Goal: Information Seeking & Learning: Learn about a topic

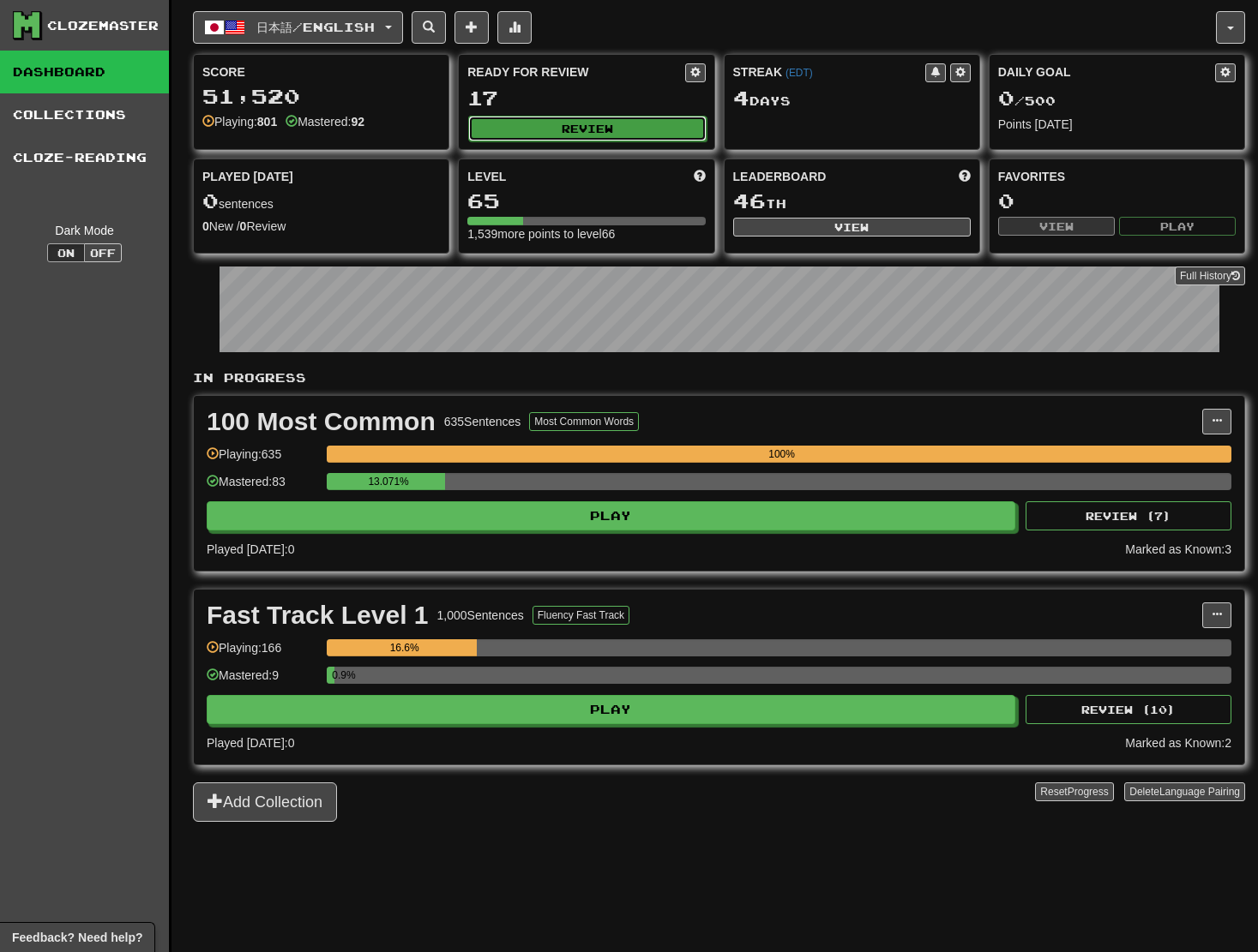
click at [551, 116] on button "Review" at bounding box center [587, 129] width 237 height 26
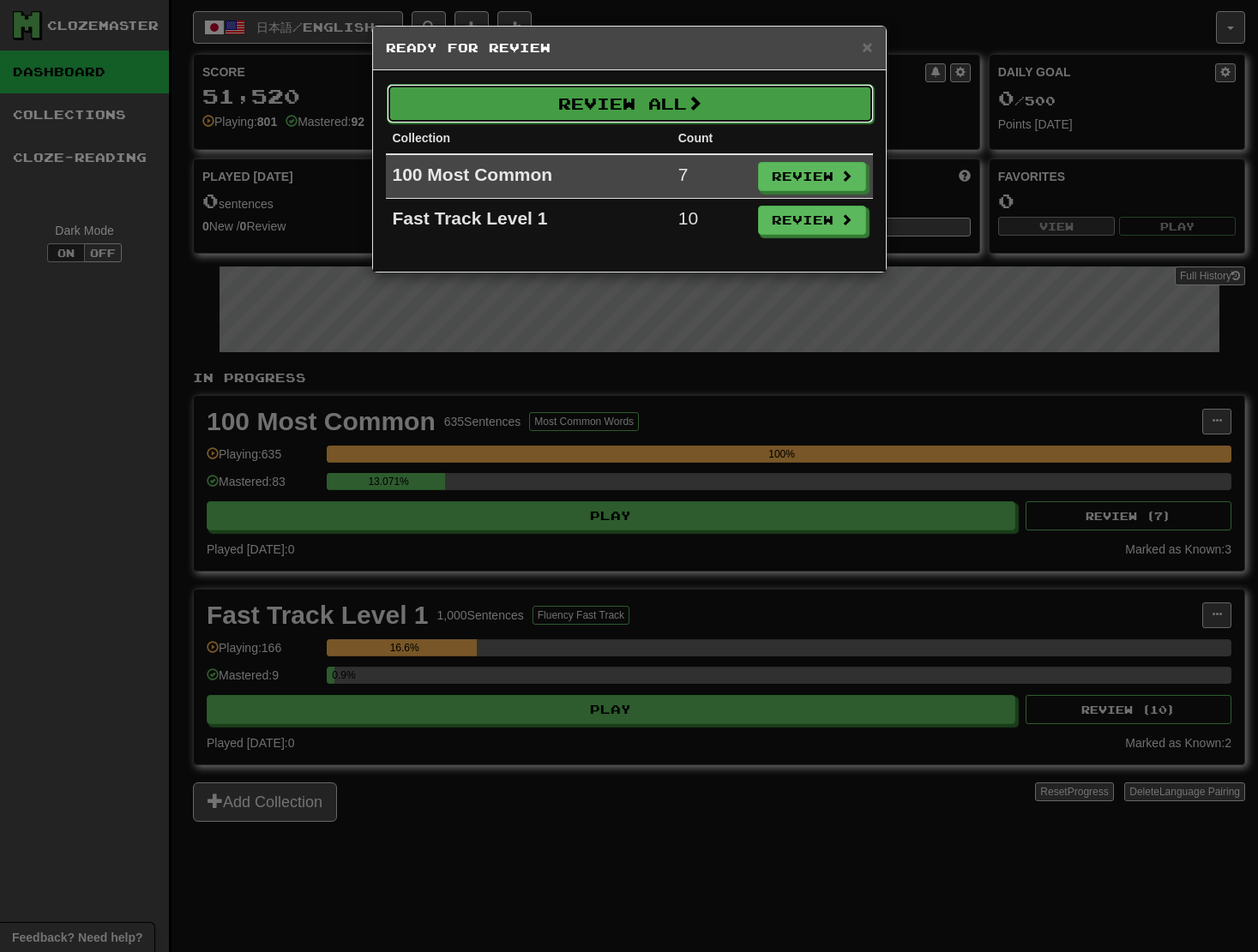
click at [570, 96] on button "Review All" at bounding box center [629, 103] width 487 height 40
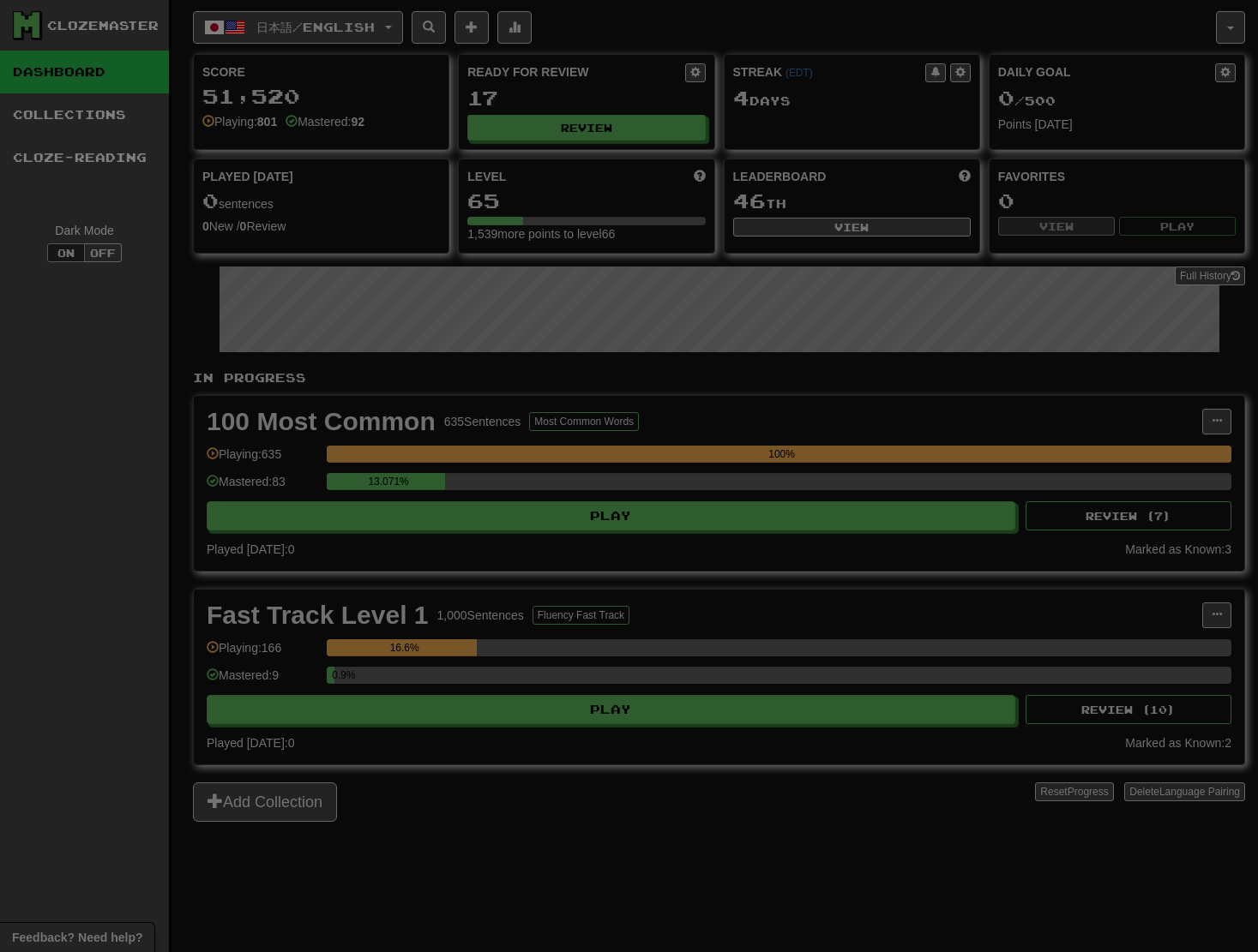
select select "**"
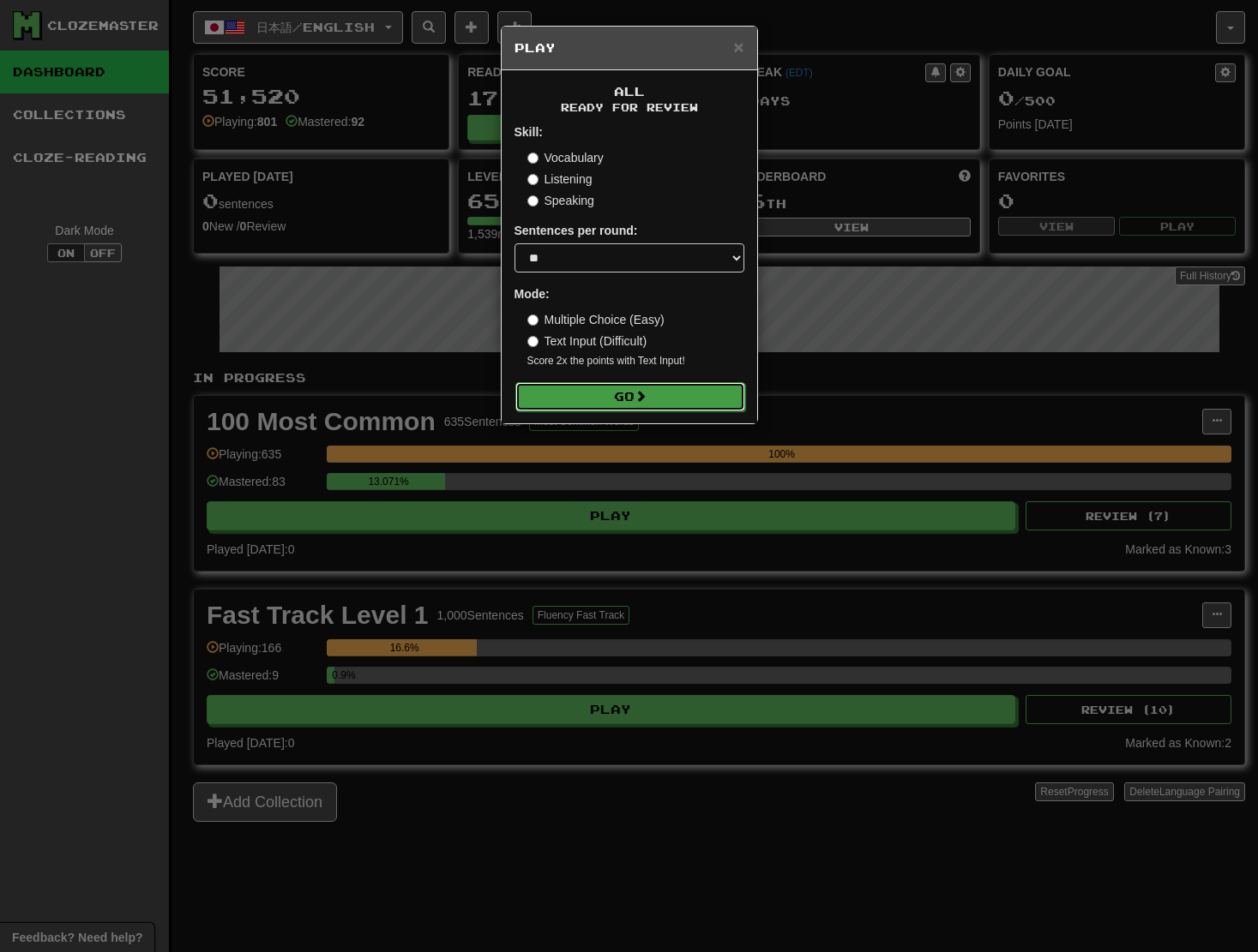
click at [645, 395] on span at bounding box center [641, 396] width 12 height 12
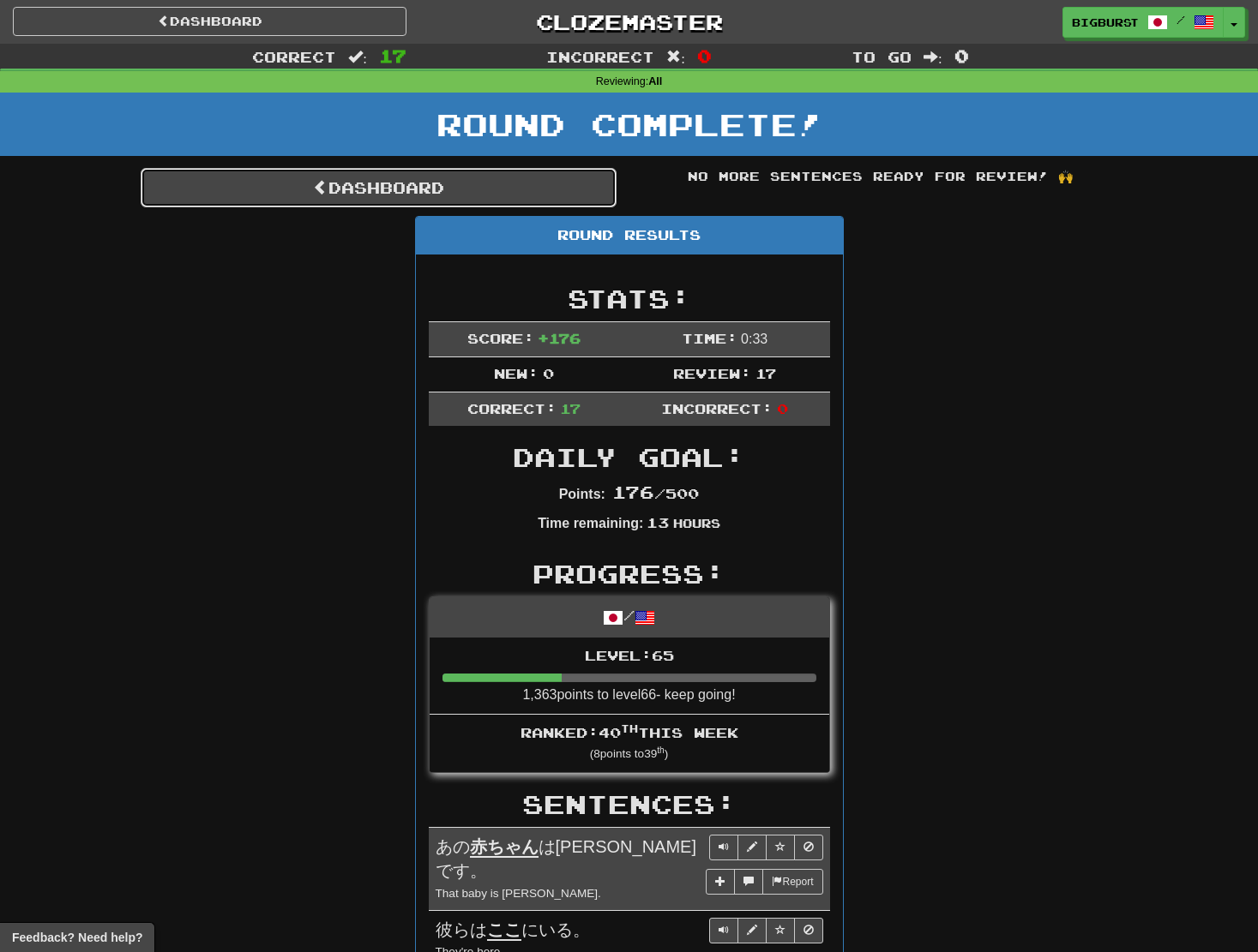
click at [354, 177] on link "Dashboard" at bounding box center [378, 188] width 476 height 40
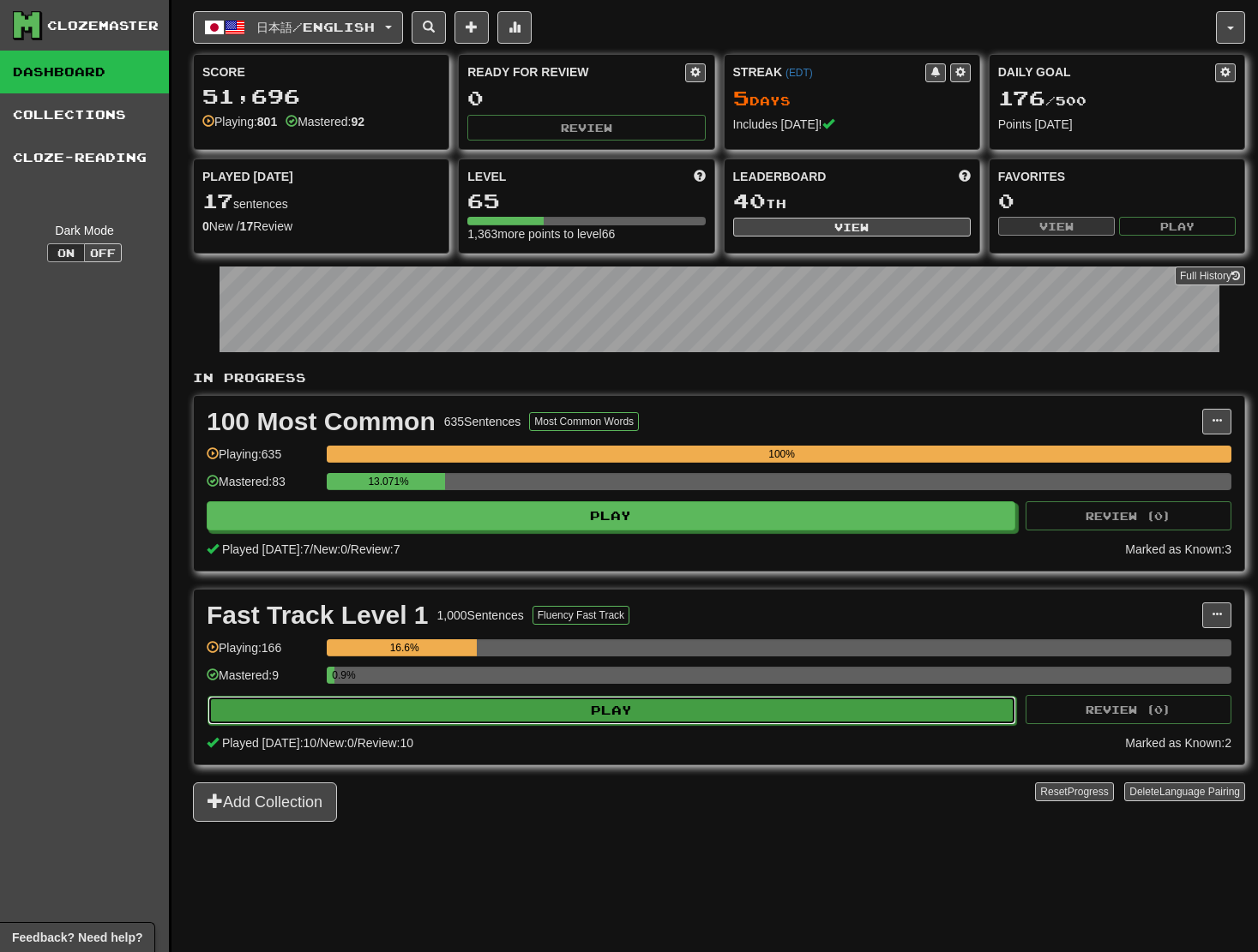
click at [690, 706] on button "Play" at bounding box center [612, 711] width 809 height 29
select select "**"
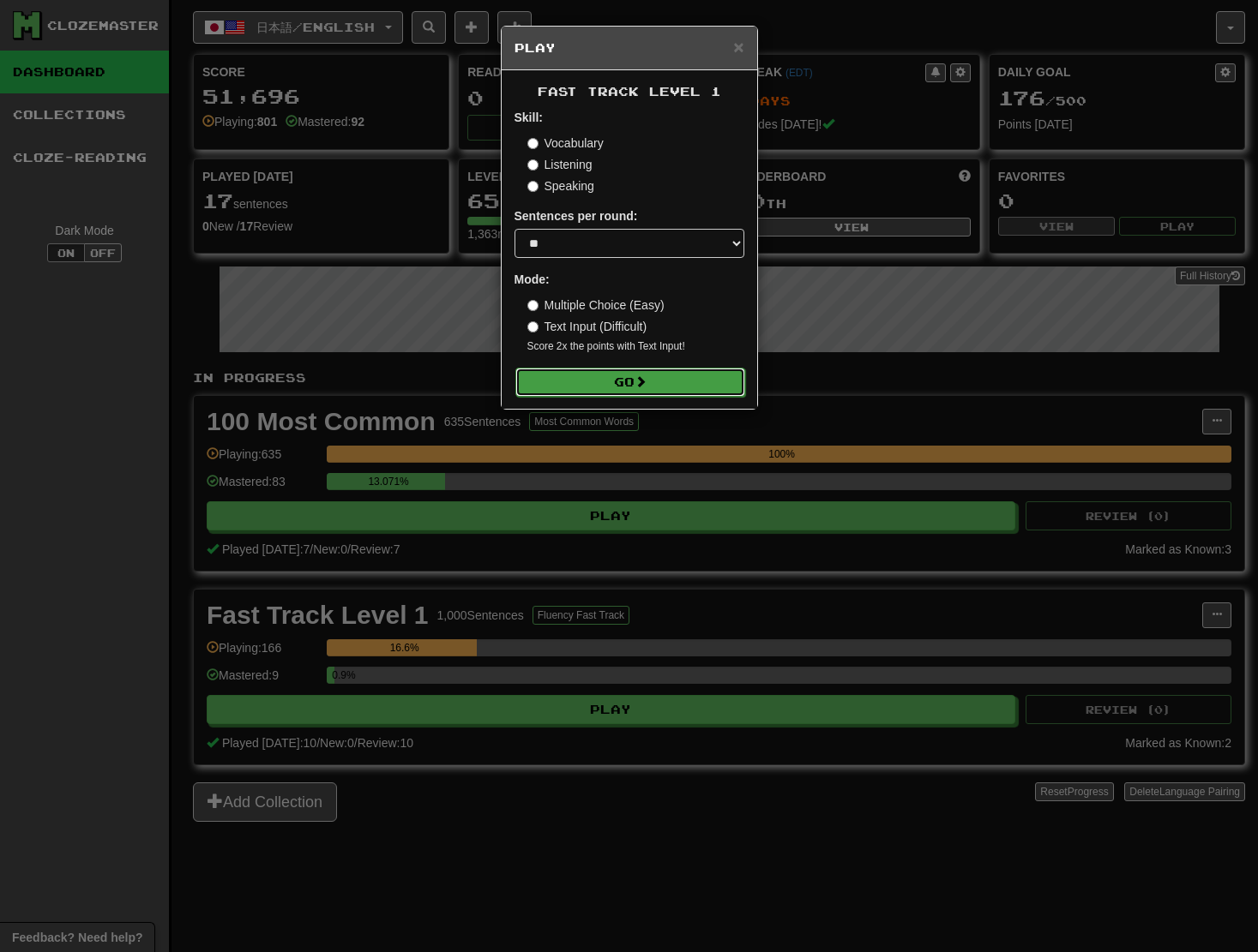
click at [606, 373] on button "Go" at bounding box center [630, 383] width 230 height 29
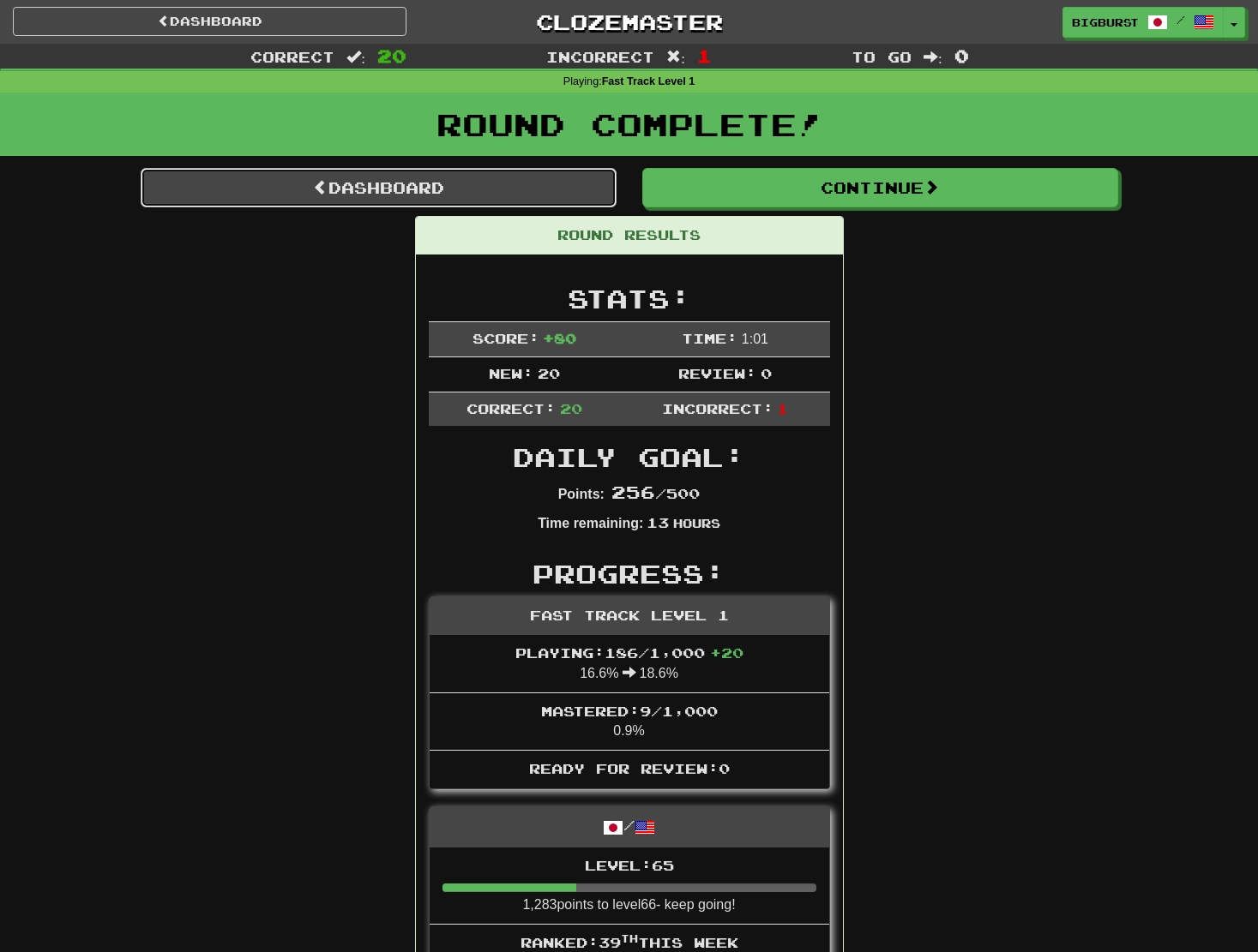
click at [428, 169] on link "Dashboard" at bounding box center [378, 188] width 476 height 40
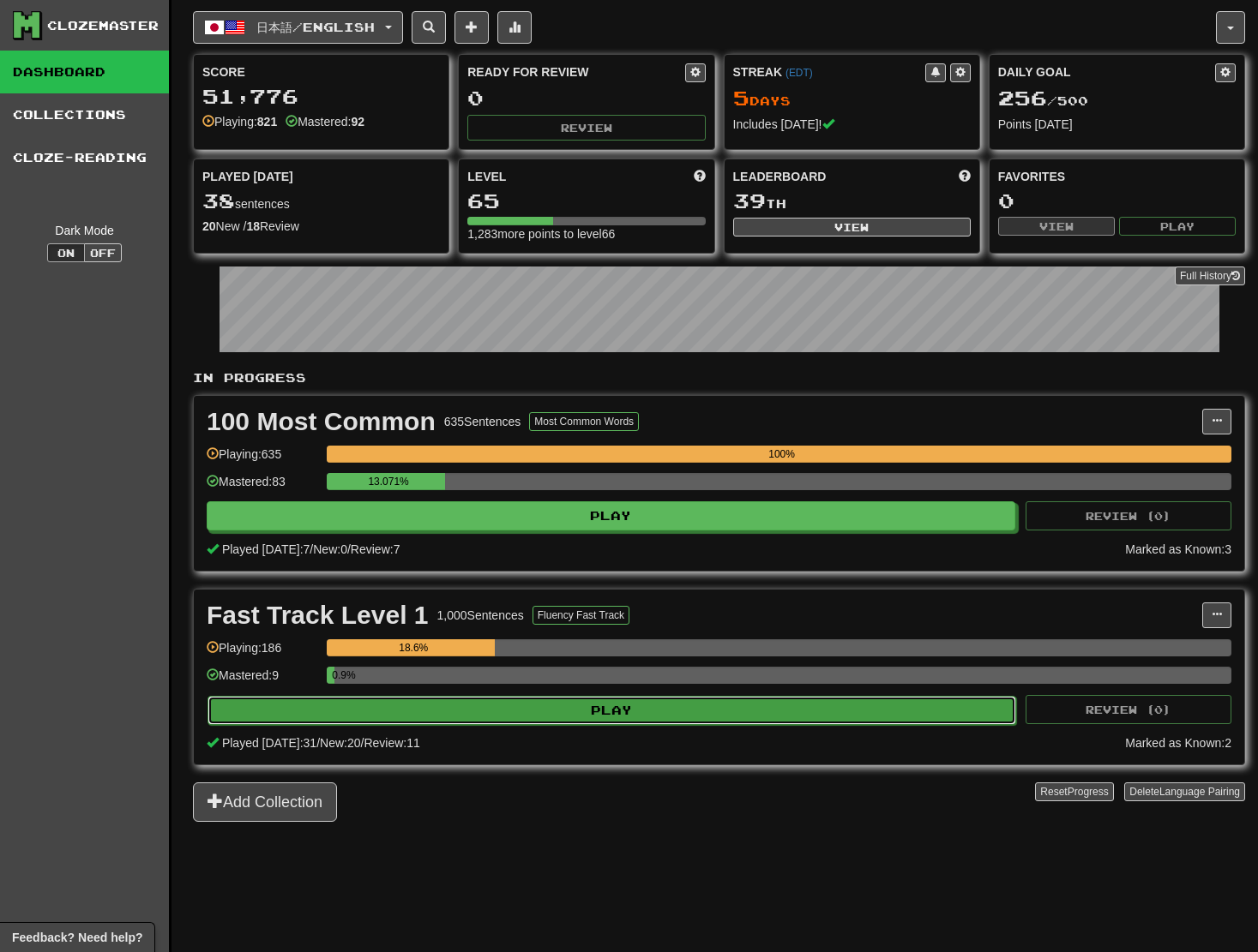
click at [796, 712] on button "Play" at bounding box center [612, 711] width 809 height 29
select select "**"
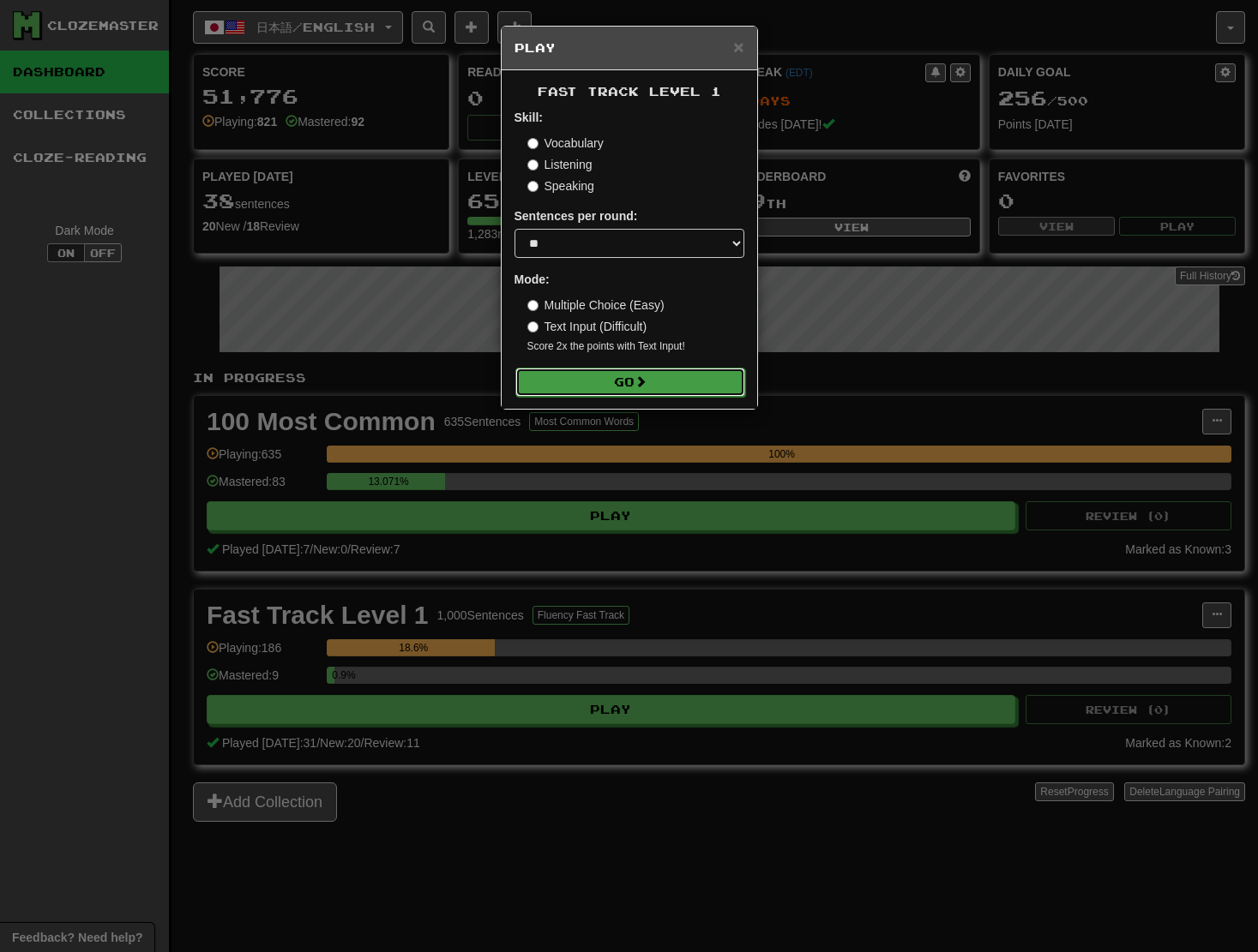
click at [612, 383] on button "Go" at bounding box center [630, 383] width 230 height 29
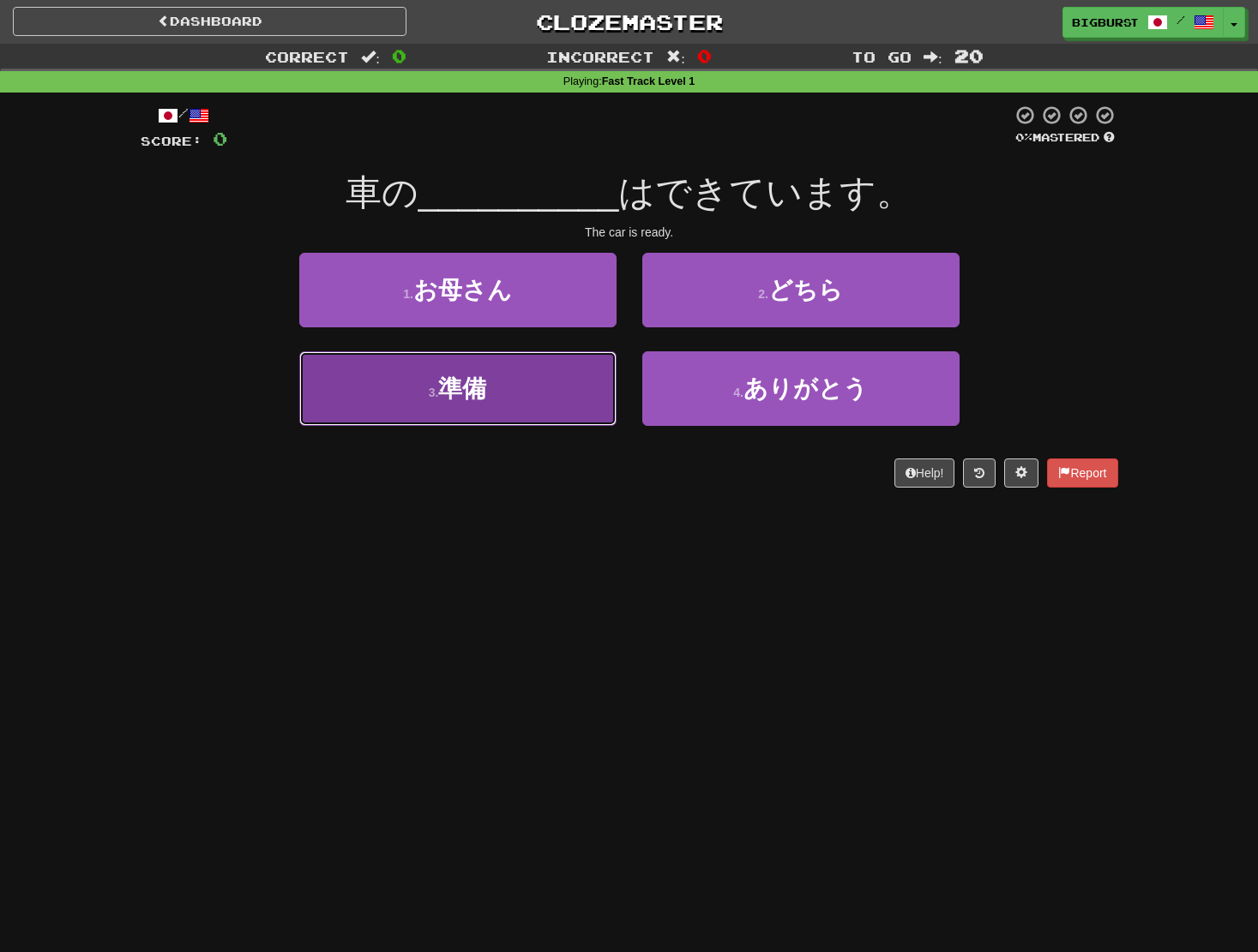
click at [518, 388] on button "3 . 準備" at bounding box center [457, 388] width 317 height 75
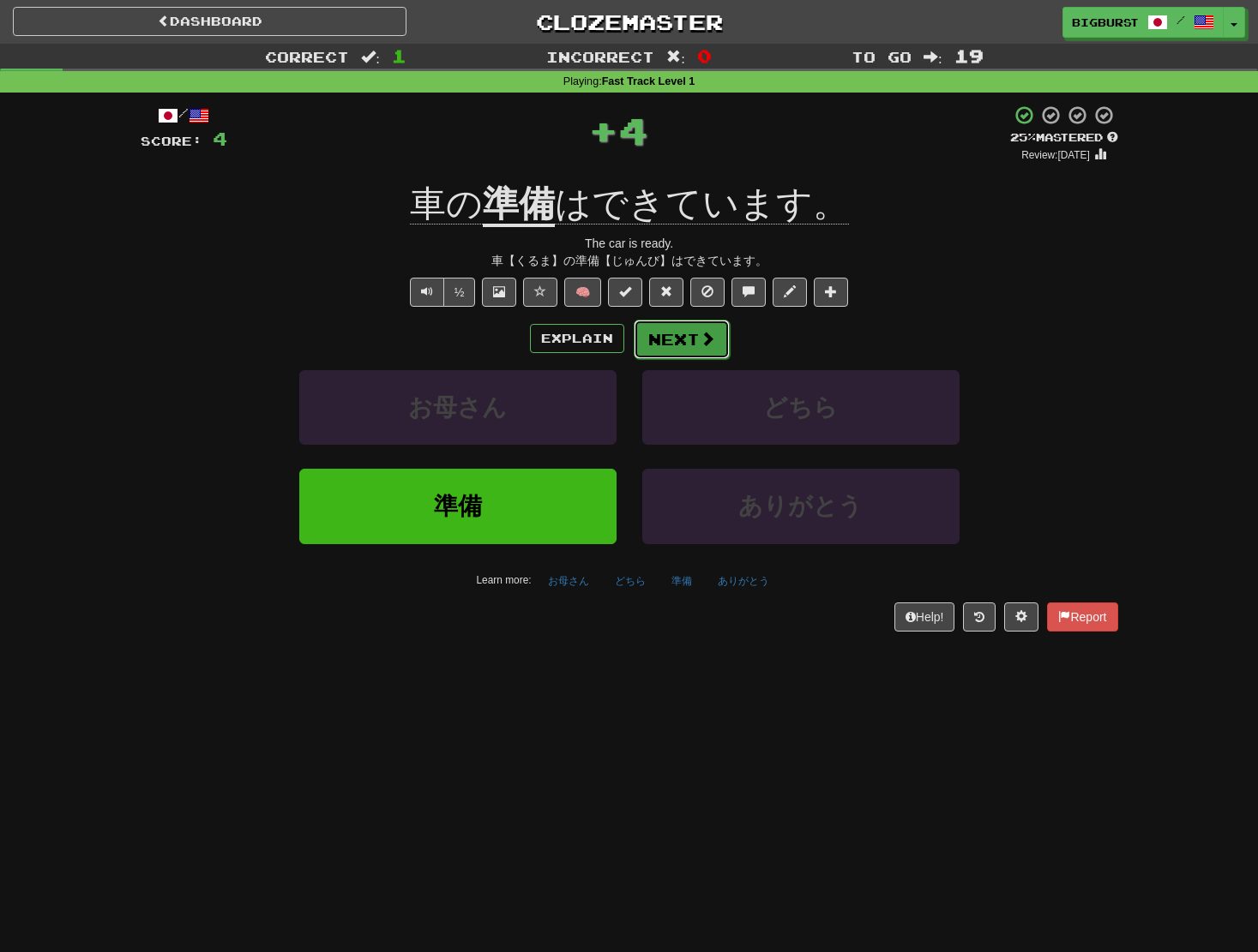
click at [705, 343] on span at bounding box center [707, 338] width 16 height 16
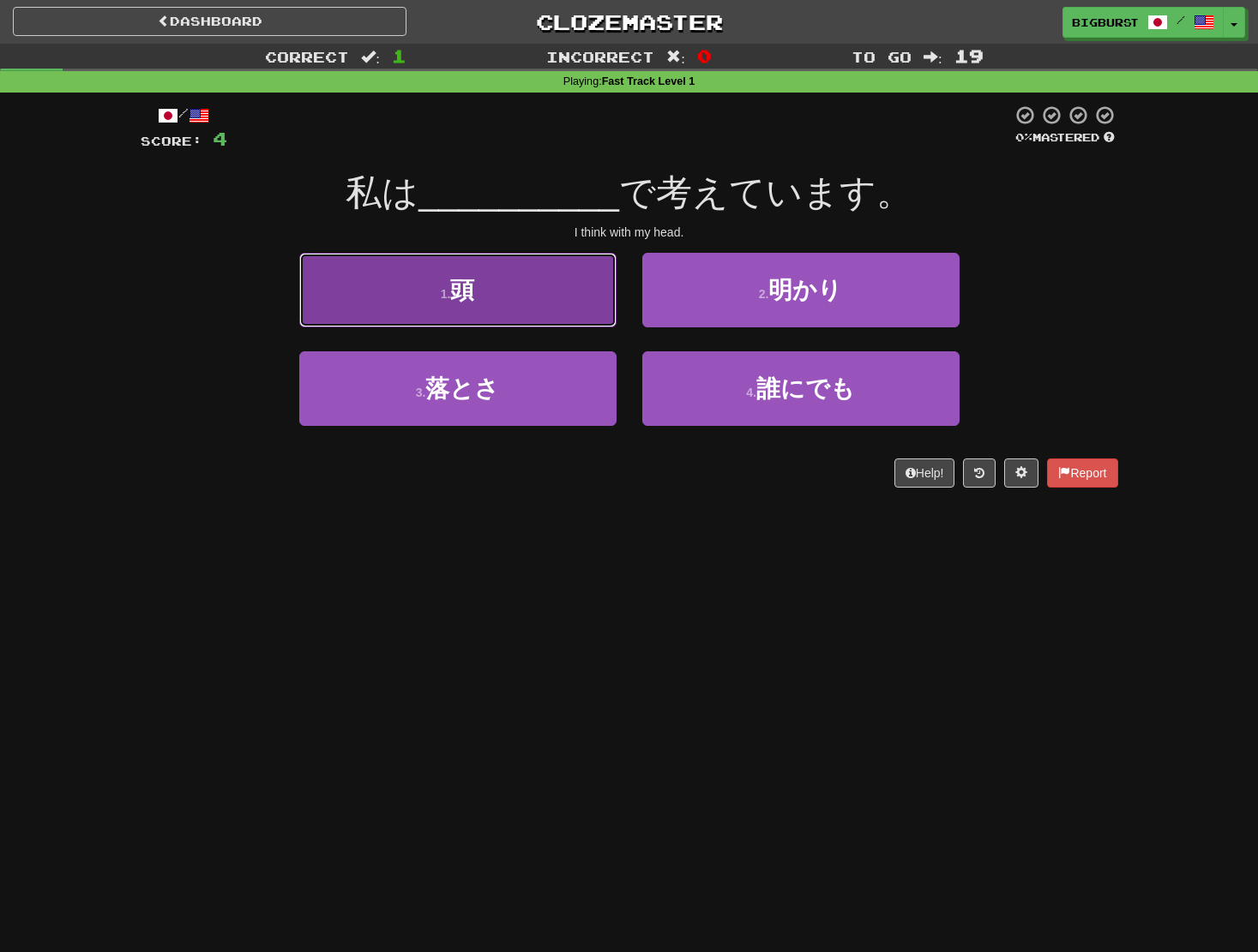
click at [575, 325] on button "1 . 頭" at bounding box center [457, 290] width 317 height 75
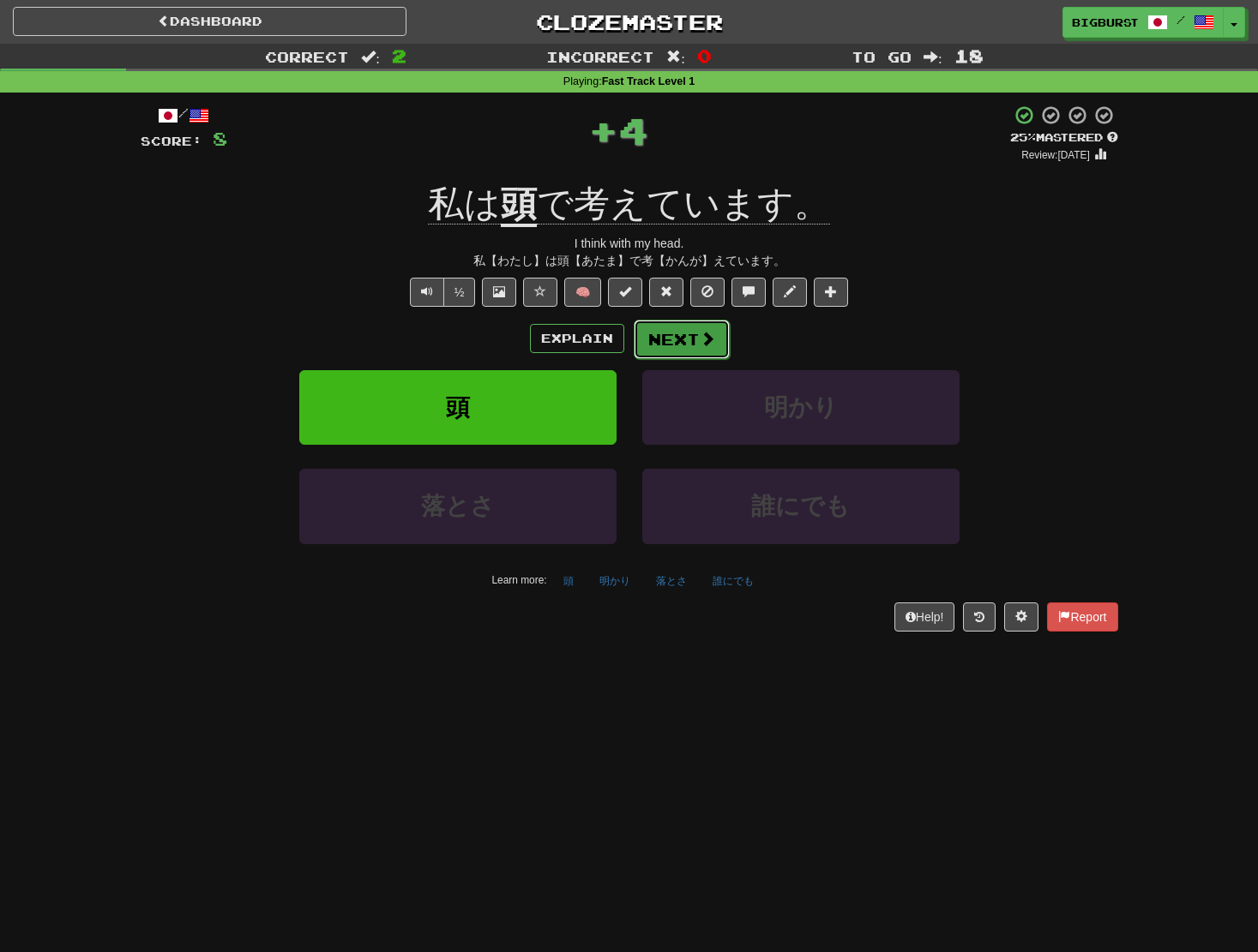
click at [715, 341] on button "Next" at bounding box center [682, 339] width 96 height 40
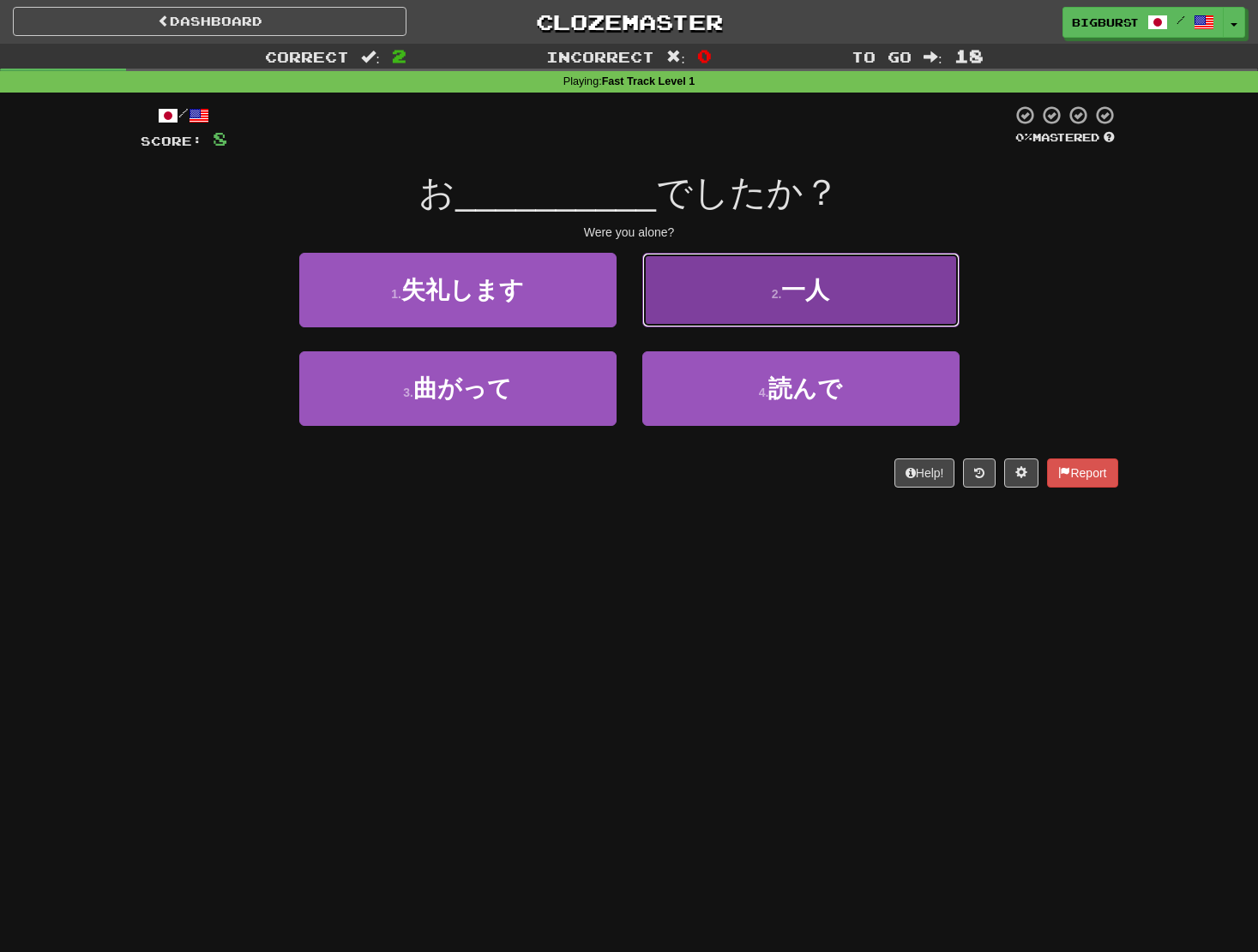
click at [810, 283] on span "一人" at bounding box center [805, 290] width 48 height 27
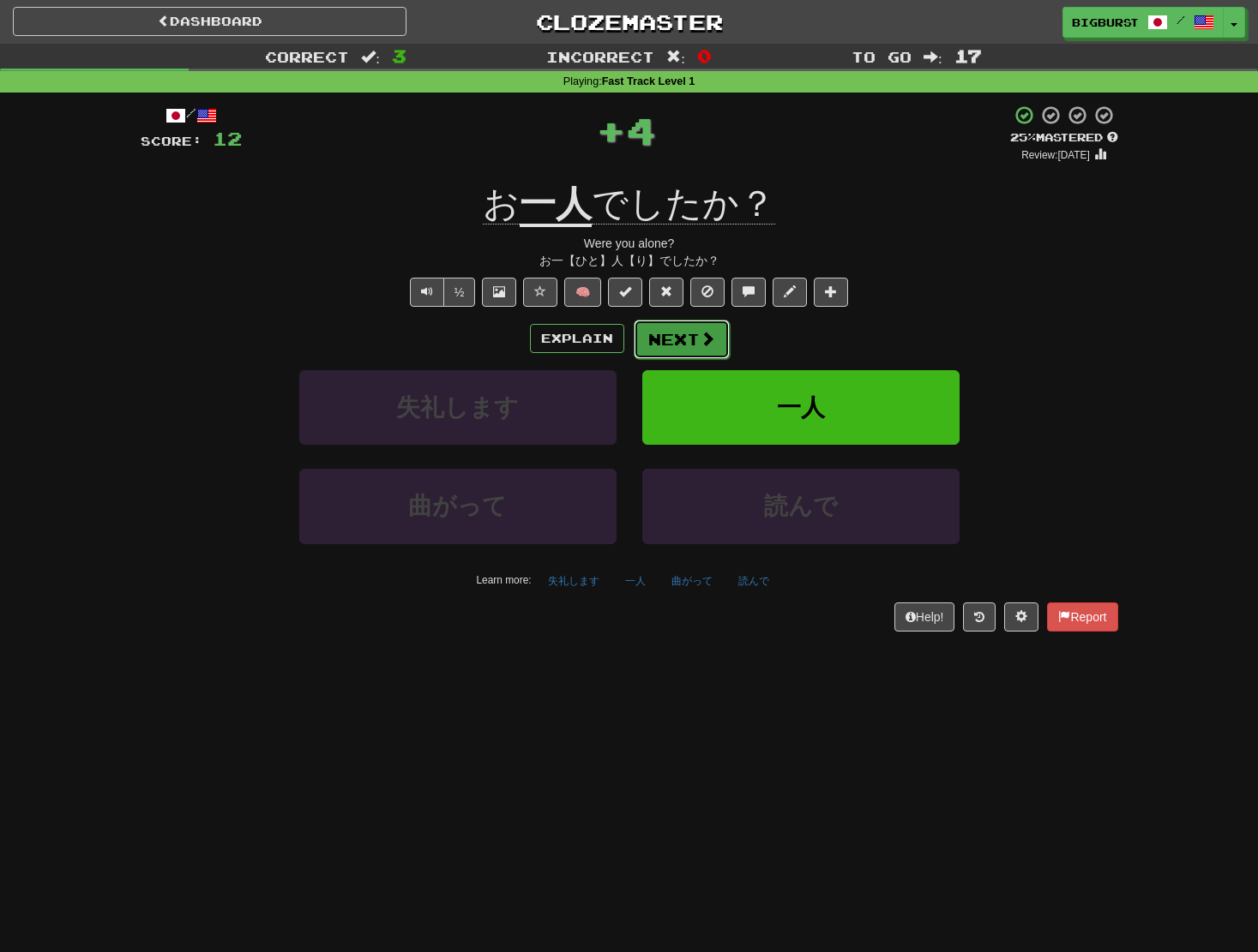
click at [686, 341] on button "Next" at bounding box center [682, 339] width 96 height 40
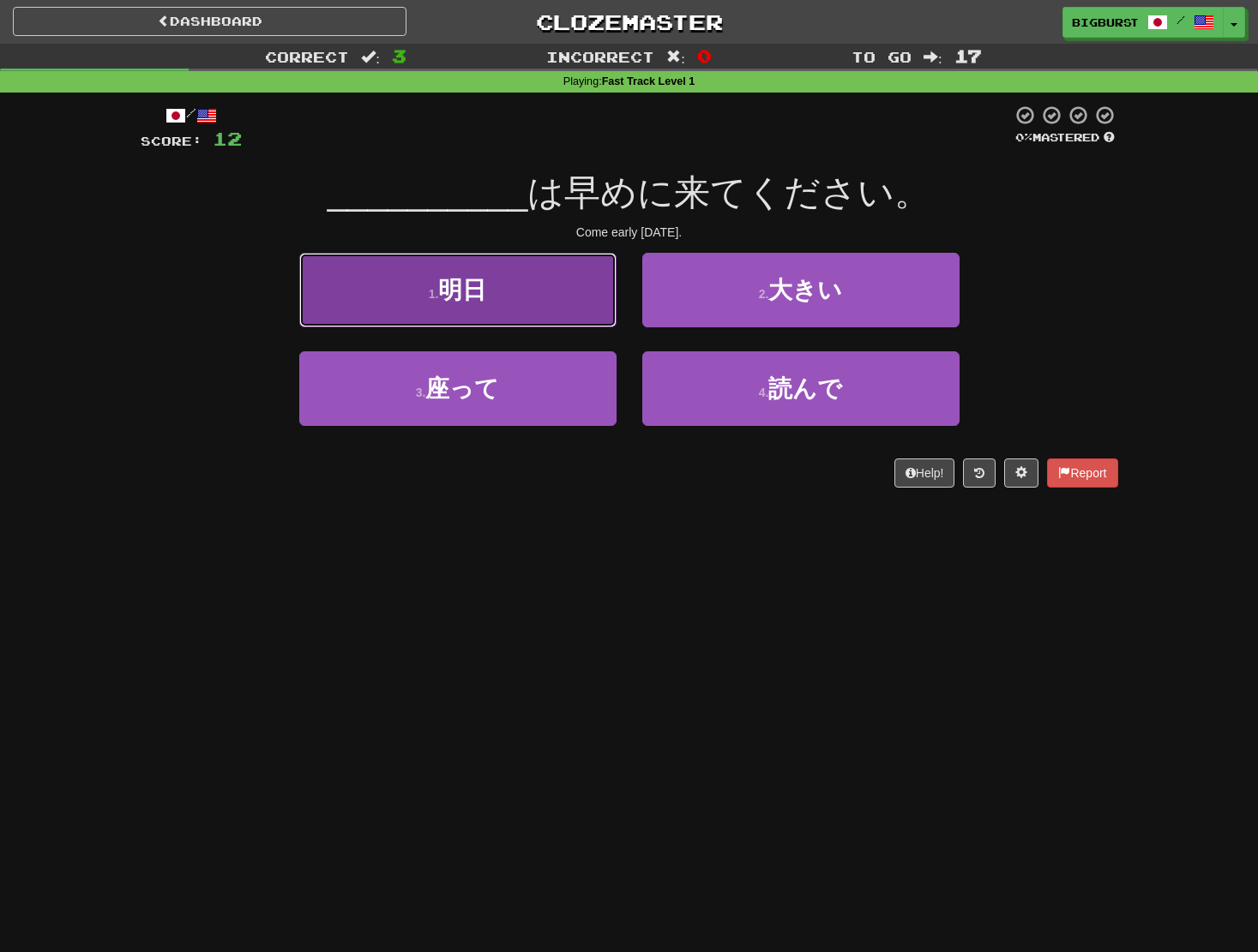
click at [503, 290] on button "1 . 明日" at bounding box center [457, 290] width 317 height 75
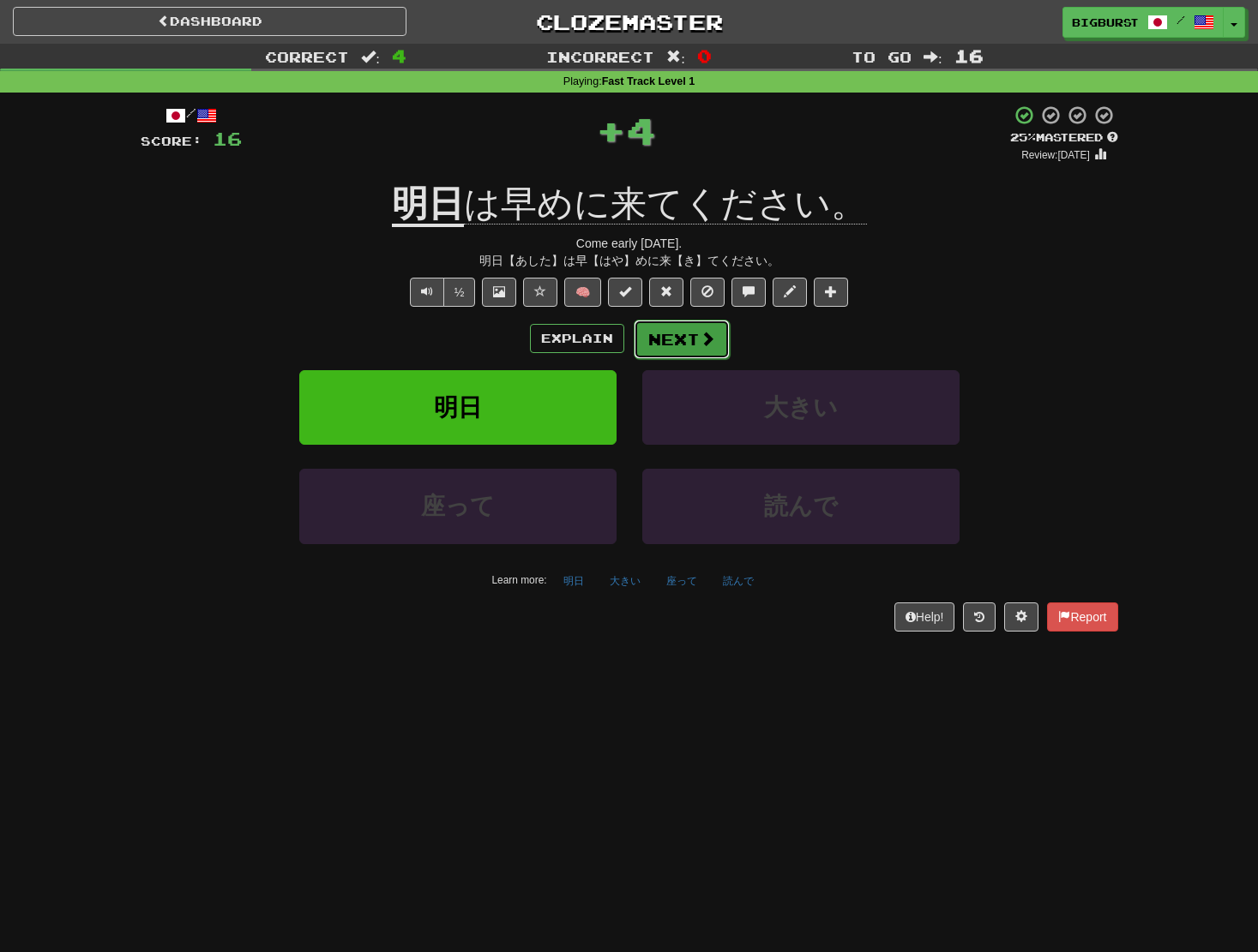
click at [709, 343] on span at bounding box center [707, 338] width 16 height 16
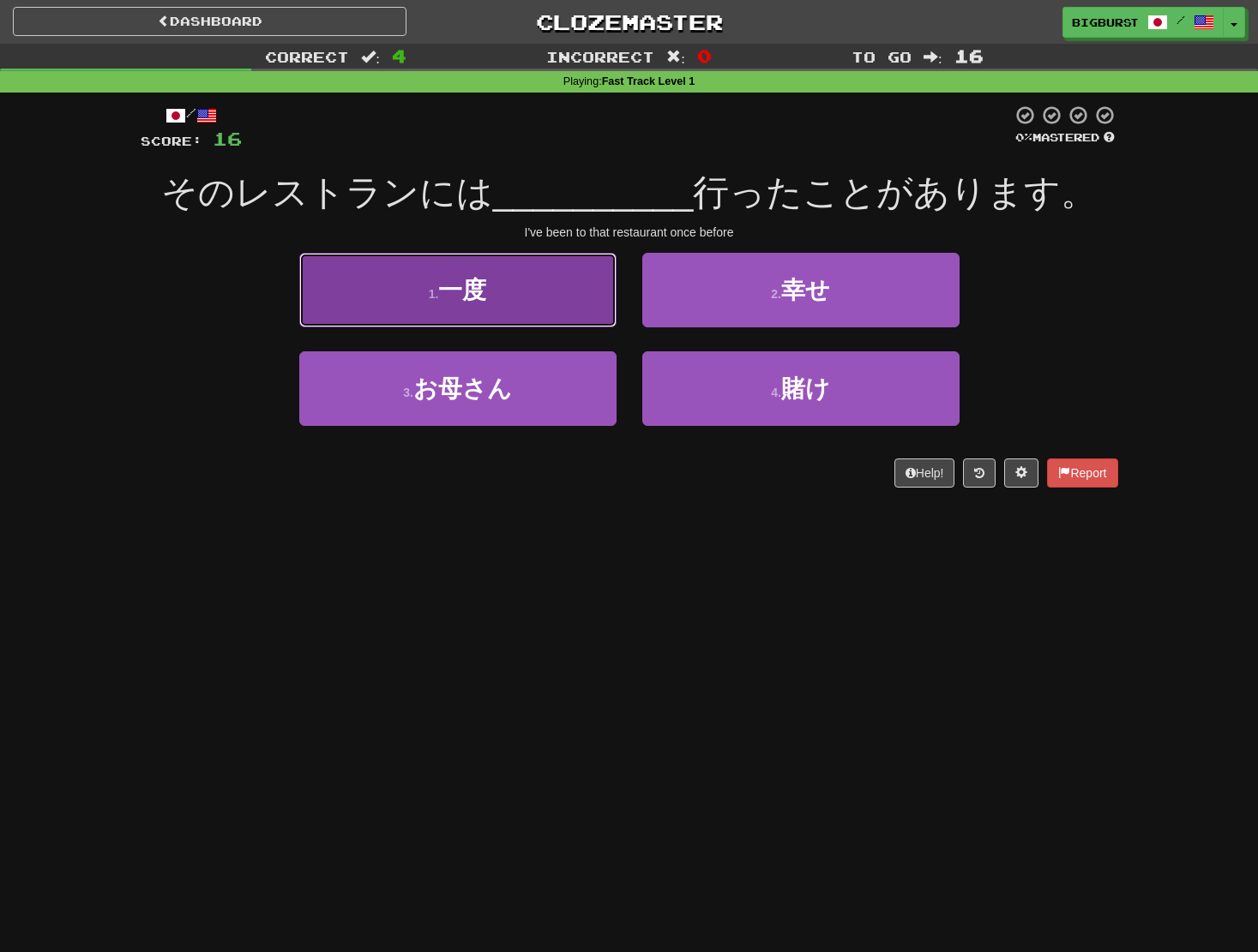
click at [537, 313] on button "1 . 一度" at bounding box center [457, 290] width 317 height 75
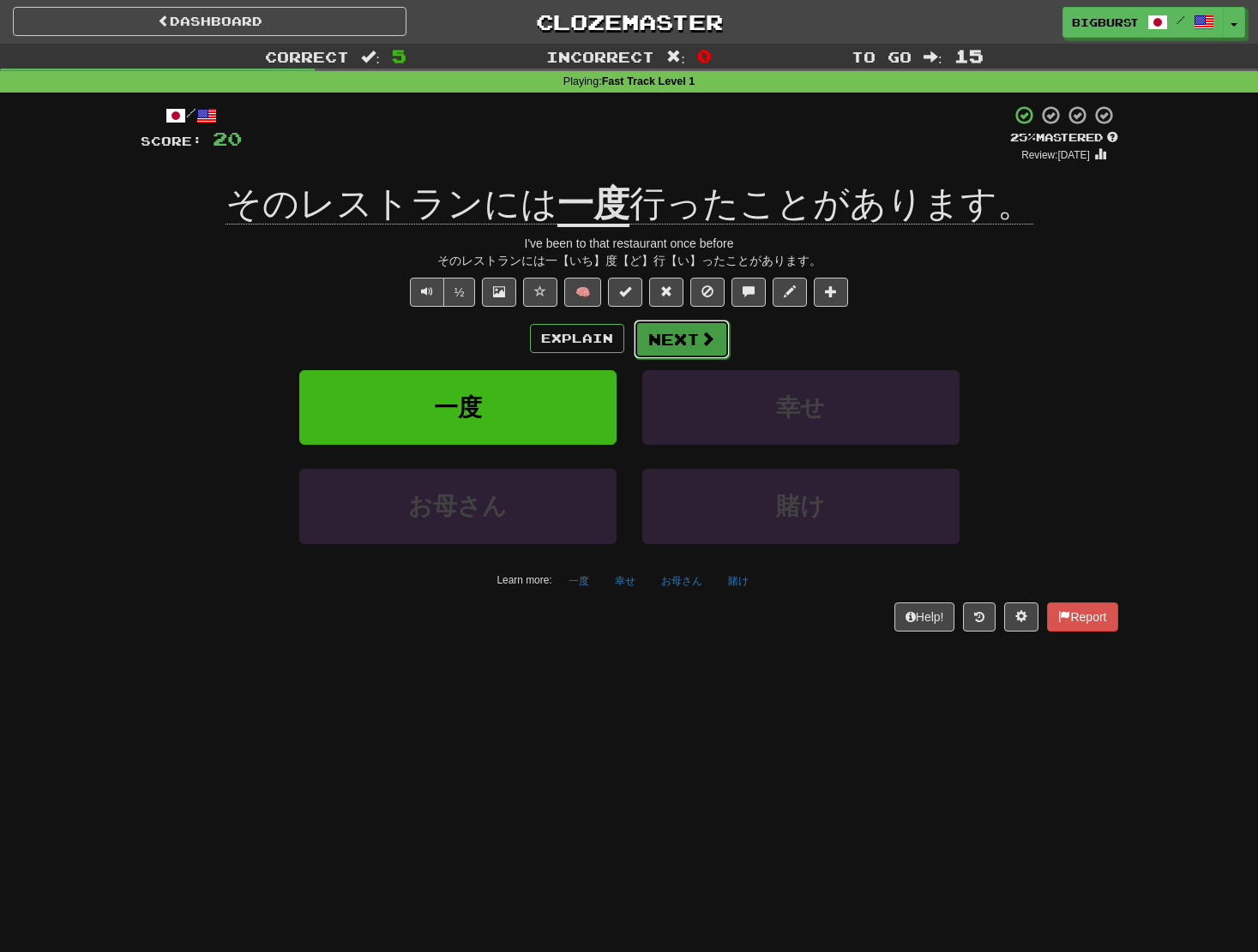
click at [665, 338] on button "Next" at bounding box center [682, 339] width 96 height 40
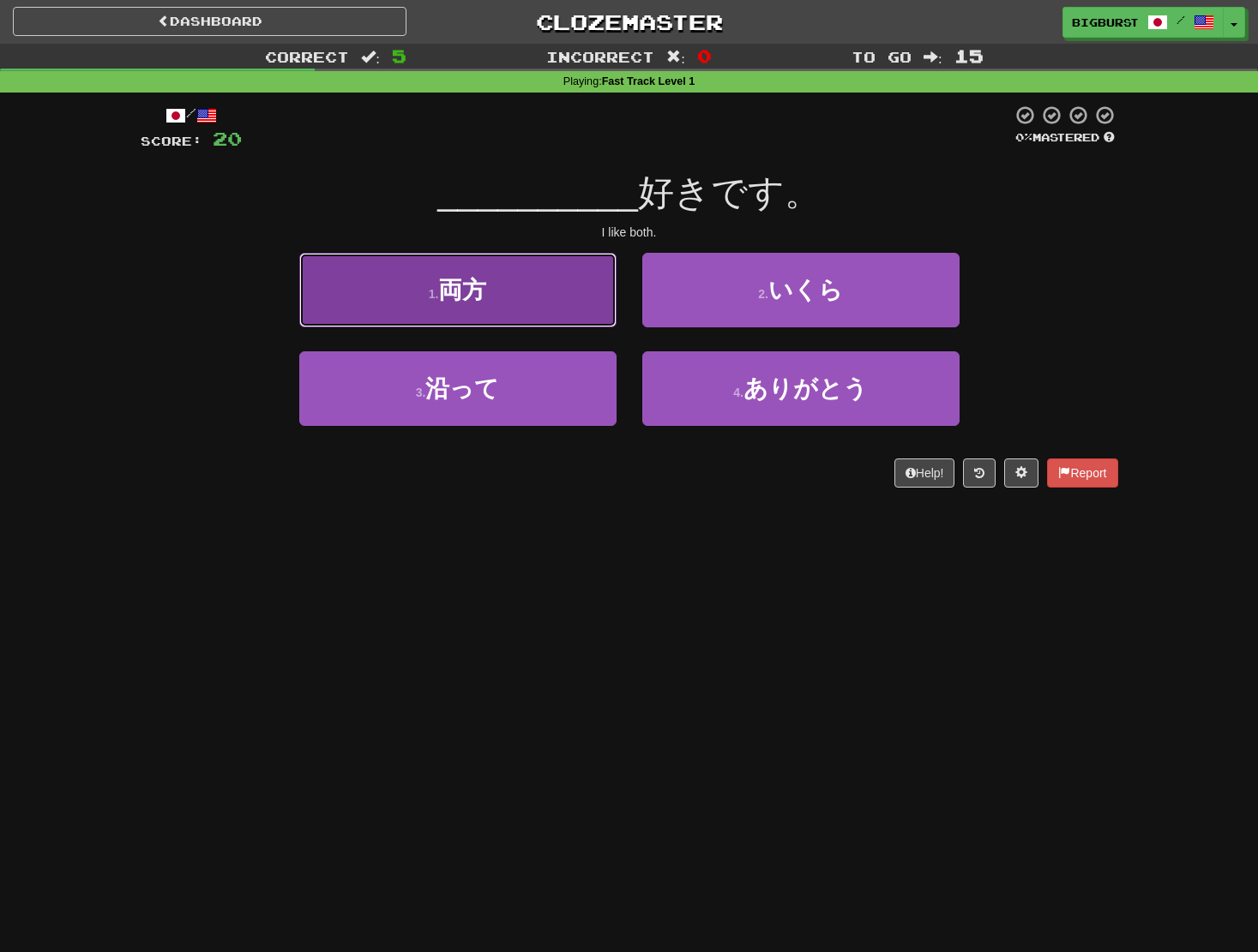
click at [564, 321] on button "1 . 両方" at bounding box center [457, 290] width 317 height 75
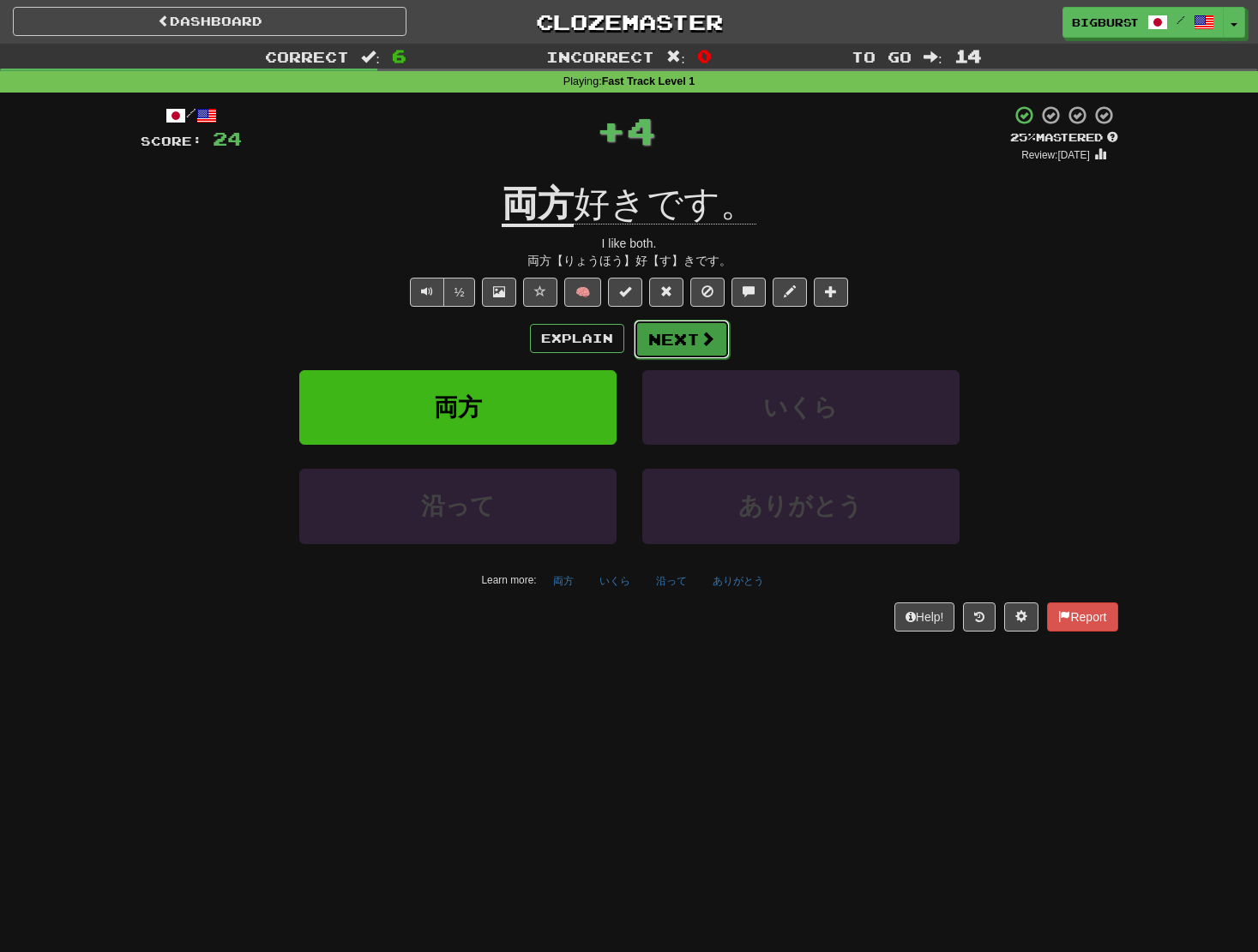
click at [672, 337] on button "Next" at bounding box center [682, 339] width 96 height 40
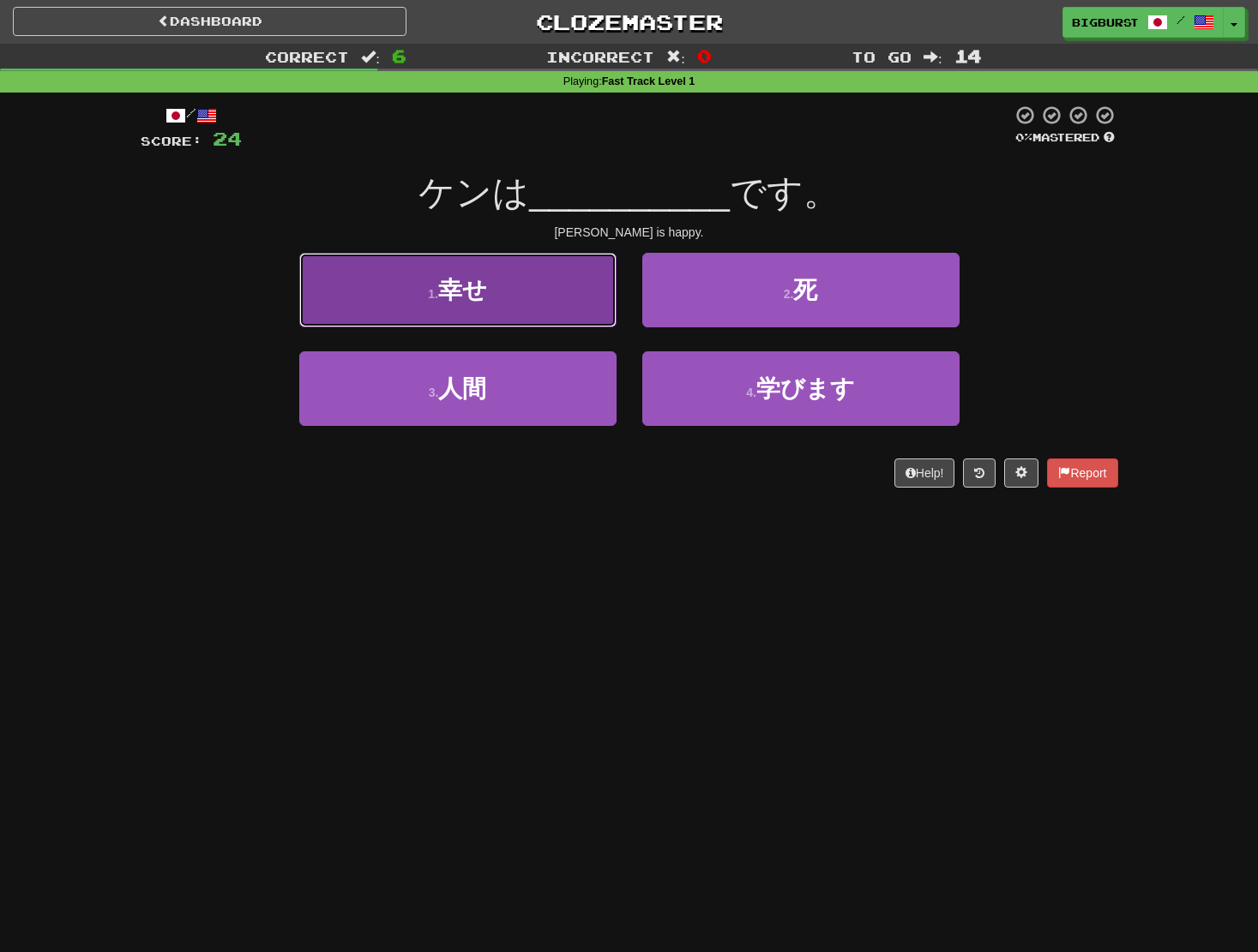
click at [548, 315] on button "1 . 幸せ" at bounding box center [457, 290] width 317 height 75
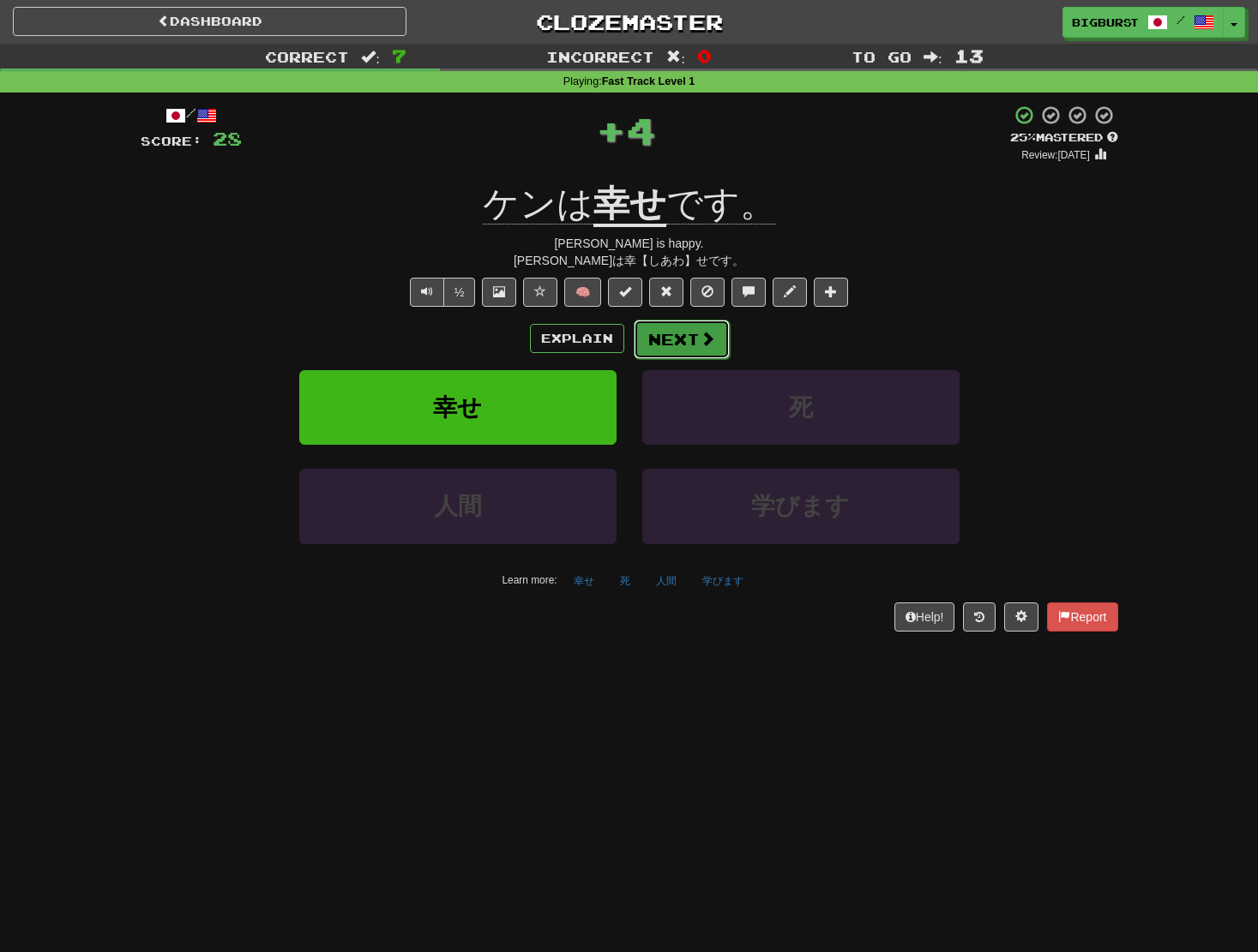
click at [677, 344] on button "Next" at bounding box center [682, 339] width 96 height 40
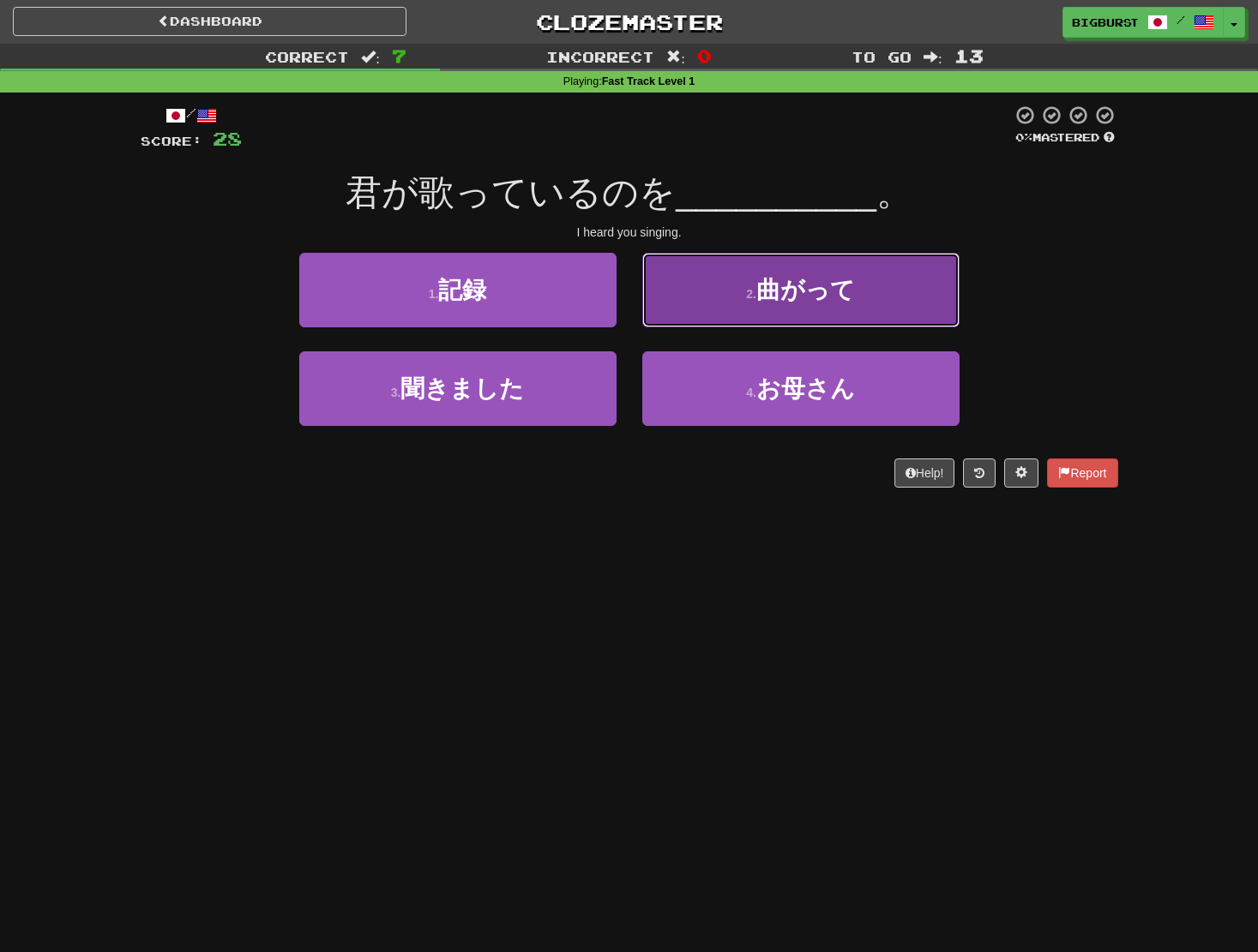
click at [715, 313] on button "2 . 曲がって" at bounding box center [801, 290] width 317 height 75
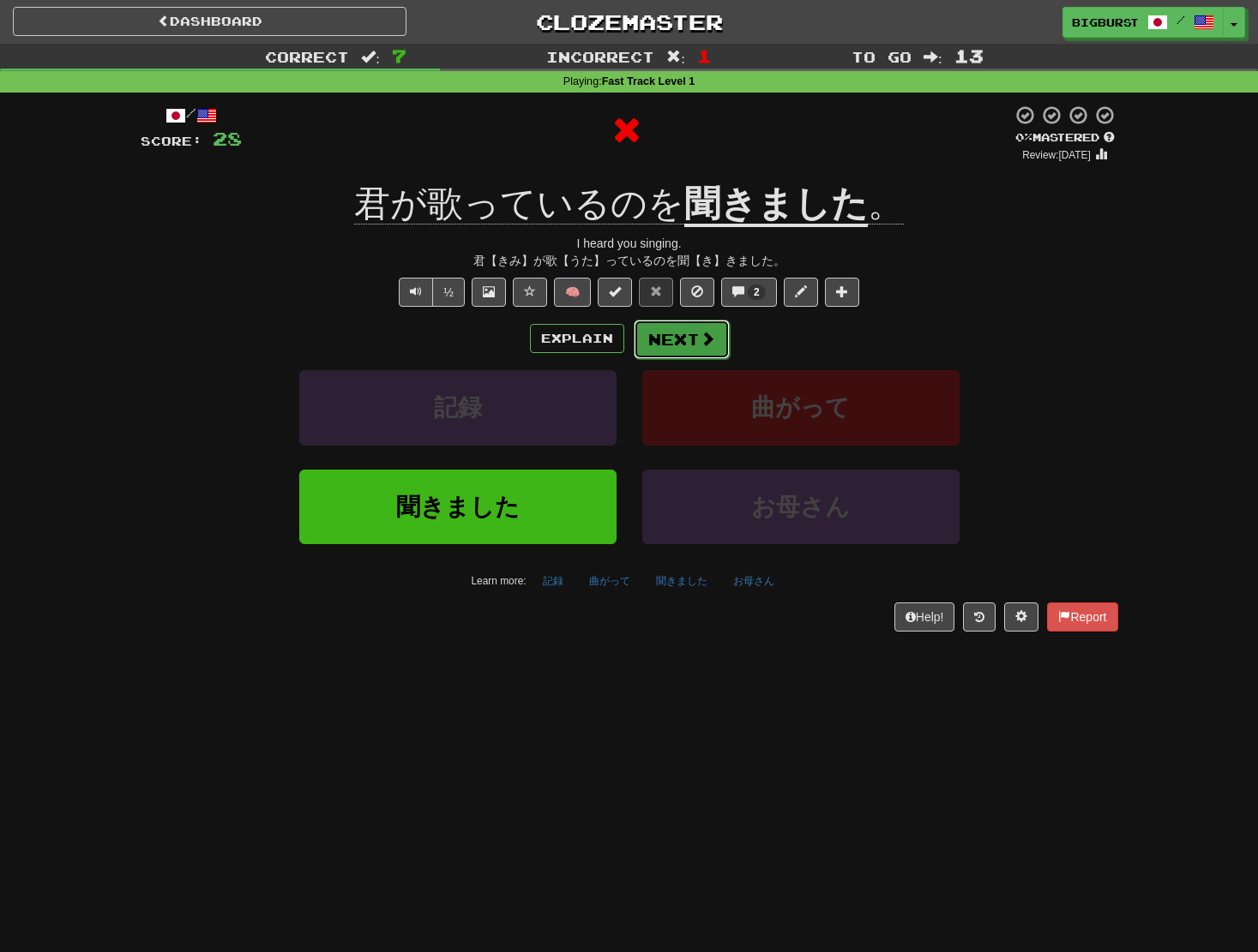
click at [711, 331] on span at bounding box center [707, 338] width 16 height 16
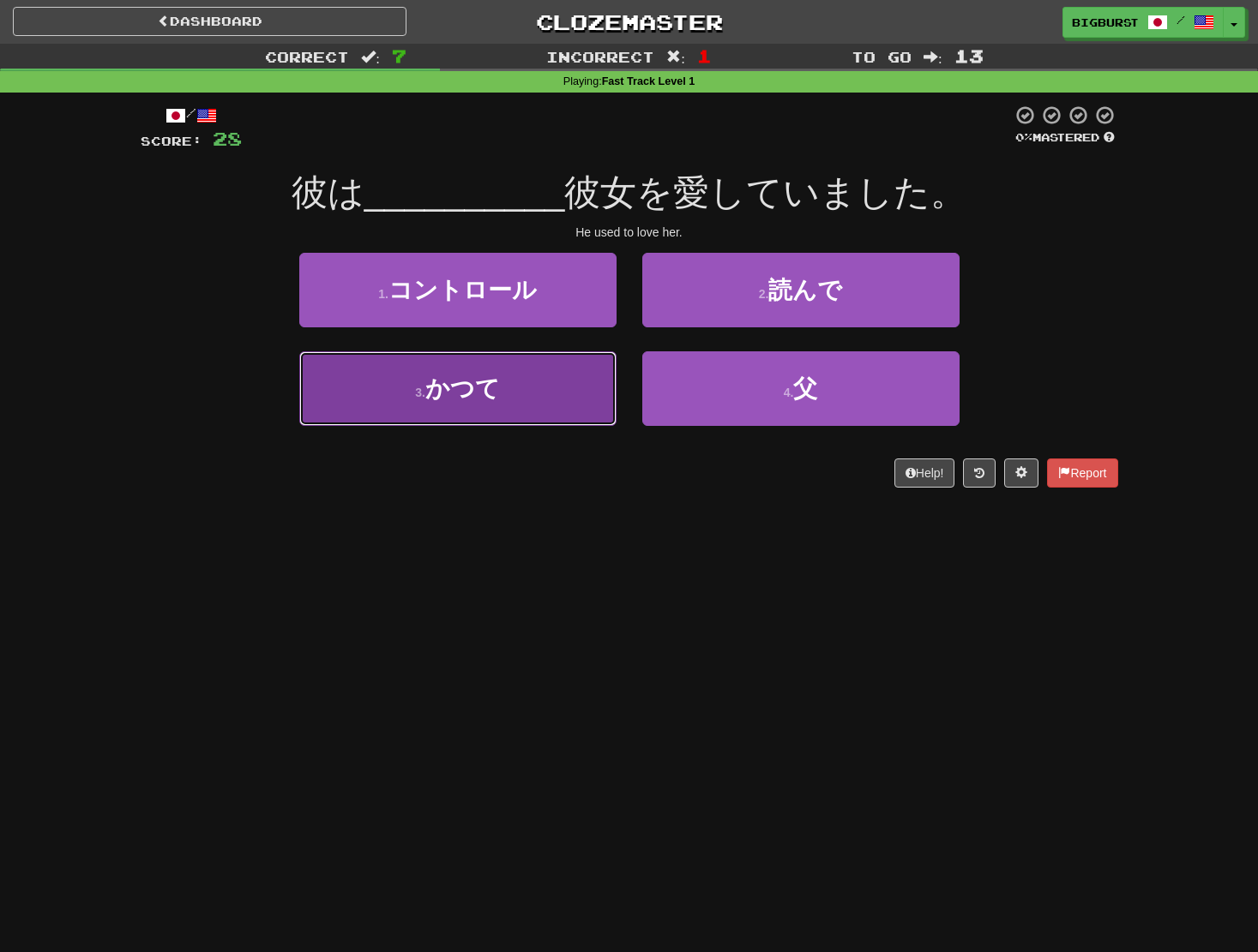
click at [537, 403] on button "3 . かつて" at bounding box center [457, 388] width 317 height 75
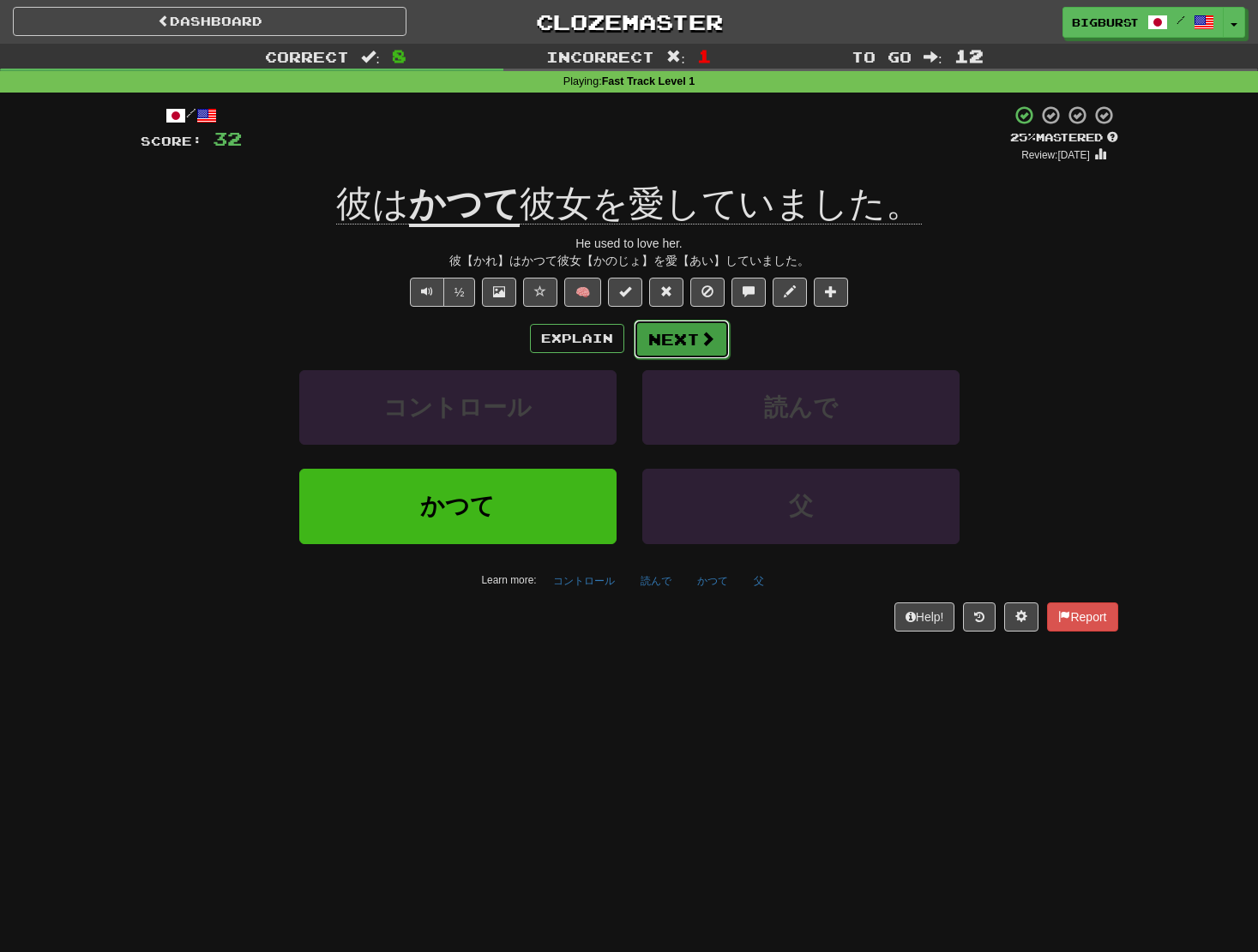
click at [712, 334] on span at bounding box center [707, 338] width 16 height 16
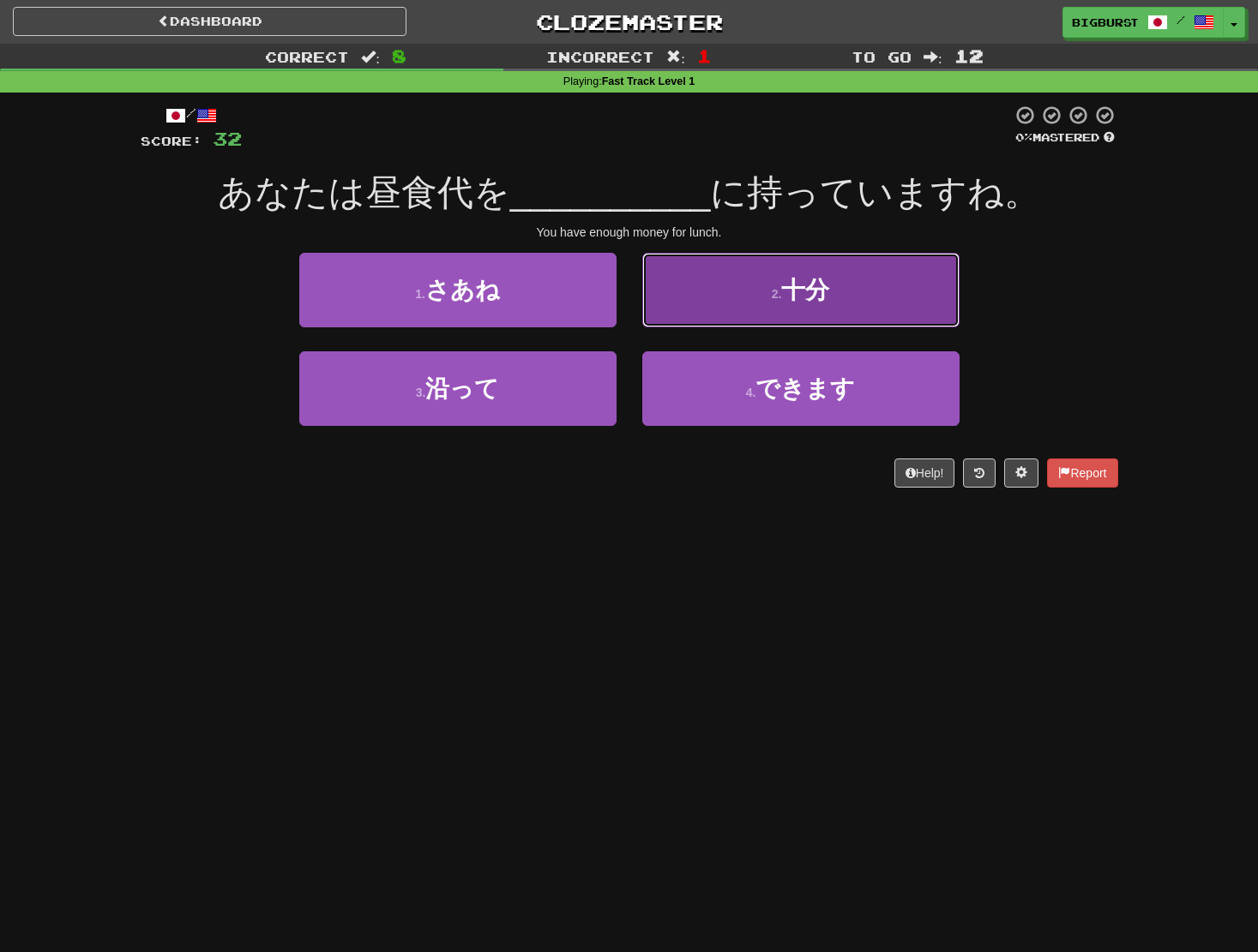
click at [763, 275] on button "2 . 十分" at bounding box center [801, 290] width 317 height 75
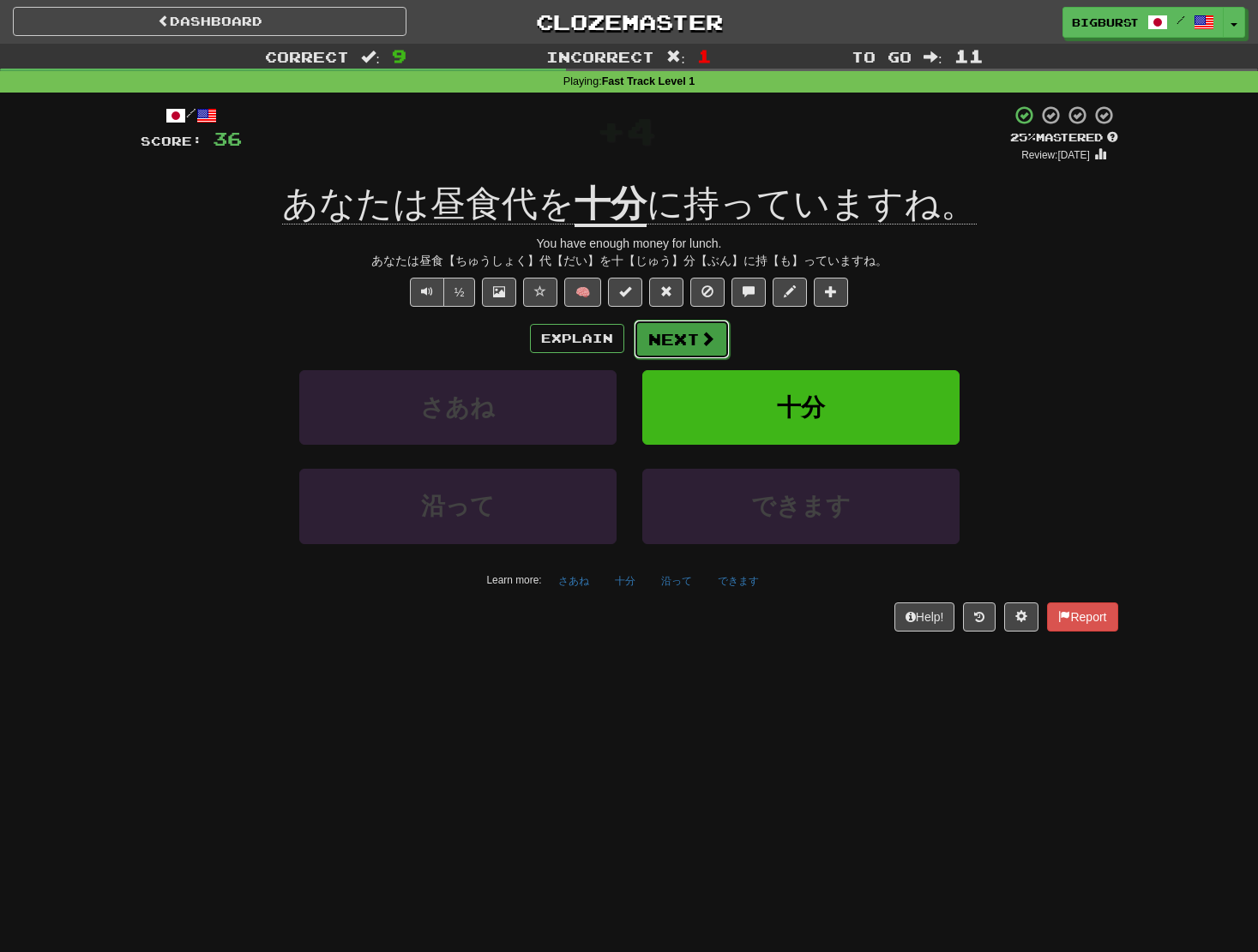
click at [695, 341] on button "Next" at bounding box center [682, 339] width 96 height 40
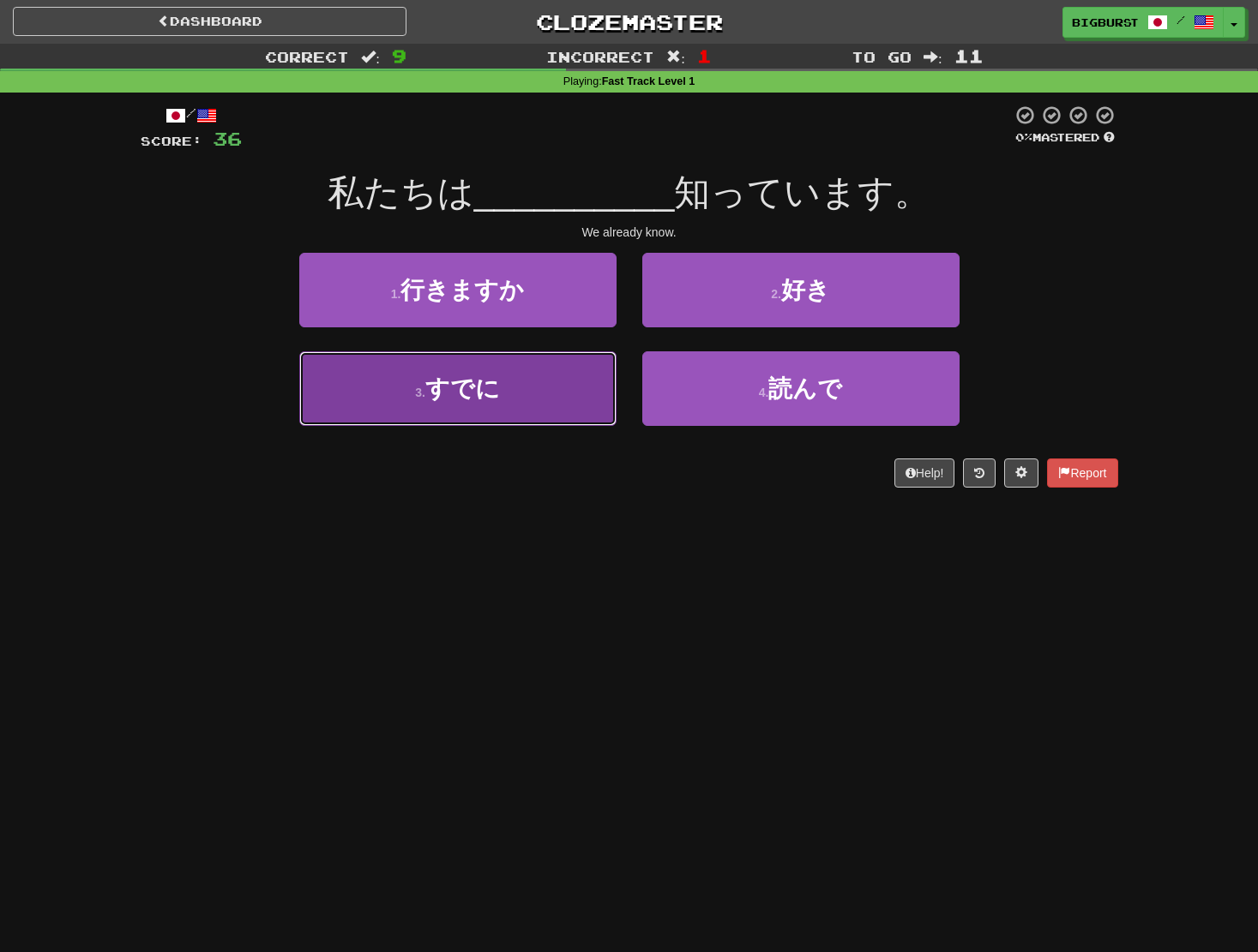
click at [518, 392] on button "3 . すでに" at bounding box center [457, 388] width 317 height 75
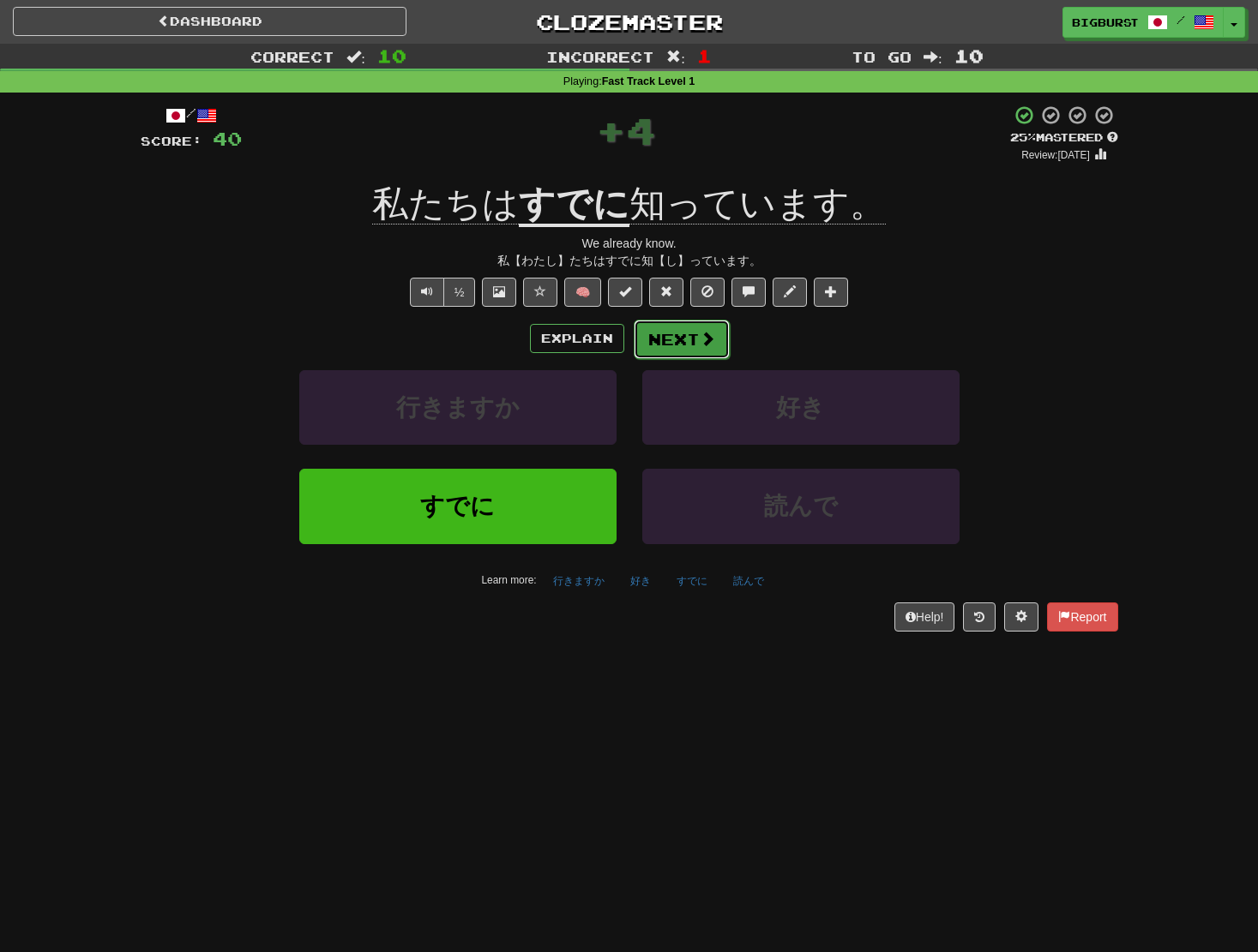
click at [672, 356] on button "Next" at bounding box center [682, 339] width 96 height 40
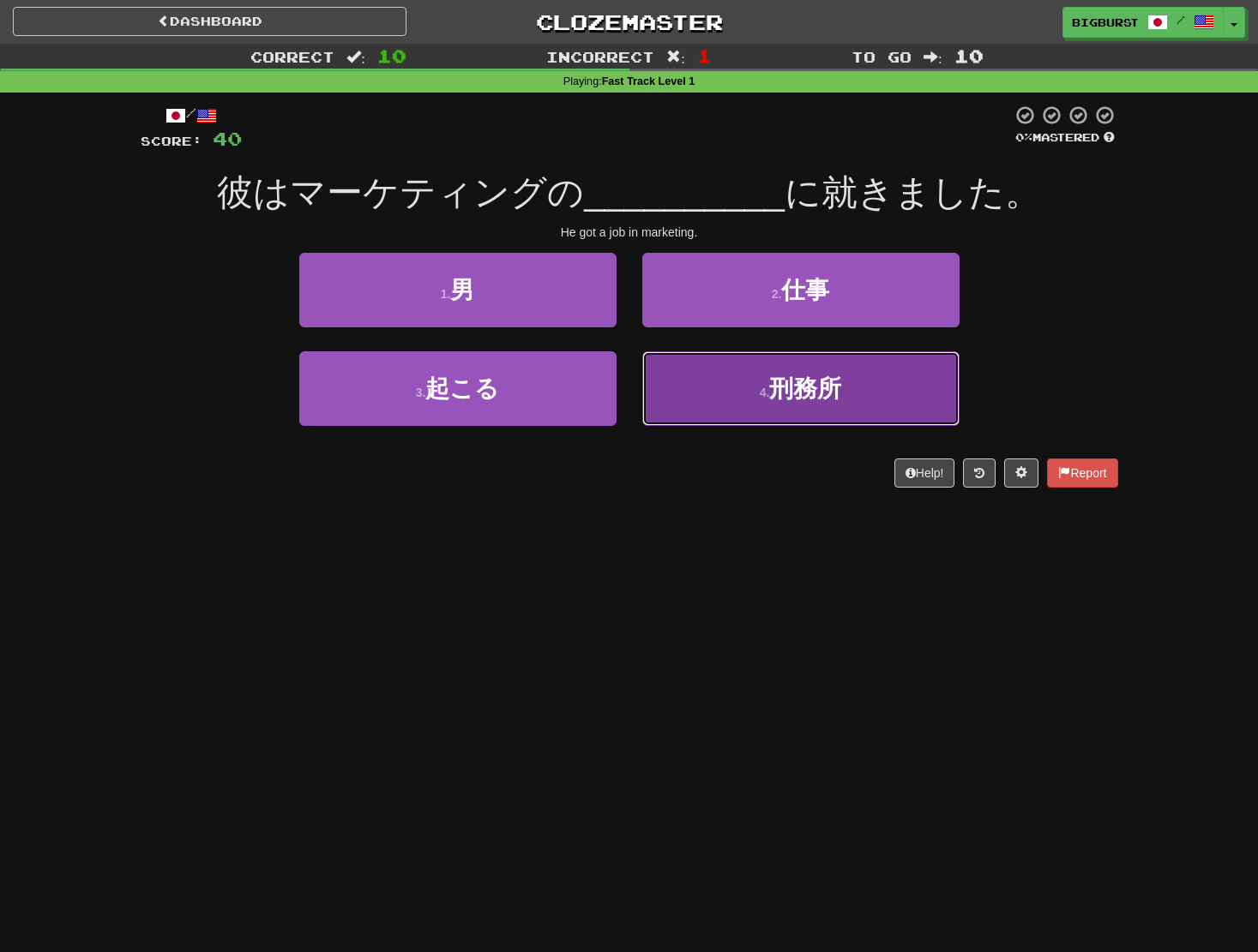
click at [725, 382] on button "4 . 刑務所" at bounding box center [801, 388] width 317 height 75
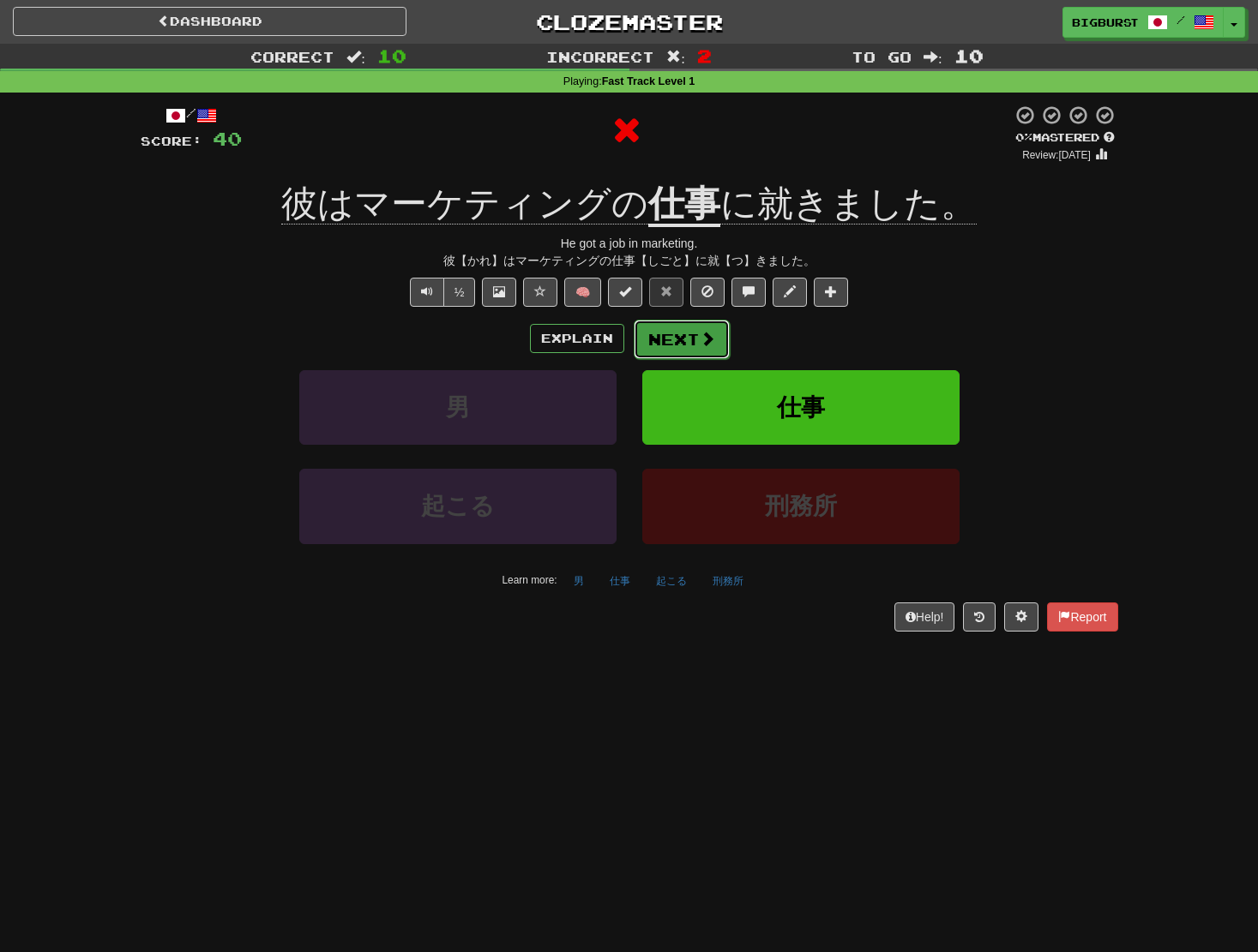
click at [689, 335] on button "Next" at bounding box center [682, 339] width 96 height 40
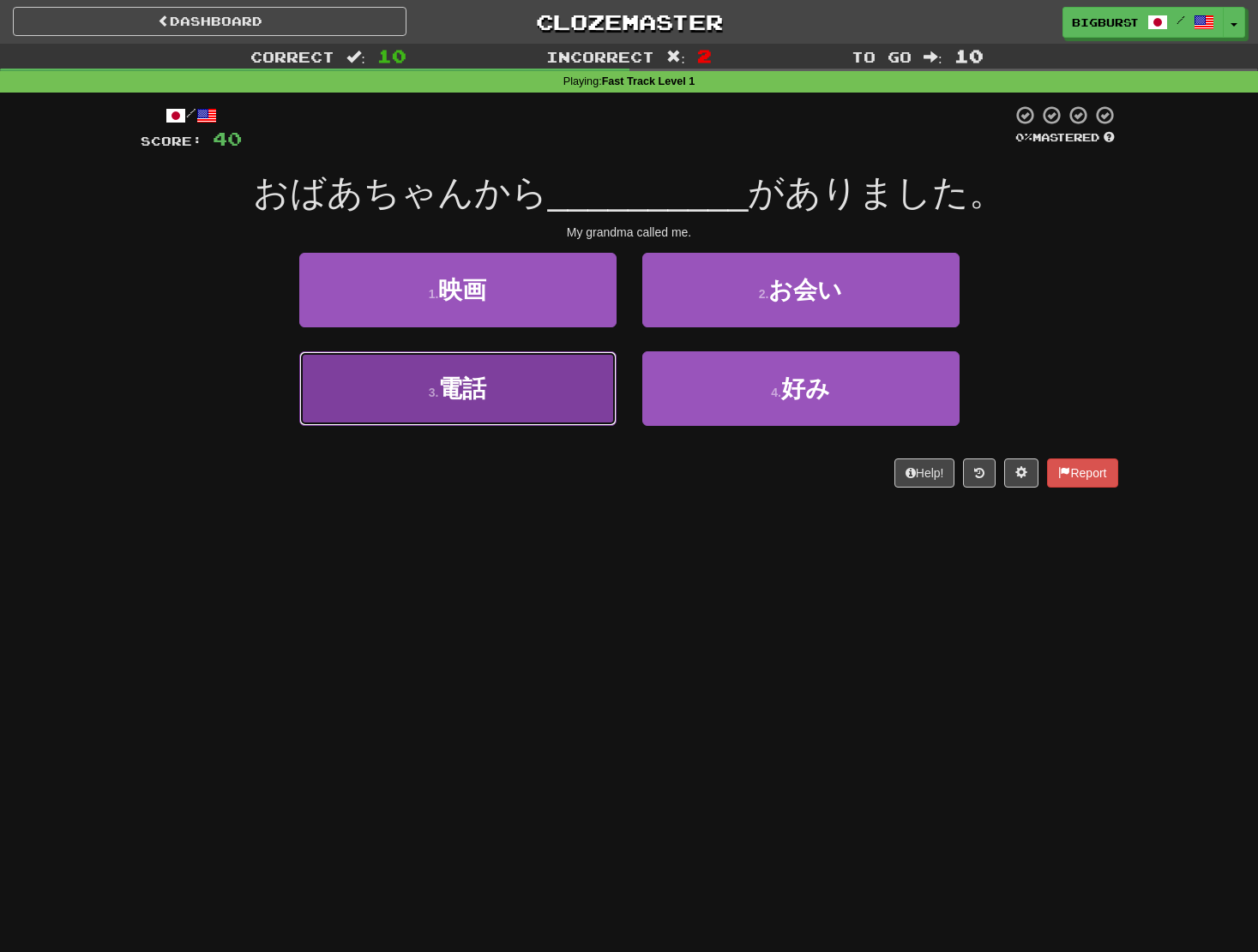
click at [497, 404] on button "3 . 電話" at bounding box center [457, 388] width 317 height 75
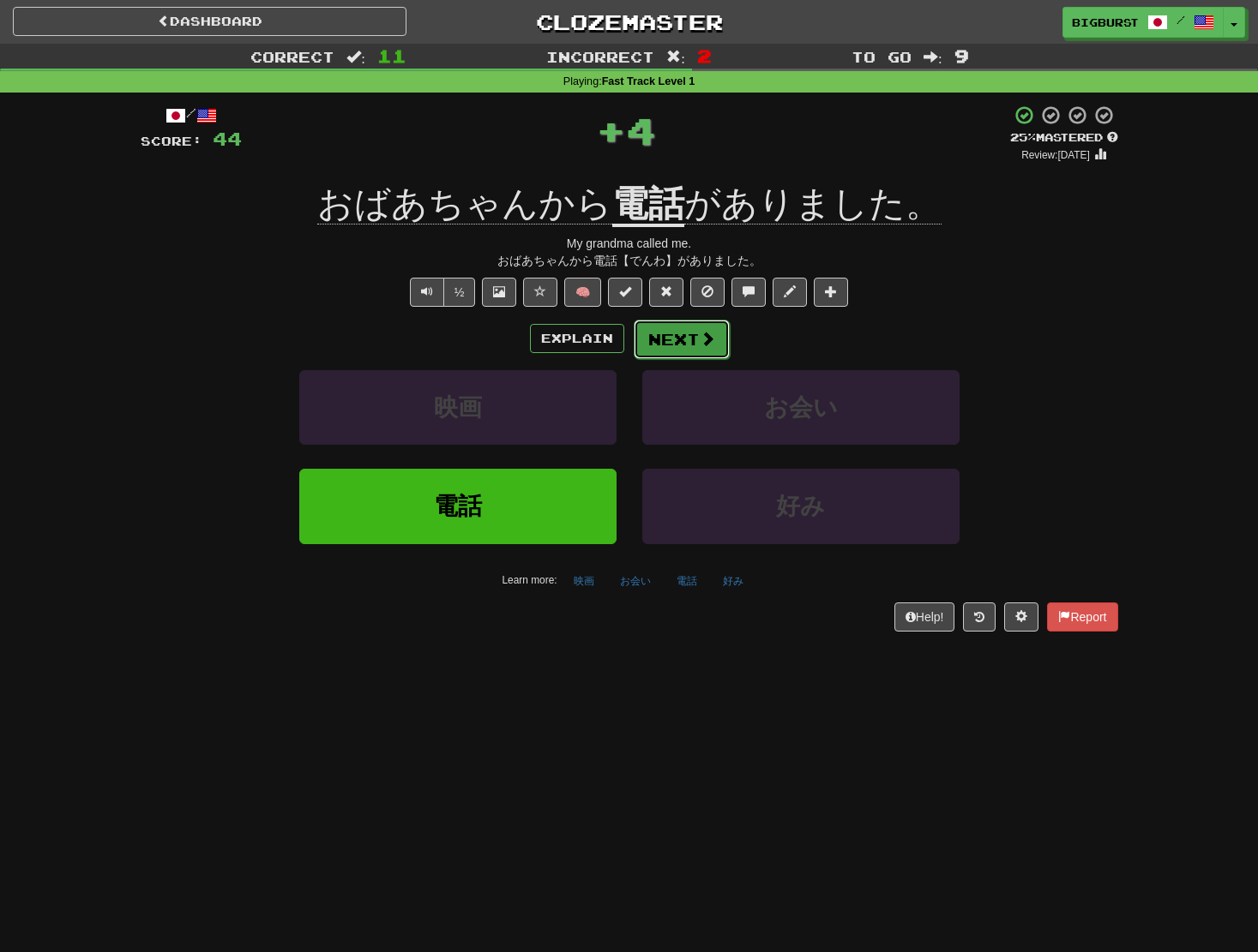
click at [694, 344] on button "Next" at bounding box center [682, 339] width 96 height 40
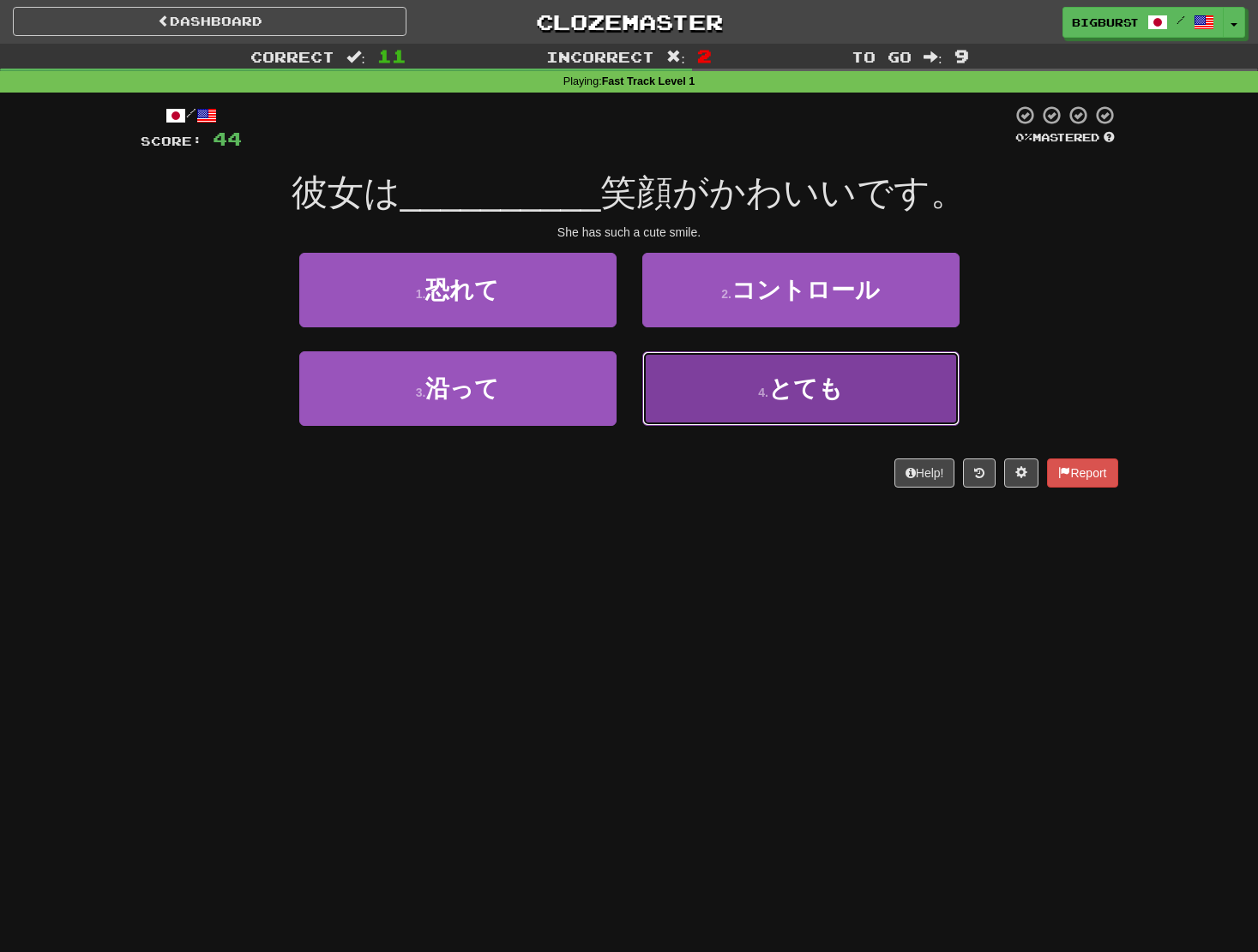
click at [722, 384] on button "4 . とても" at bounding box center [801, 388] width 317 height 75
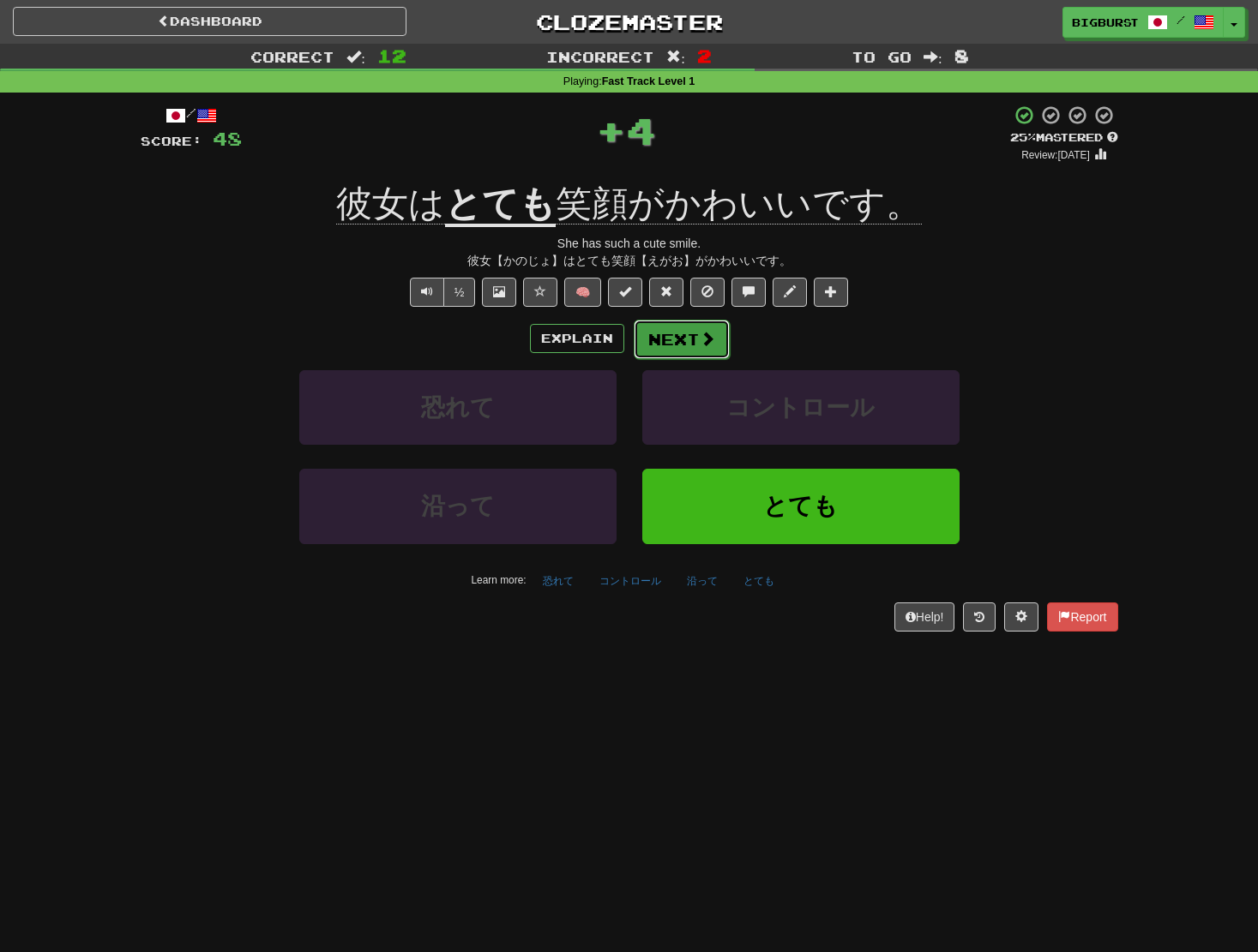
click at [679, 343] on button "Next" at bounding box center [682, 339] width 96 height 40
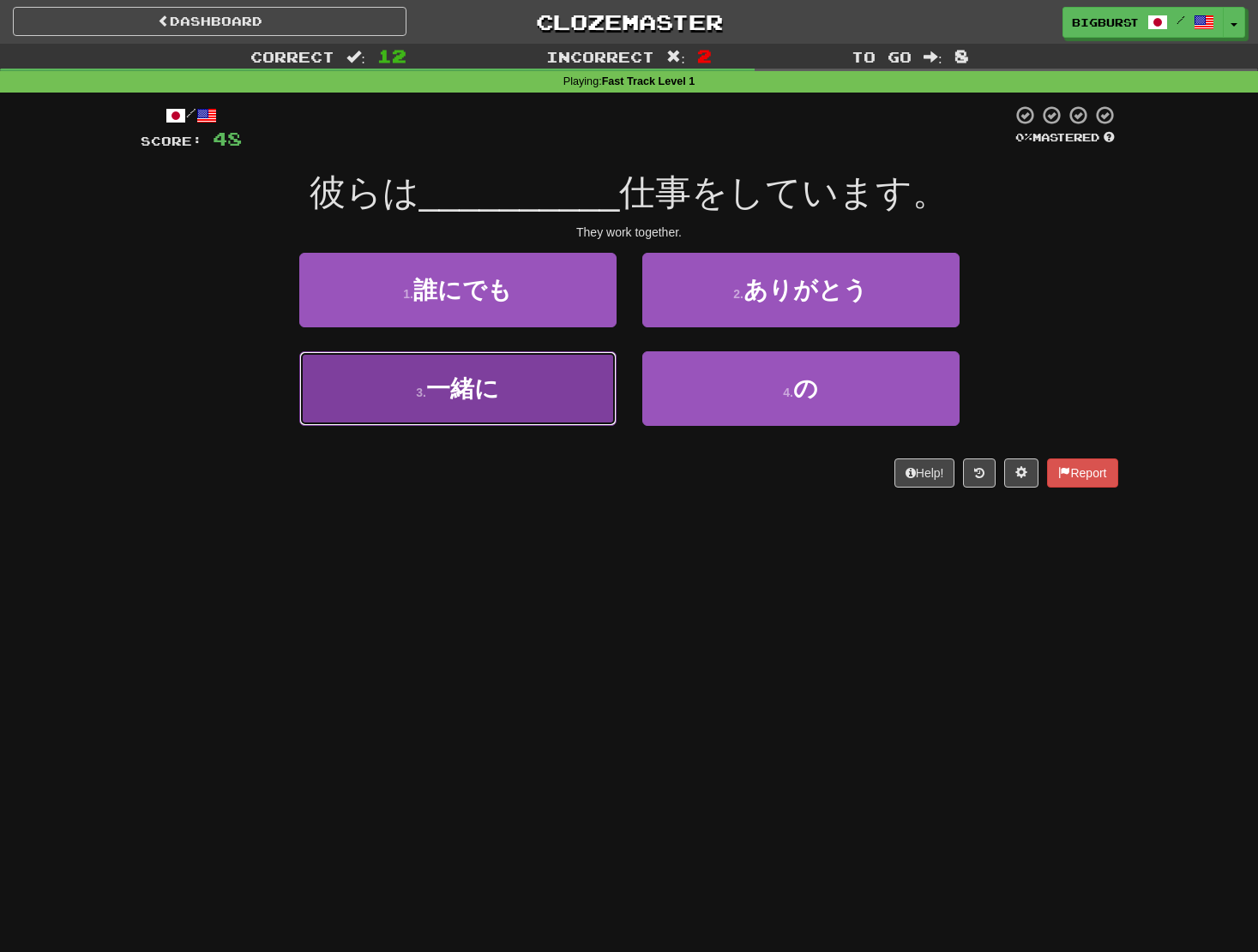
click at [569, 385] on button "3 . 一緒に" at bounding box center [457, 388] width 317 height 75
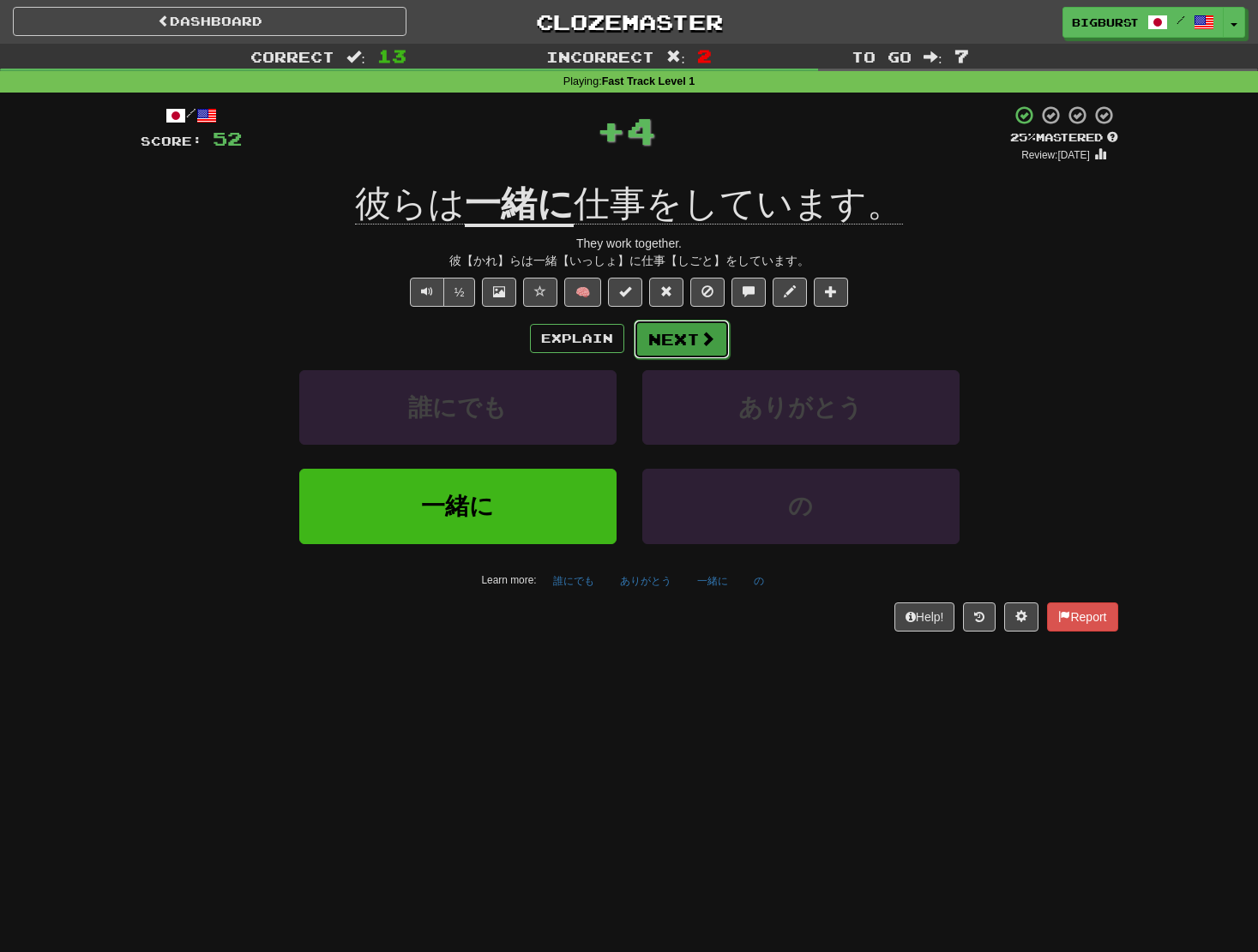
click at [665, 346] on button "Next" at bounding box center [682, 339] width 96 height 40
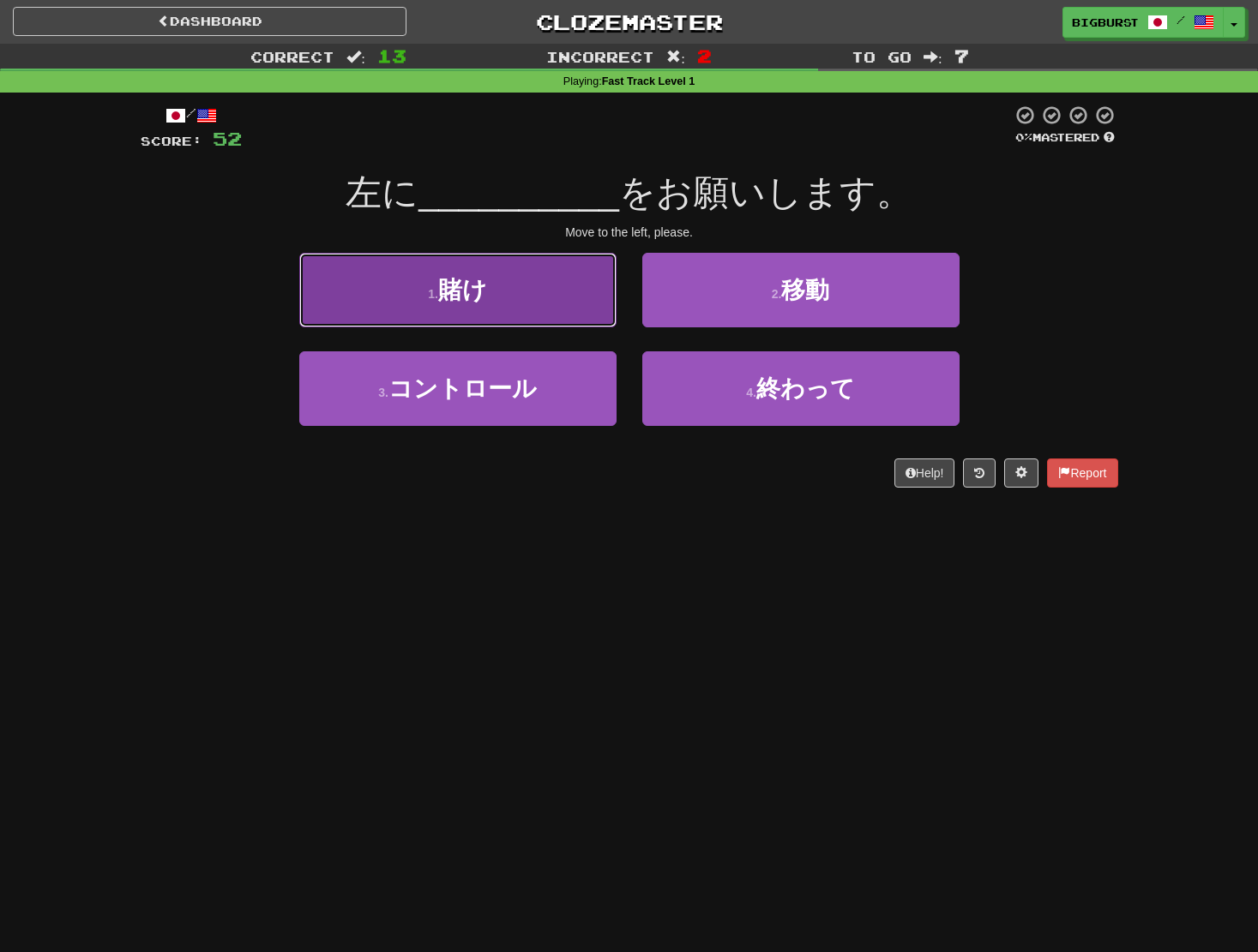
click at [551, 305] on button "1 . 賭け" at bounding box center [457, 290] width 317 height 75
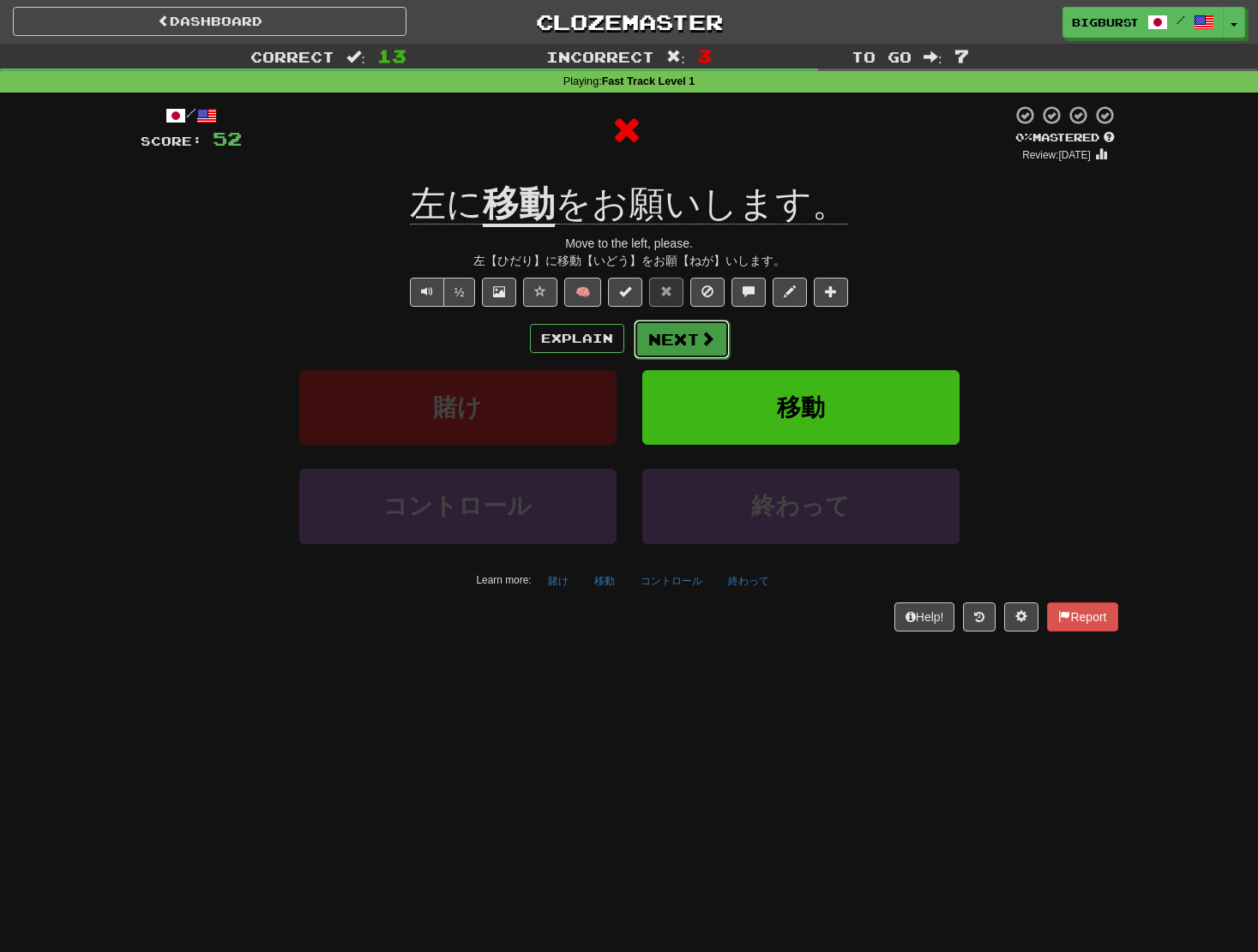
click at [652, 329] on button "Next" at bounding box center [682, 339] width 96 height 40
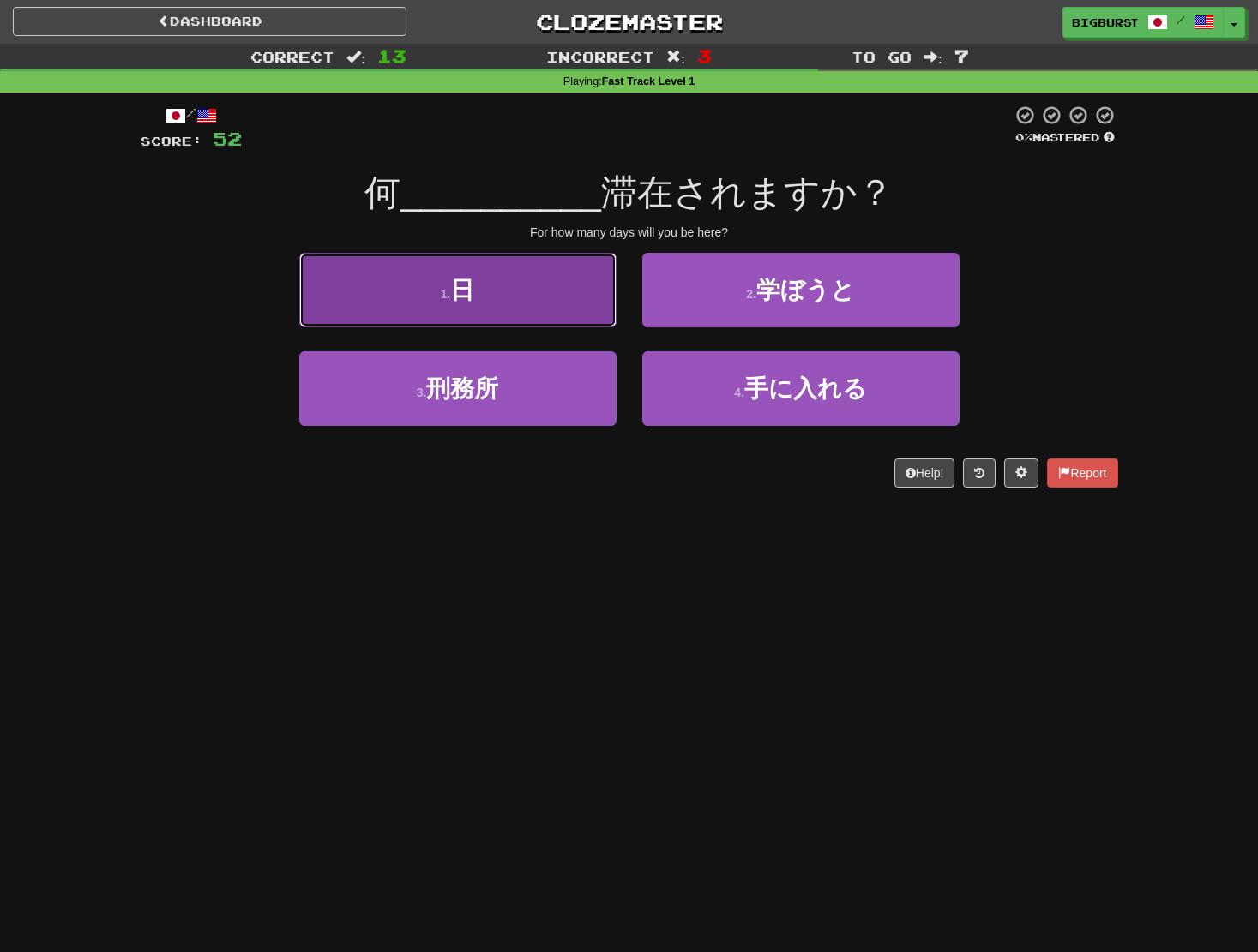
click at [561, 309] on button "1 . 日" at bounding box center [457, 290] width 317 height 75
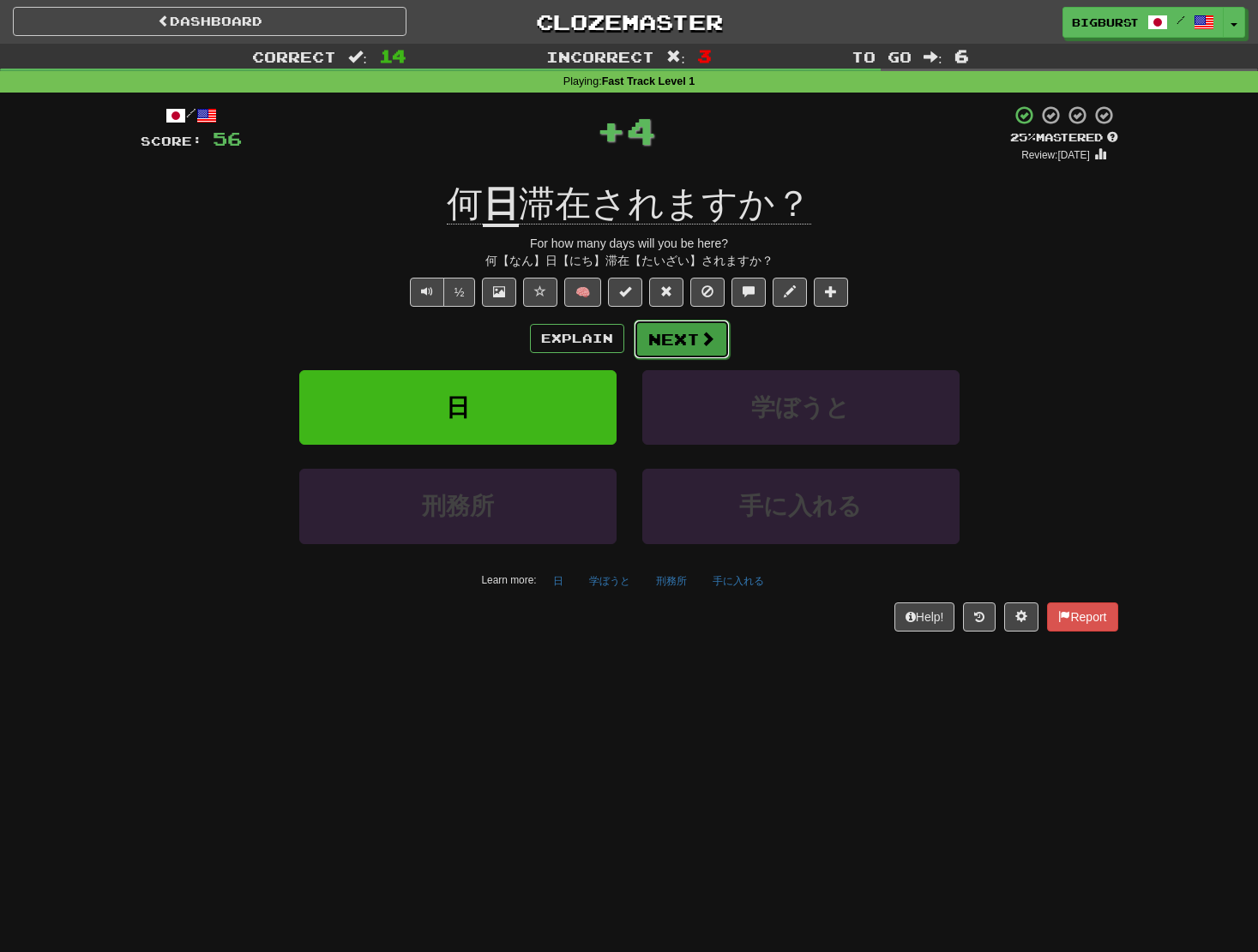
click at [687, 335] on button "Next" at bounding box center [682, 339] width 96 height 40
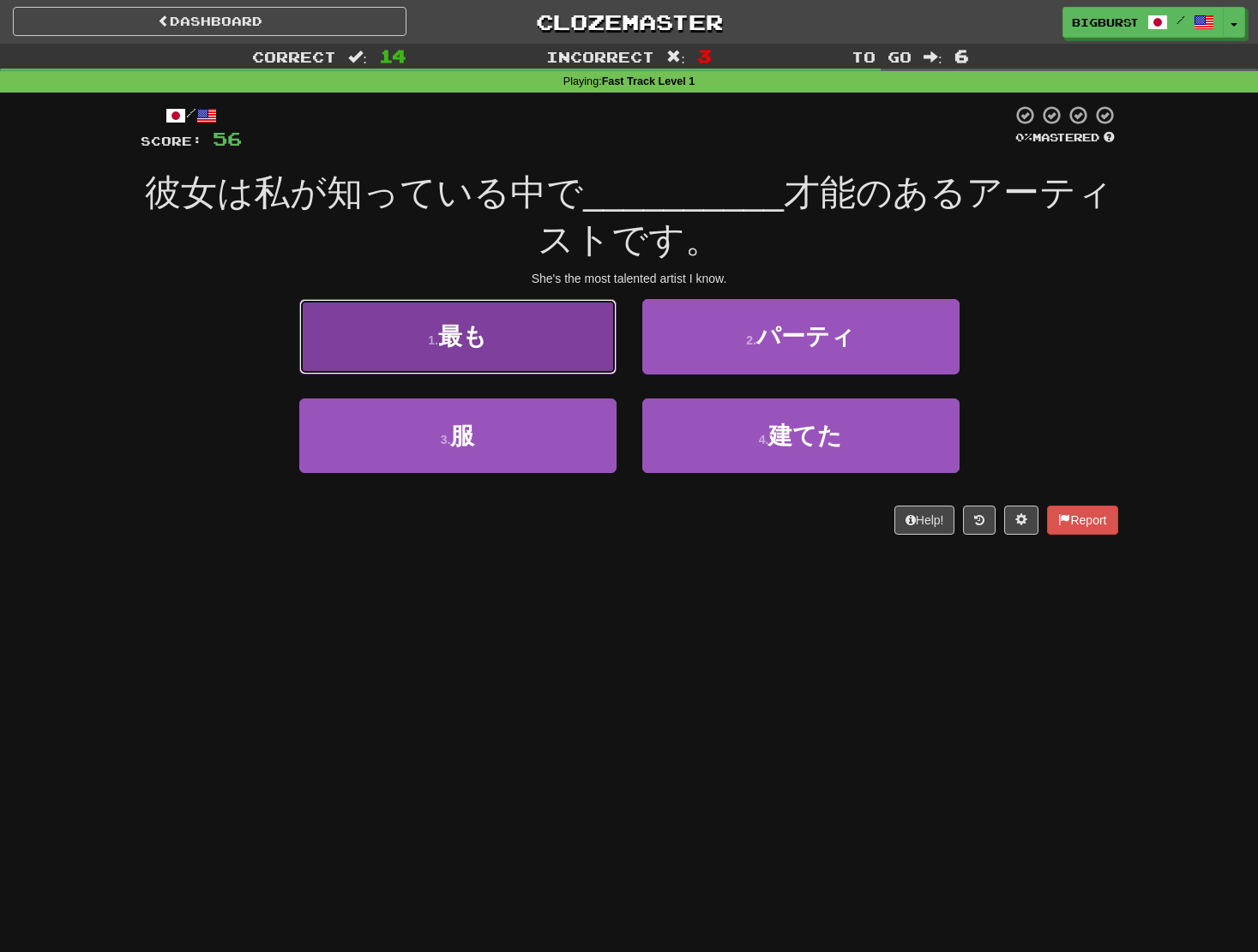
click at [578, 334] on button "1 . 最も" at bounding box center [457, 336] width 317 height 75
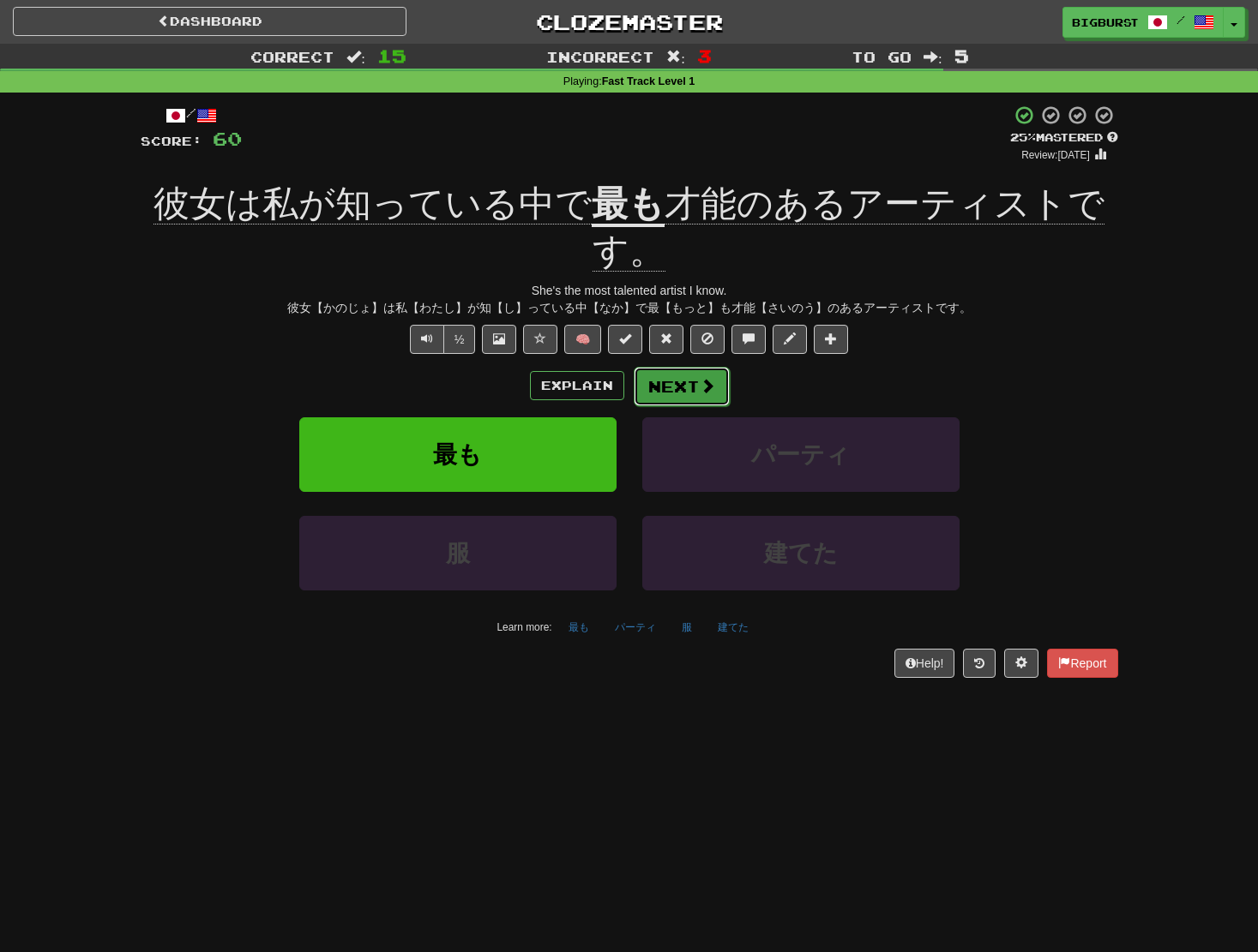
click at [687, 383] on button "Next" at bounding box center [682, 386] width 96 height 40
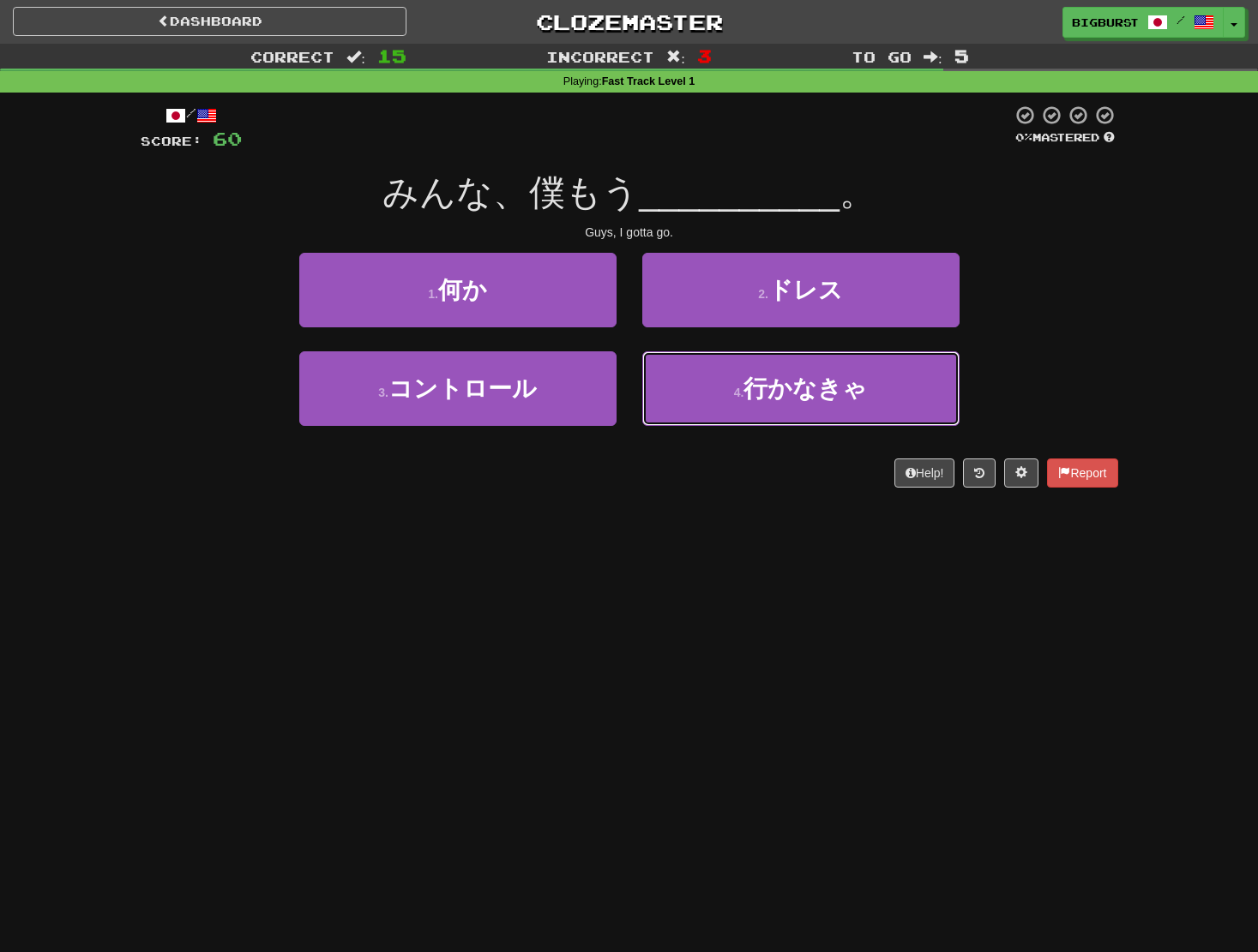
click at [687, 383] on button "4 . 行かなきゃ" at bounding box center [801, 388] width 317 height 75
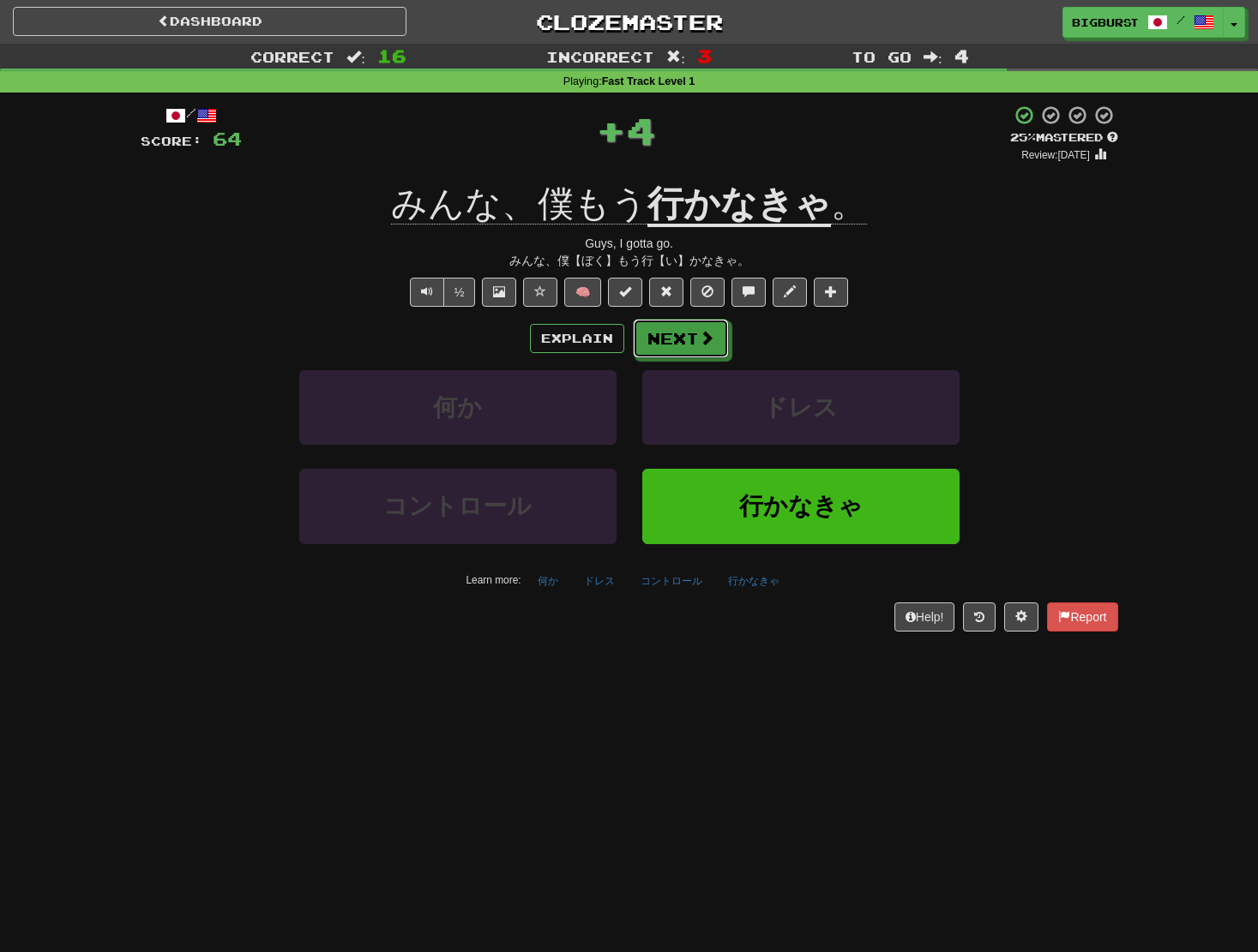
drag, startPoint x: 691, startPoint y: 338, endPoint x: 739, endPoint y: 338, distance: 48.0
click at [739, 338] on div "Explain Next" at bounding box center [629, 338] width 977 height 40
click at [669, 342] on button "Next" at bounding box center [682, 339] width 96 height 40
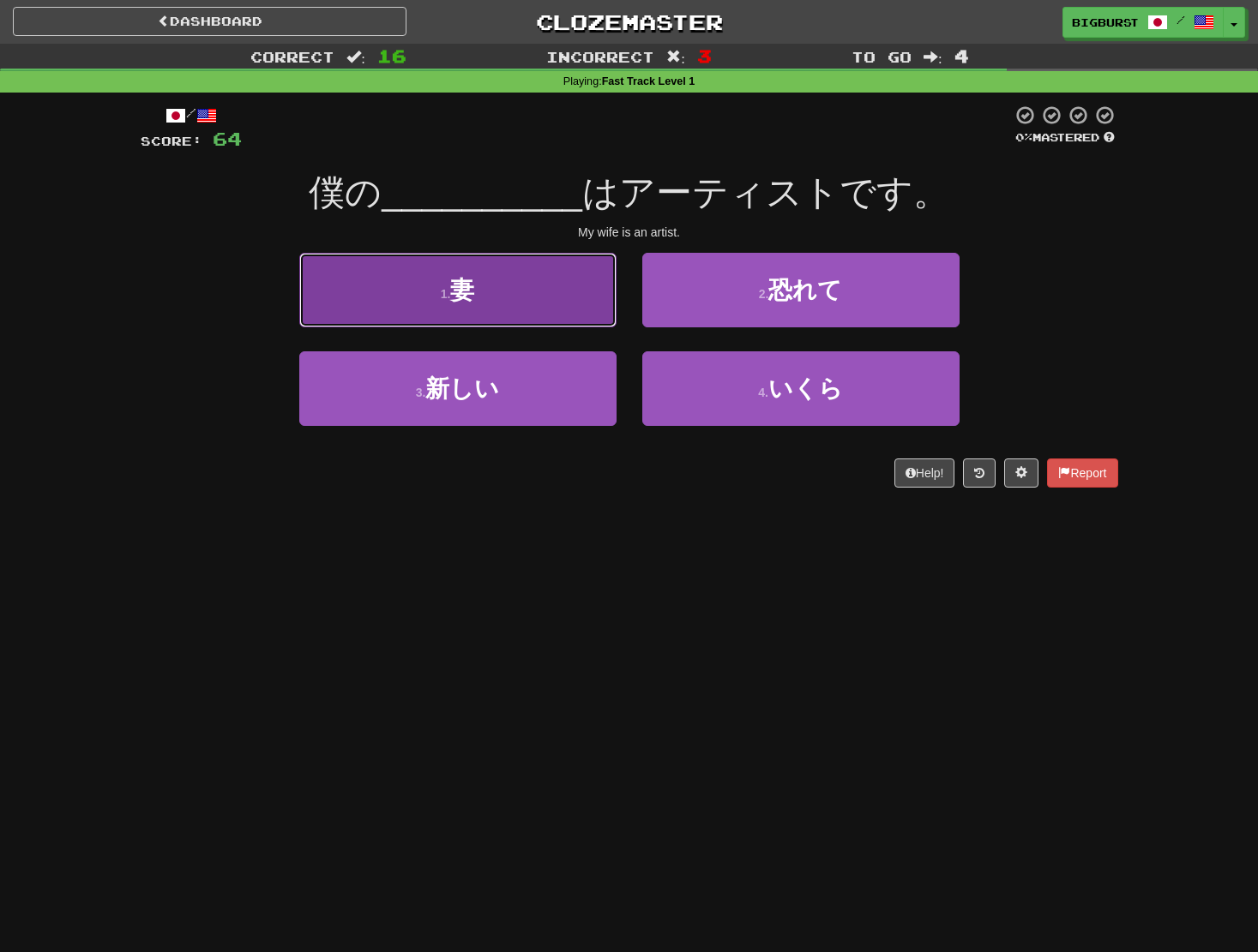
click at [560, 314] on button "1 . 妻" at bounding box center [457, 290] width 317 height 75
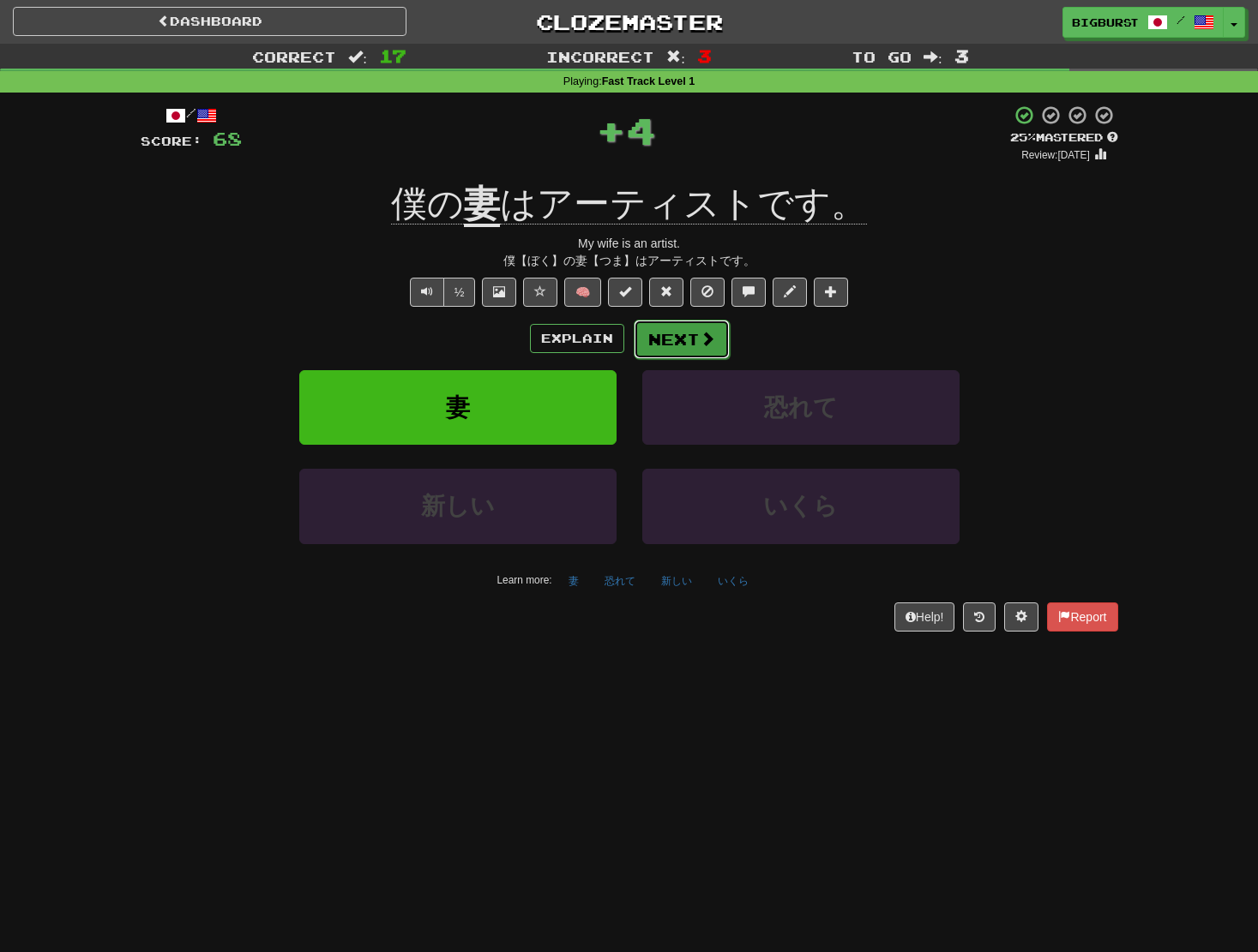
click at [677, 338] on button "Next" at bounding box center [682, 339] width 96 height 40
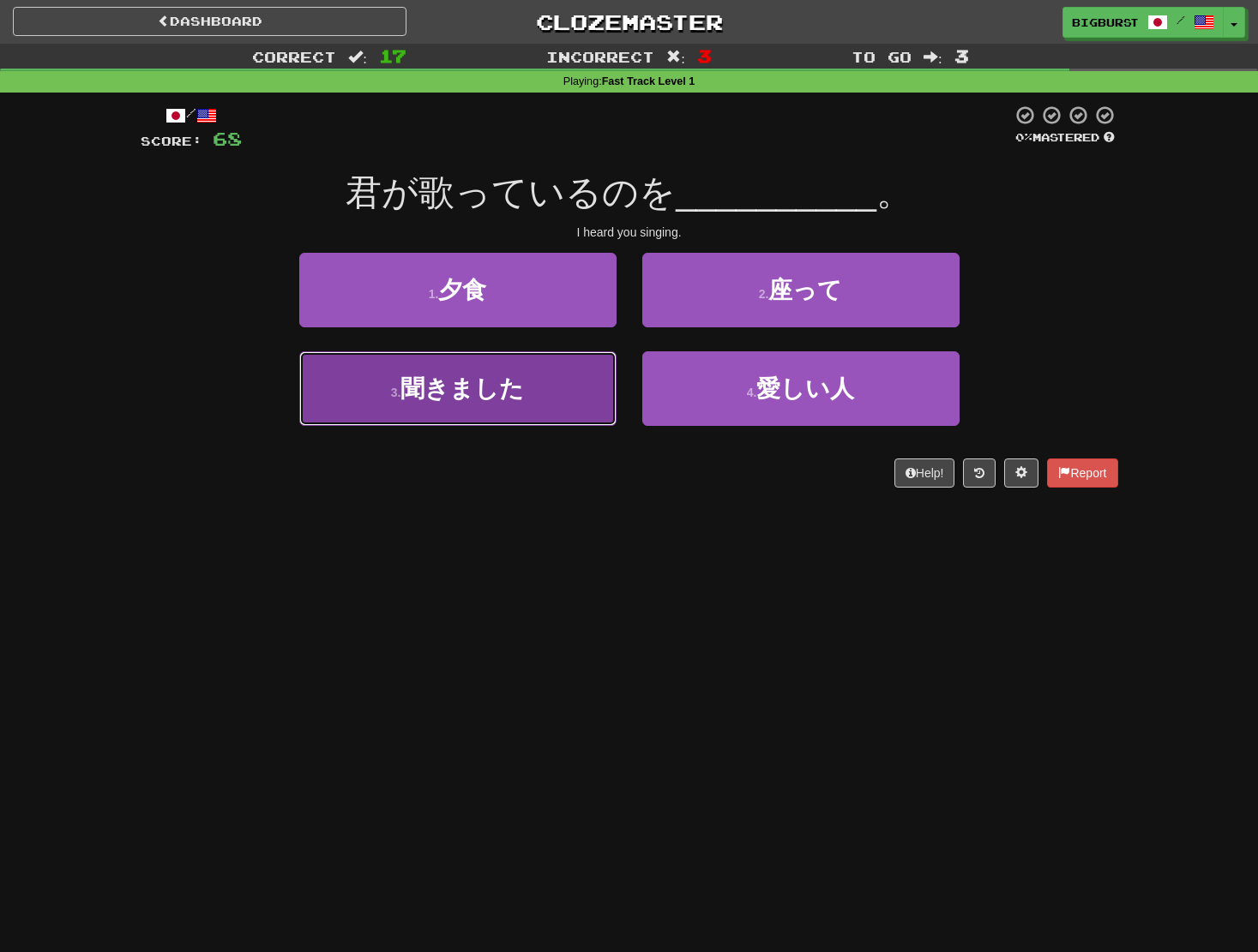
click at [567, 378] on button "3 . 聞きました" at bounding box center [457, 388] width 317 height 75
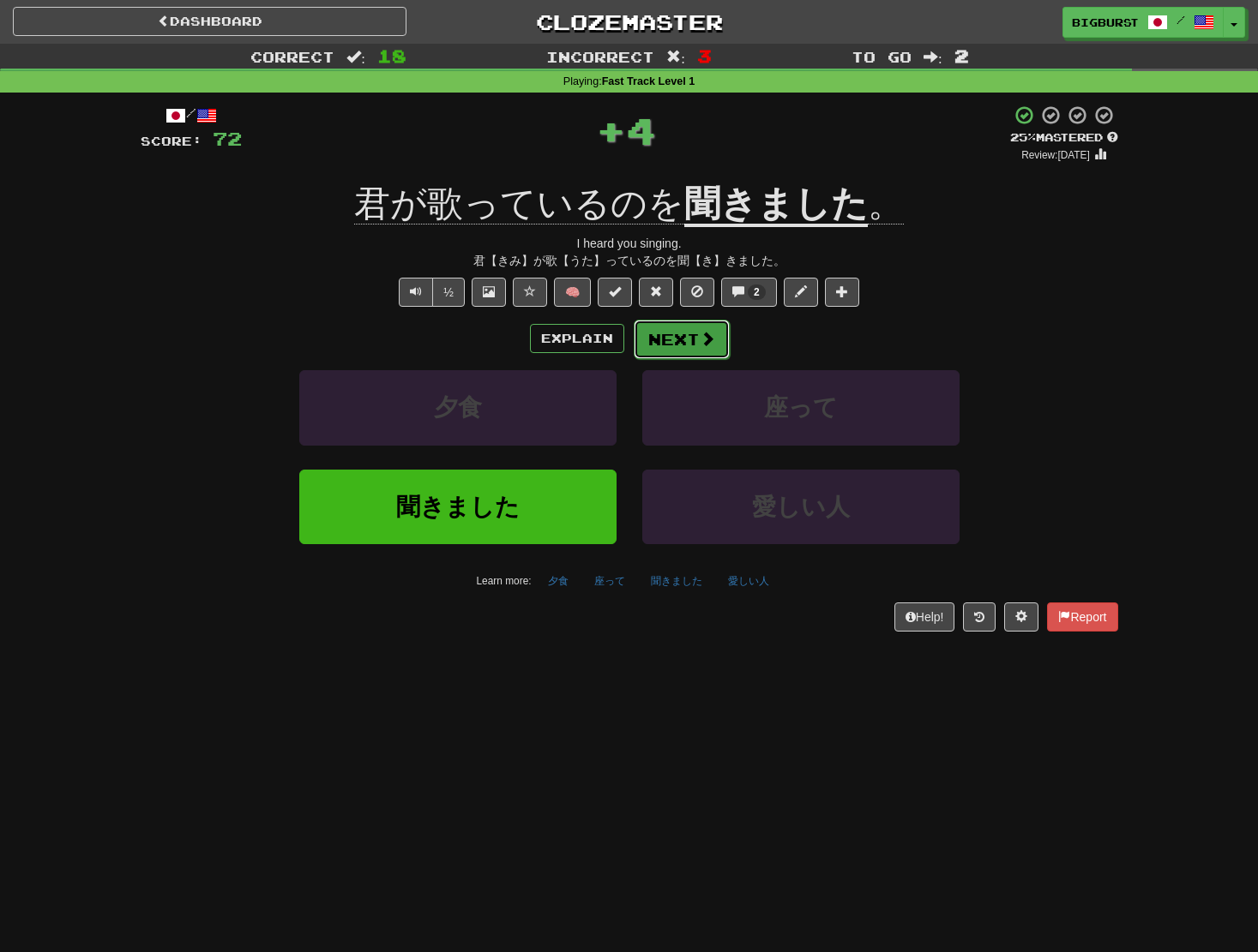
click at [684, 340] on button "Next" at bounding box center [682, 339] width 96 height 40
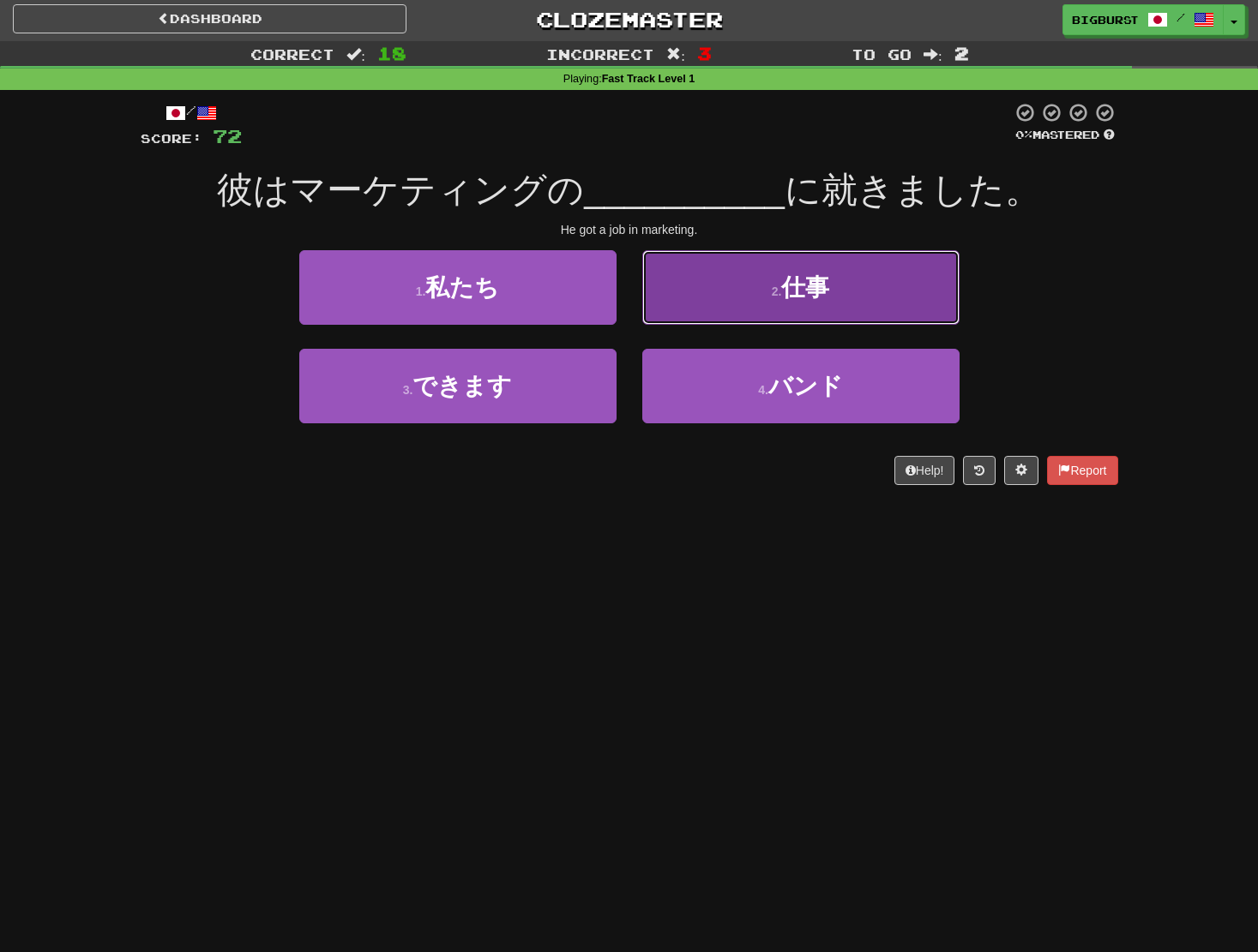
click at [687, 316] on button "2 . 仕事" at bounding box center [801, 287] width 317 height 75
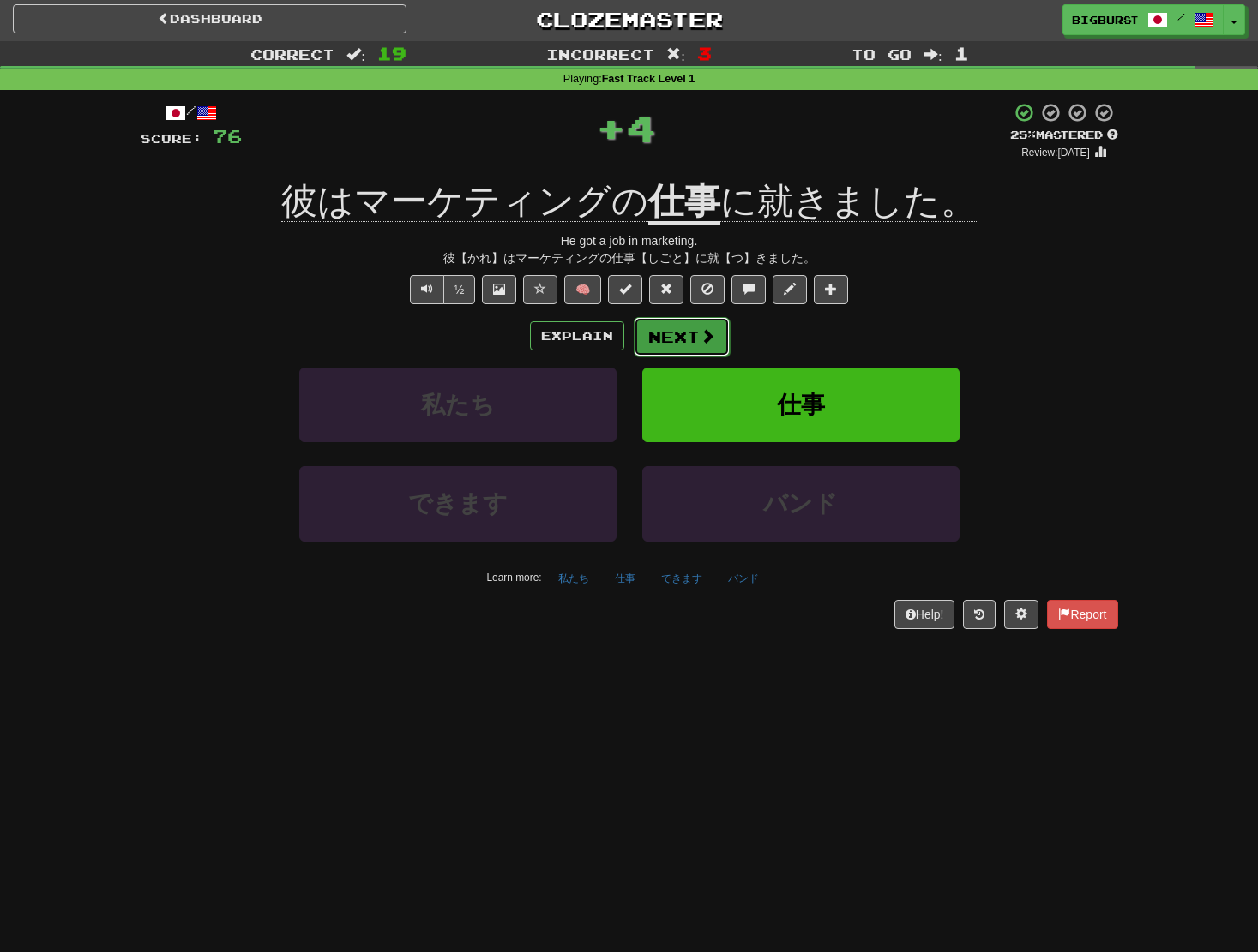
click at [686, 341] on button "Next" at bounding box center [682, 337] width 96 height 40
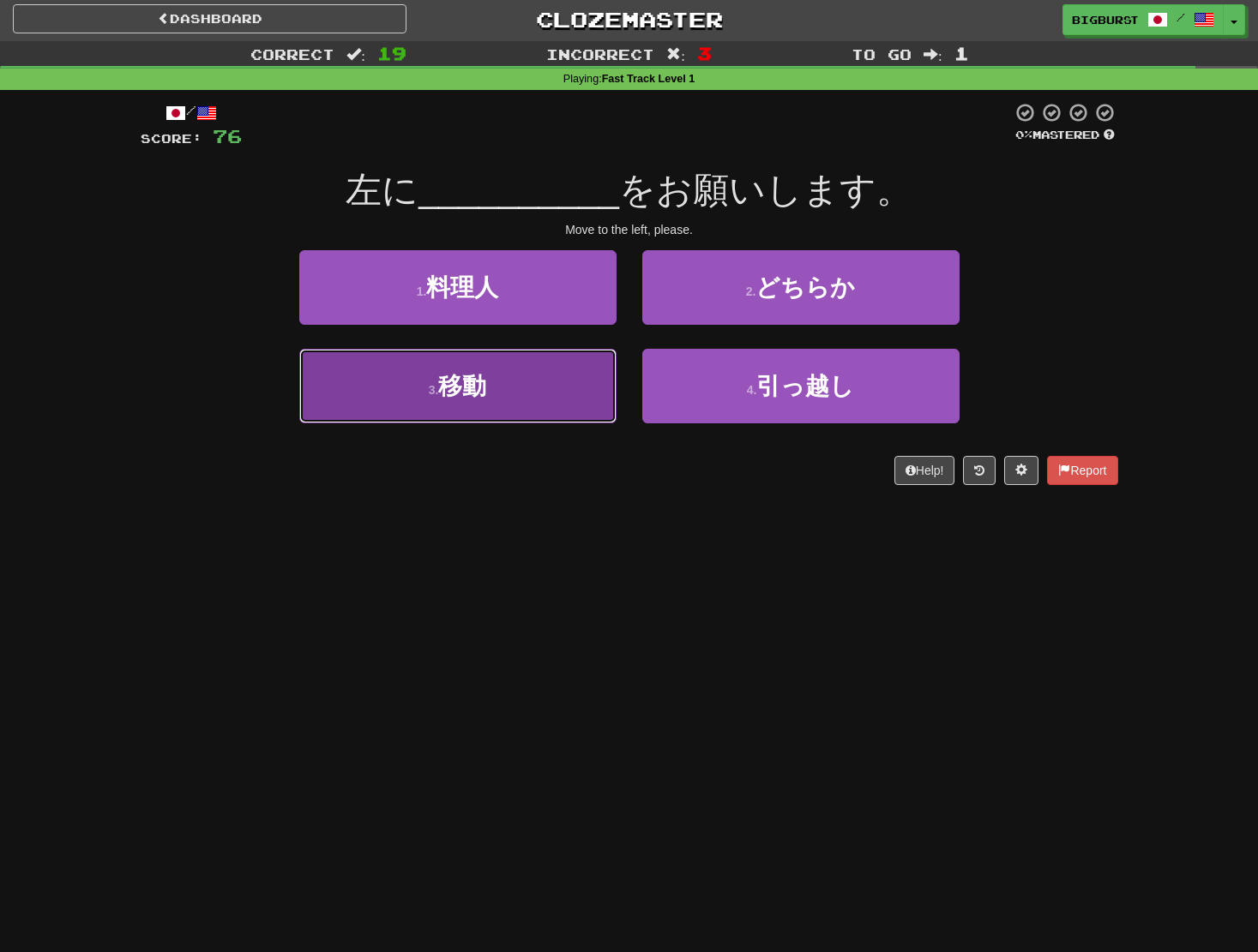
click at [545, 382] on button "3 . 移動" at bounding box center [457, 385] width 317 height 75
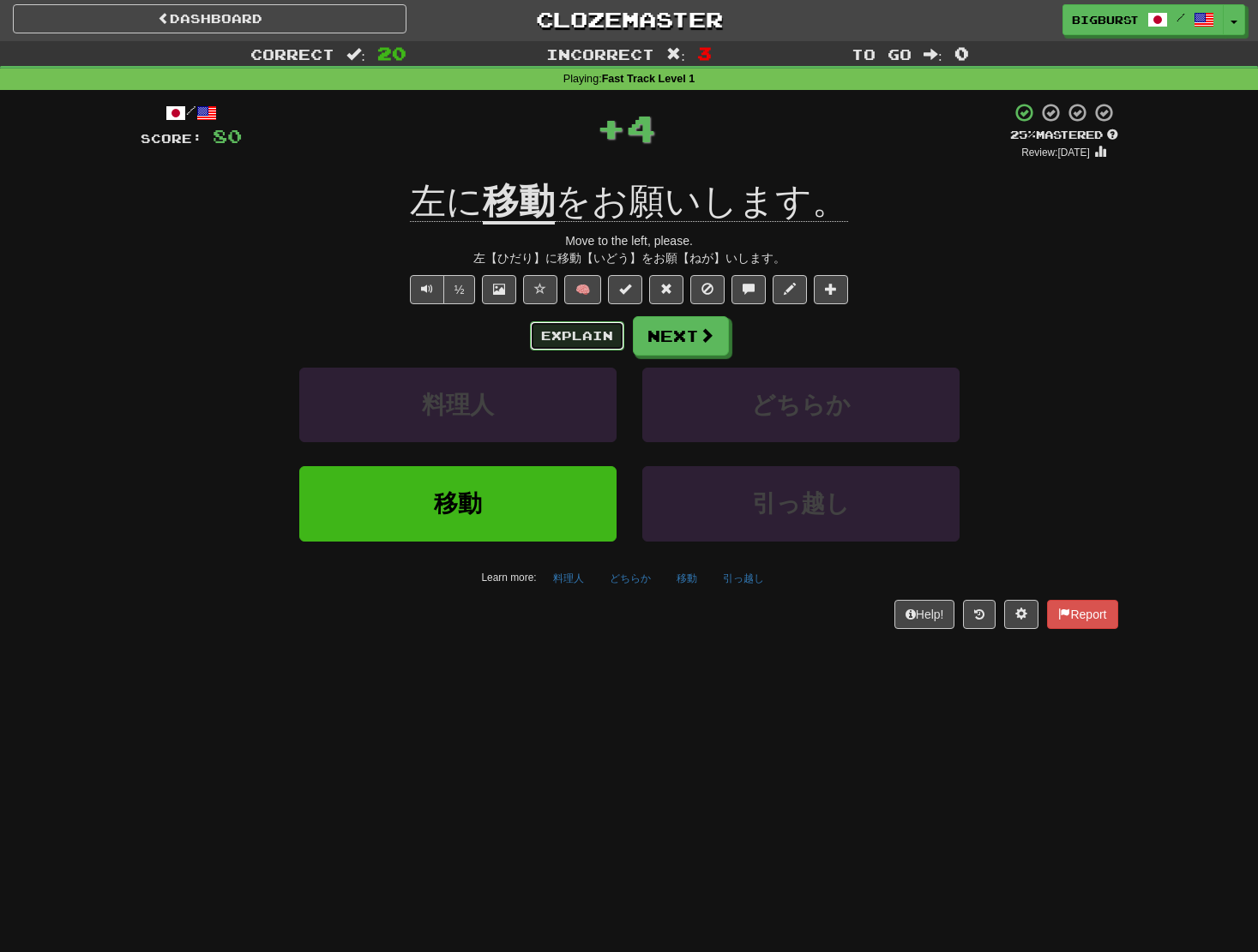
click at [573, 334] on button "Explain" at bounding box center [577, 336] width 95 height 29
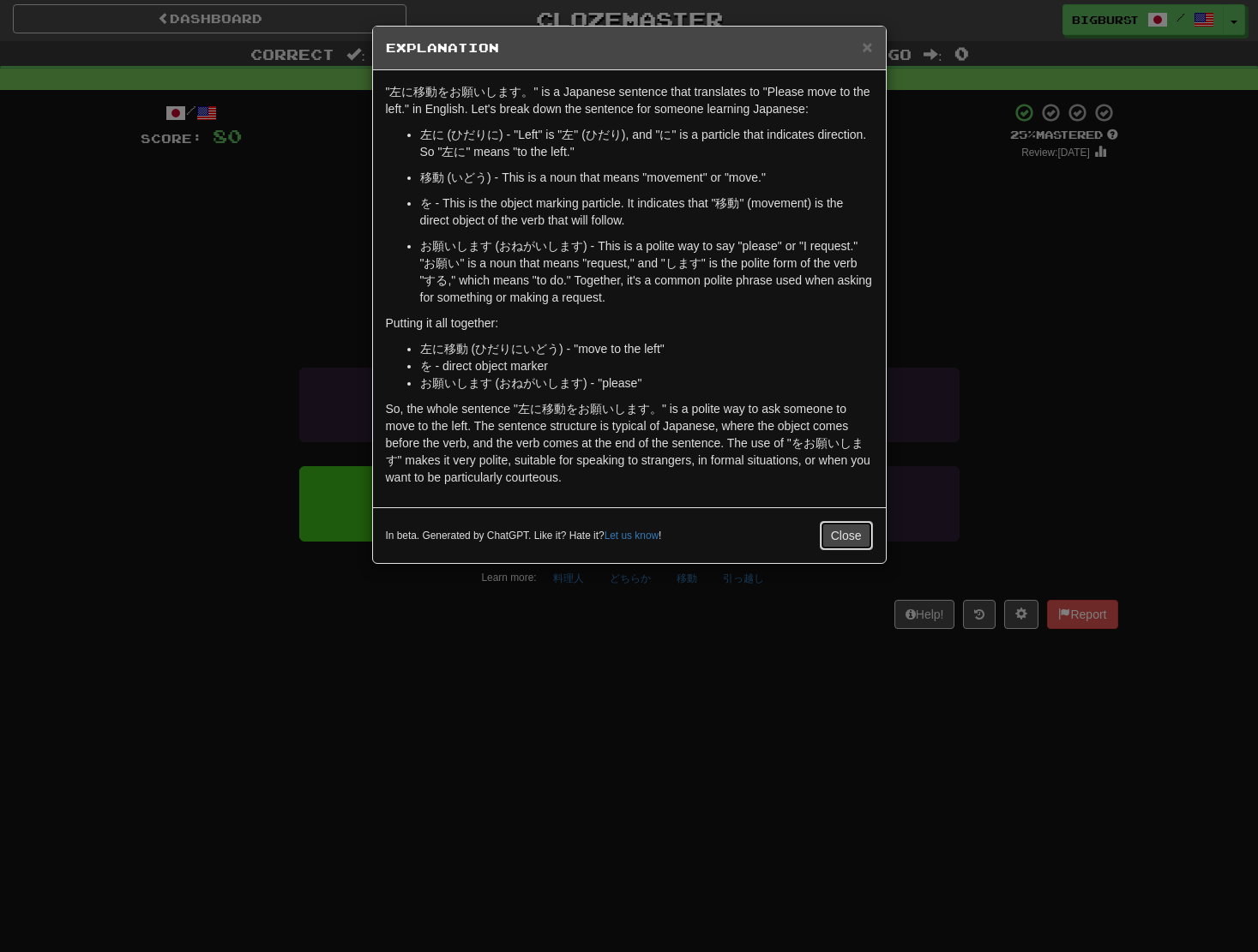
click at [851, 535] on button "Close" at bounding box center [847, 536] width 53 height 29
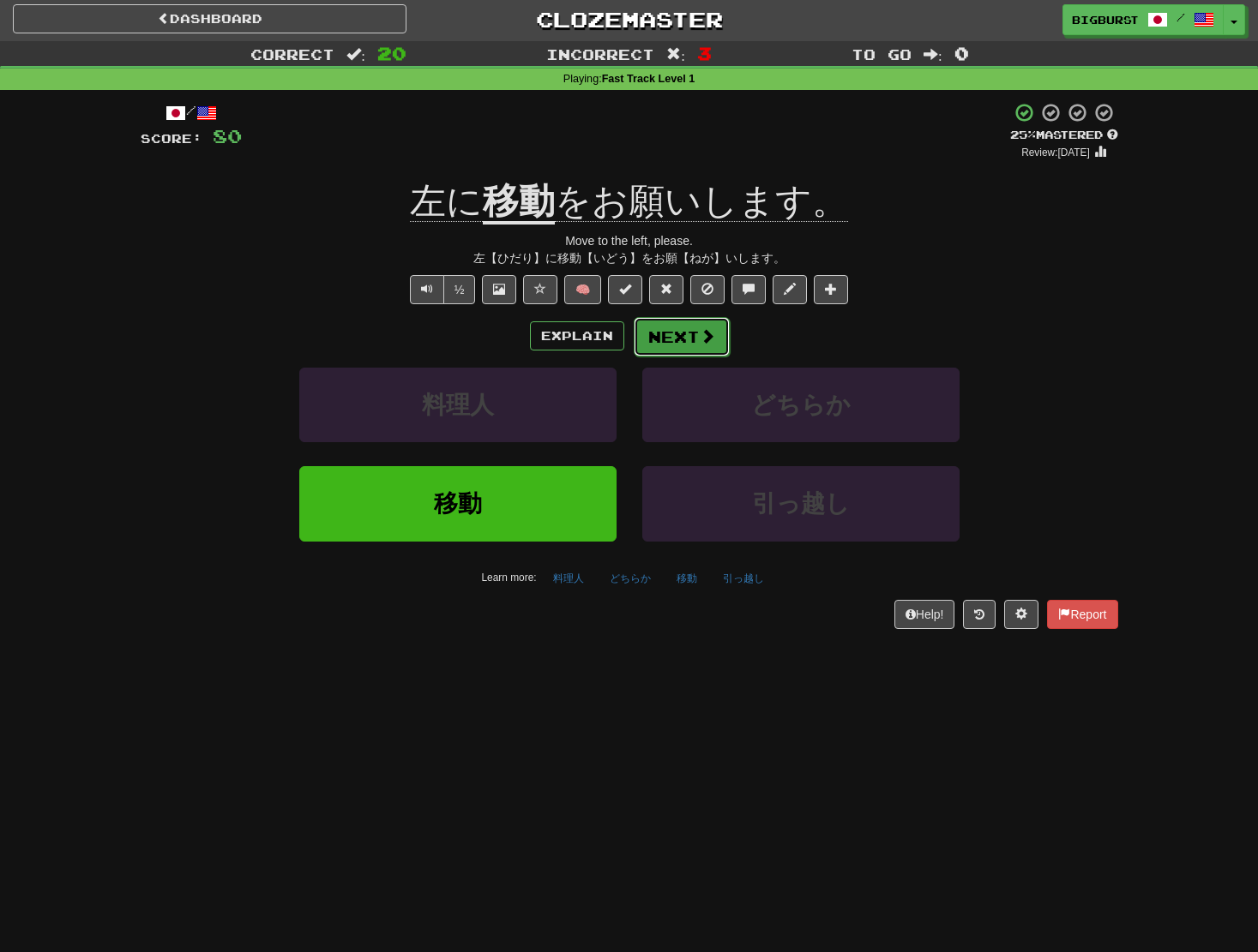
click at [664, 340] on button "Next" at bounding box center [682, 337] width 96 height 40
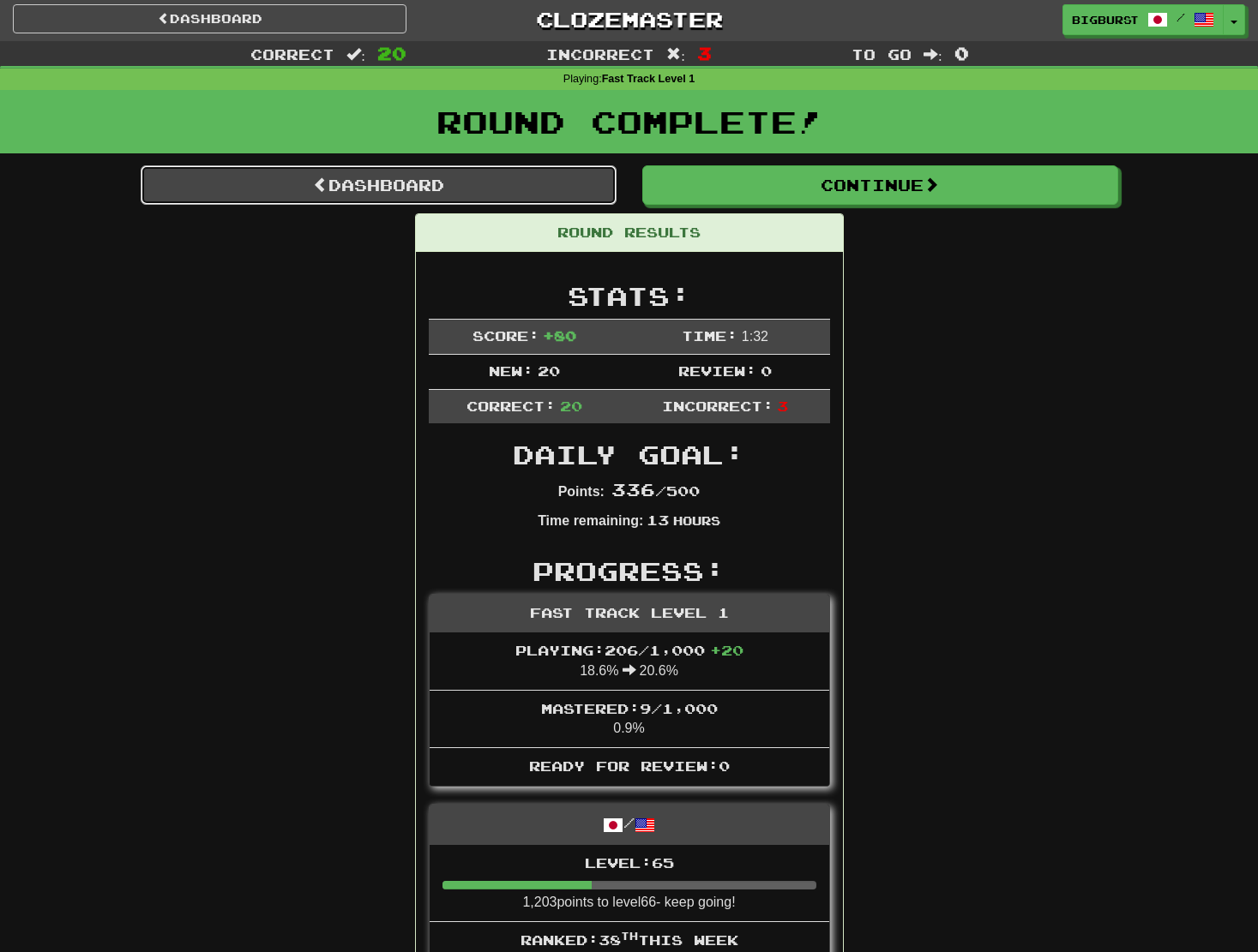
click at [466, 179] on link "Dashboard" at bounding box center [378, 185] width 476 height 40
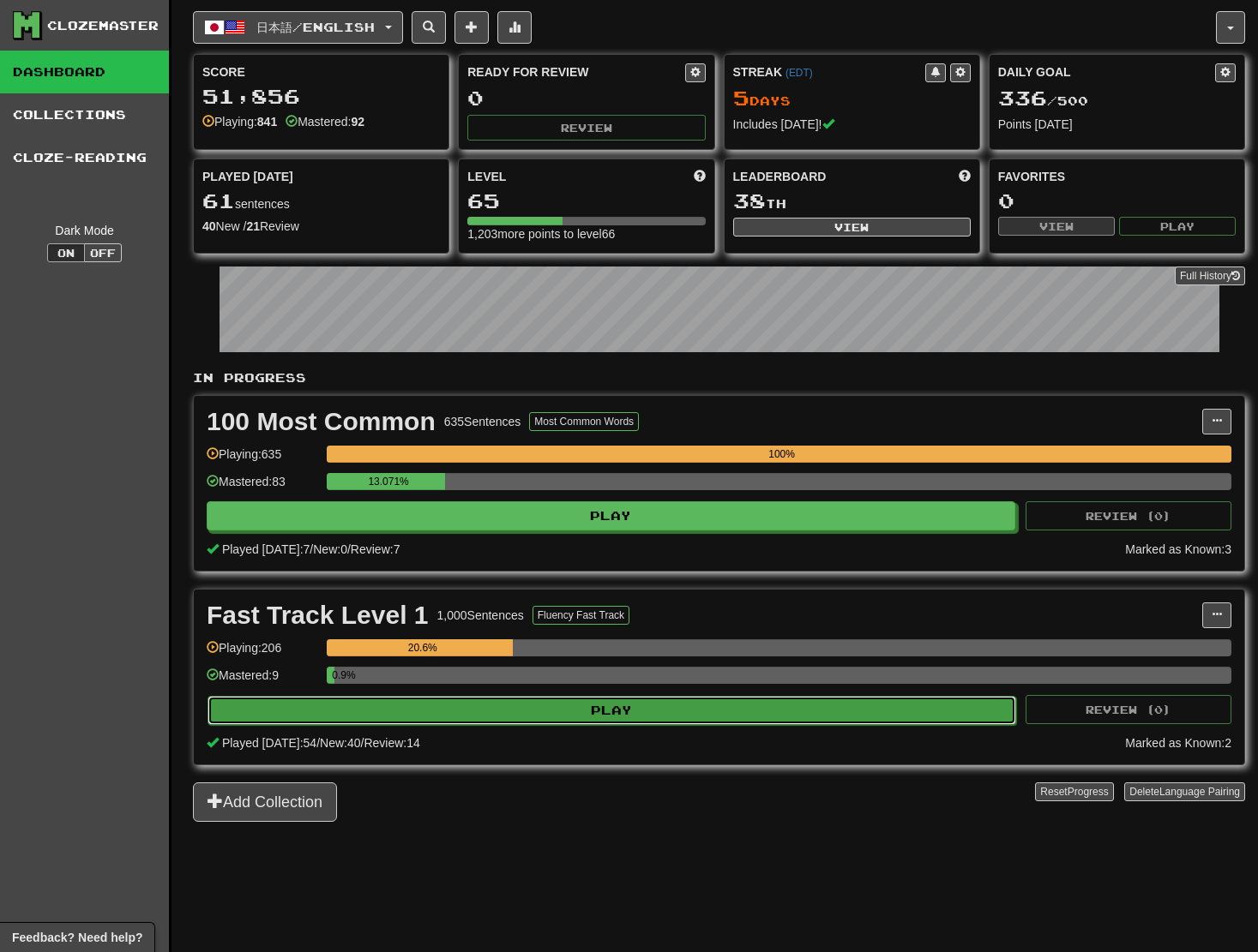
click at [637, 705] on button "Play" at bounding box center [612, 711] width 809 height 29
select select "**"
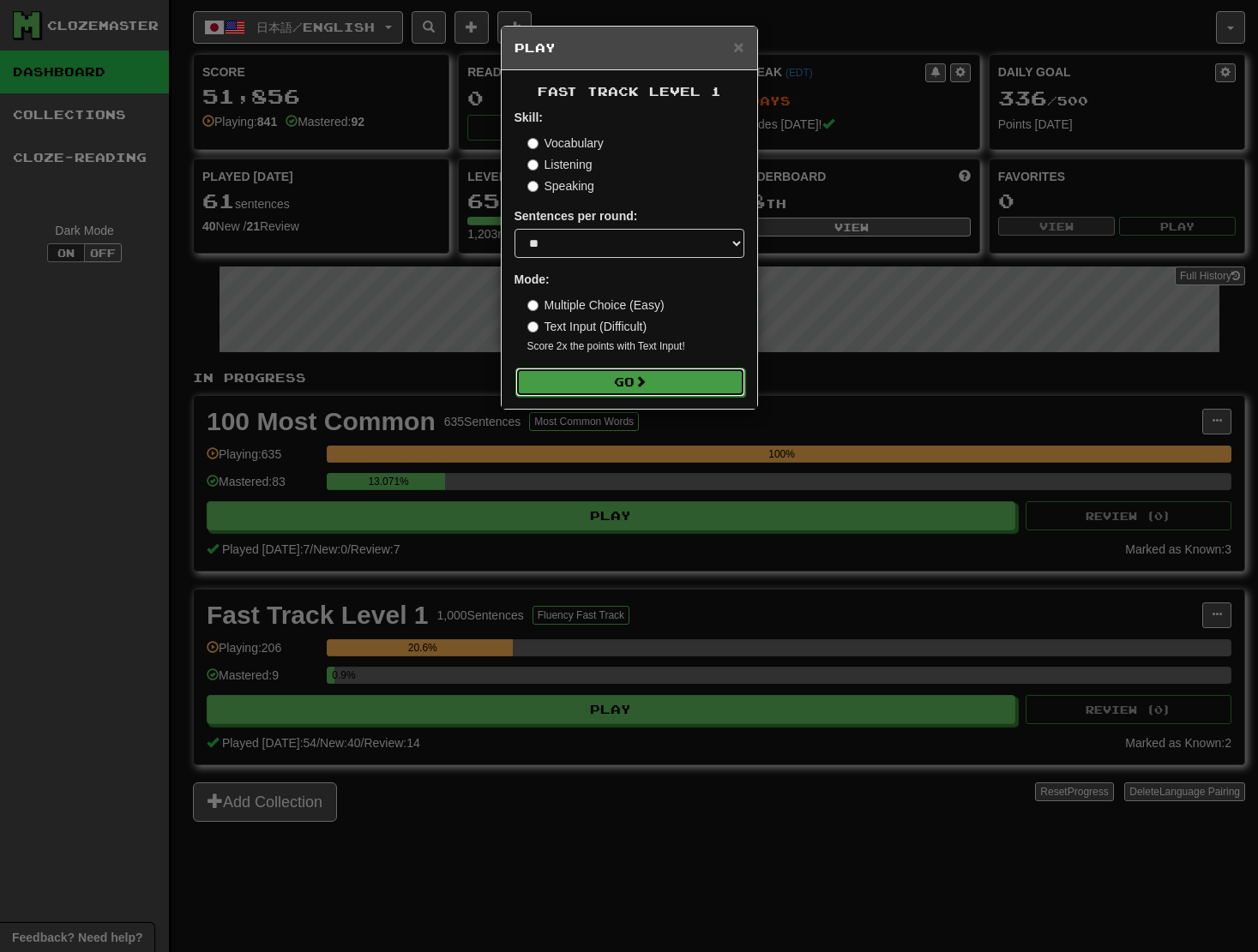
click at [619, 373] on button "Go" at bounding box center [630, 383] width 230 height 29
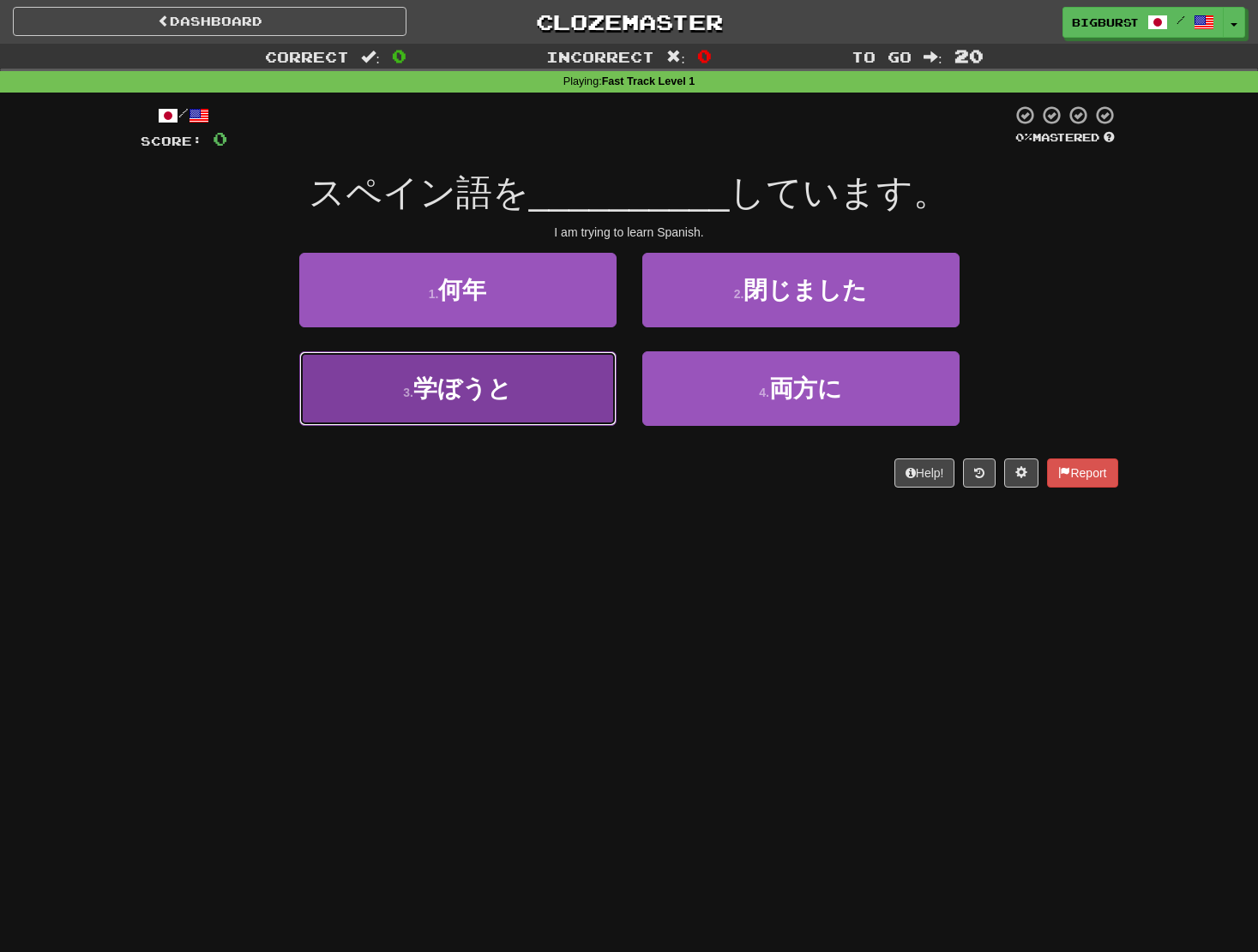
click at [559, 397] on button "3 . 学ぼうと" at bounding box center [457, 388] width 317 height 75
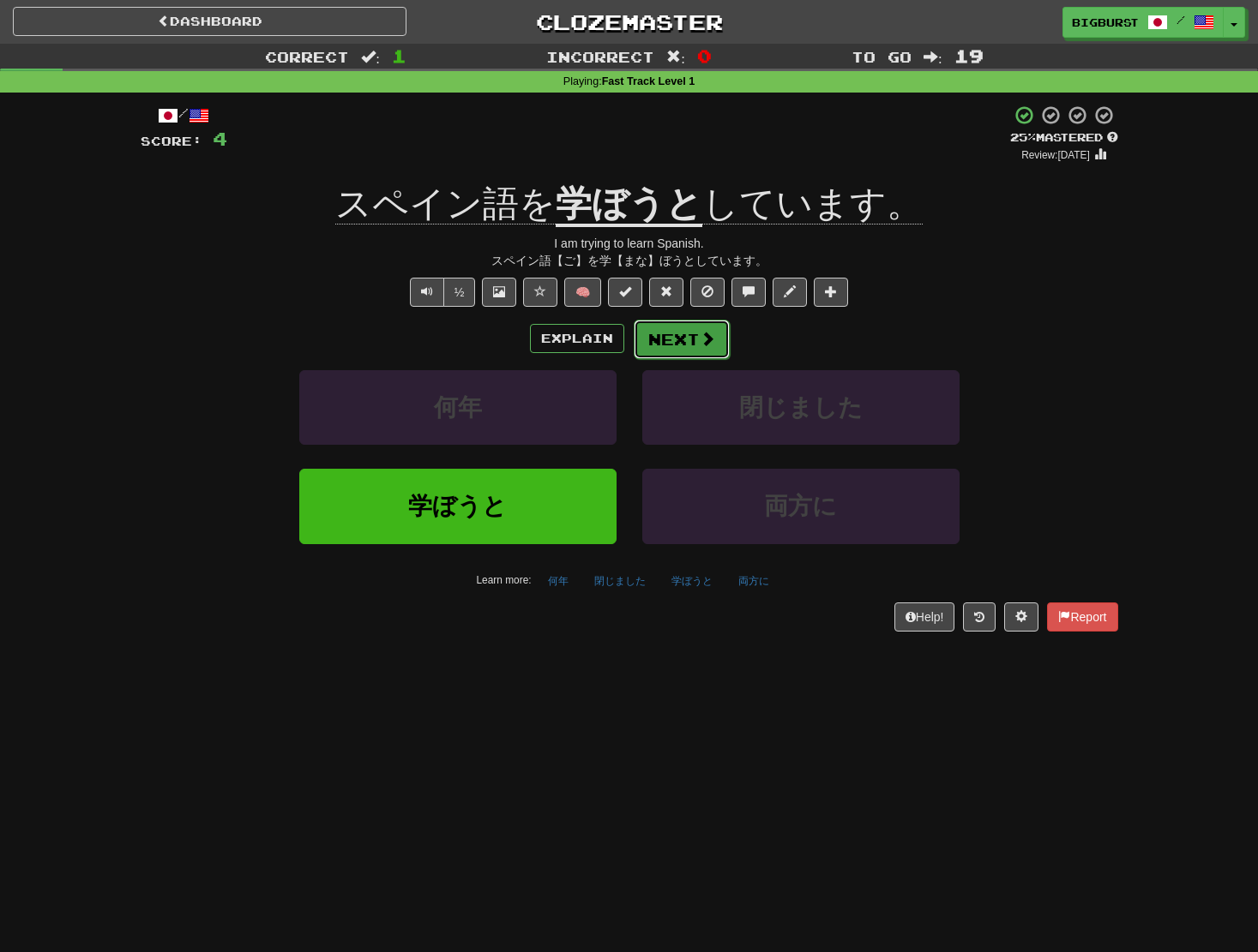
click at [685, 338] on button "Next" at bounding box center [682, 339] width 96 height 40
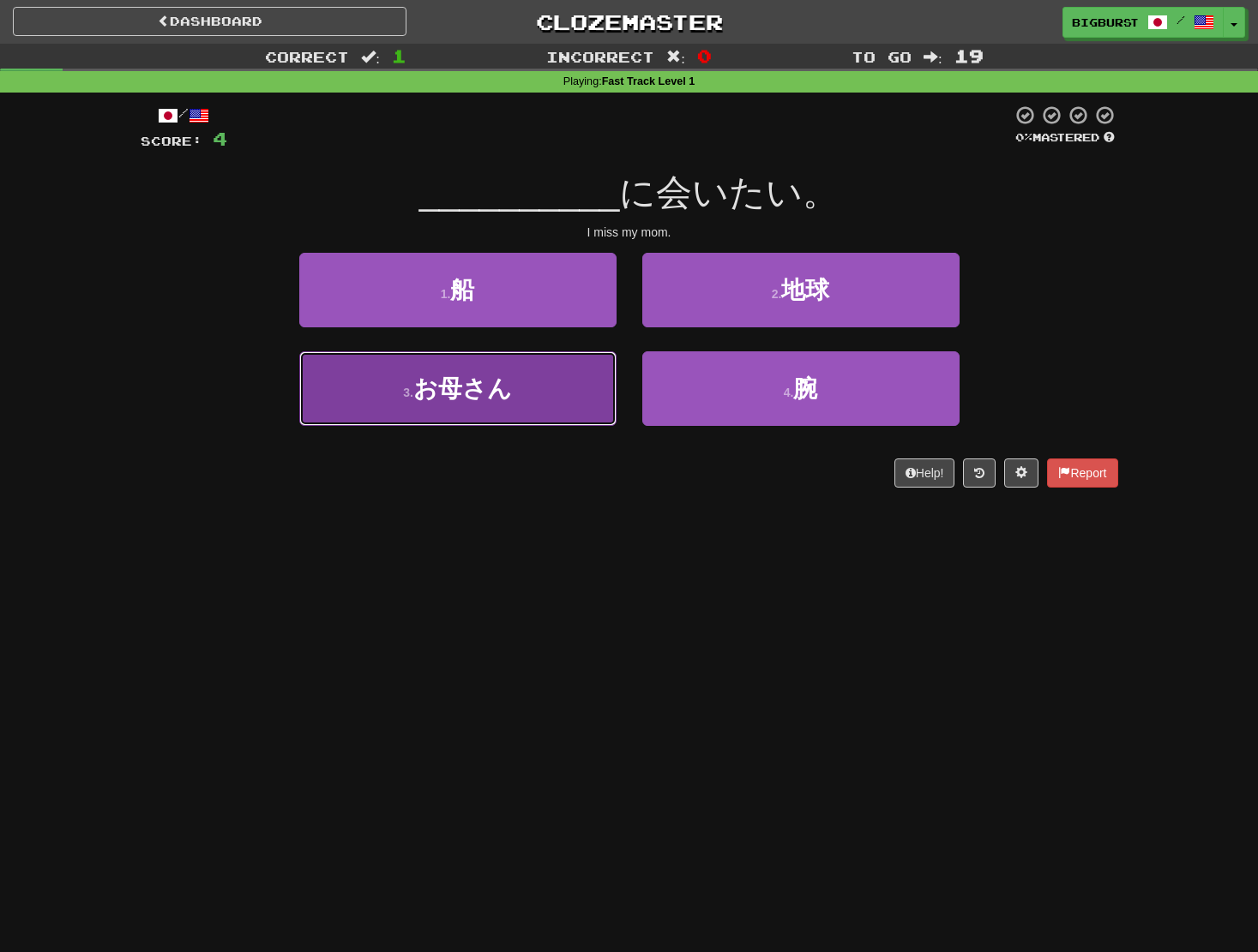
click at [465, 389] on span "お母さん" at bounding box center [462, 388] width 98 height 27
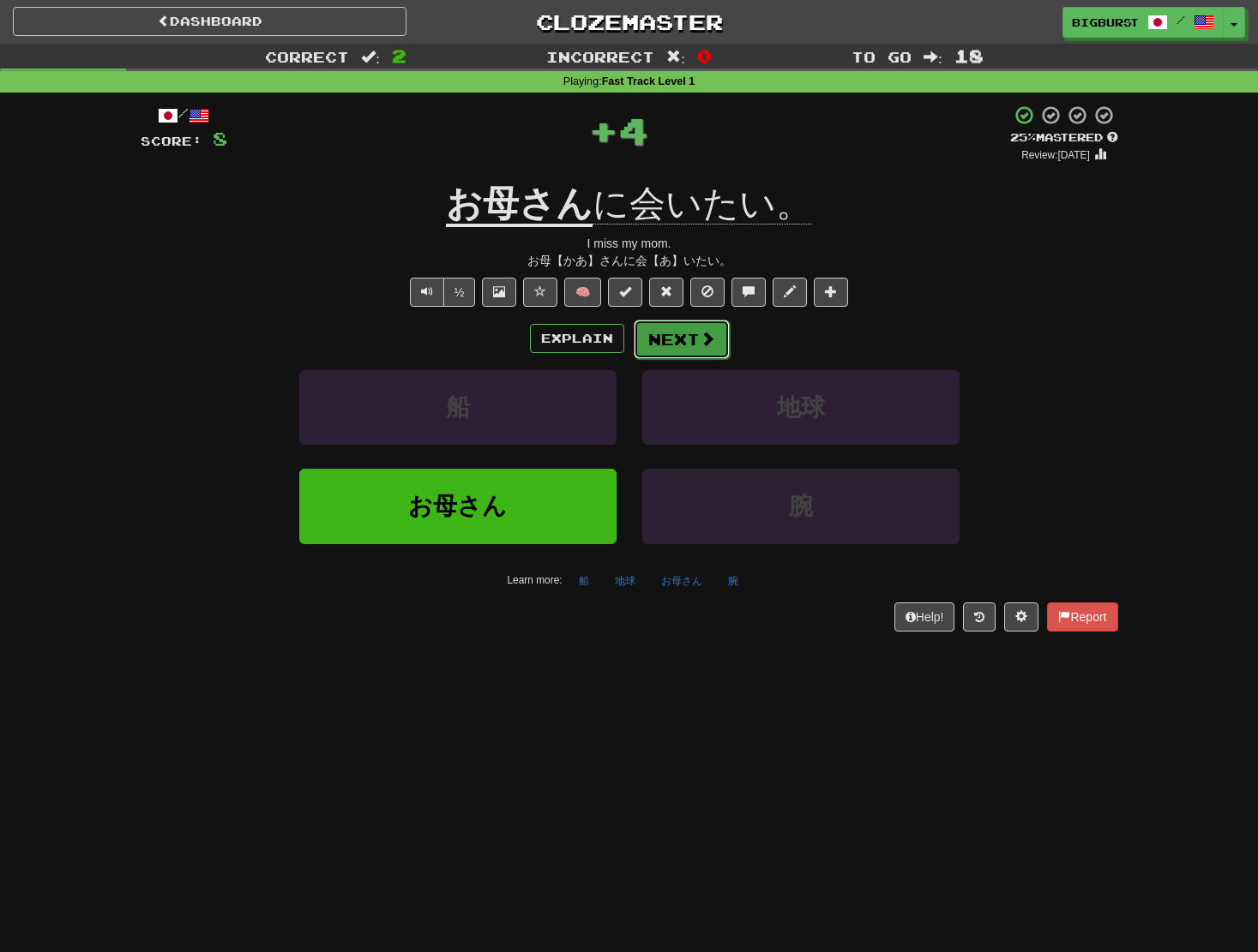
click at [720, 330] on button "Next" at bounding box center [682, 339] width 96 height 40
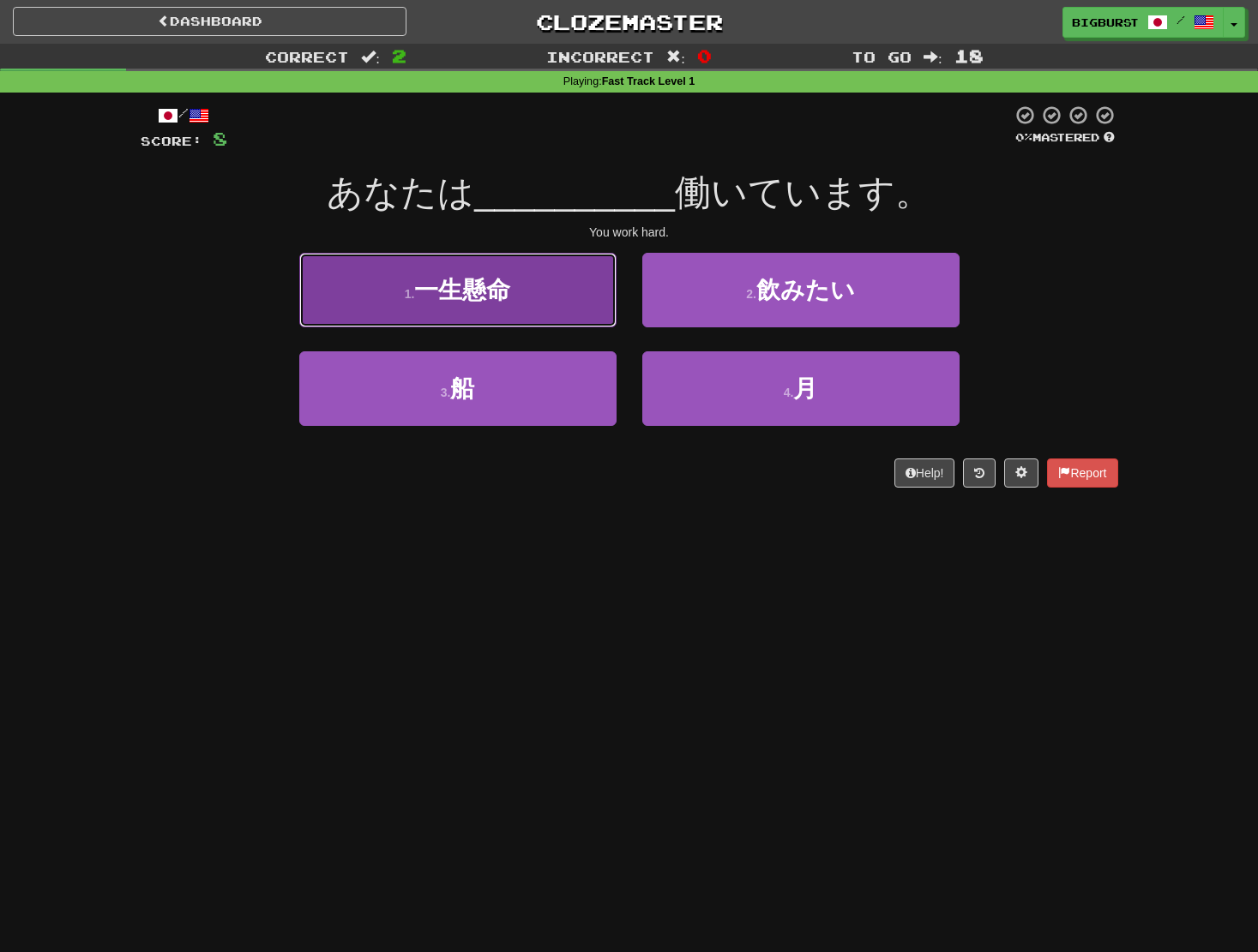
click at [488, 312] on button "1 . 一生懸命" at bounding box center [457, 290] width 317 height 75
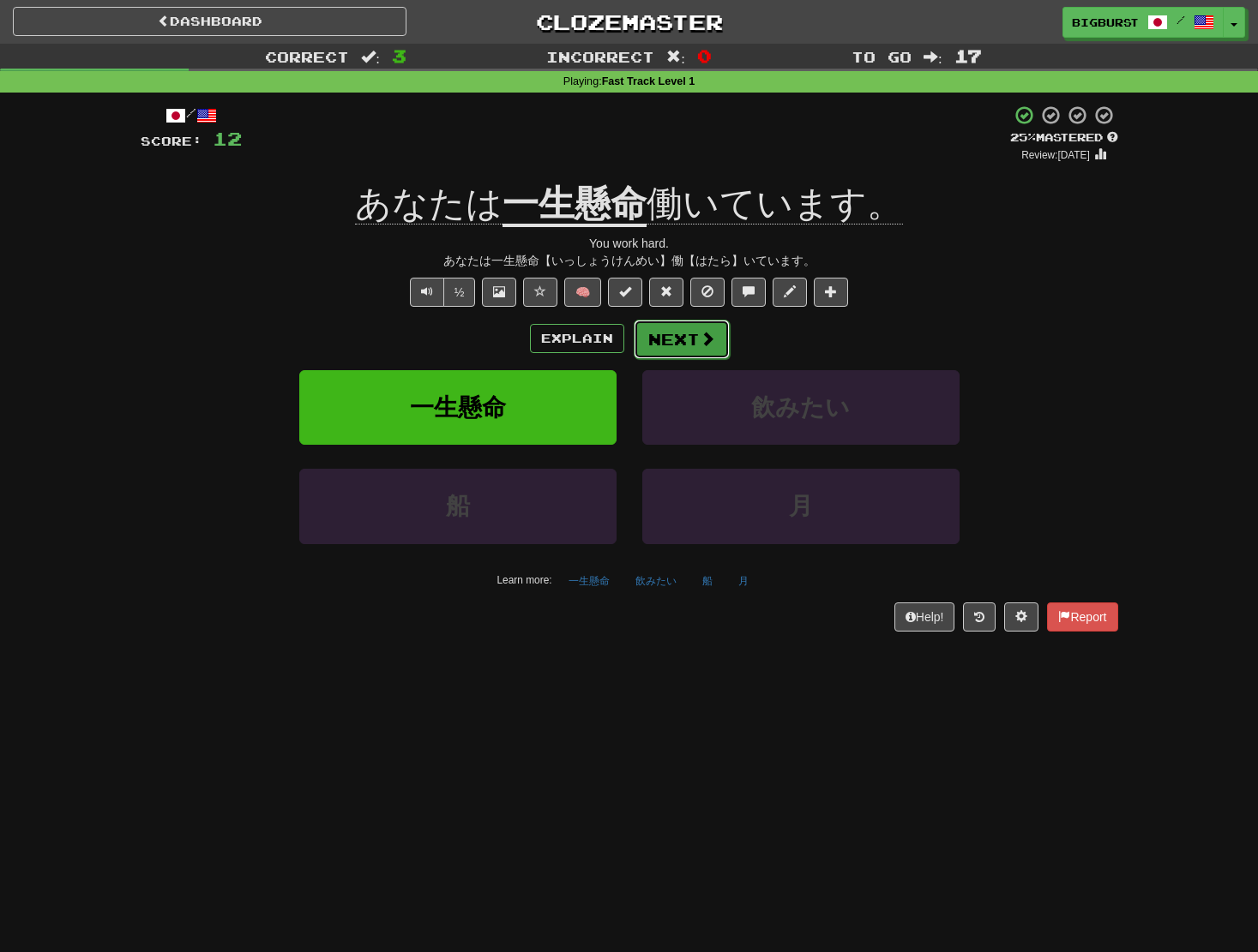
click at [693, 334] on button "Next" at bounding box center [682, 339] width 96 height 40
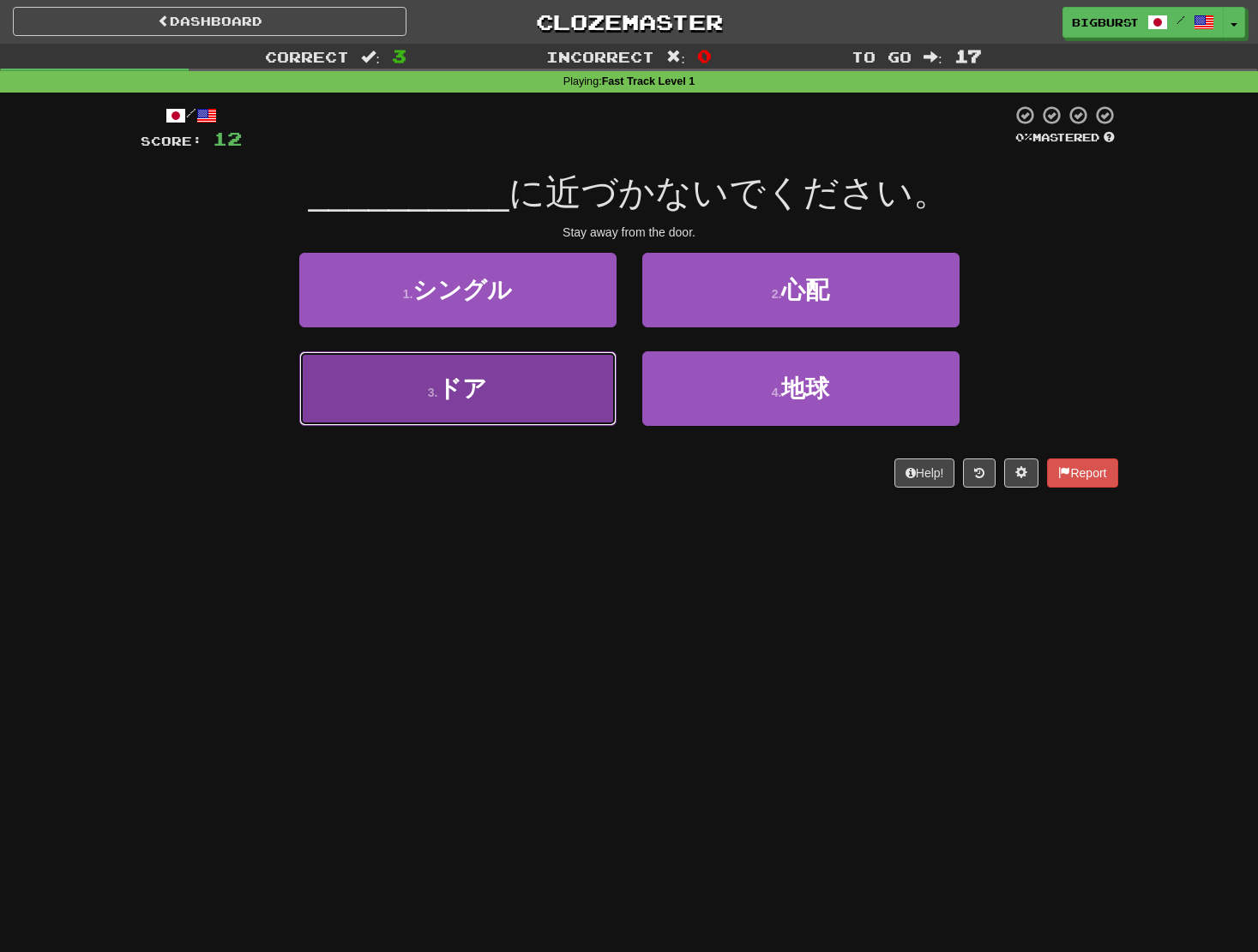
click at [463, 407] on button "3 . ドア" at bounding box center [457, 388] width 317 height 75
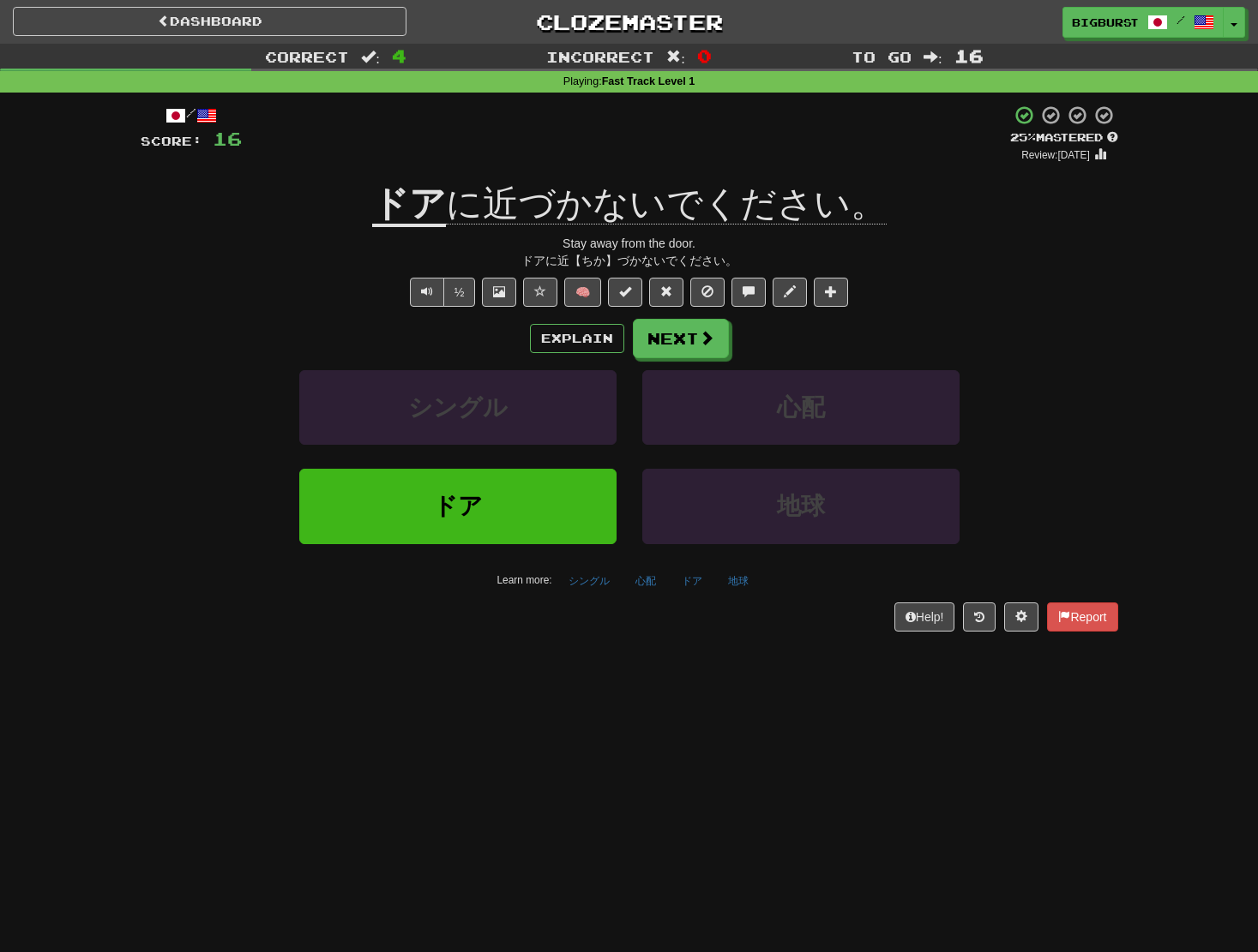
click at [248, 639] on div "/ Score: 16 + 4 25 % Mastered Review: 2025-09-19 ドア に近づかないでください。 Stay away from…" at bounding box center [629, 373] width 977 height 562
click at [699, 346] on span at bounding box center [707, 338] width 16 height 16
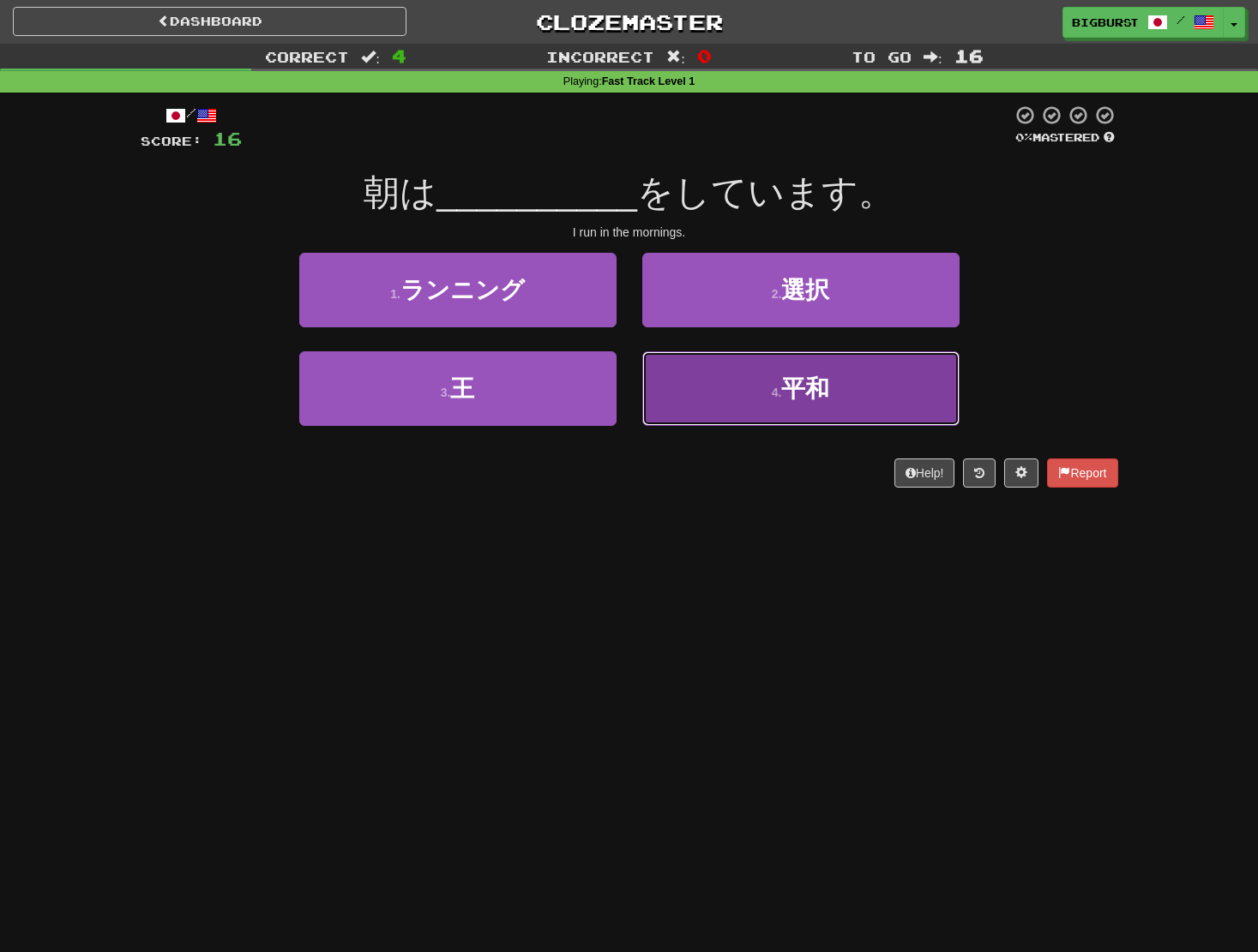
click at [780, 381] on button "4 . 平和" at bounding box center [801, 388] width 317 height 75
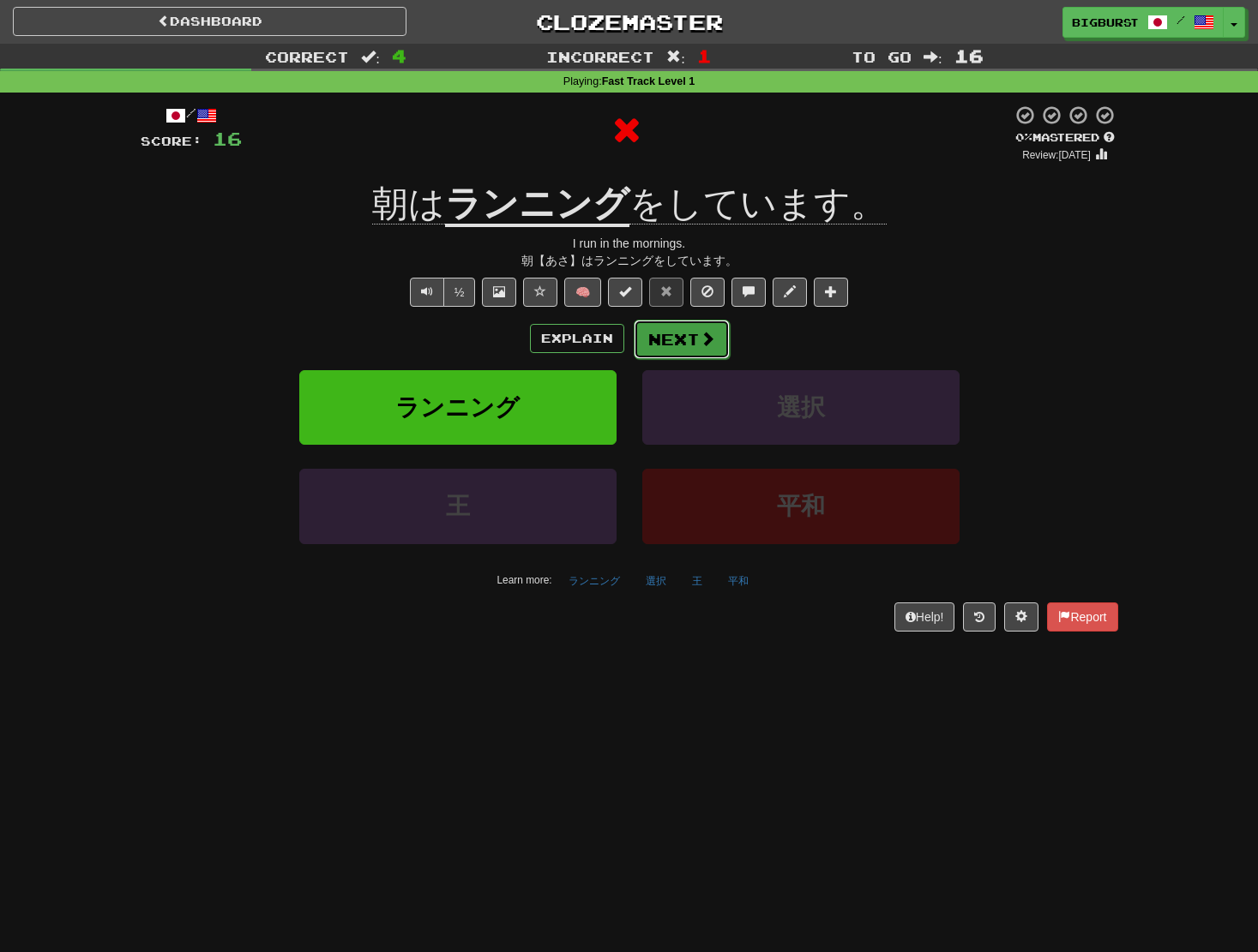
click at [693, 341] on button "Next" at bounding box center [682, 339] width 96 height 40
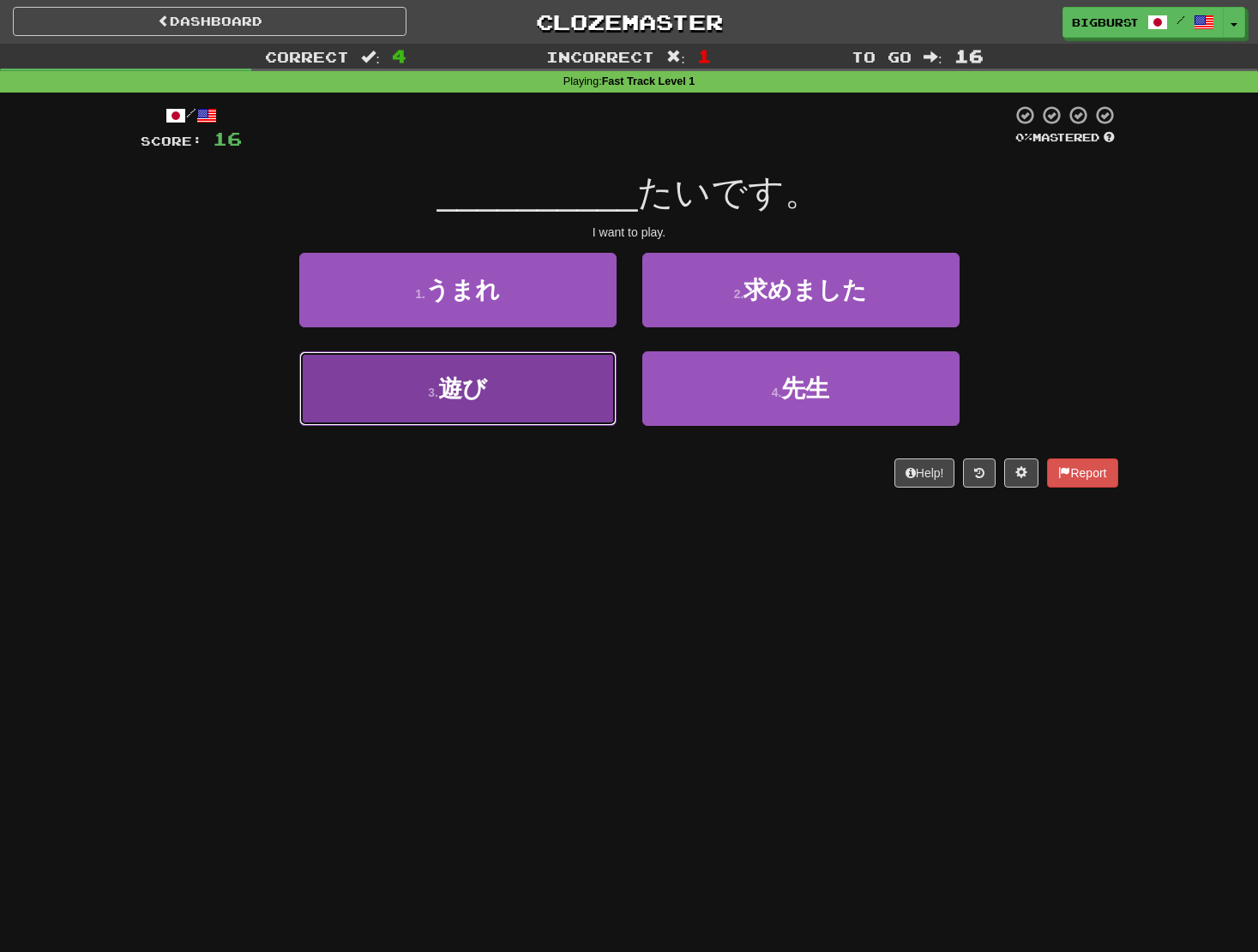
click at [502, 407] on button "3 . 遊び" at bounding box center [457, 388] width 317 height 75
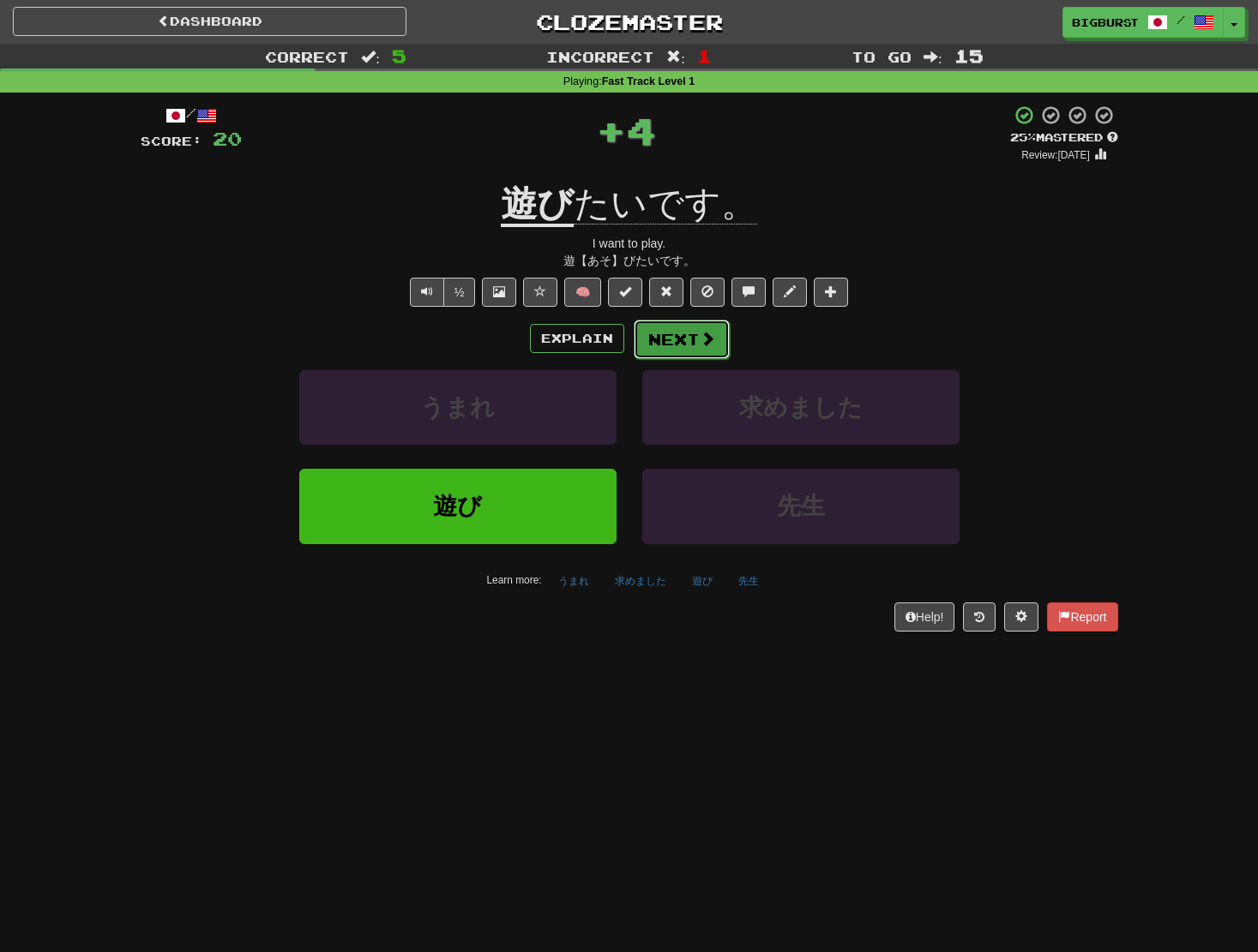
click at [701, 339] on span at bounding box center [707, 338] width 16 height 16
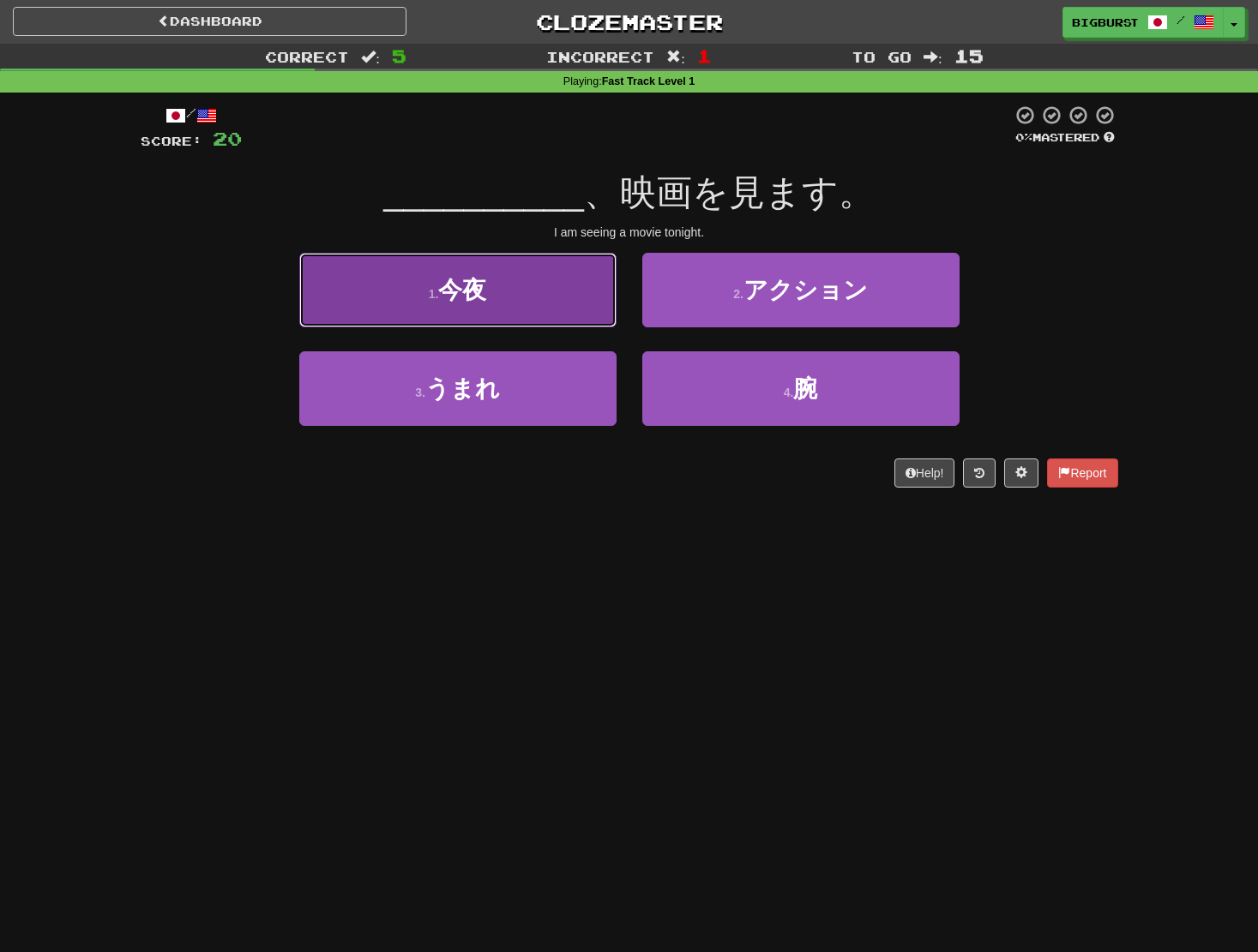
click at [559, 311] on button "1 . 今夜" at bounding box center [457, 290] width 317 height 75
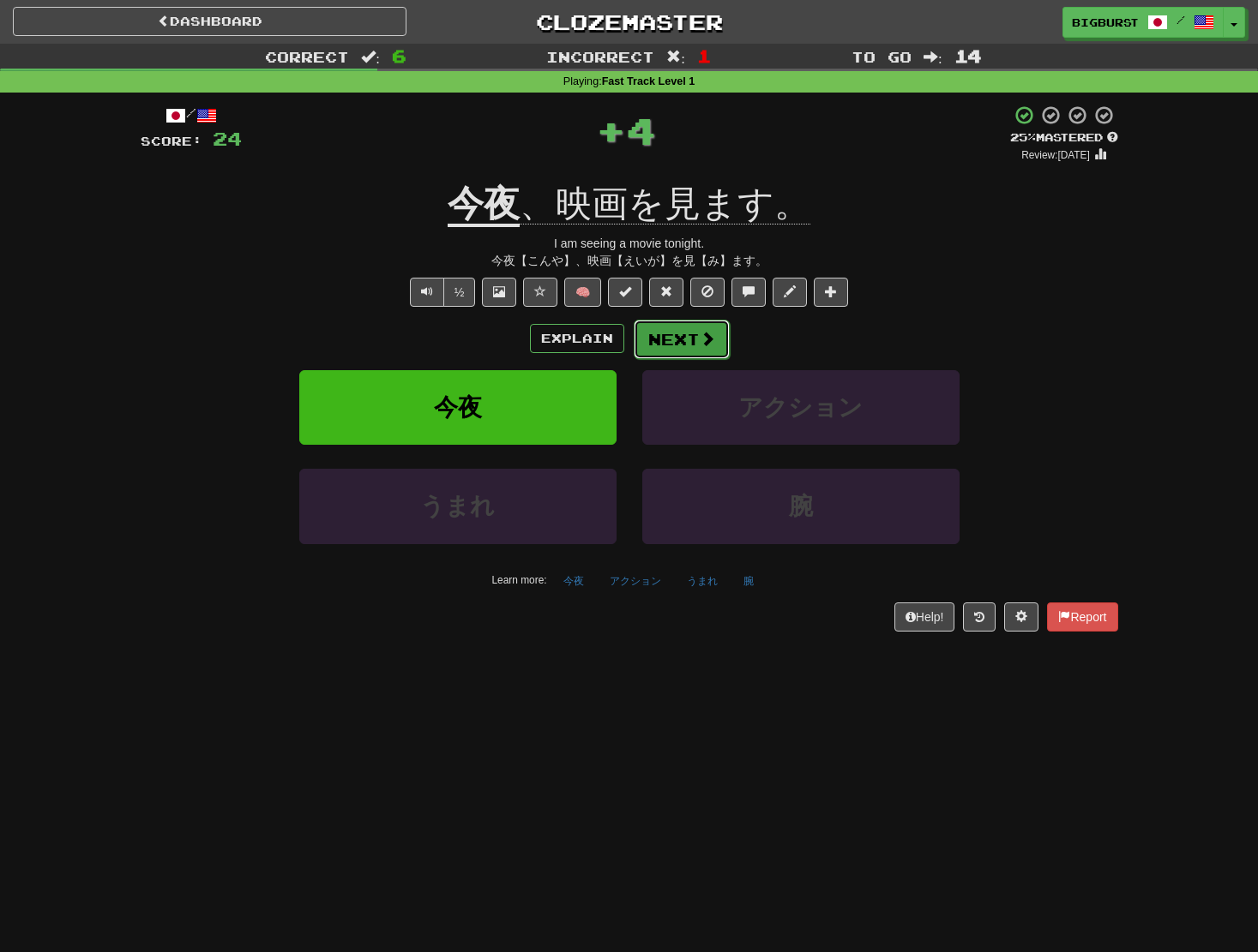
click at [682, 335] on button "Next" at bounding box center [682, 339] width 96 height 40
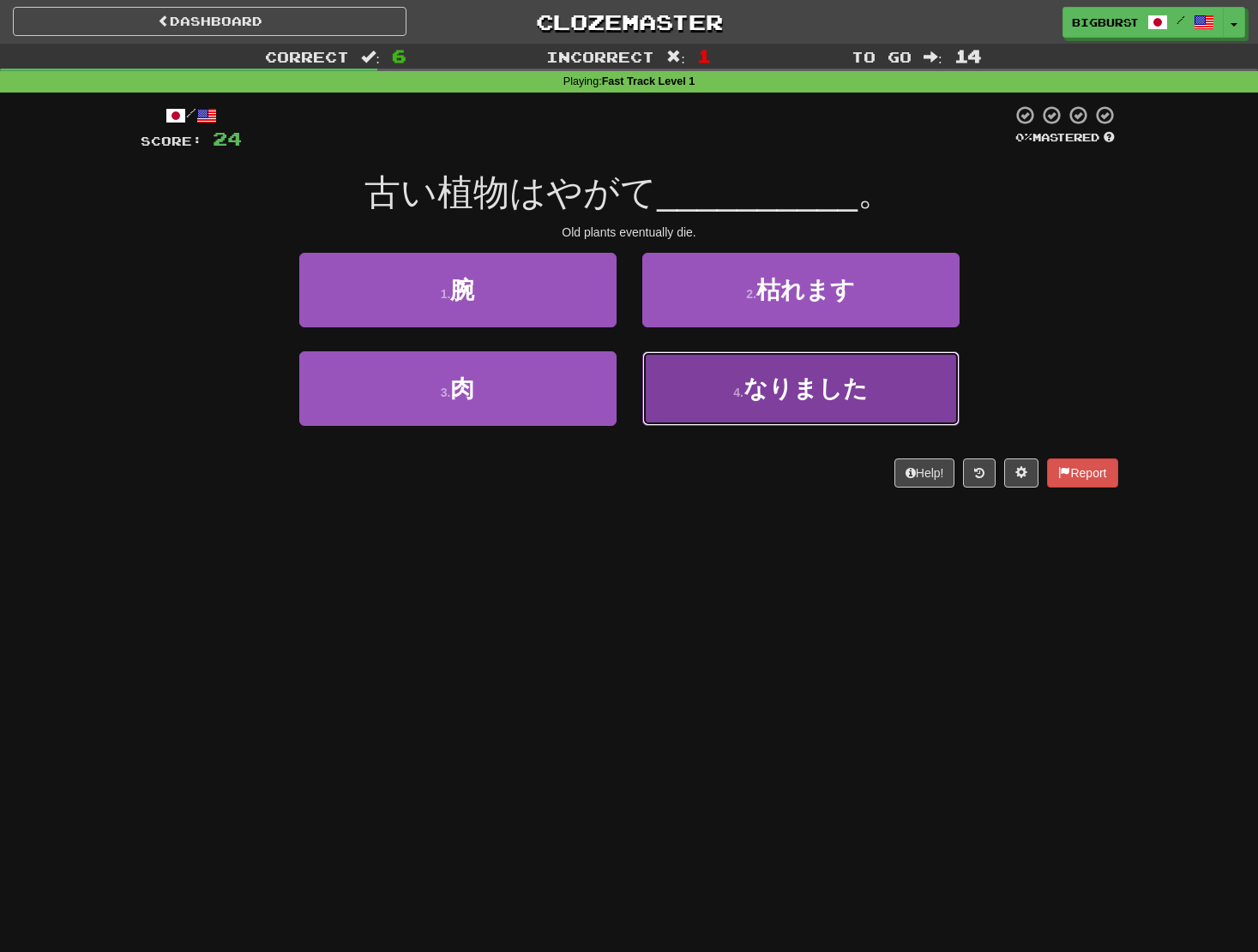
click at [752, 393] on span "なりました" at bounding box center [805, 388] width 124 height 27
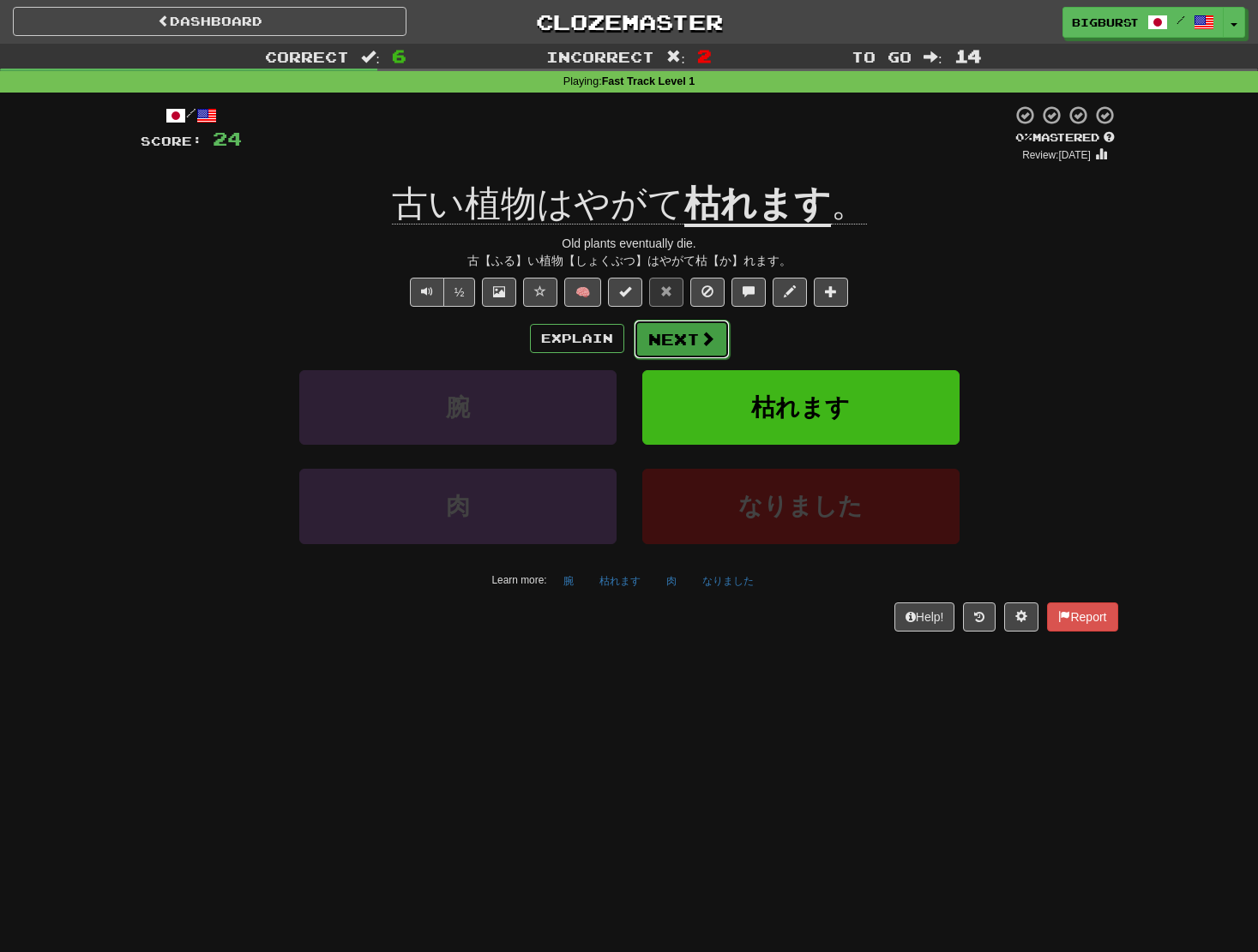
click at [694, 331] on button "Next" at bounding box center [682, 339] width 96 height 40
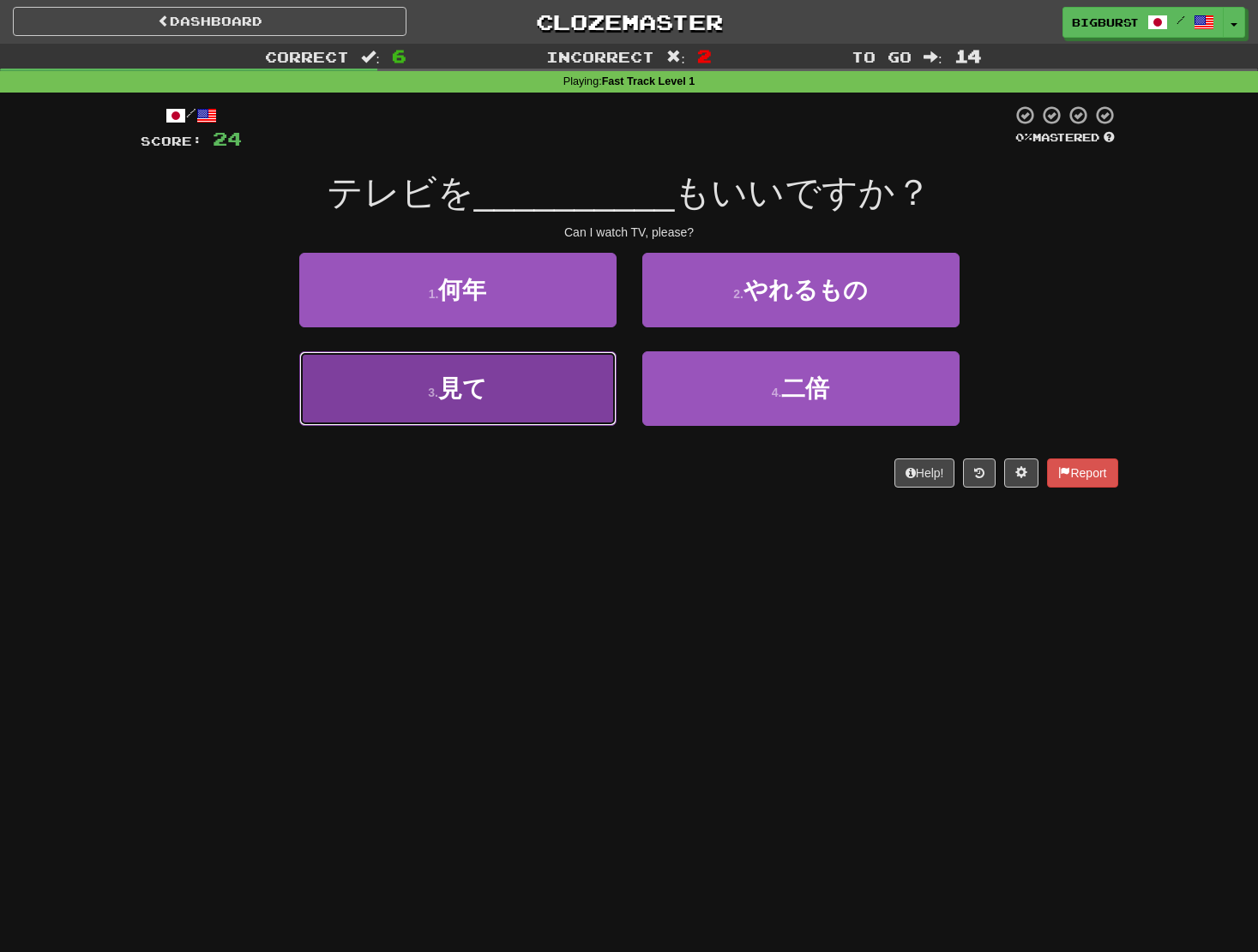
click at [472, 388] on span "見て" at bounding box center [462, 388] width 49 height 27
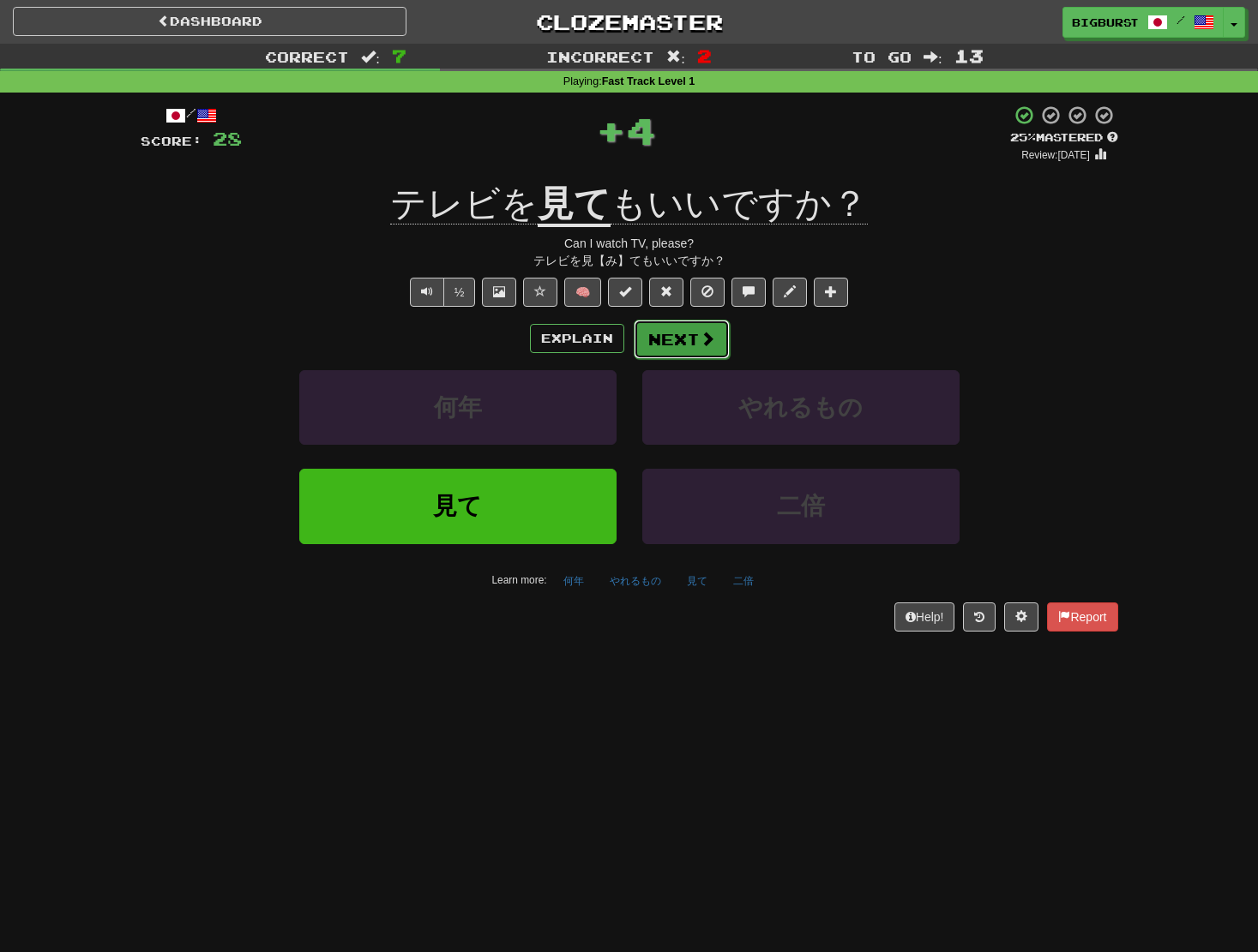
click at [703, 325] on button "Next" at bounding box center [682, 339] width 96 height 40
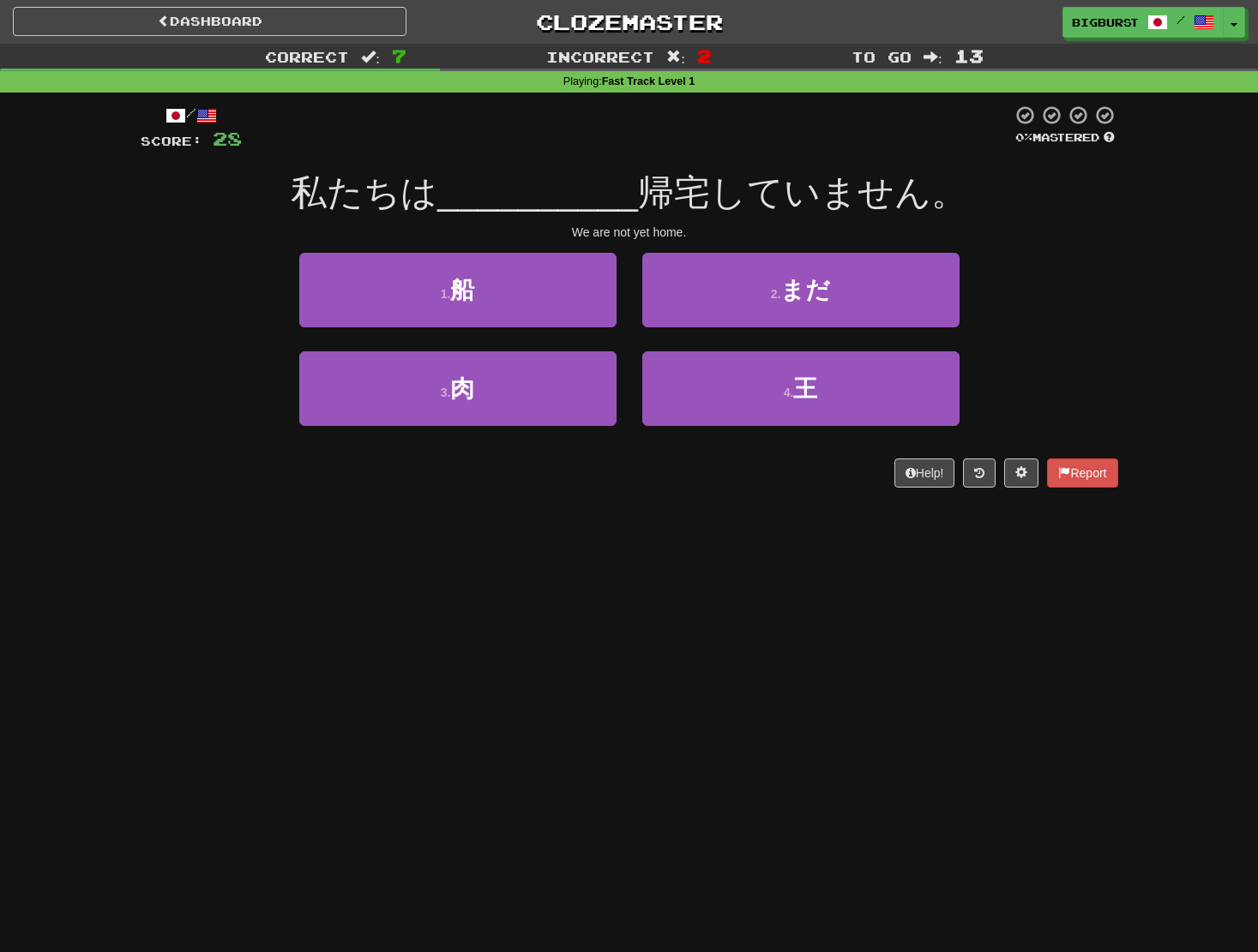
click at [312, 688] on div "Dashboard Clozemaster bigburst / Toggle Dropdown Dashboard Leaderboard Activity…" at bounding box center [629, 476] width 1258 height 952
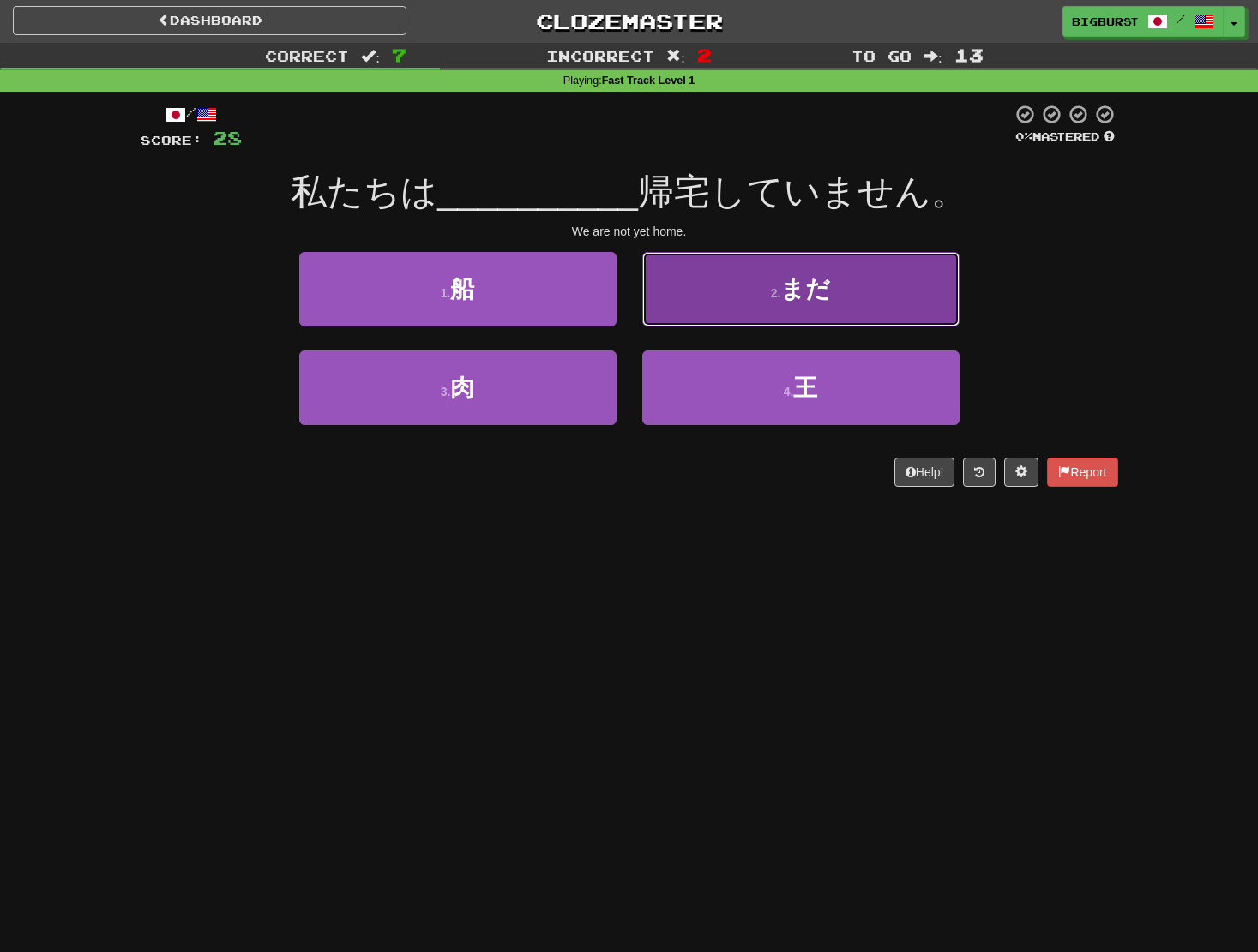
click at [740, 286] on button "2 . まだ" at bounding box center [801, 289] width 317 height 75
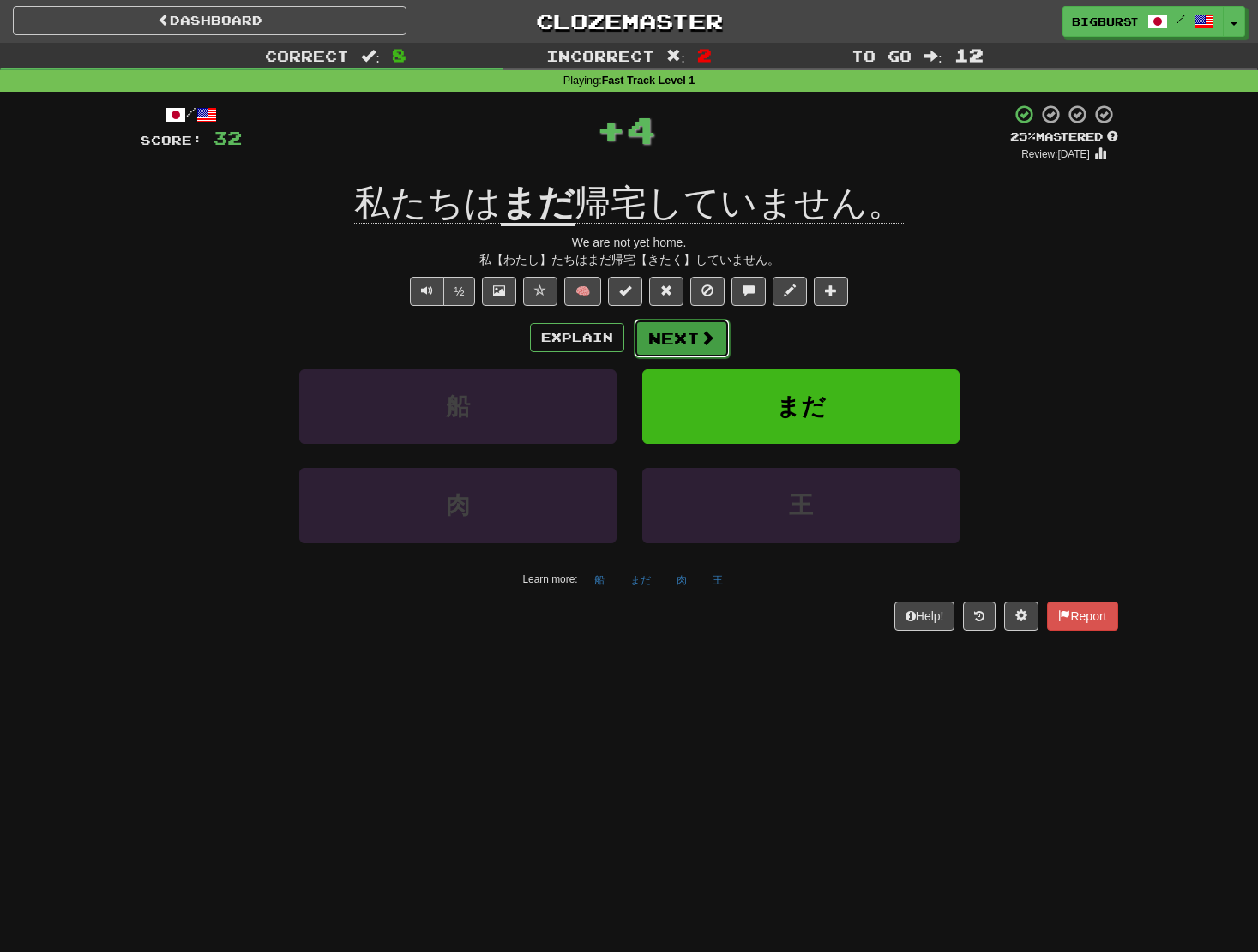
click at [682, 334] on button "Next" at bounding box center [682, 338] width 96 height 40
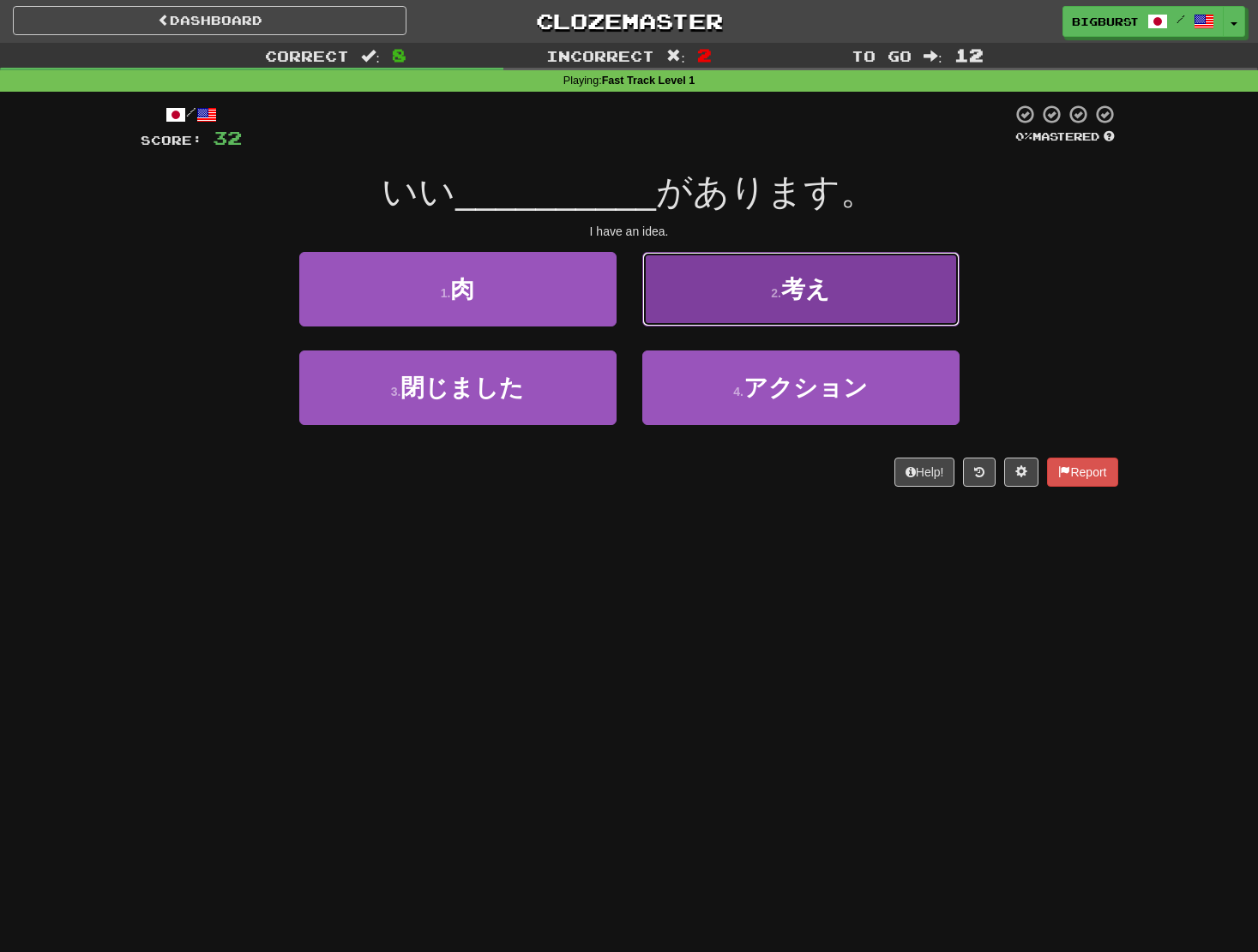
click at [724, 298] on button "2 . 考え" at bounding box center [801, 289] width 317 height 75
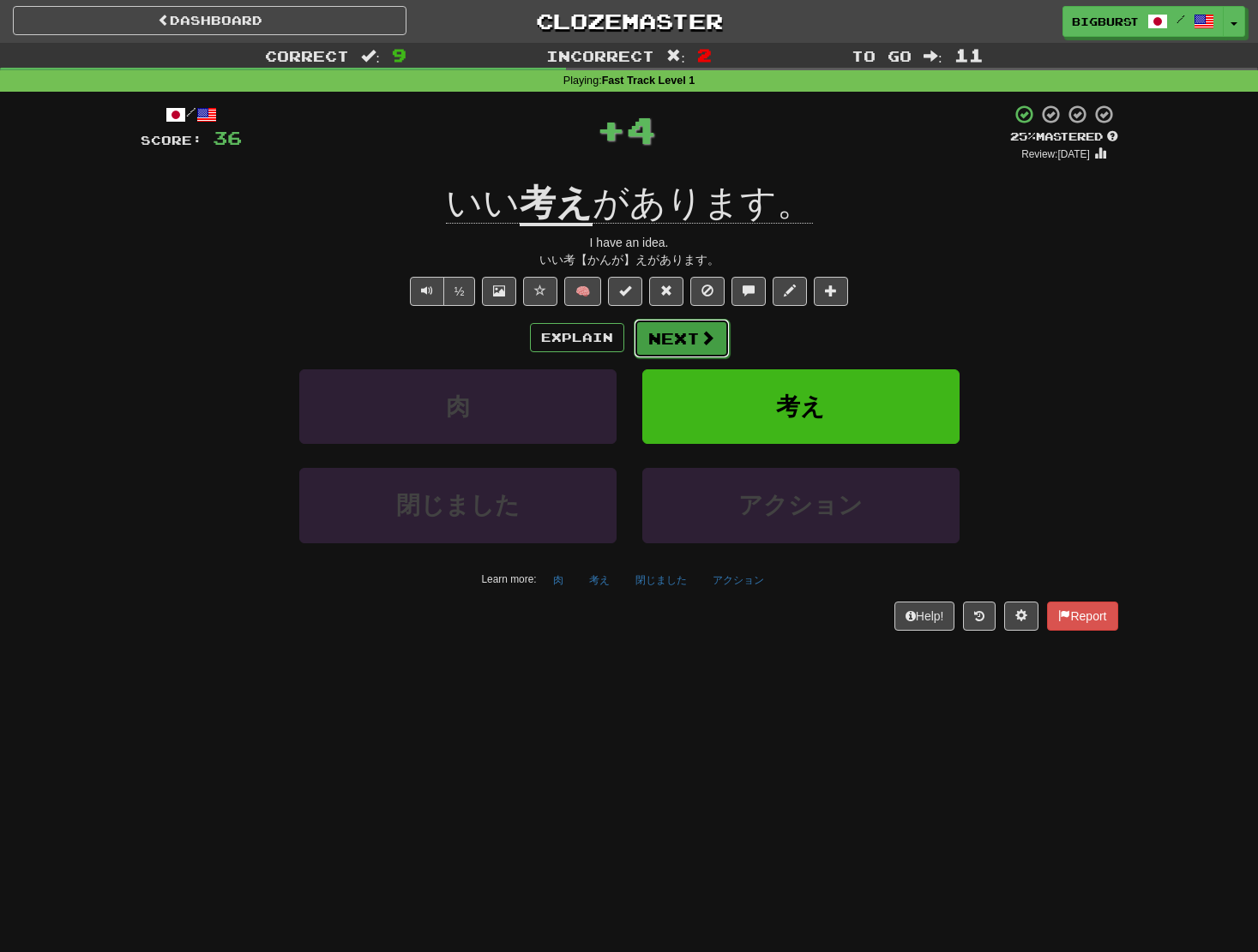
click at [686, 336] on button "Next" at bounding box center [682, 338] width 96 height 40
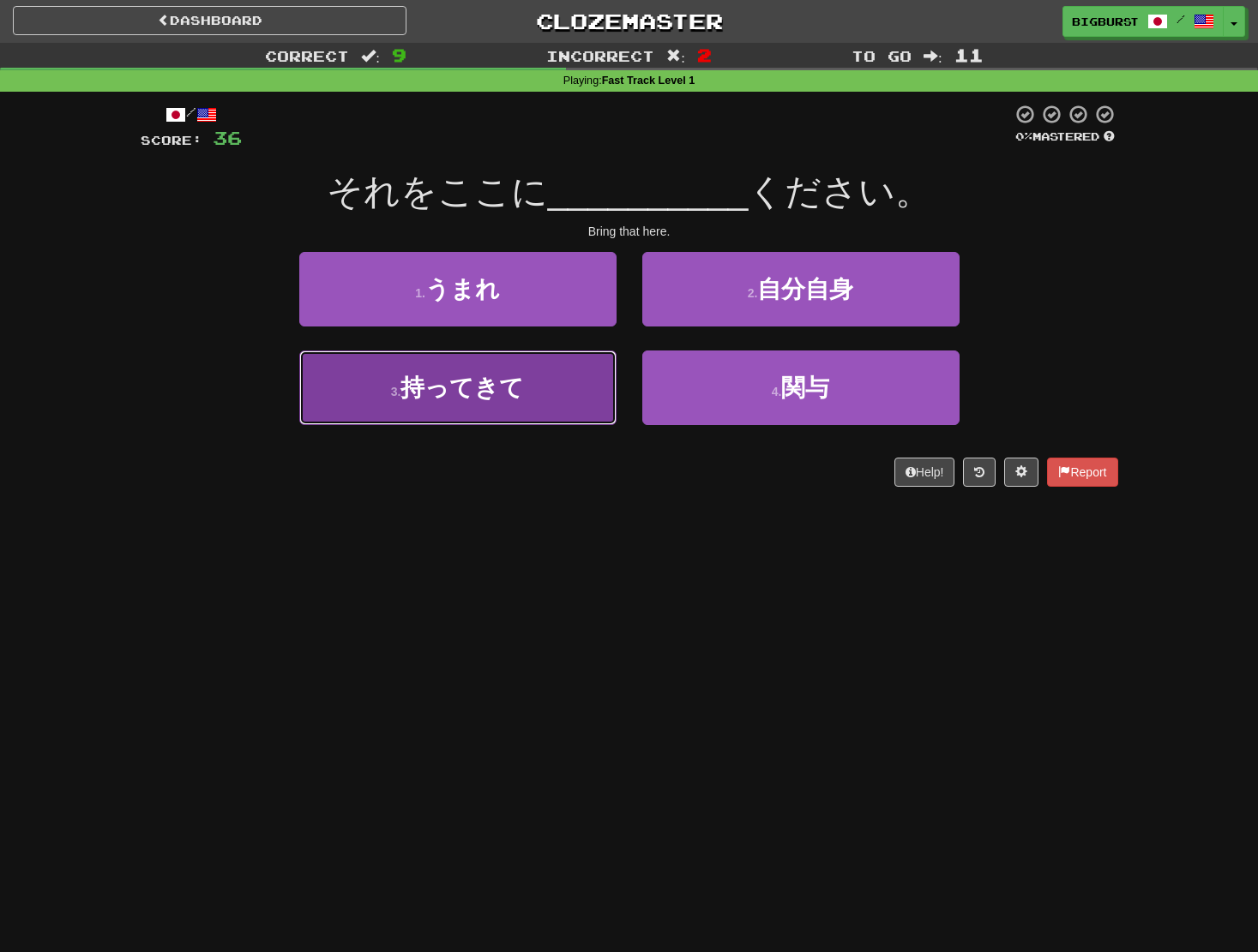
click at [513, 393] on span "持ってきて" at bounding box center [462, 387] width 123 height 27
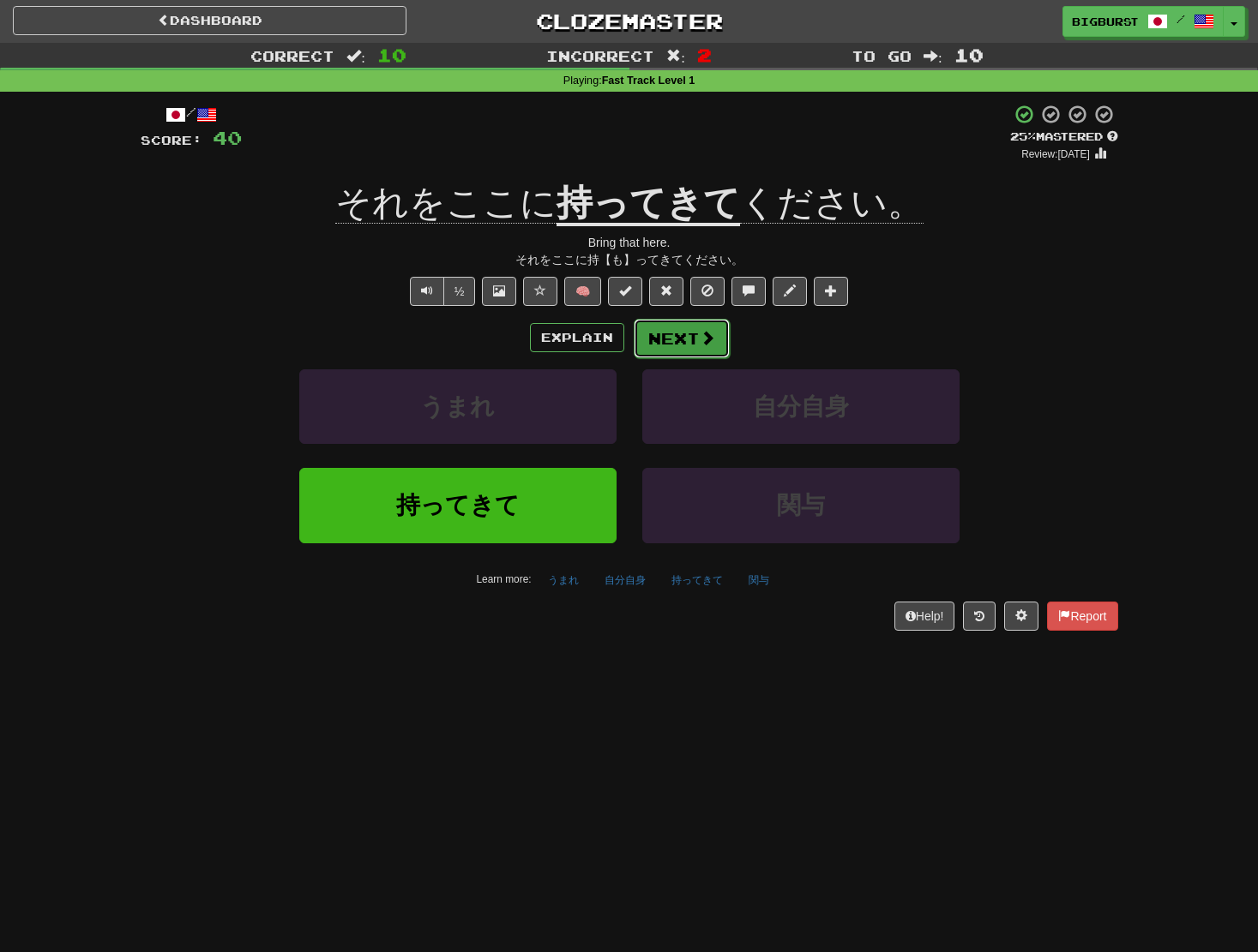
click at [720, 338] on button "Next" at bounding box center [682, 338] width 96 height 40
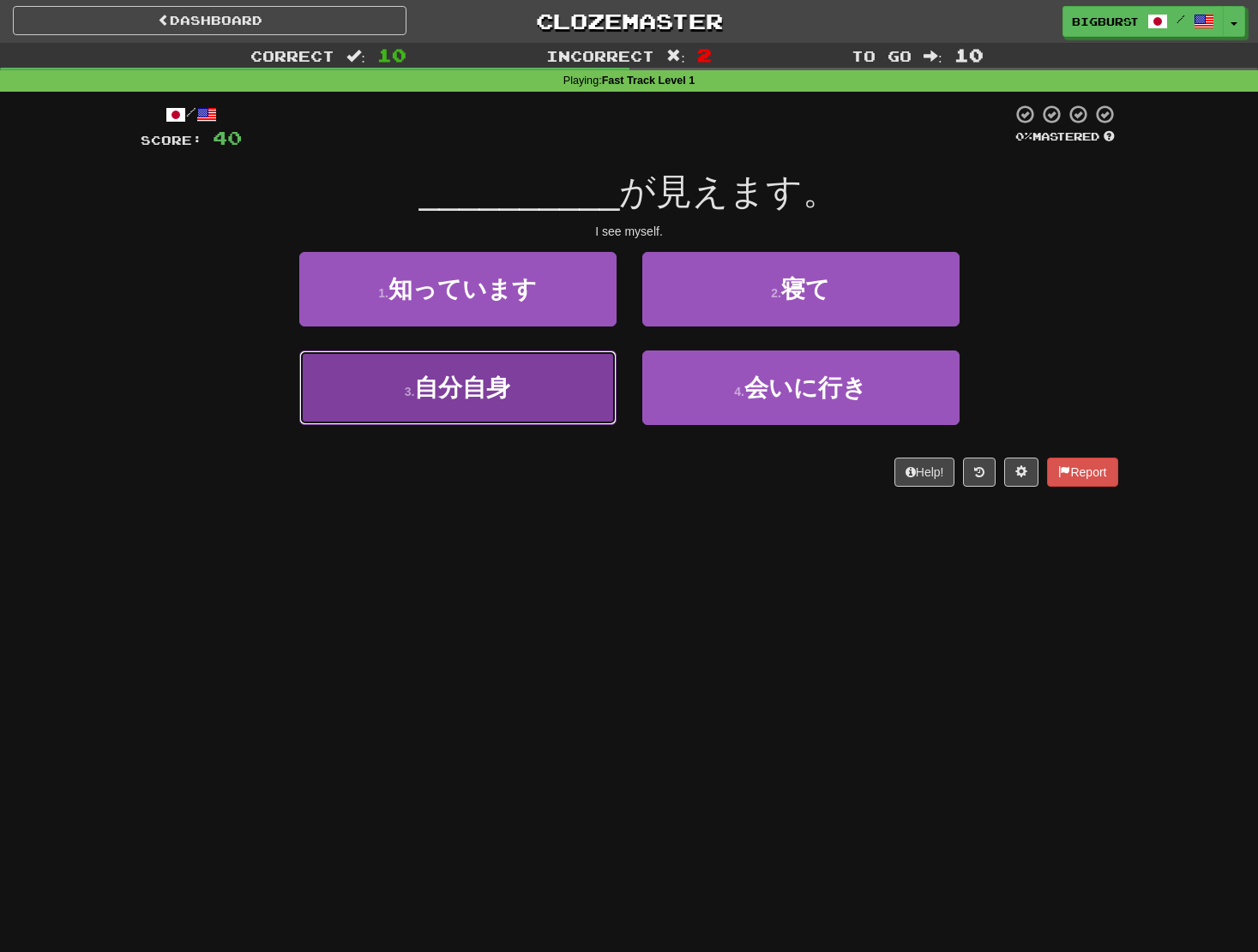
click at [529, 397] on button "3 . 自分自身" at bounding box center [457, 387] width 317 height 75
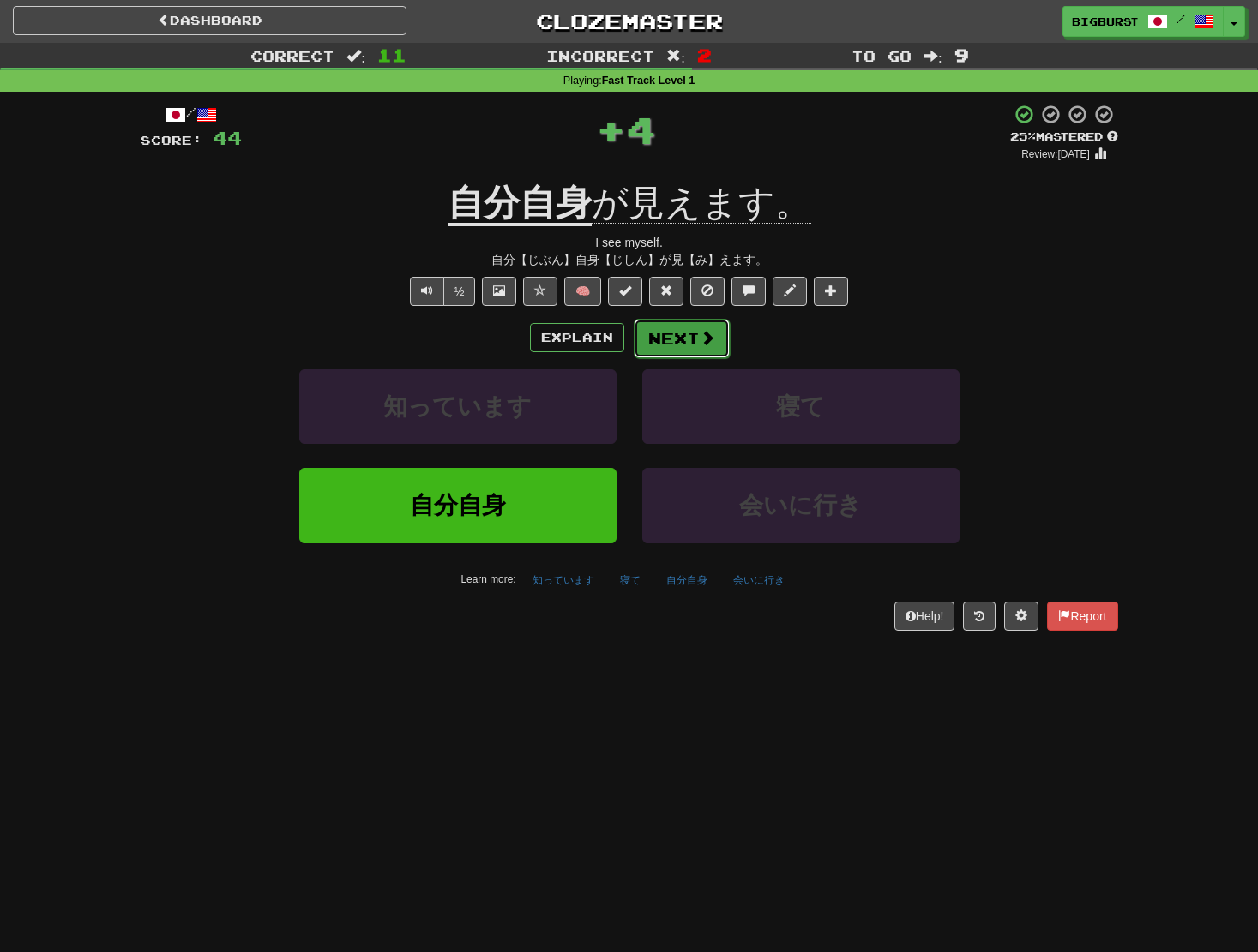
click at [693, 339] on button "Next" at bounding box center [682, 338] width 96 height 40
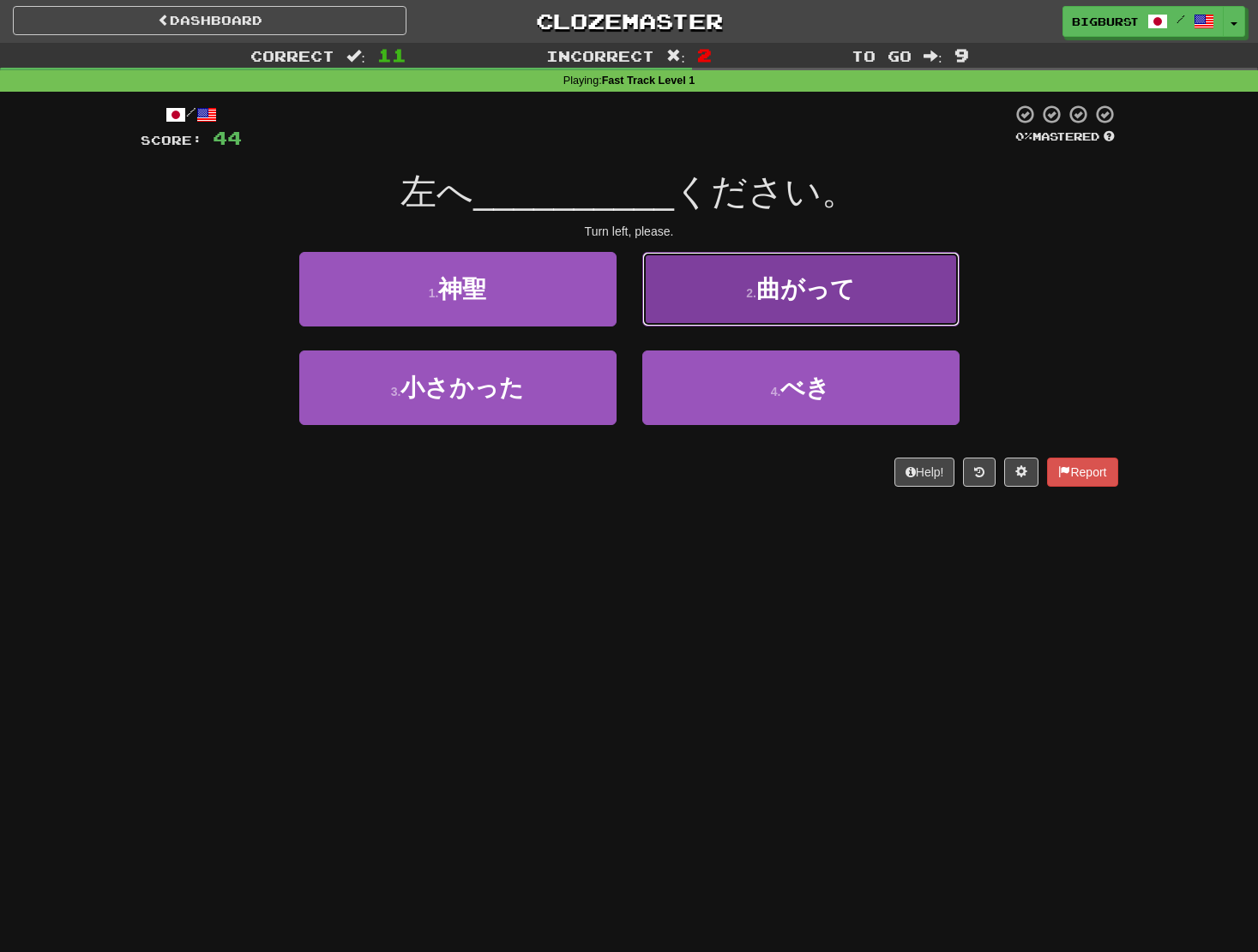
click at [744, 304] on button "2 . 曲がって" at bounding box center [801, 289] width 317 height 75
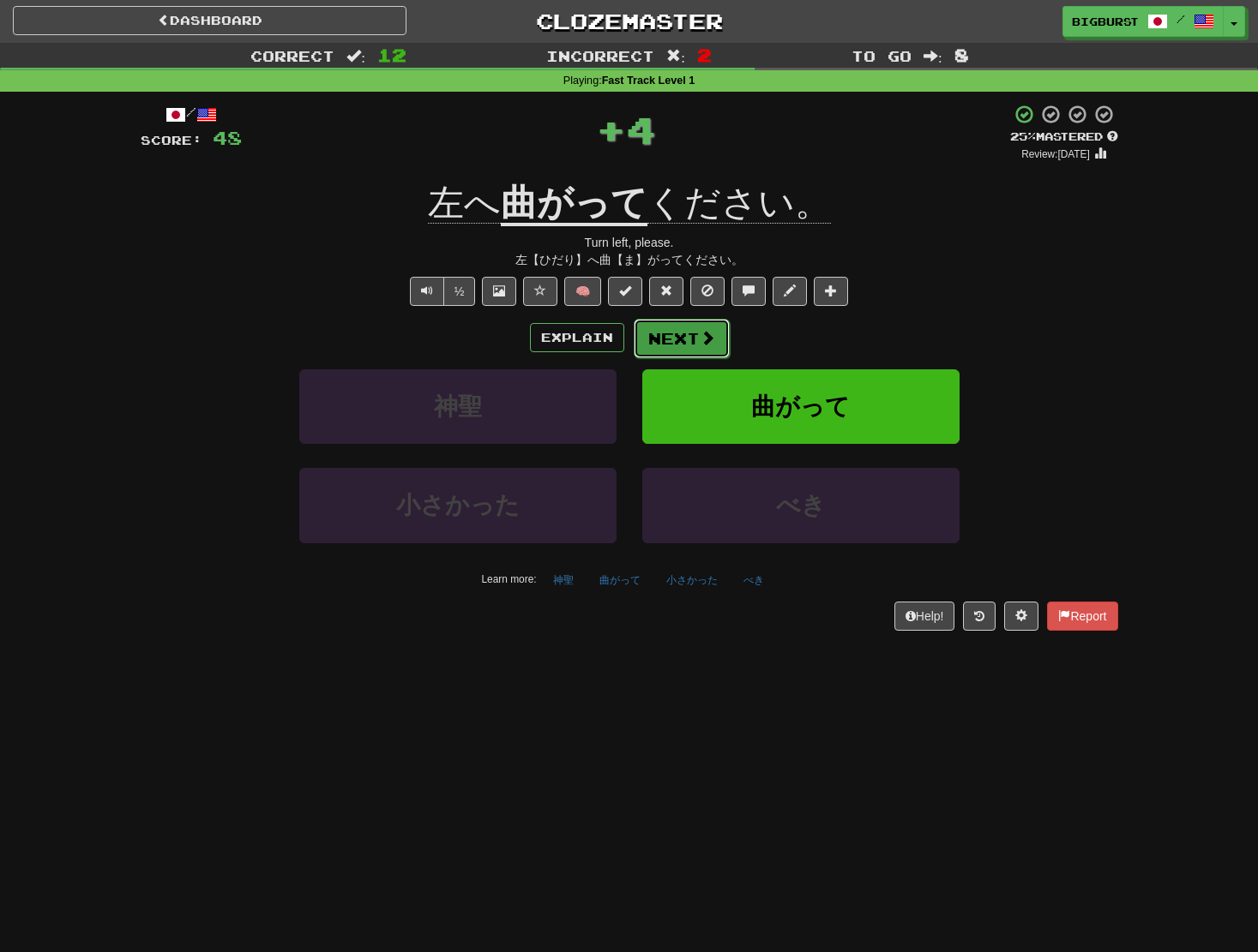
click at [699, 346] on span at bounding box center [707, 338] width 16 height 16
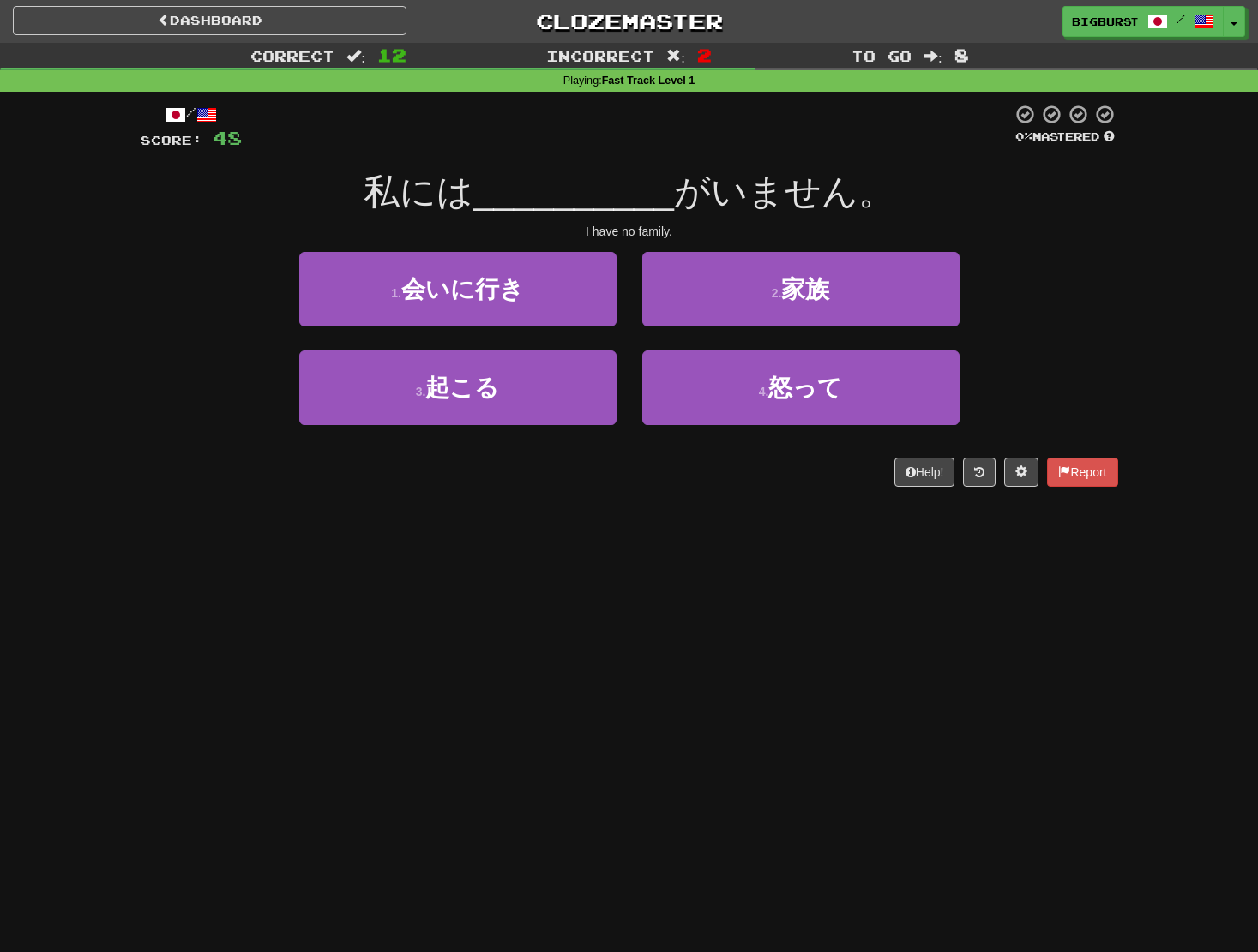
click at [627, 333] on div "1 . 会いに行き" at bounding box center [457, 301] width 343 height 98
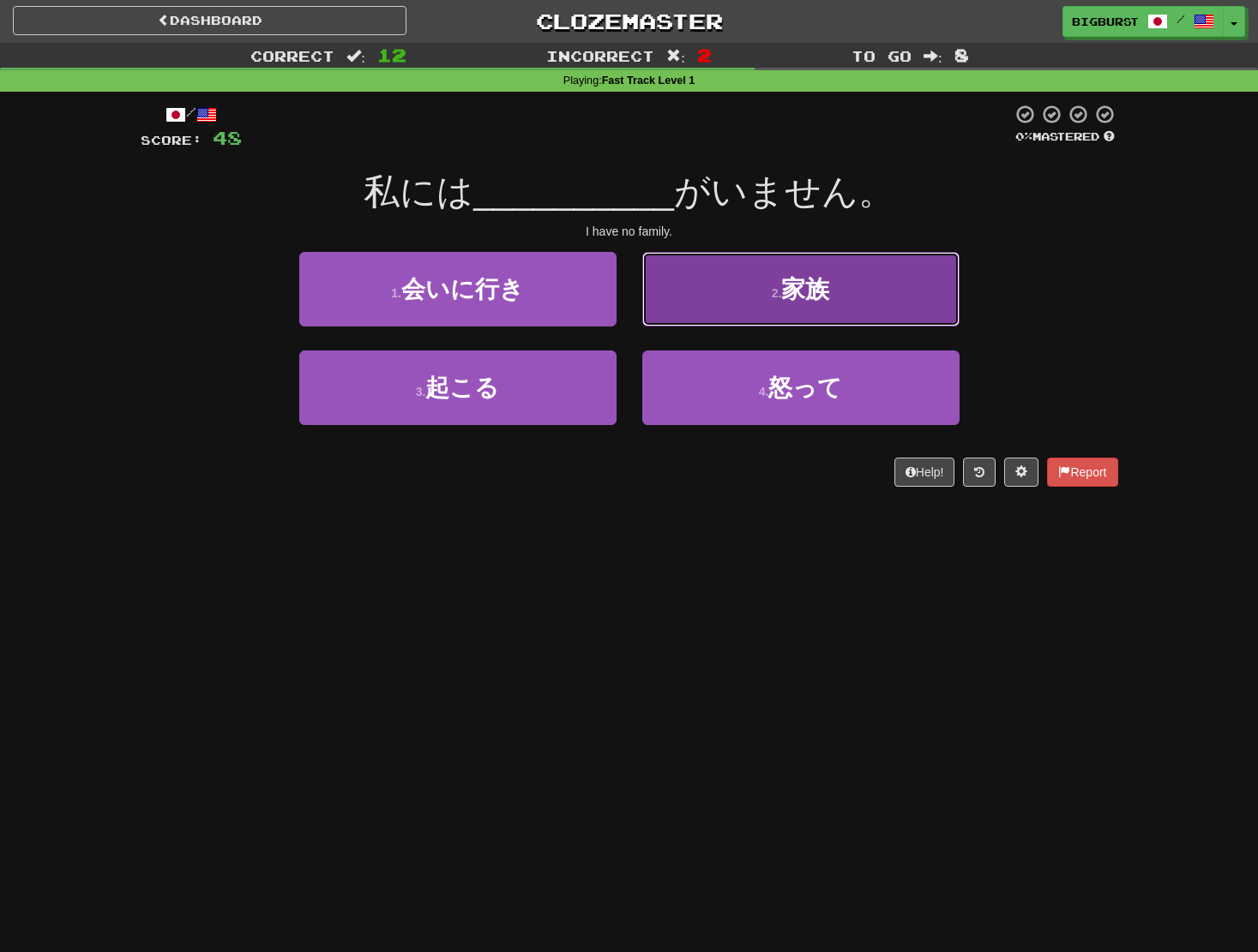
click at [772, 305] on button "2 . 家族" at bounding box center [801, 289] width 317 height 75
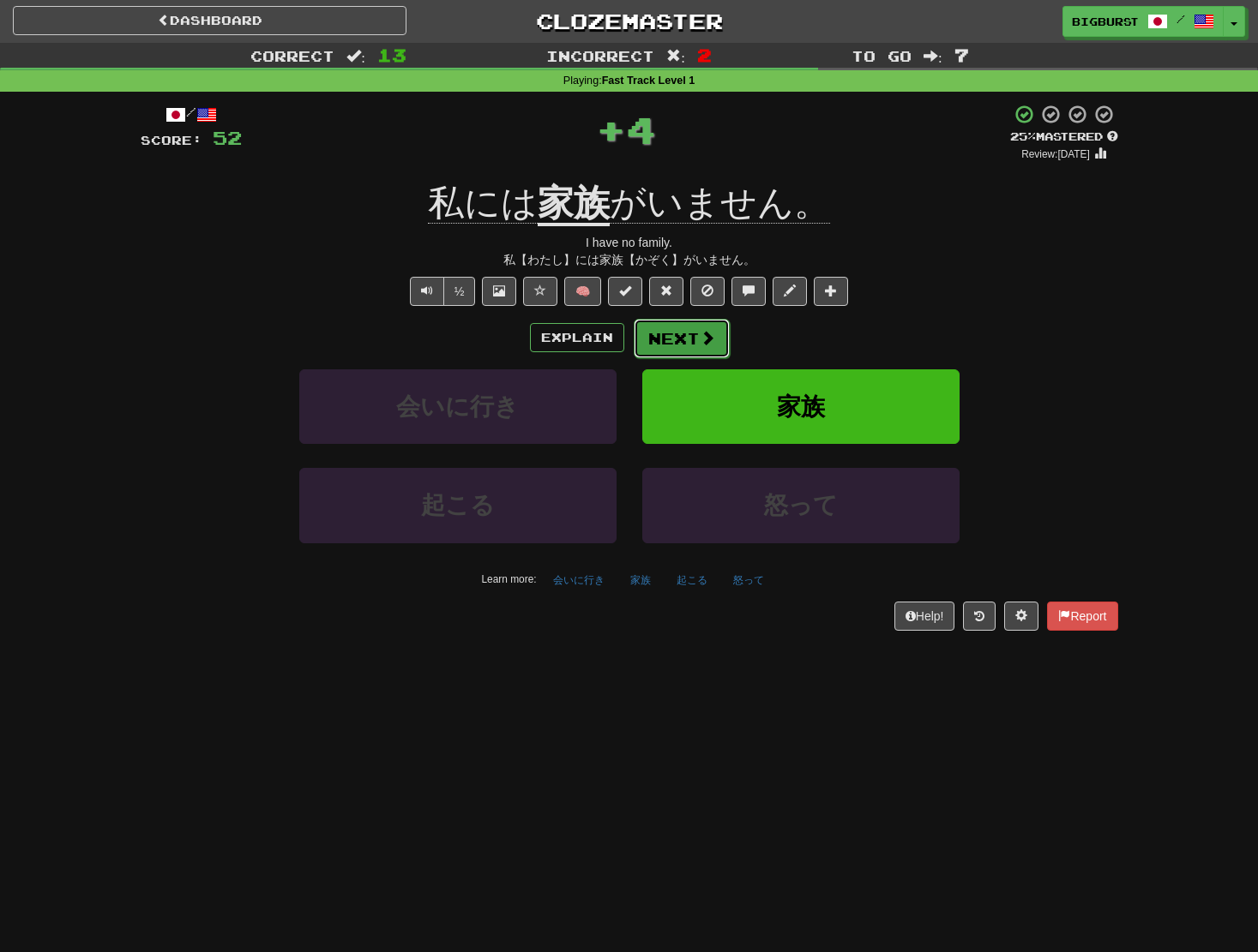
click at [680, 339] on button "Next" at bounding box center [682, 338] width 96 height 40
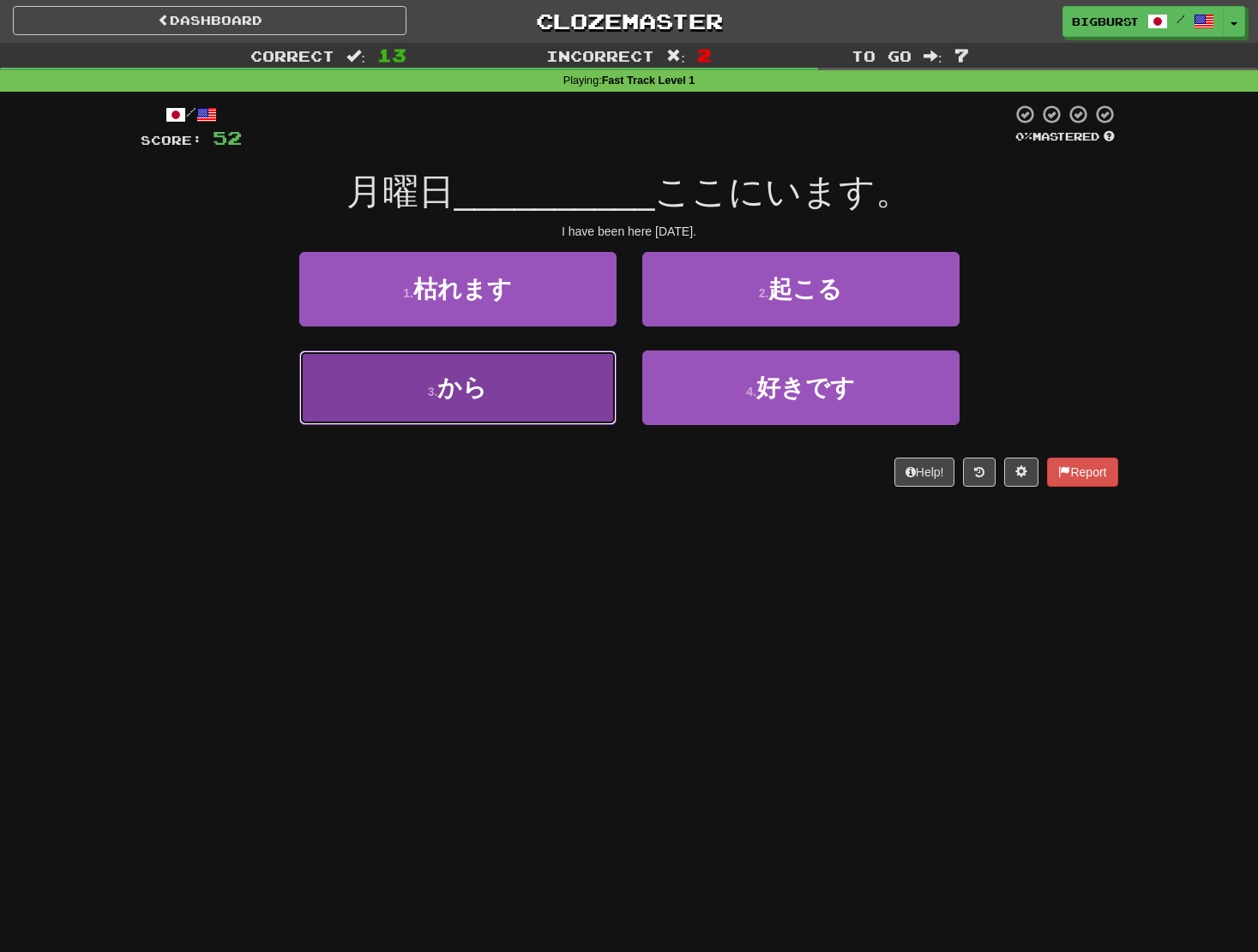
click at [517, 402] on button "3 . から" at bounding box center [457, 387] width 317 height 75
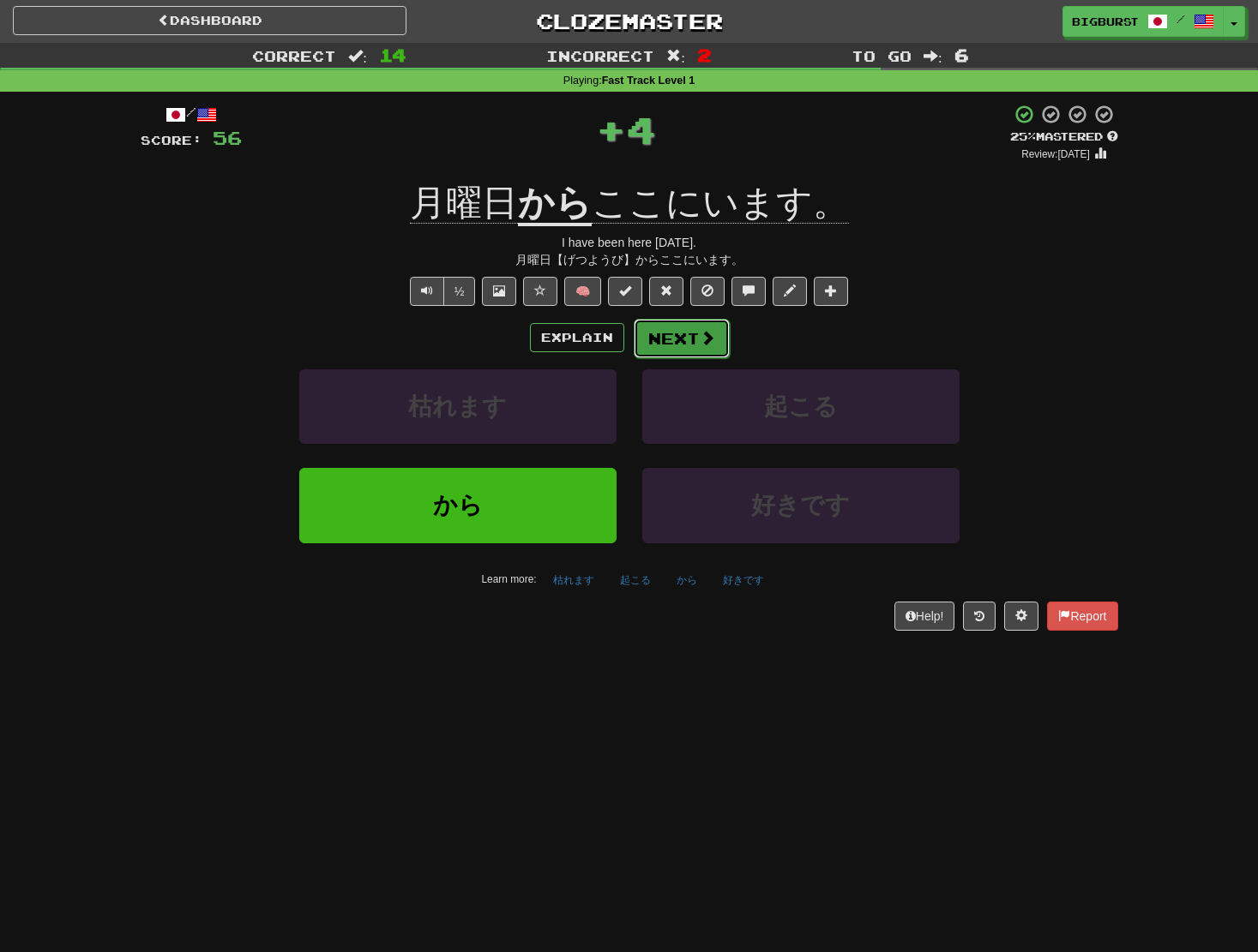
click at [699, 338] on span at bounding box center [707, 338] width 16 height 16
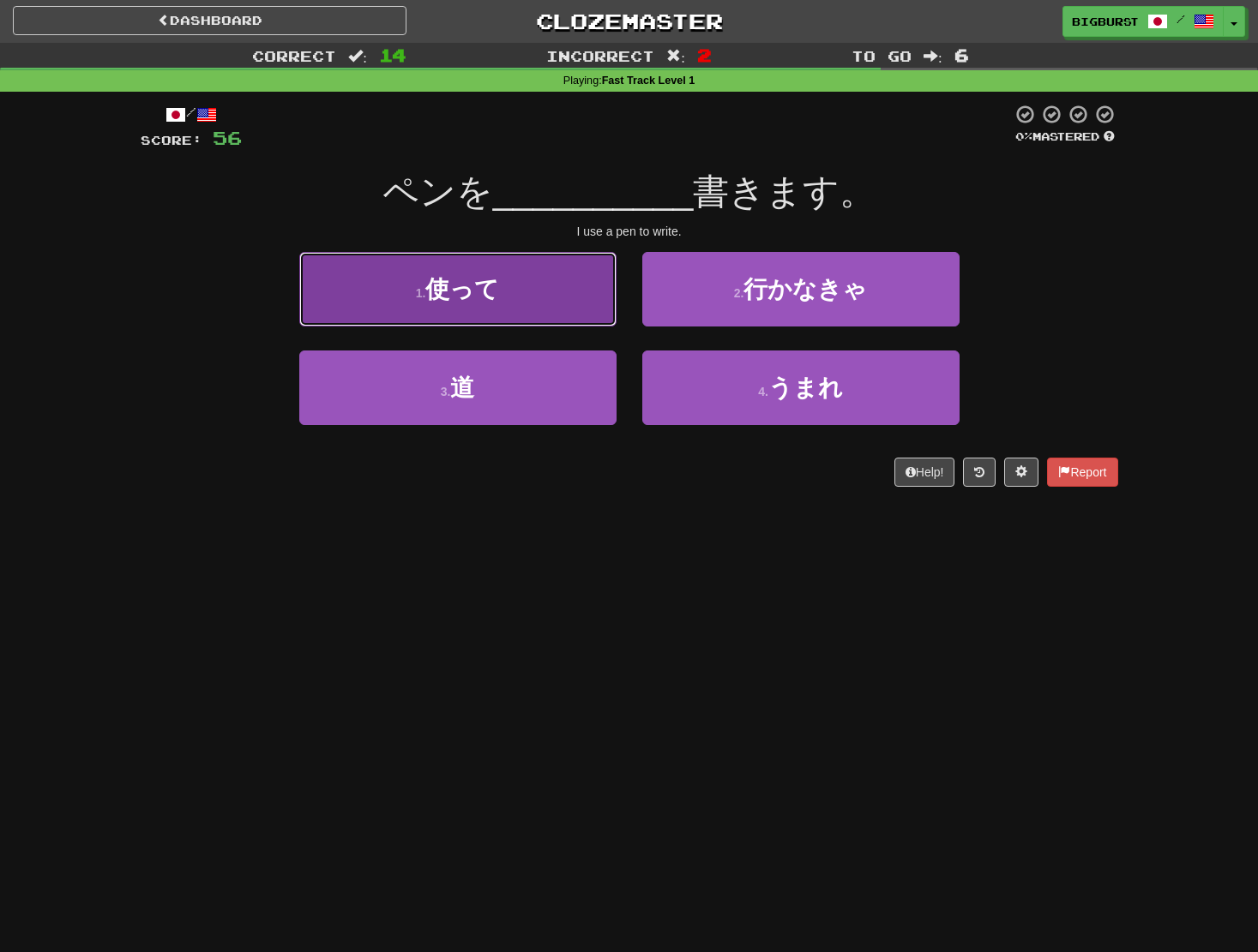
click at [540, 309] on button "1 . 使って" at bounding box center [457, 289] width 317 height 75
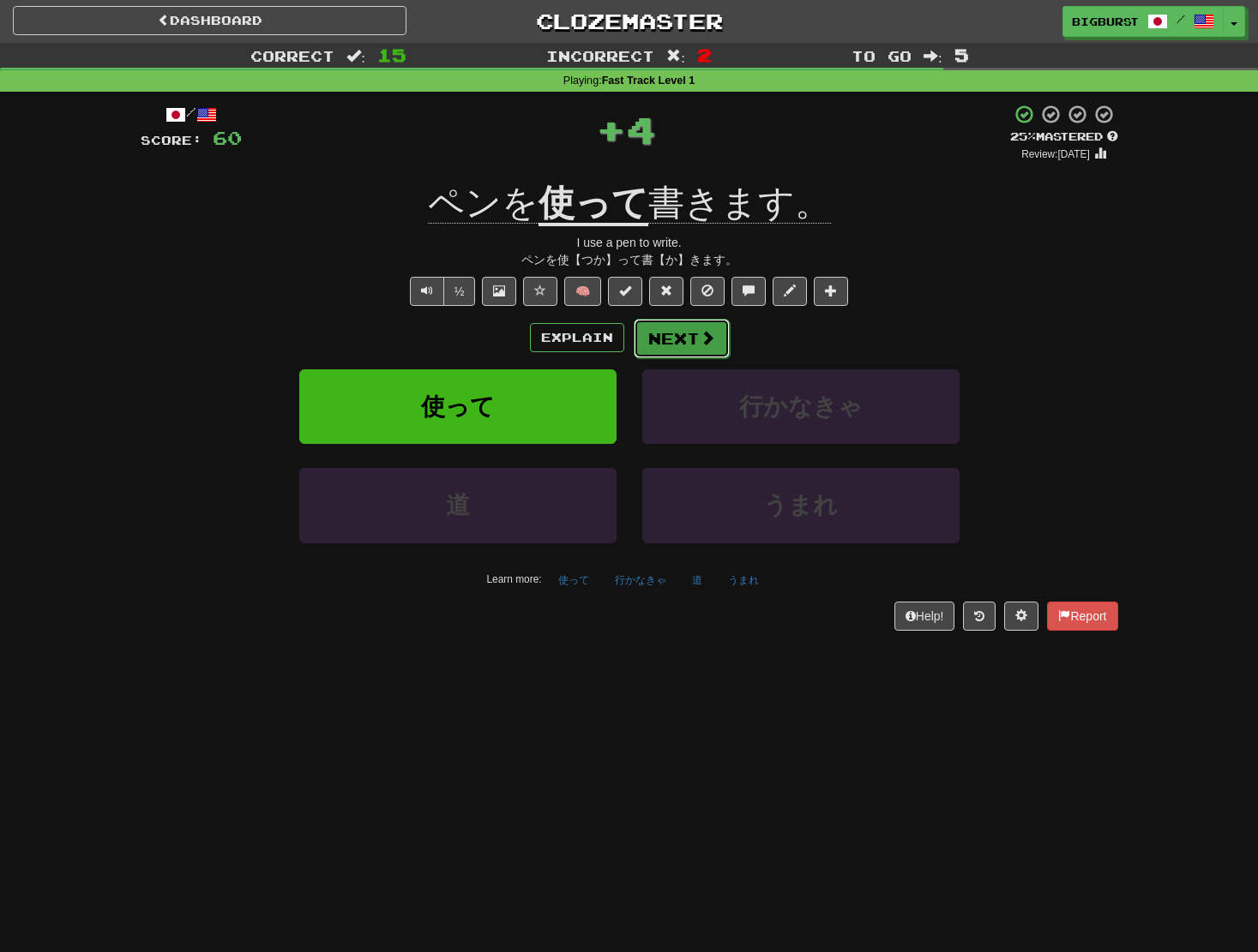
click at [680, 339] on button "Next" at bounding box center [682, 338] width 96 height 40
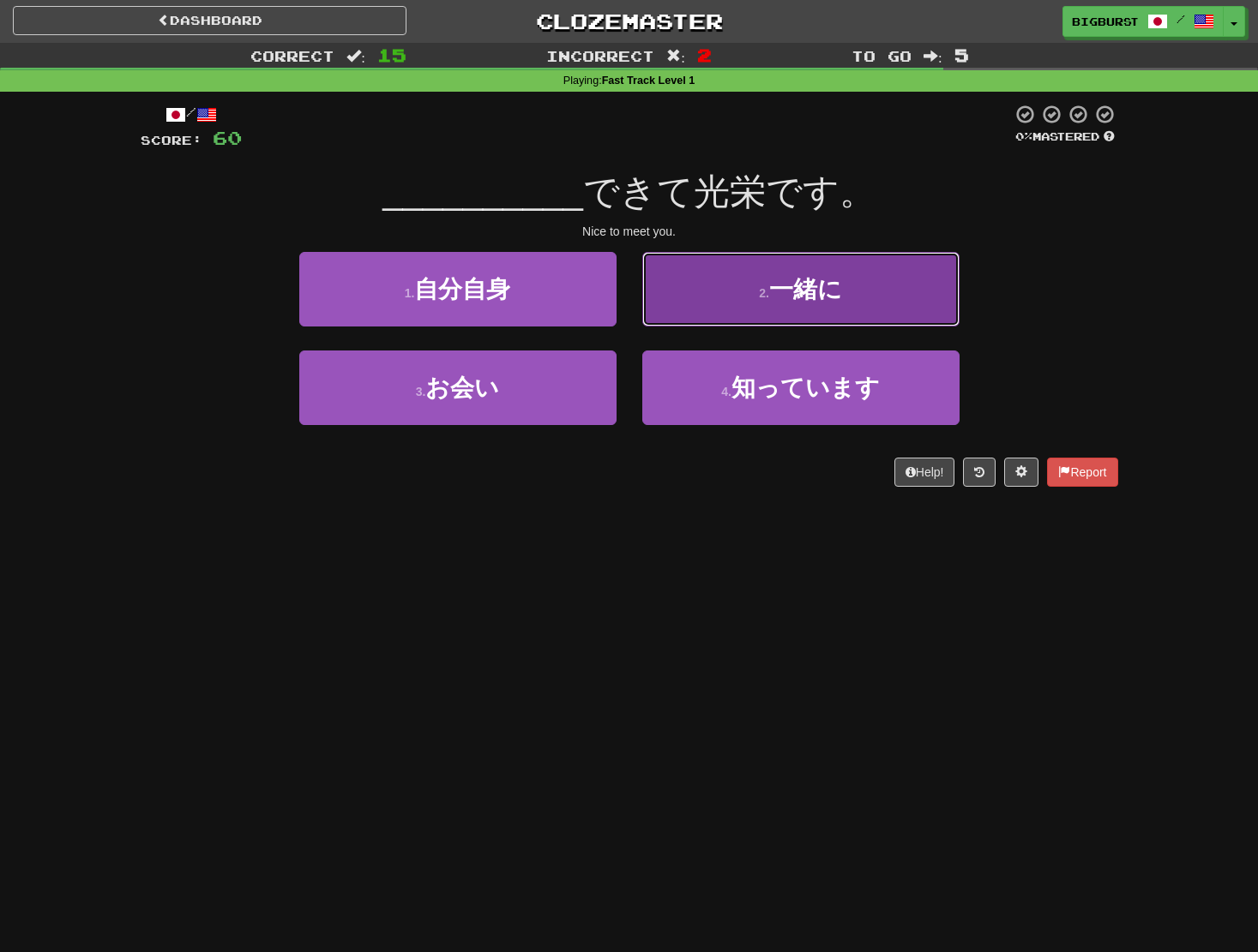
click at [836, 276] on span "一緒に" at bounding box center [805, 289] width 73 height 27
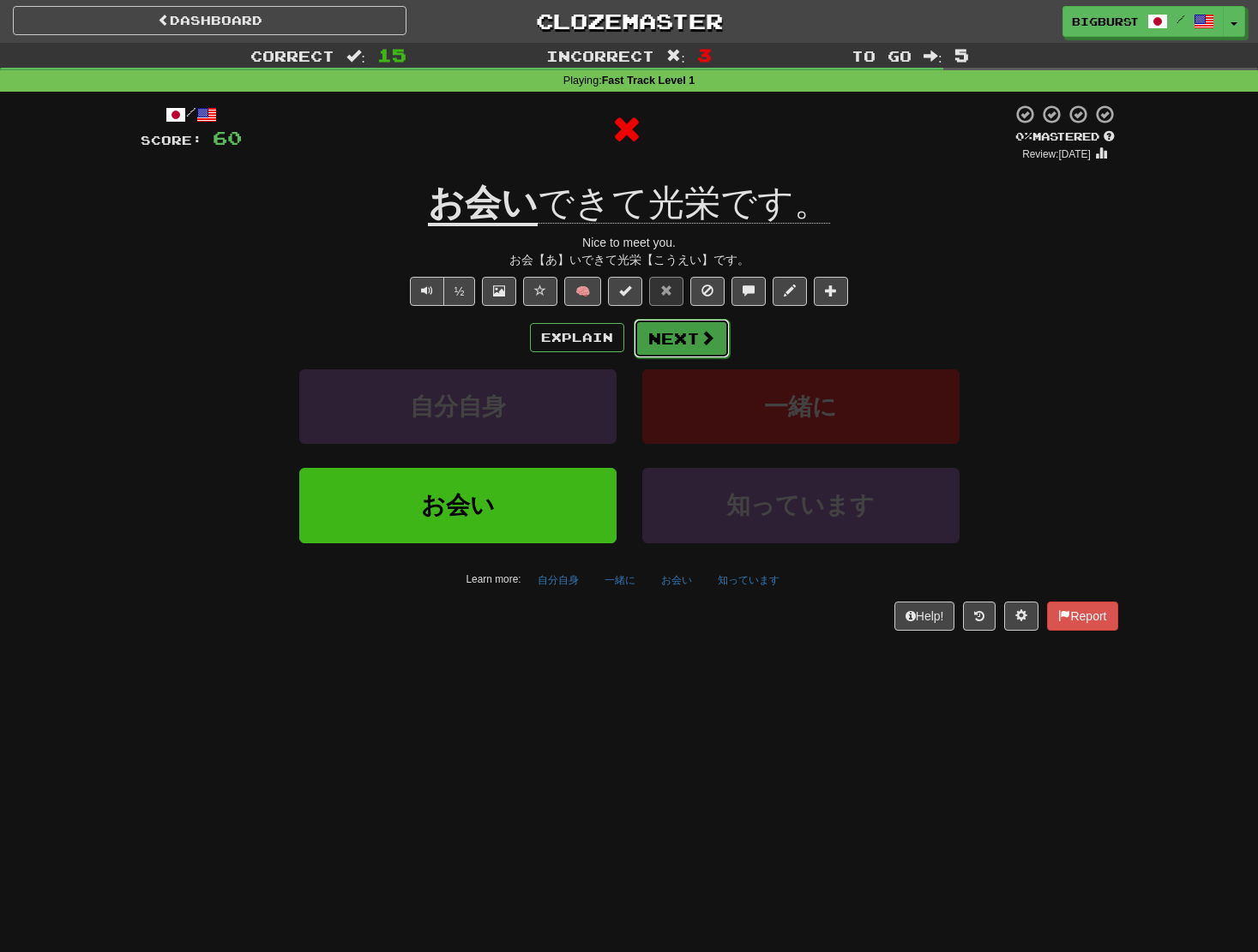
click at [725, 342] on button "Next" at bounding box center [682, 338] width 96 height 40
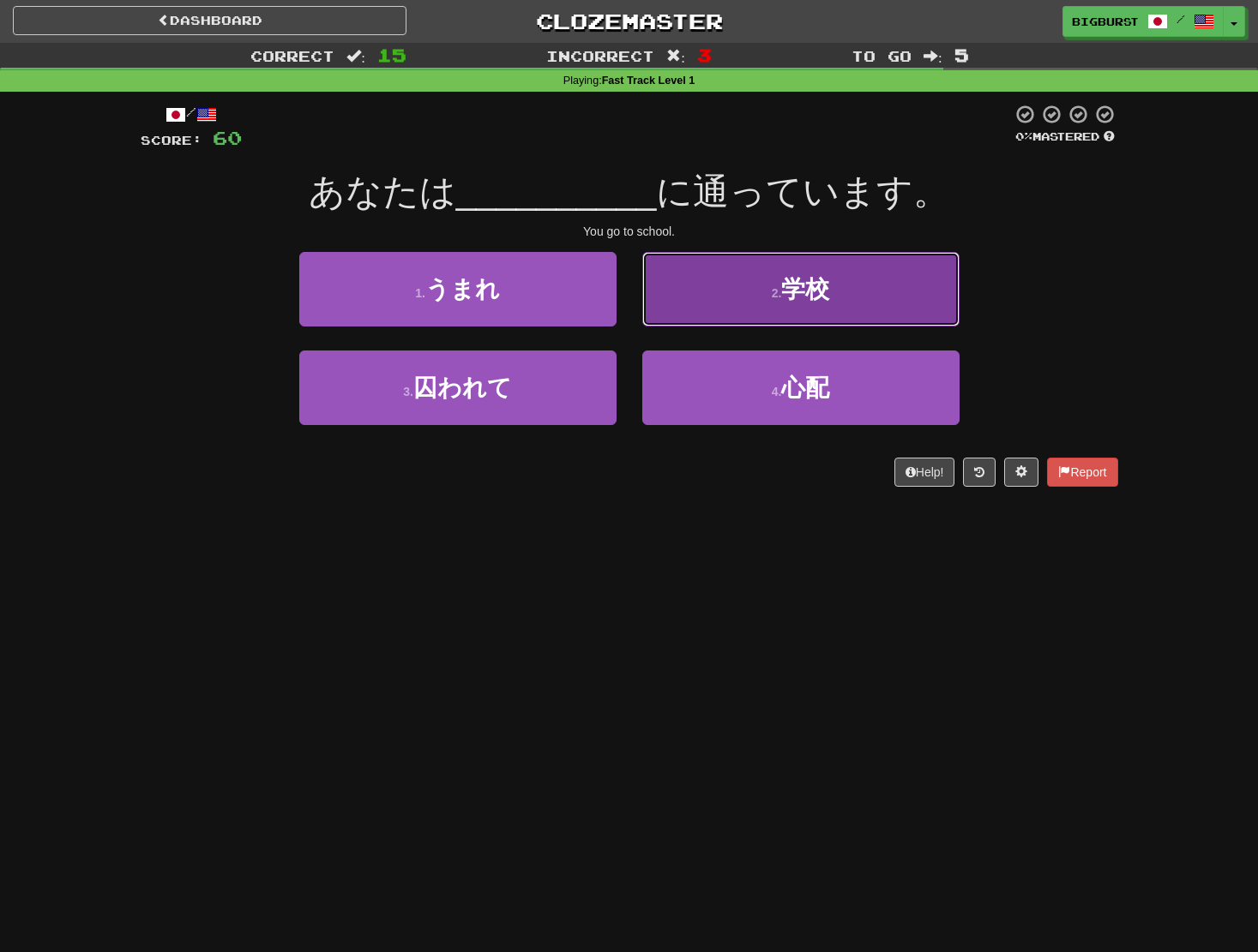
click at [754, 289] on button "2 . 学校" at bounding box center [801, 289] width 317 height 75
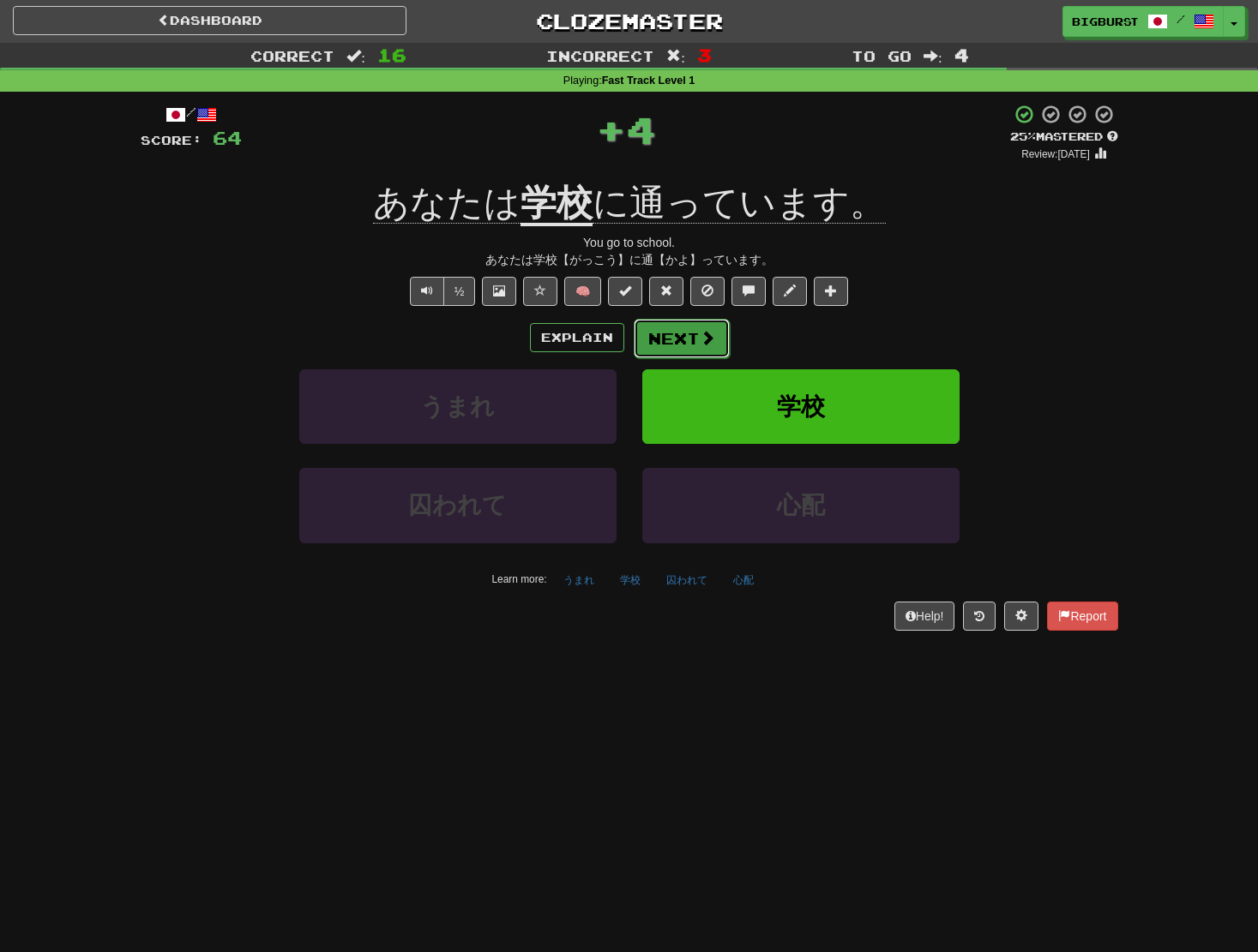
click at [690, 331] on button "Next" at bounding box center [682, 338] width 96 height 40
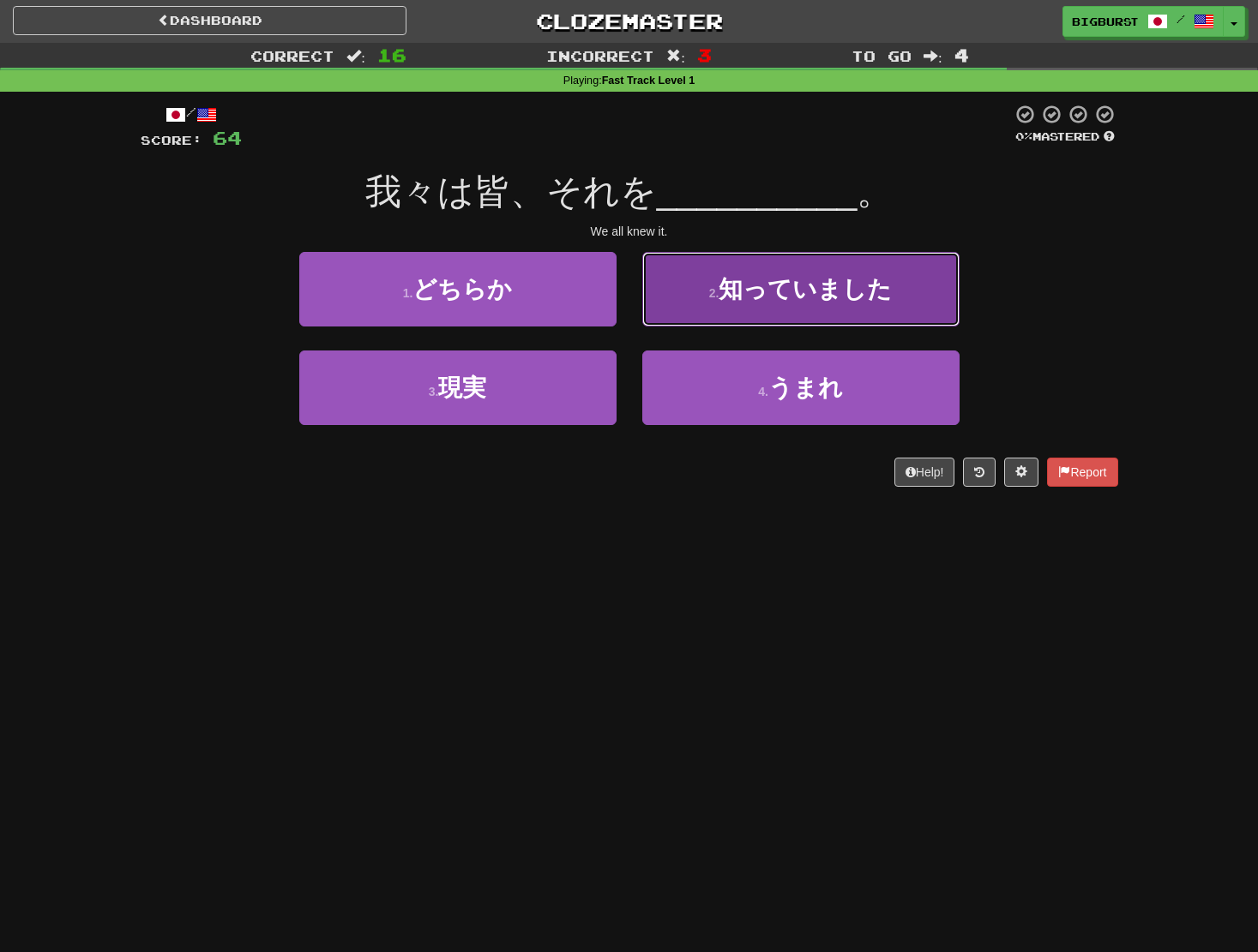
click at [757, 297] on span "知っていました" at bounding box center [805, 289] width 173 height 27
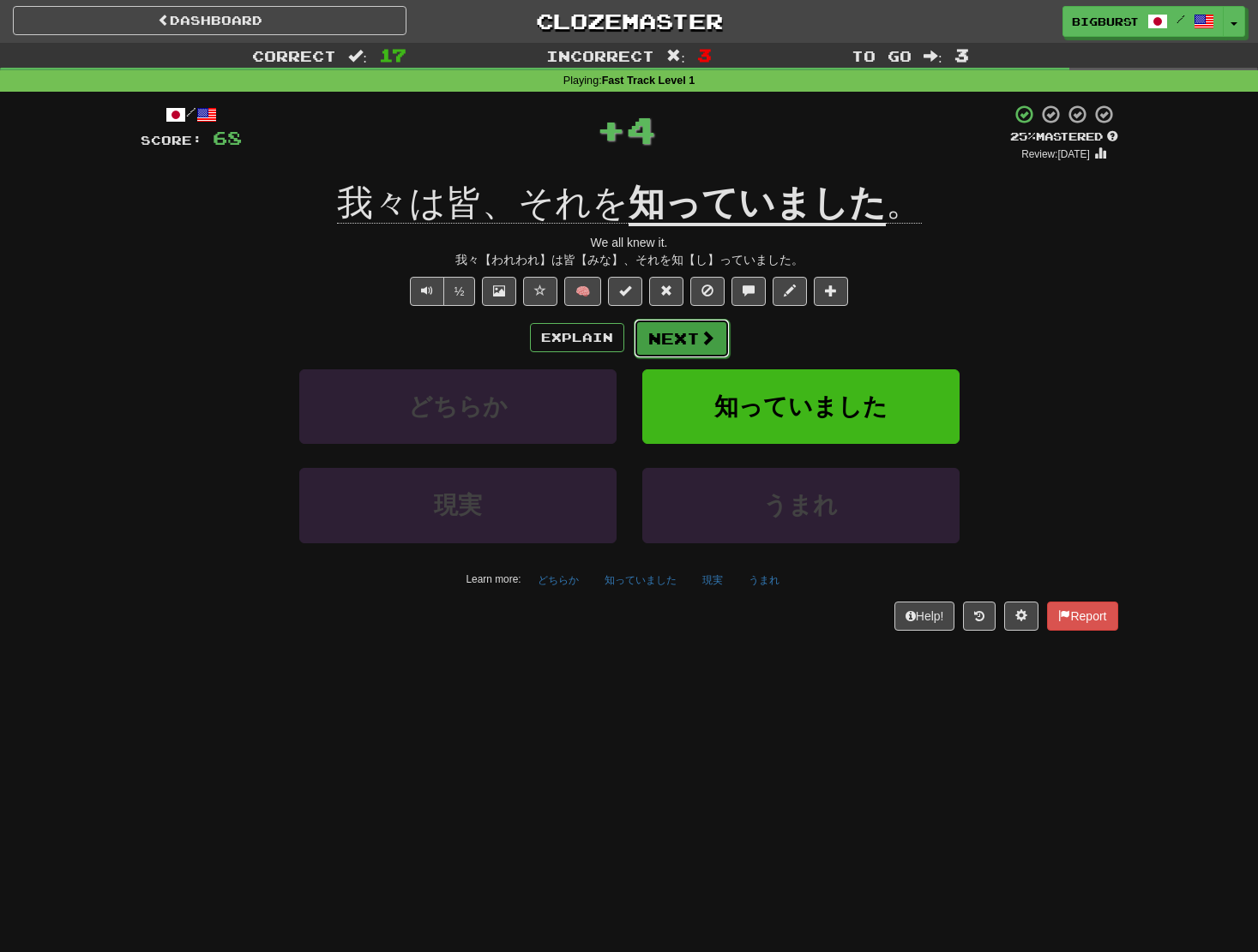
click at [677, 336] on button "Next" at bounding box center [682, 338] width 96 height 40
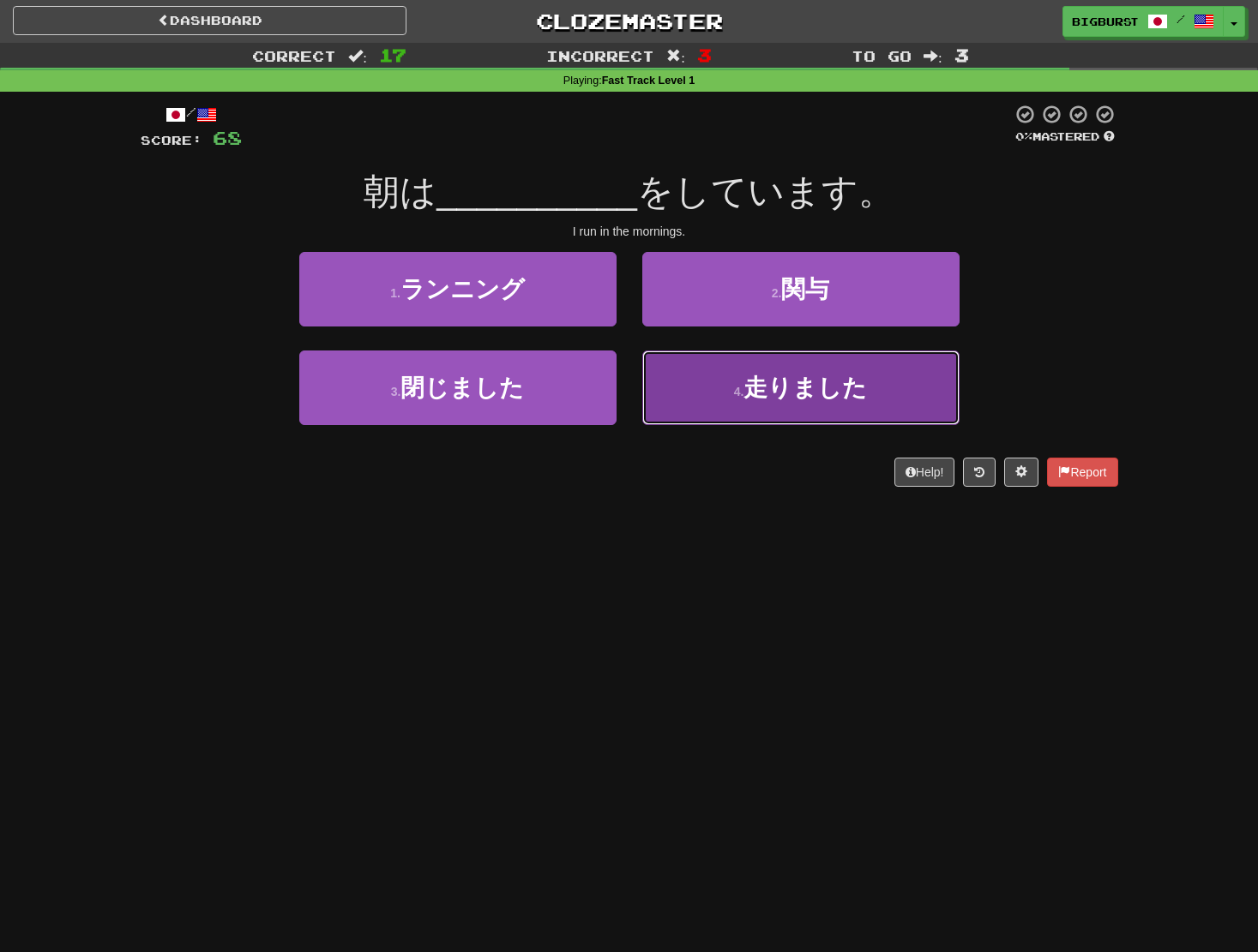
click at [743, 378] on button "4 . 走りました" at bounding box center [801, 387] width 317 height 75
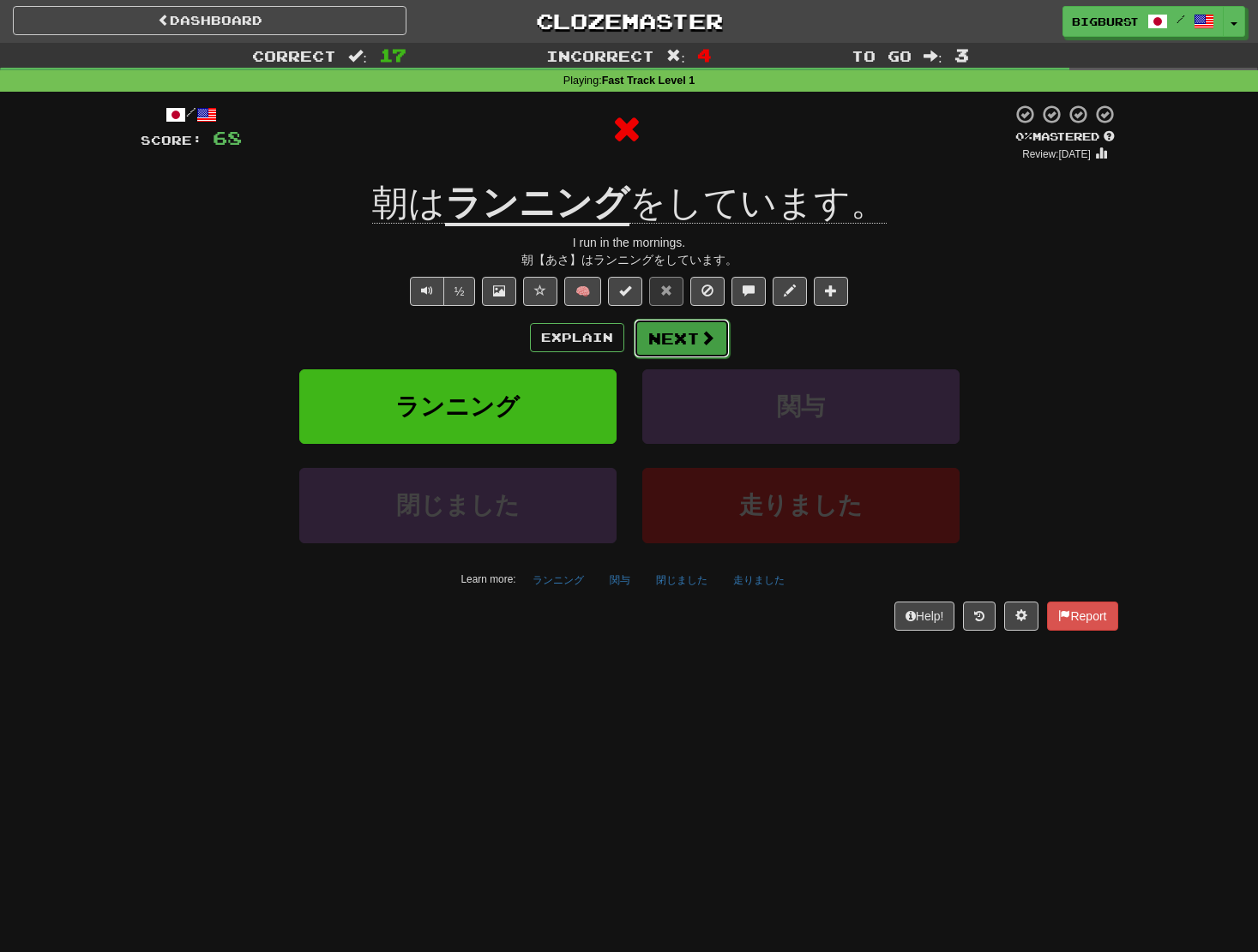
click at [668, 339] on button "Next" at bounding box center [682, 338] width 96 height 40
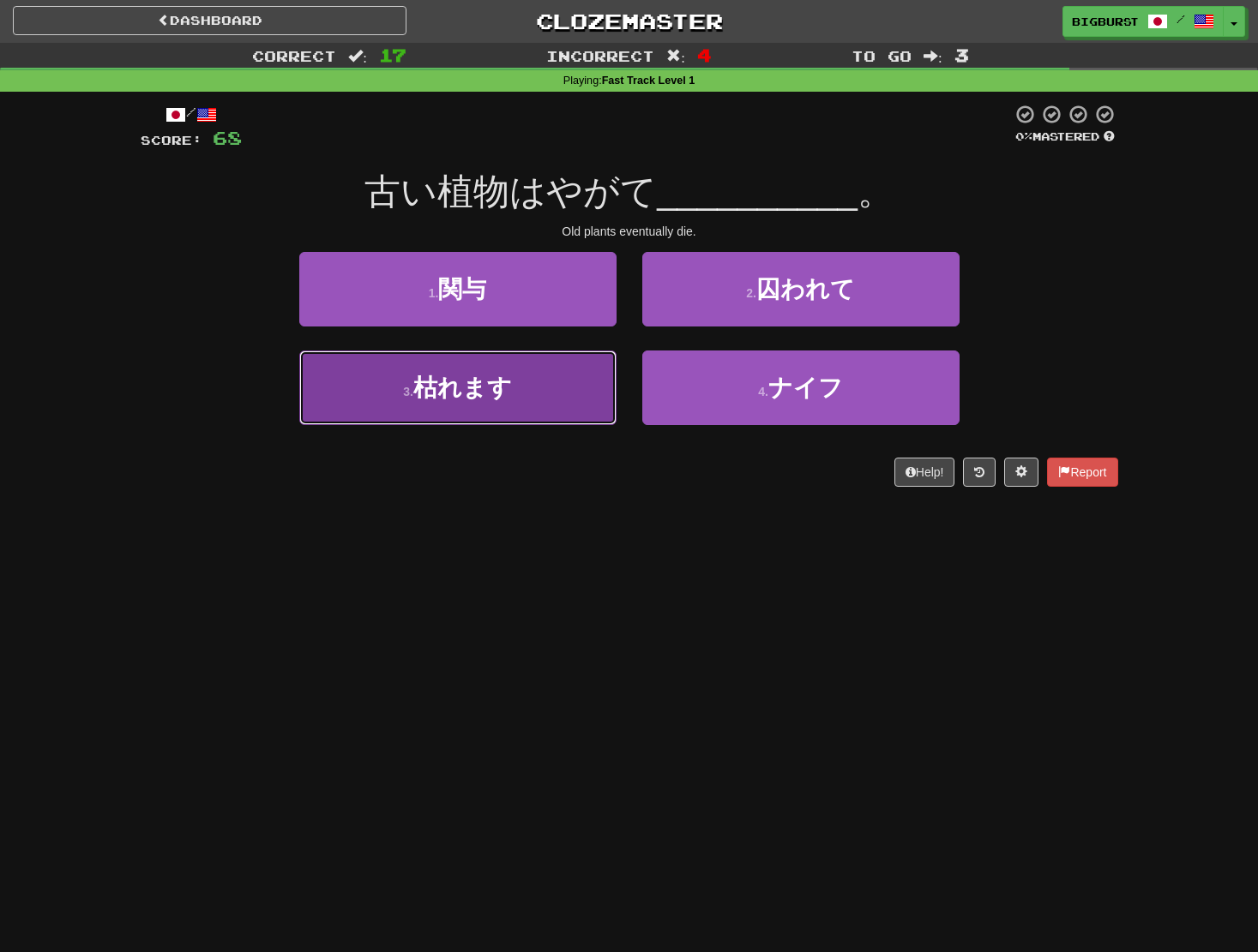
click at [569, 392] on button "3 . 枯れます" at bounding box center [457, 387] width 317 height 75
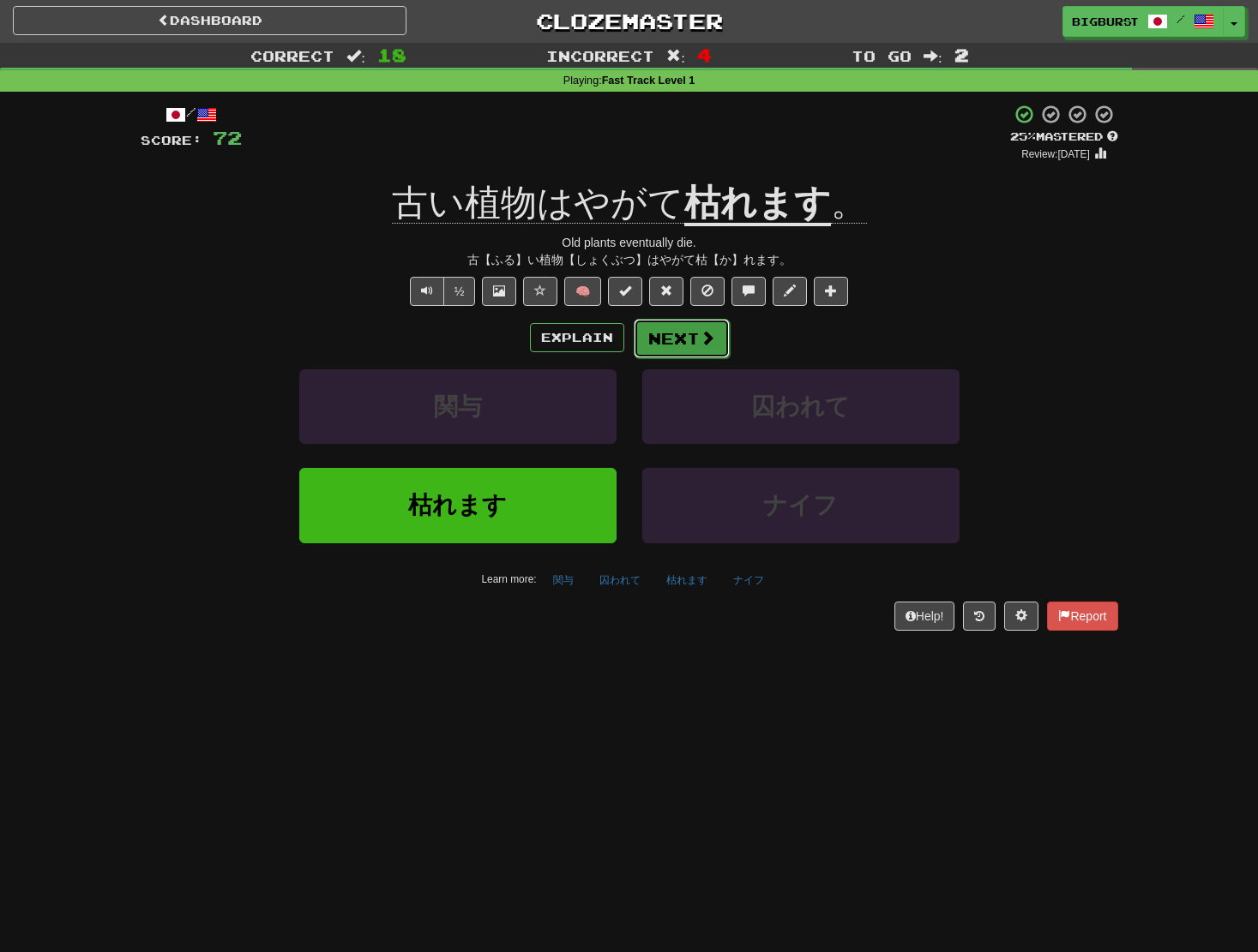
click at [680, 335] on button "Next" at bounding box center [682, 338] width 96 height 40
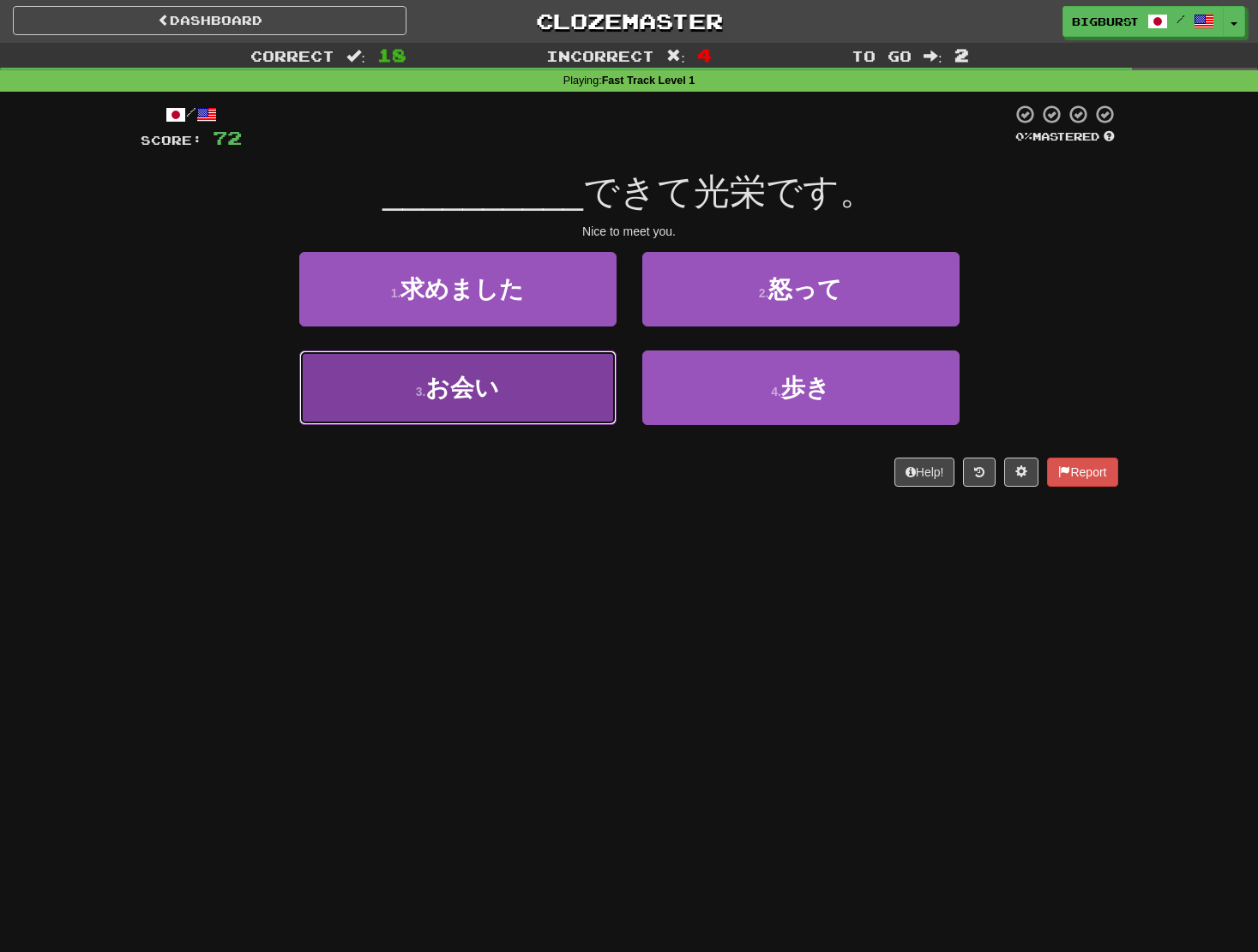
click at [526, 397] on button "3 . お会い" at bounding box center [457, 387] width 317 height 75
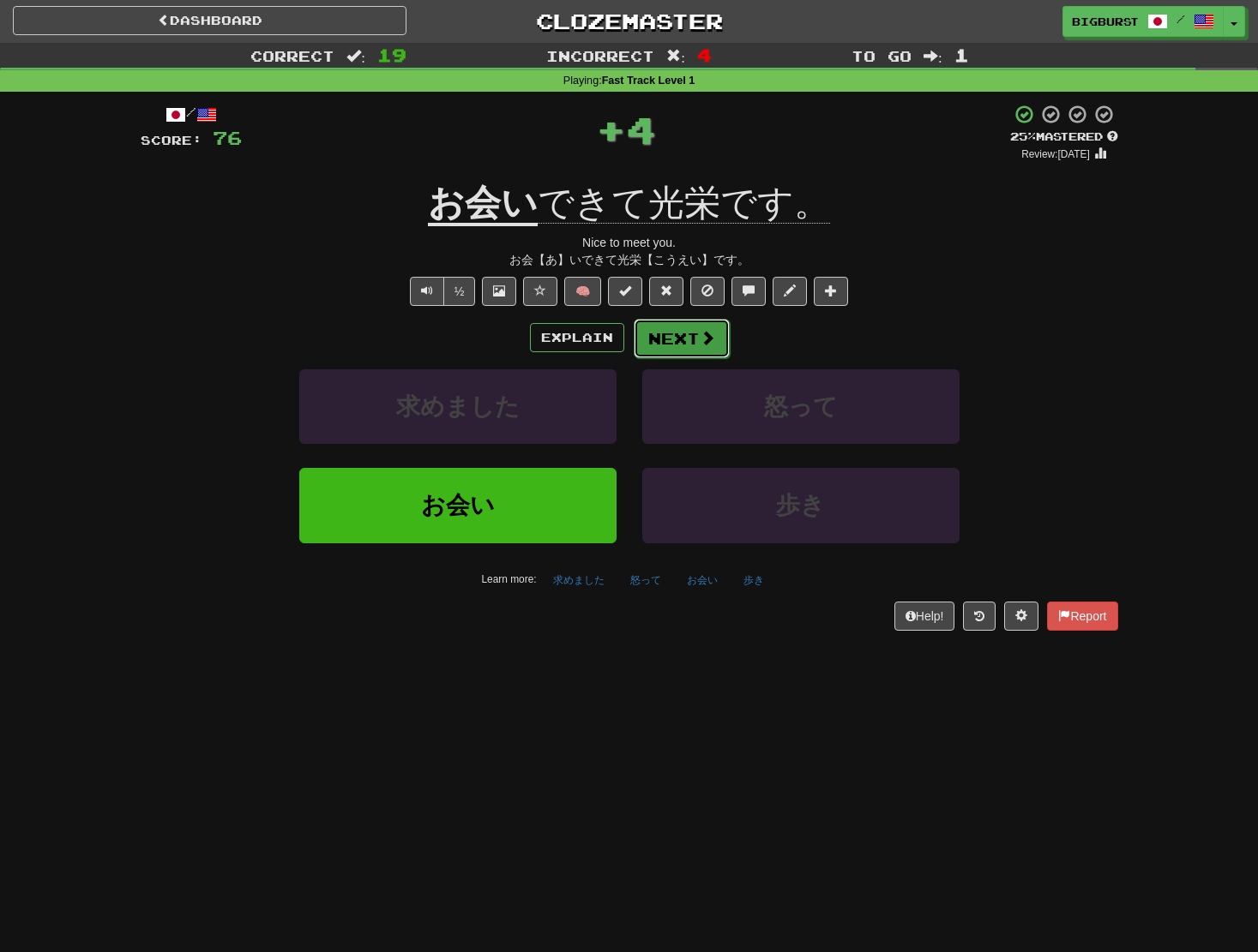
click at [687, 338] on button "Next" at bounding box center [682, 338] width 96 height 40
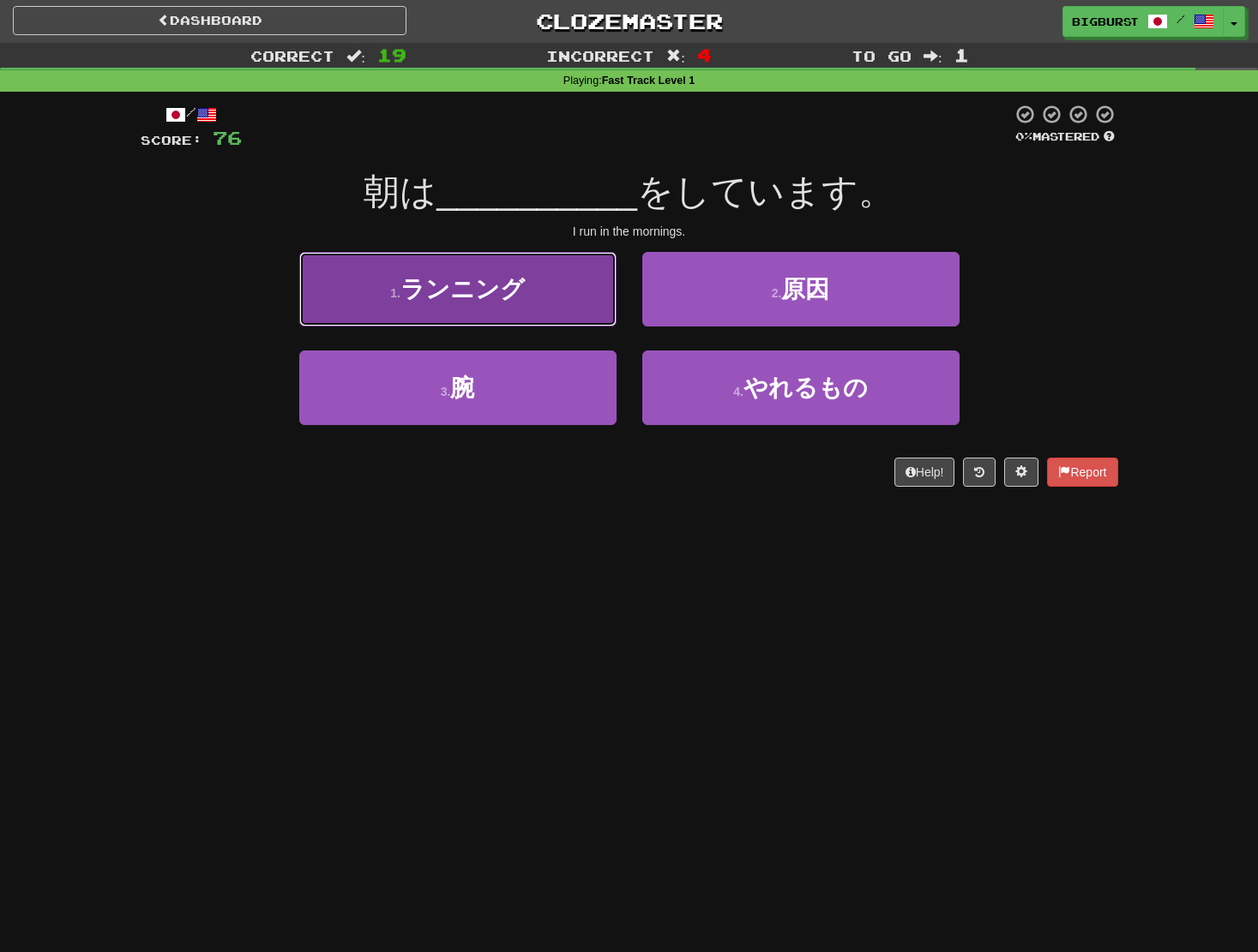
click at [545, 300] on button "1 . ランニング" at bounding box center [457, 289] width 317 height 75
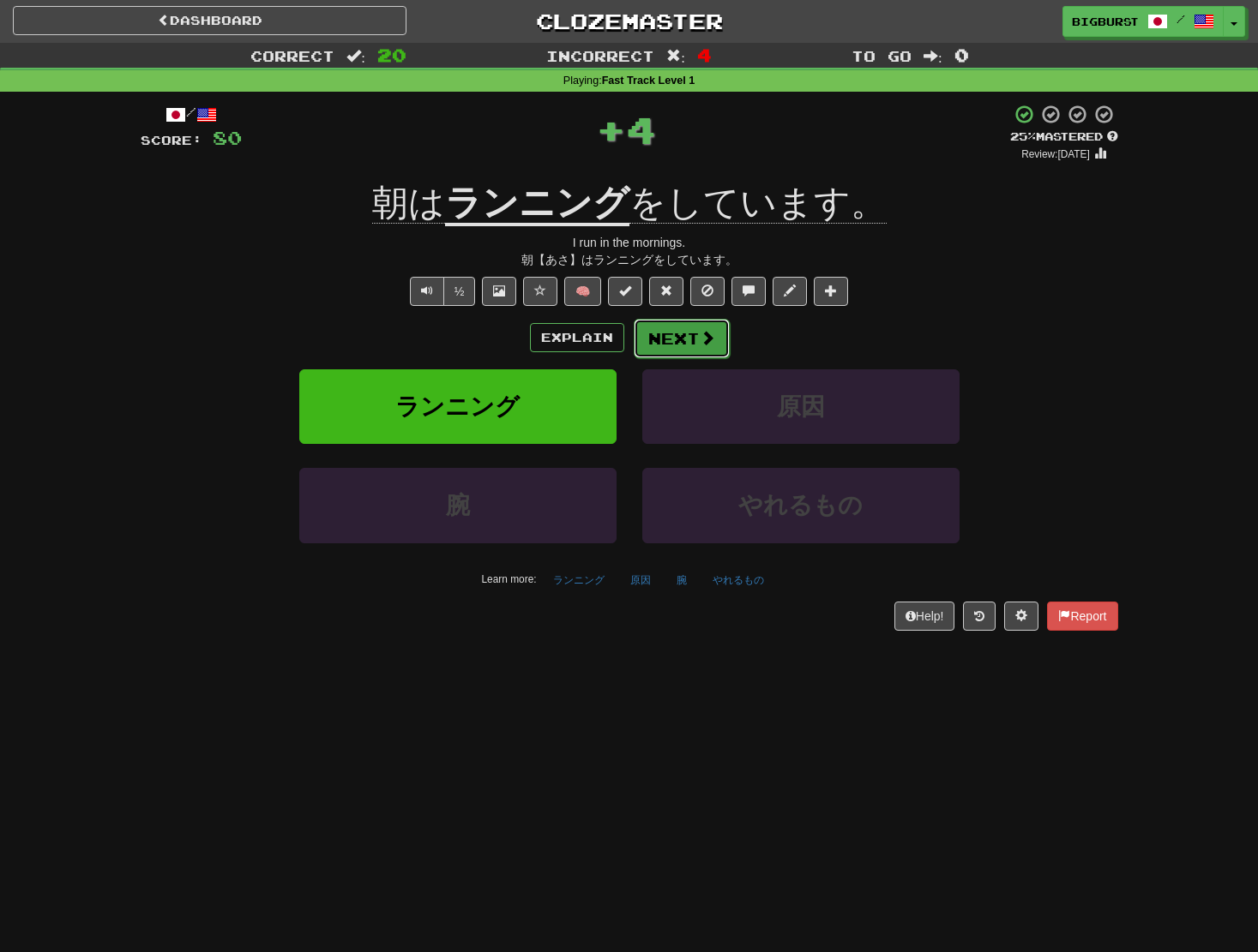
click at [683, 336] on button "Next" at bounding box center [682, 338] width 96 height 40
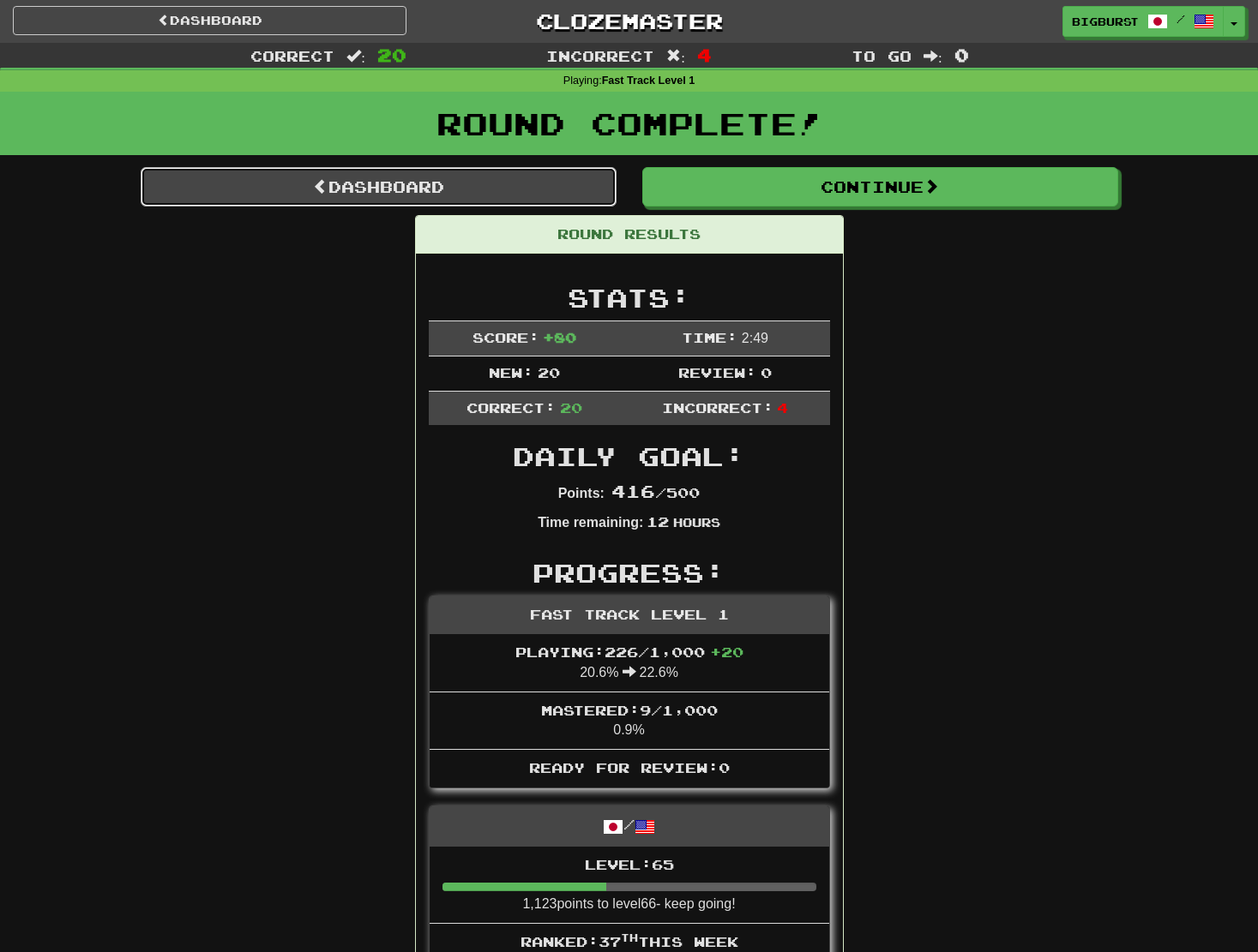
click at [513, 181] on link "Dashboard" at bounding box center [378, 187] width 476 height 40
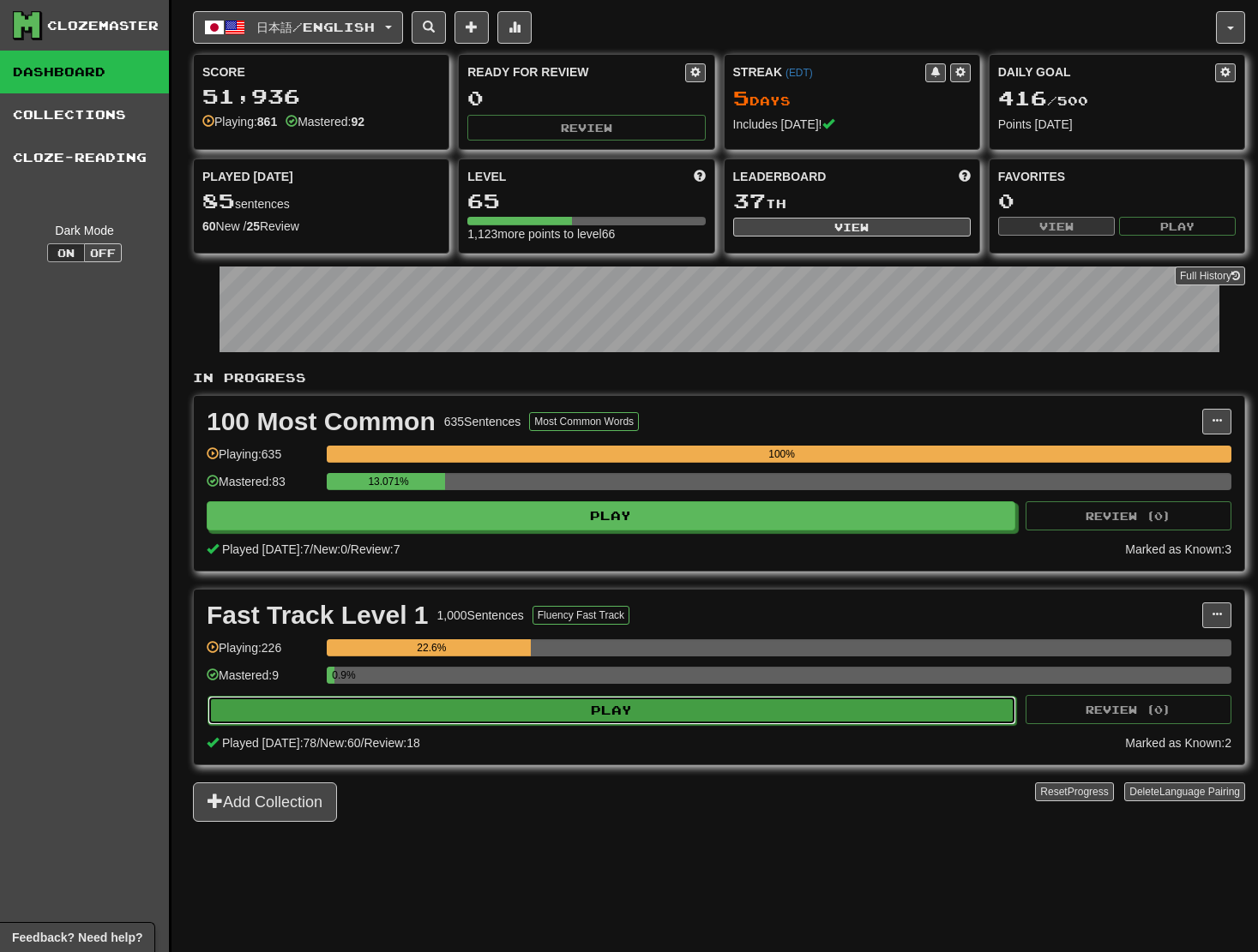
click at [675, 708] on button "Play" at bounding box center [612, 711] width 809 height 29
select select "**"
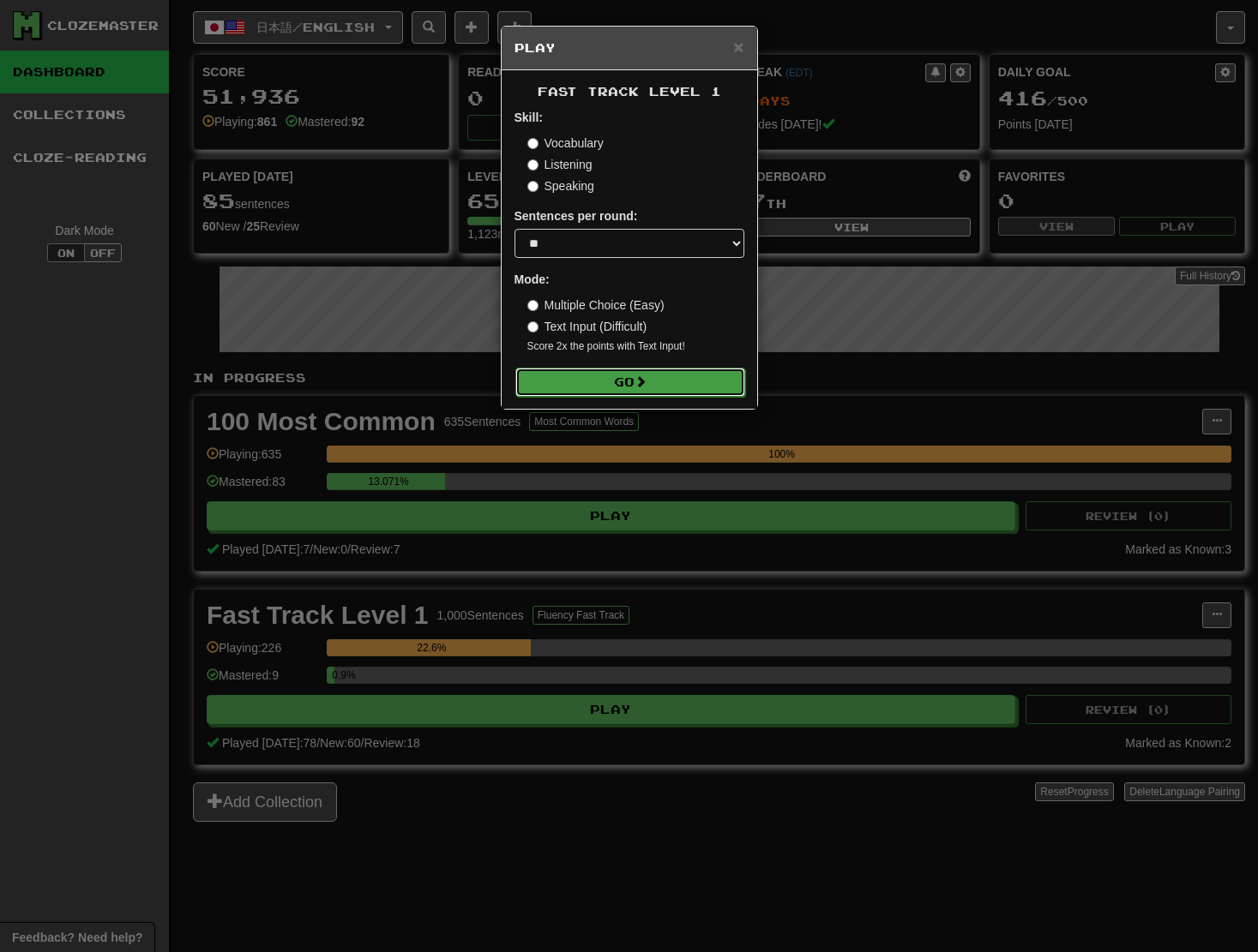
click at [624, 384] on button "Go" at bounding box center [630, 383] width 230 height 29
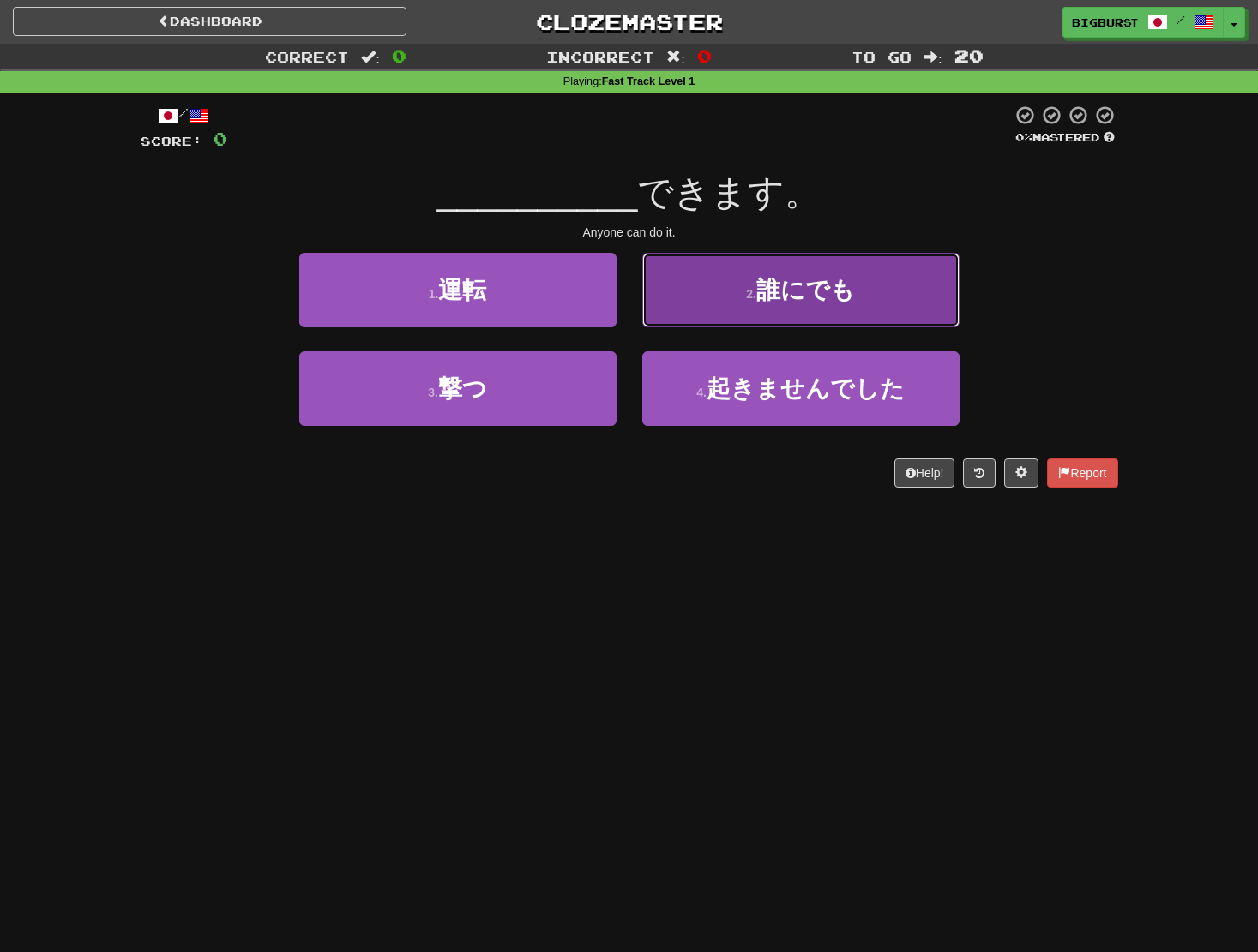
click at [754, 307] on button "2 . 誰にでも" at bounding box center [801, 290] width 317 height 75
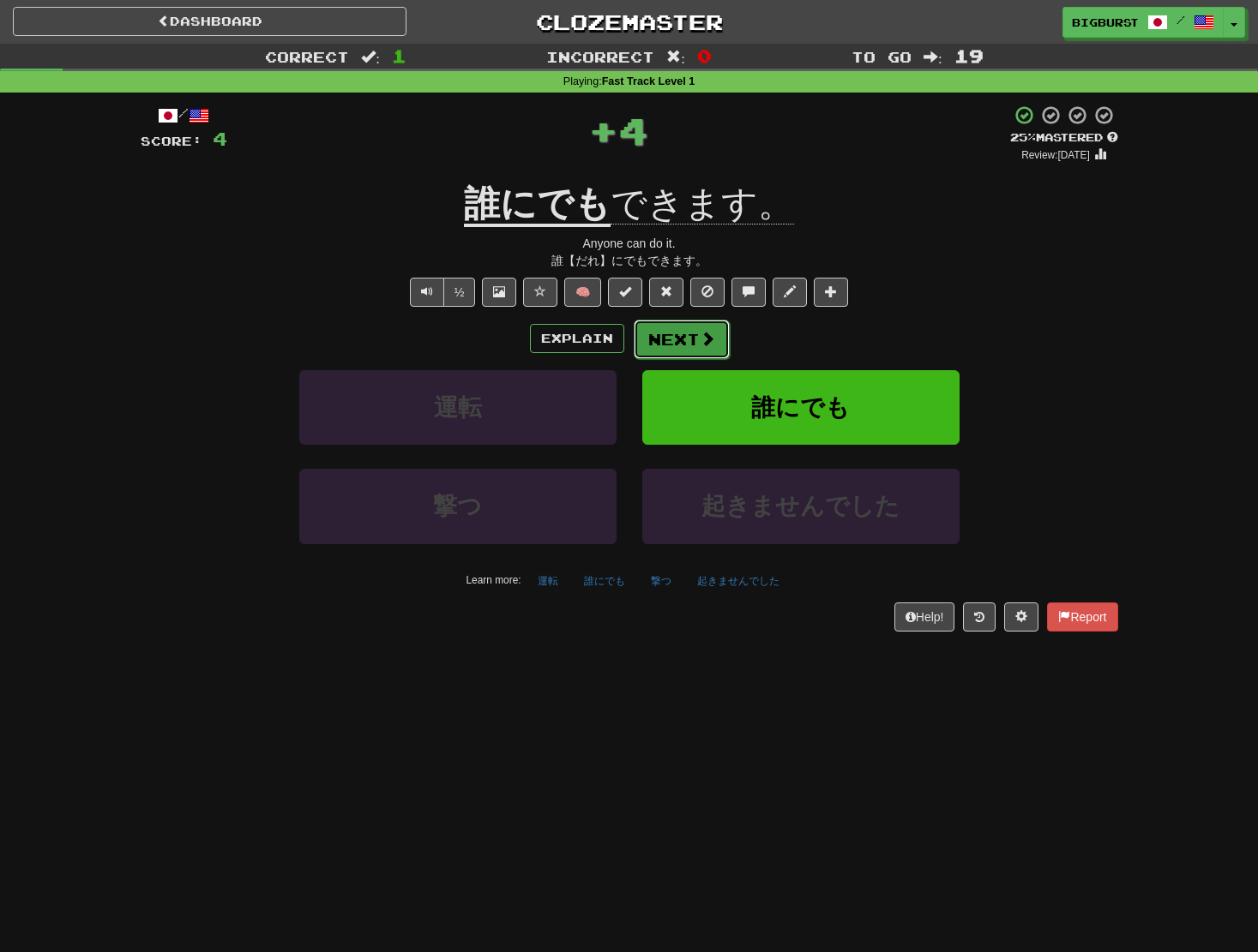
click at [683, 343] on button "Next" at bounding box center [682, 339] width 96 height 40
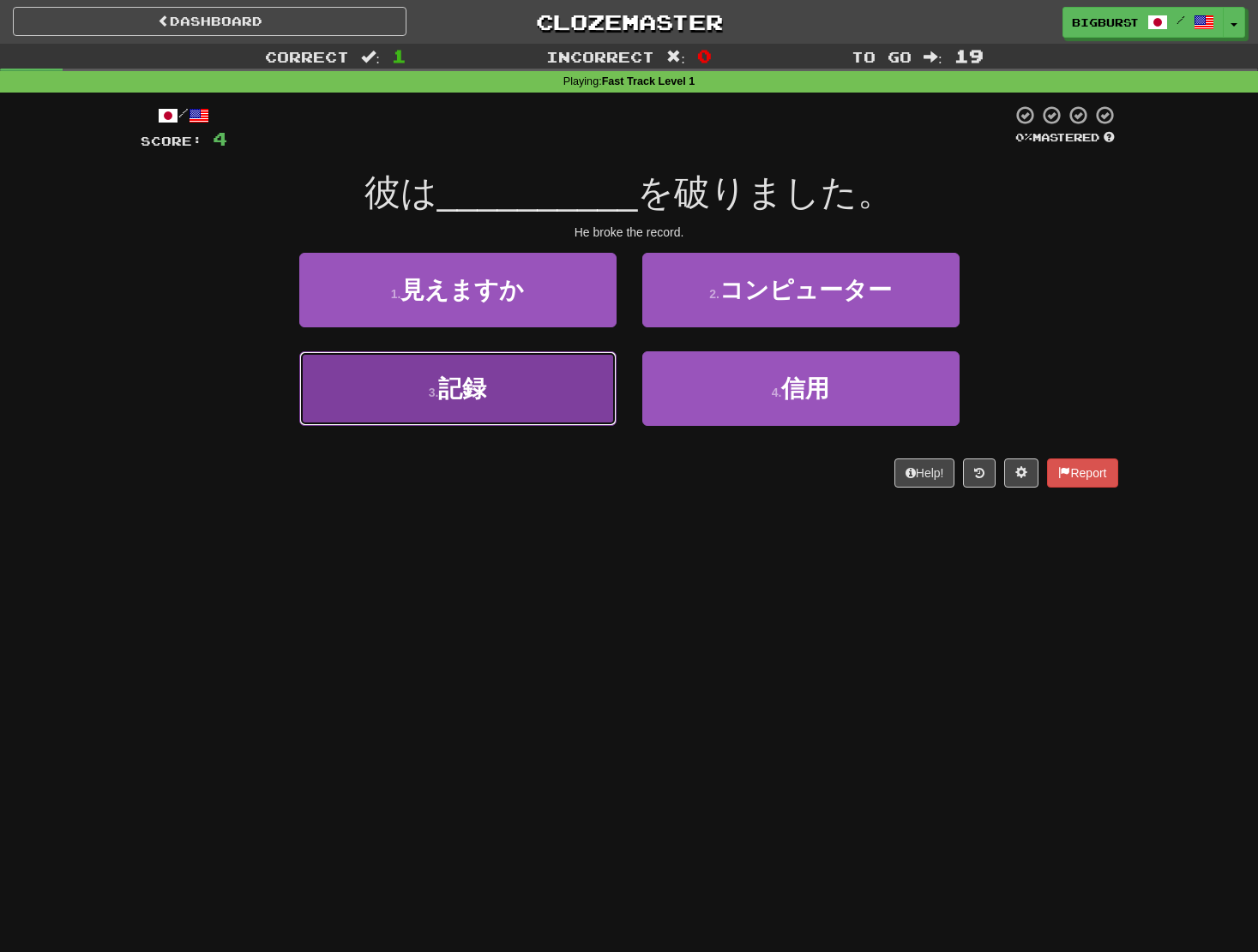
click at [524, 380] on button "3 . 記録" at bounding box center [457, 388] width 317 height 75
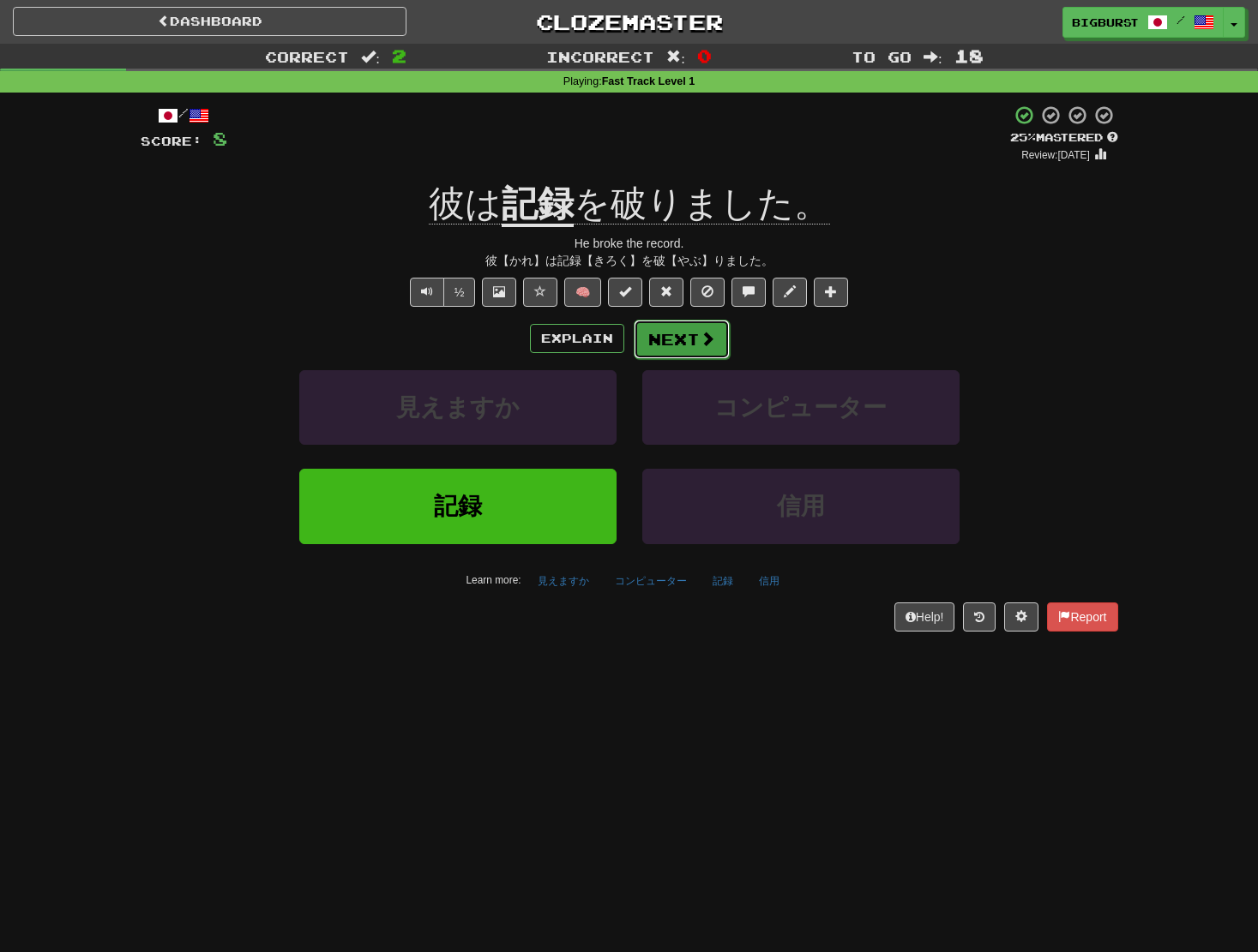
click at [675, 347] on button "Next" at bounding box center [682, 339] width 96 height 40
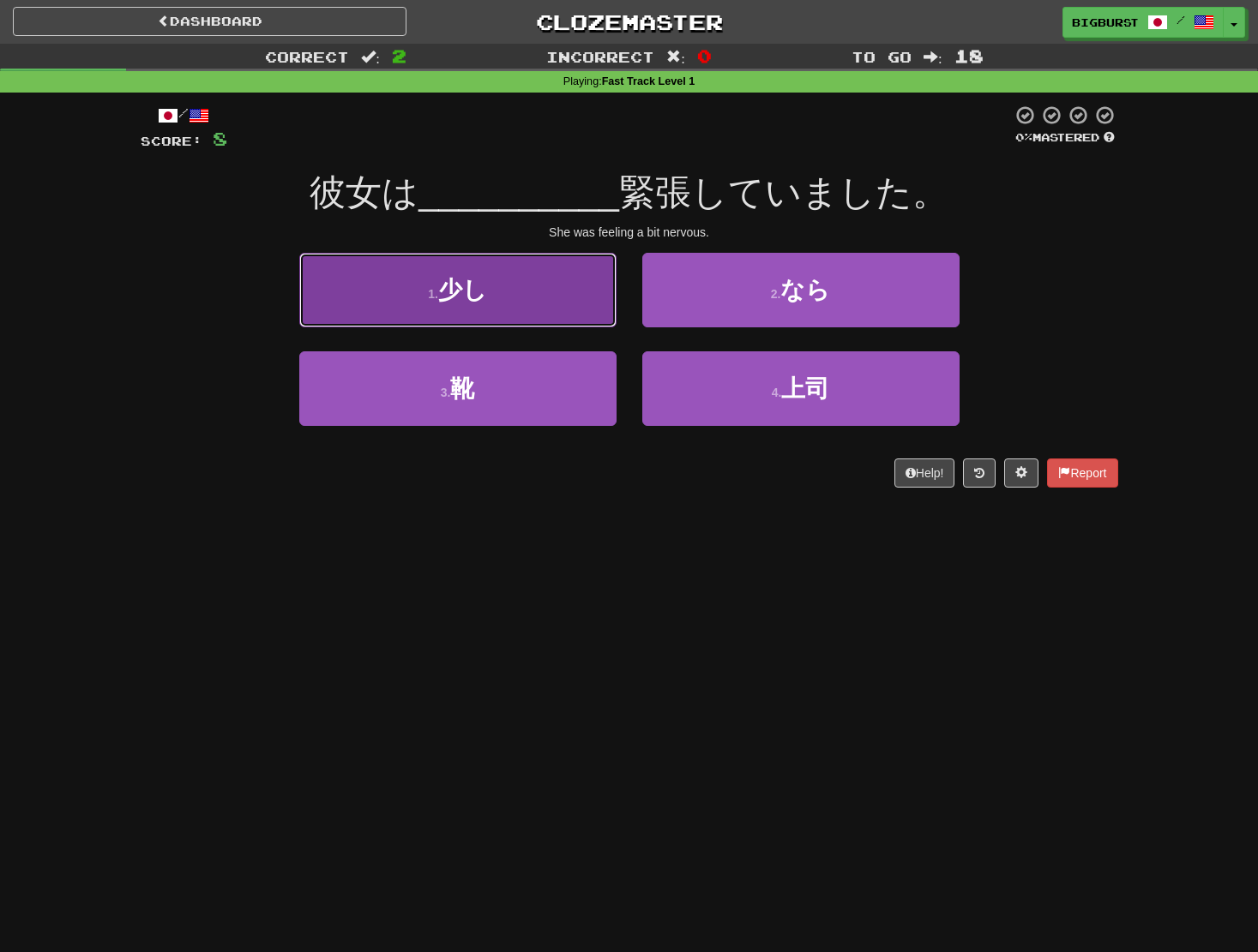
click at [524, 309] on button "1 . 少し" at bounding box center [457, 290] width 317 height 75
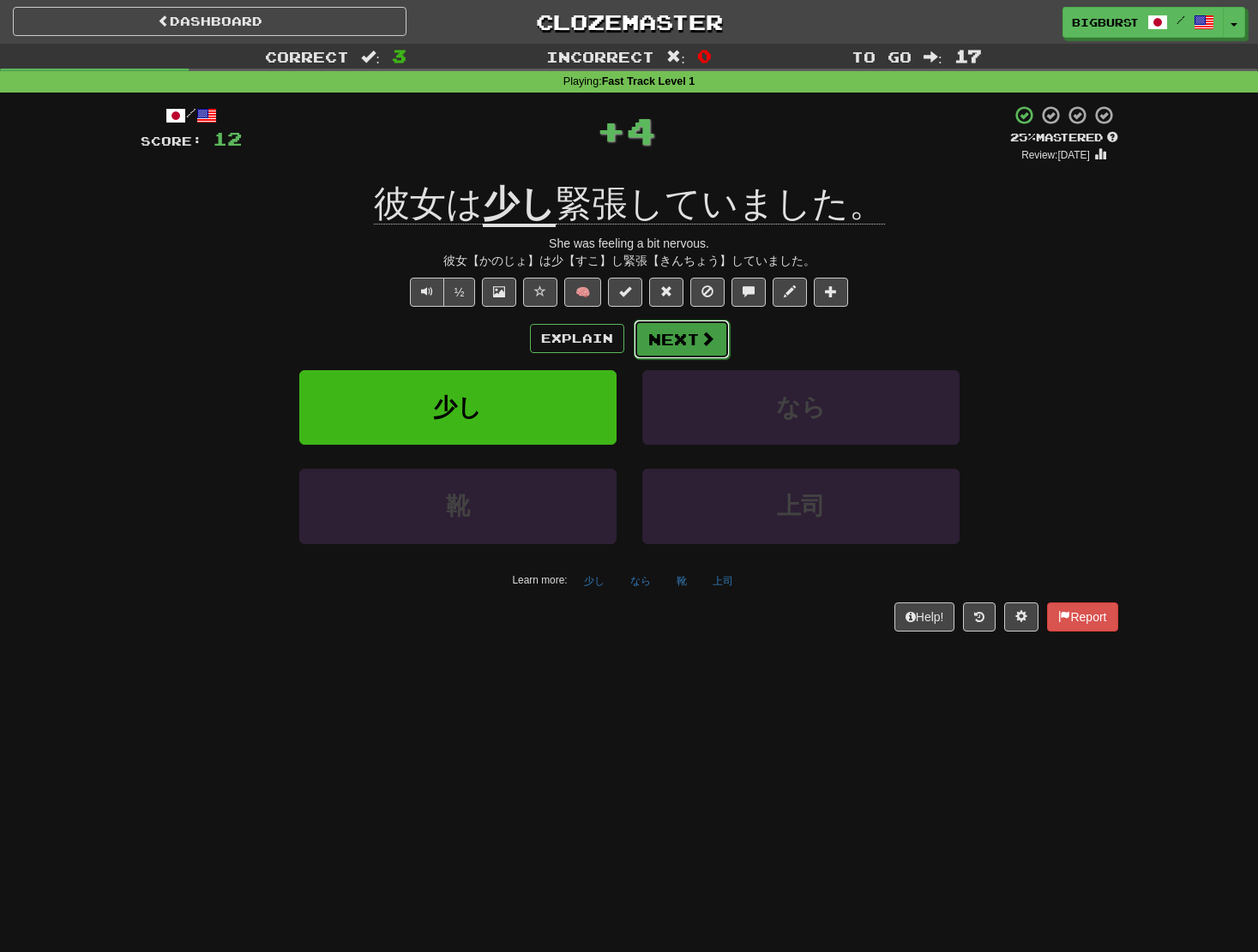
click at [705, 343] on span at bounding box center [707, 338] width 16 height 16
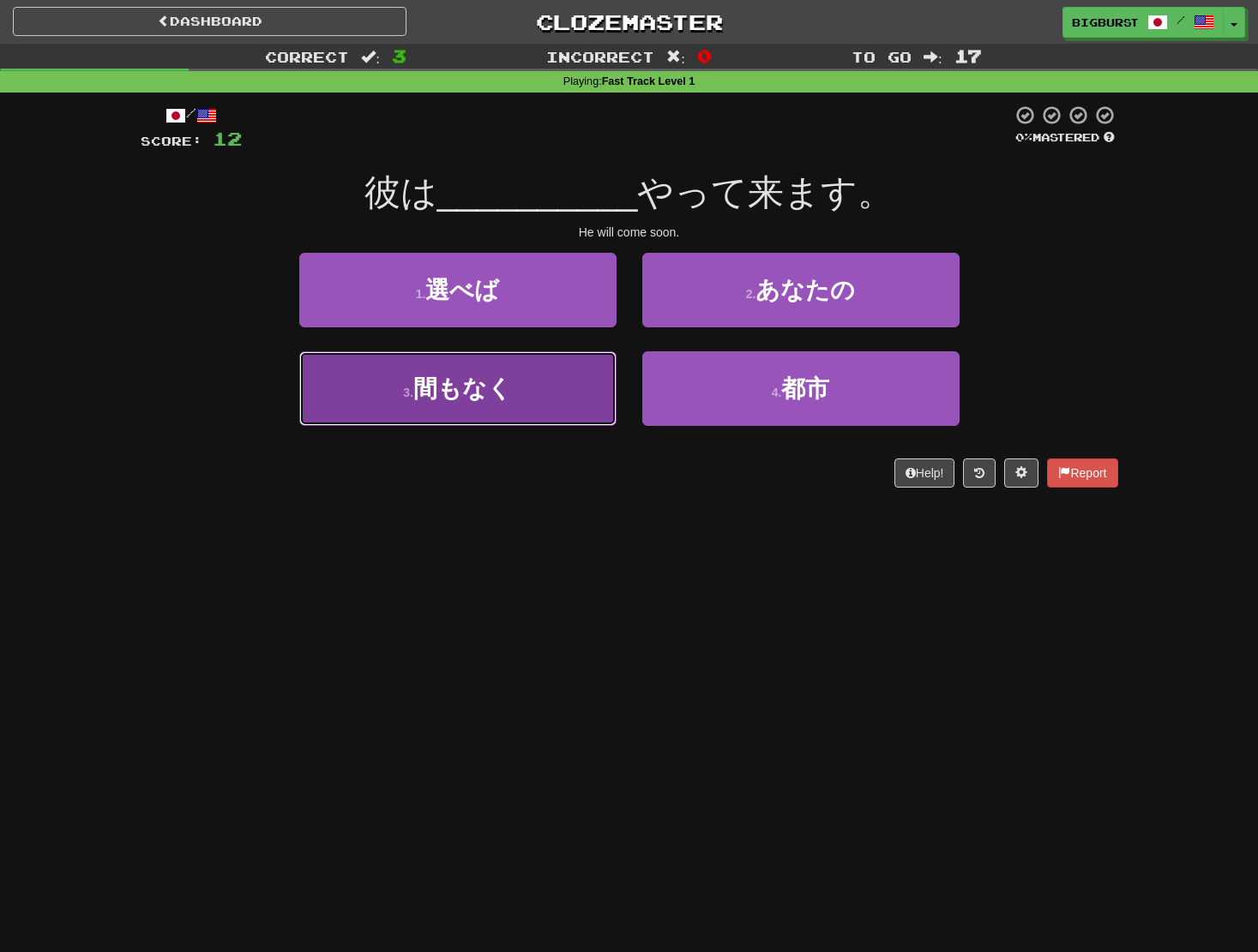
click at [531, 391] on button "3 . 間もなく" at bounding box center [457, 388] width 317 height 75
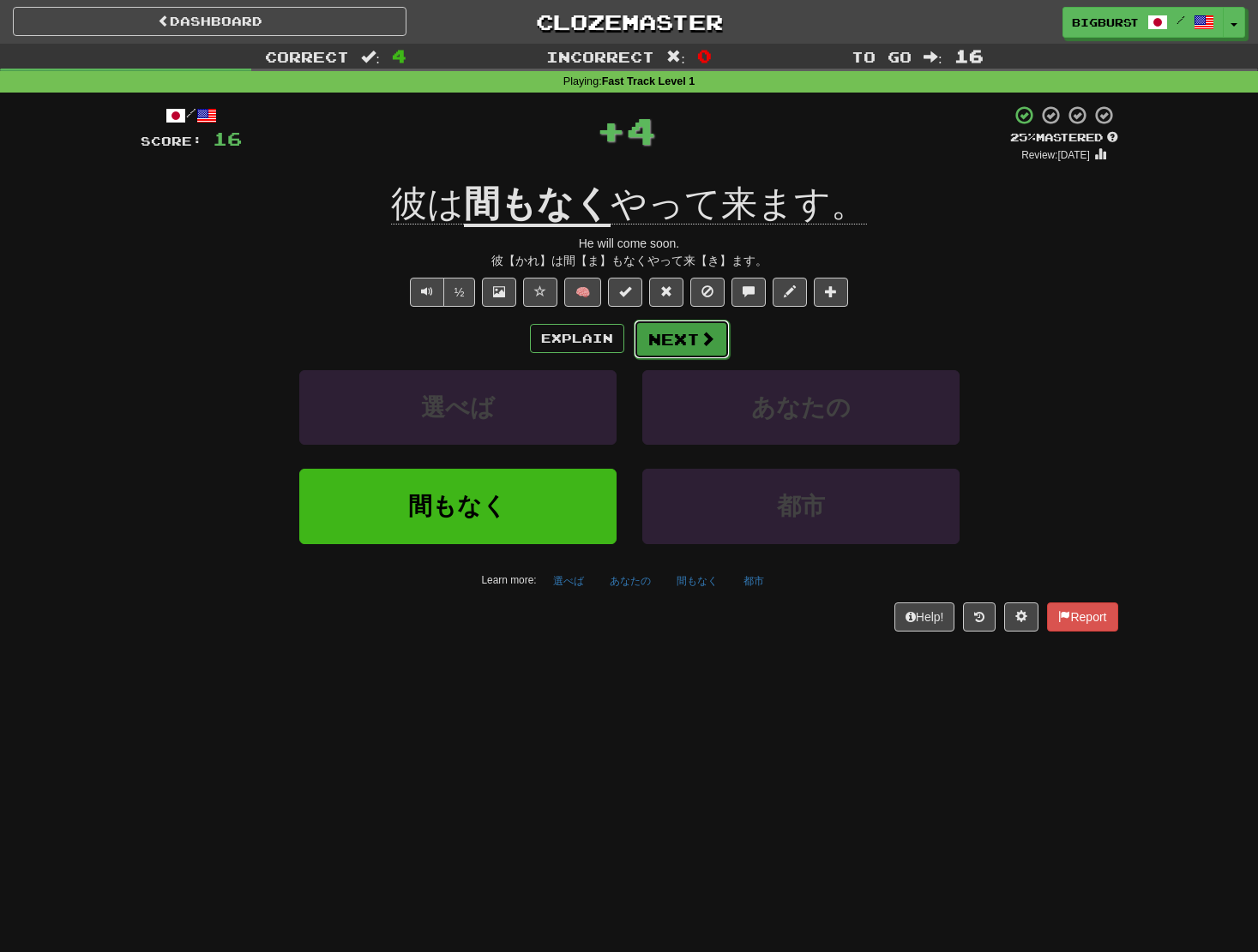
click at [680, 340] on button "Next" at bounding box center [682, 339] width 96 height 40
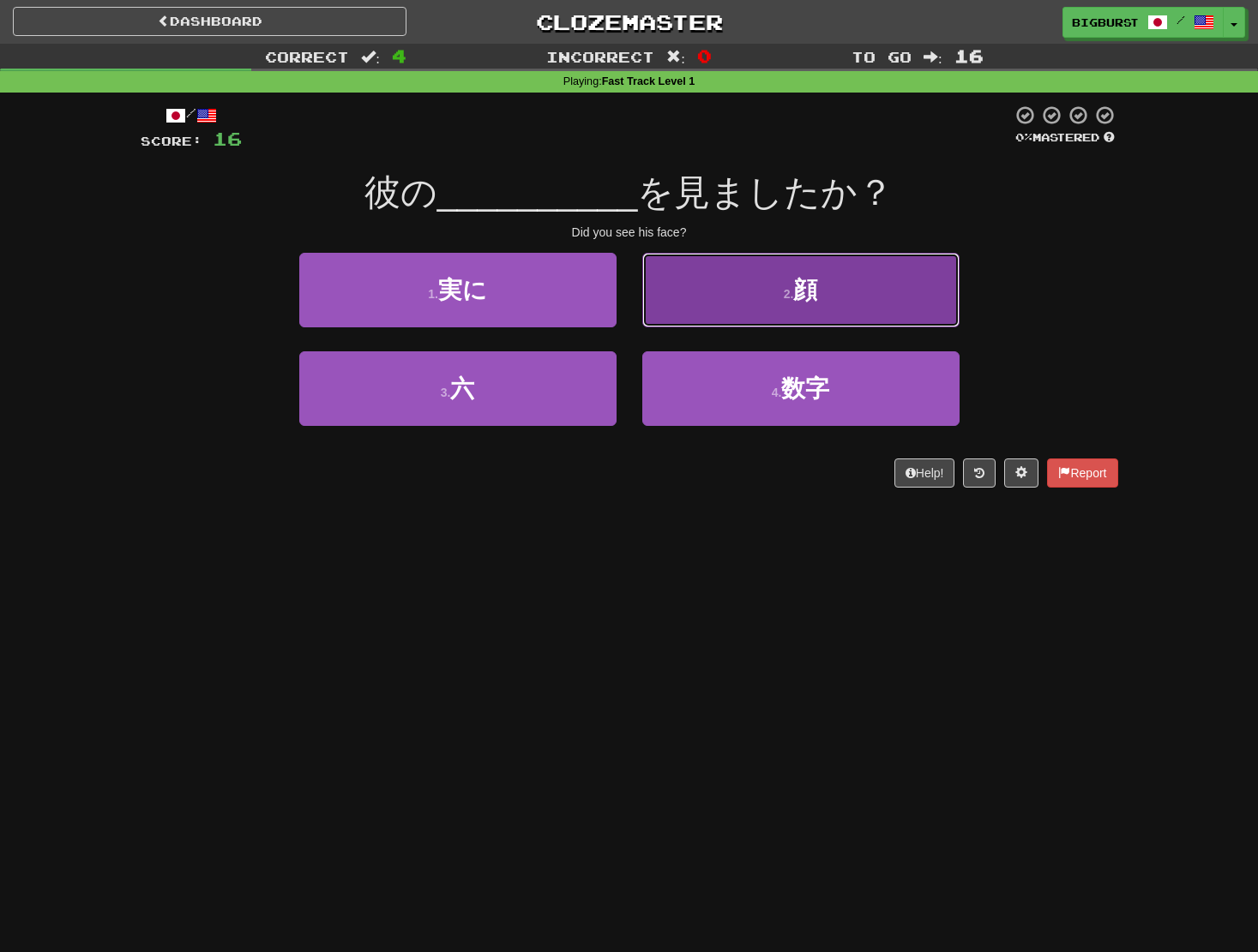
click at [697, 296] on button "2 . 顔" at bounding box center [801, 290] width 317 height 75
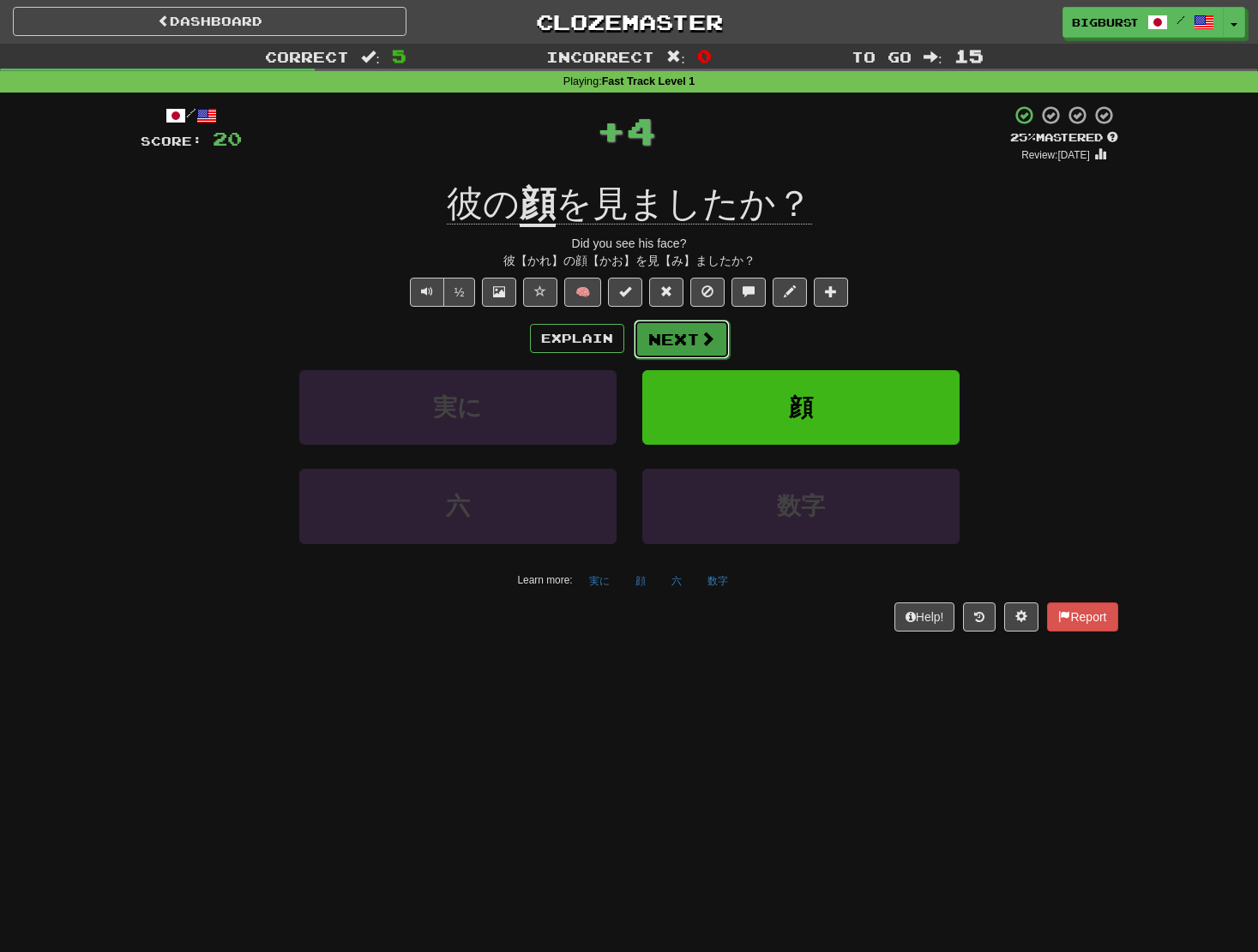
click at [675, 338] on button "Next" at bounding box center [682, 339] width 96 height 40
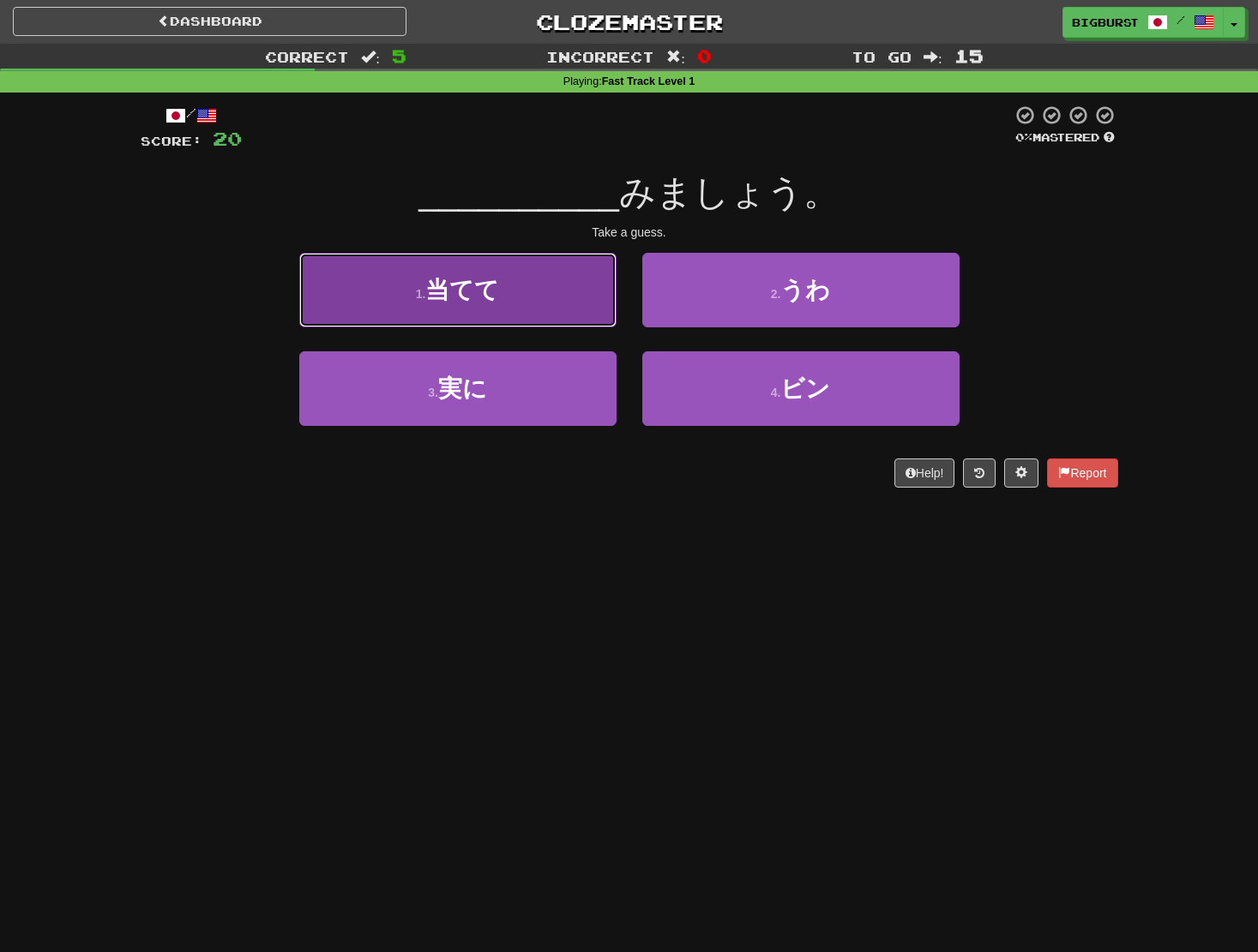
click at [507, 293] on button "1 . 当てて" at bounding box center [457, 290] width 317 height 75
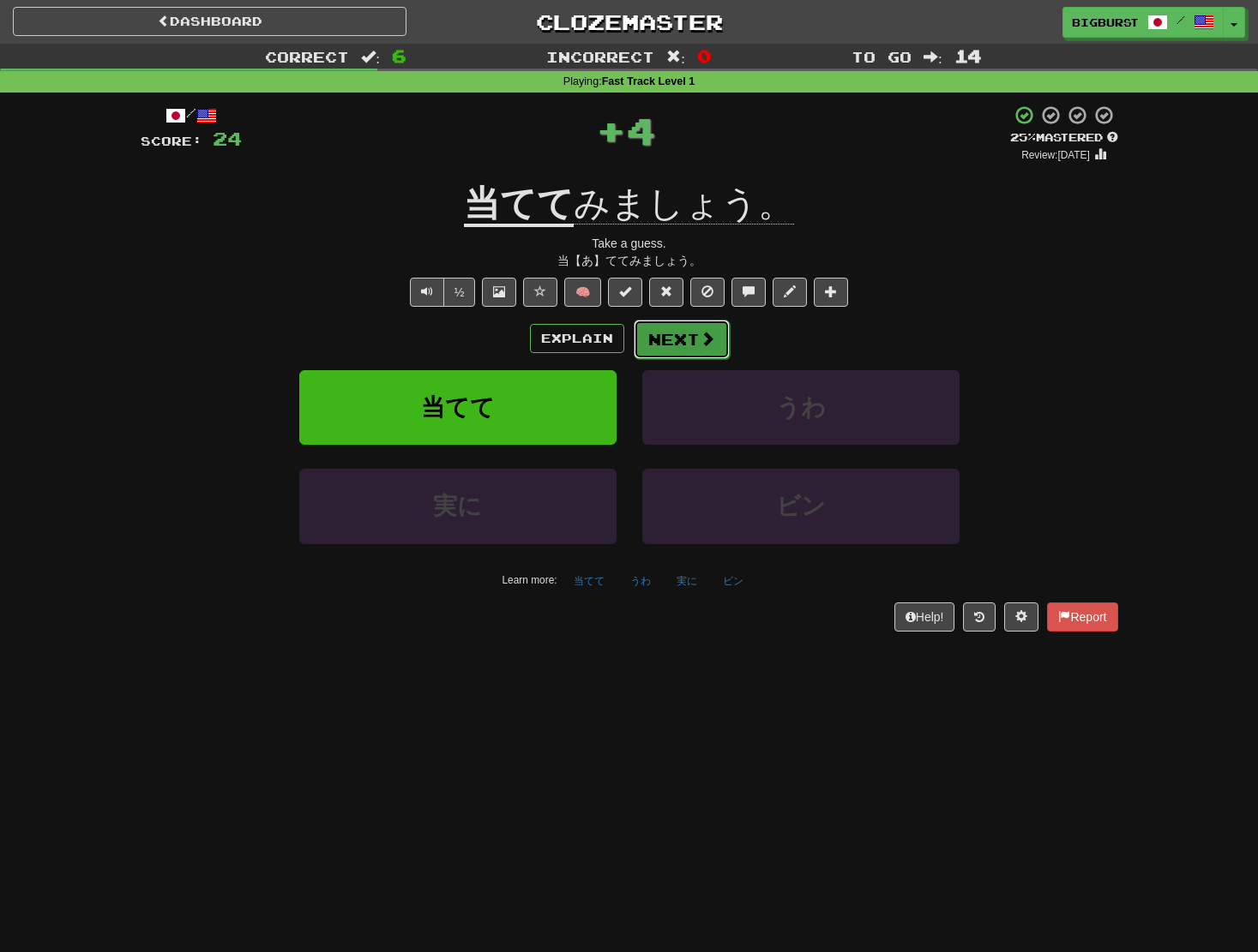
click at [689, 345] on button "Next" at bounding box center [682, 339] width 96 height 40
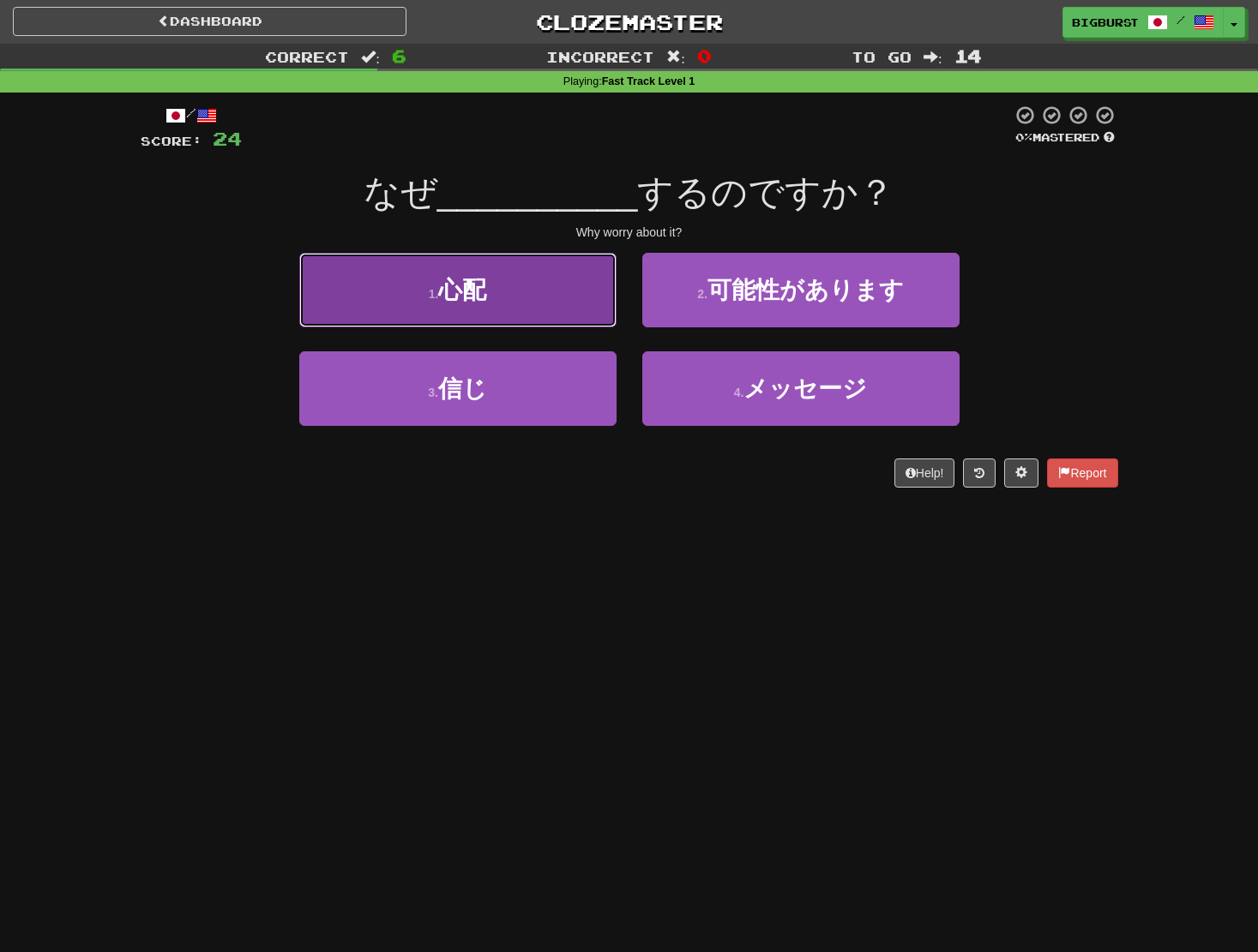
click at [517, 301] on button "1 . 心配" at bounding box center [457, 290] width 317 height 75
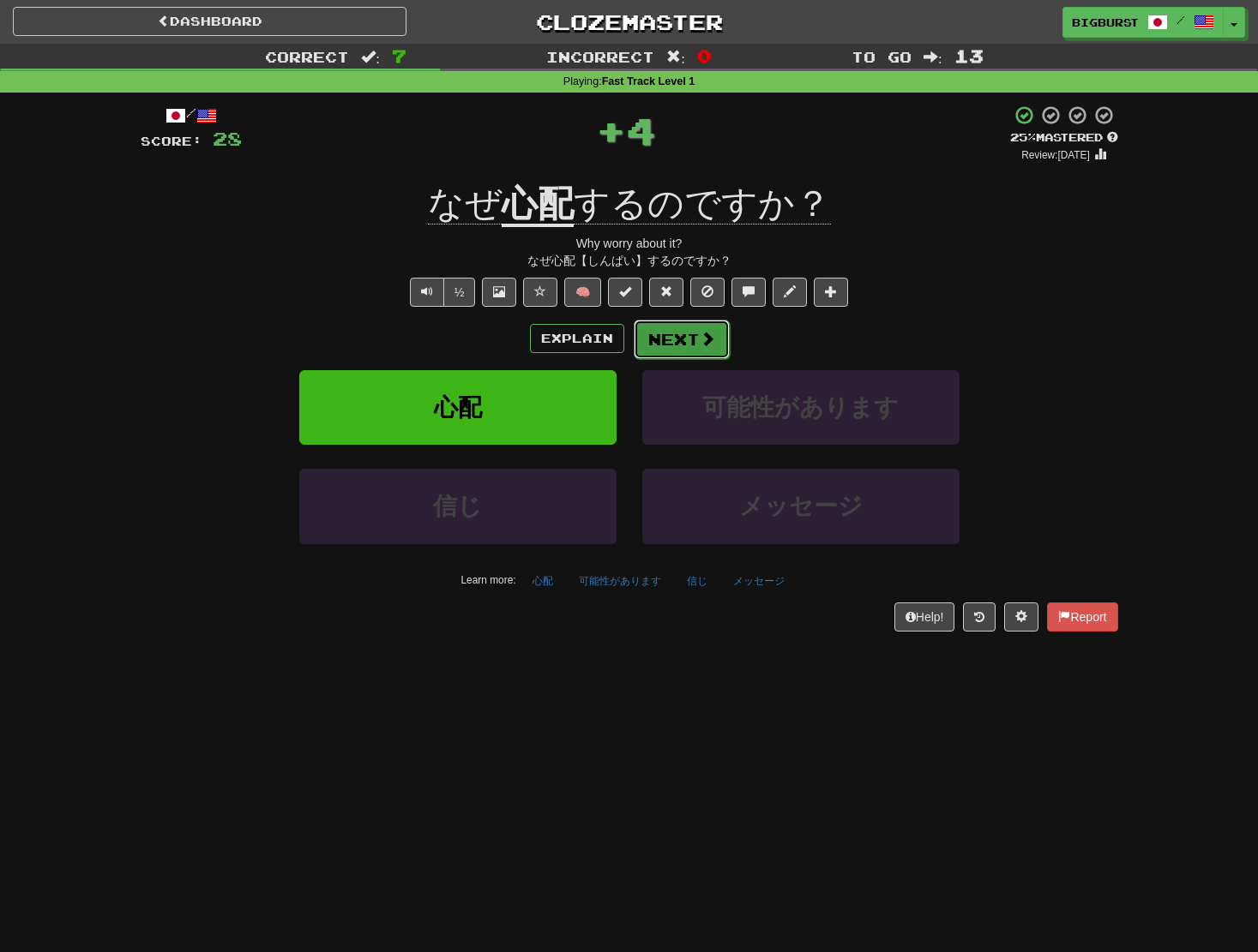
click at [699, 345] on span at bounding box center [707, 338] width 16 height 16
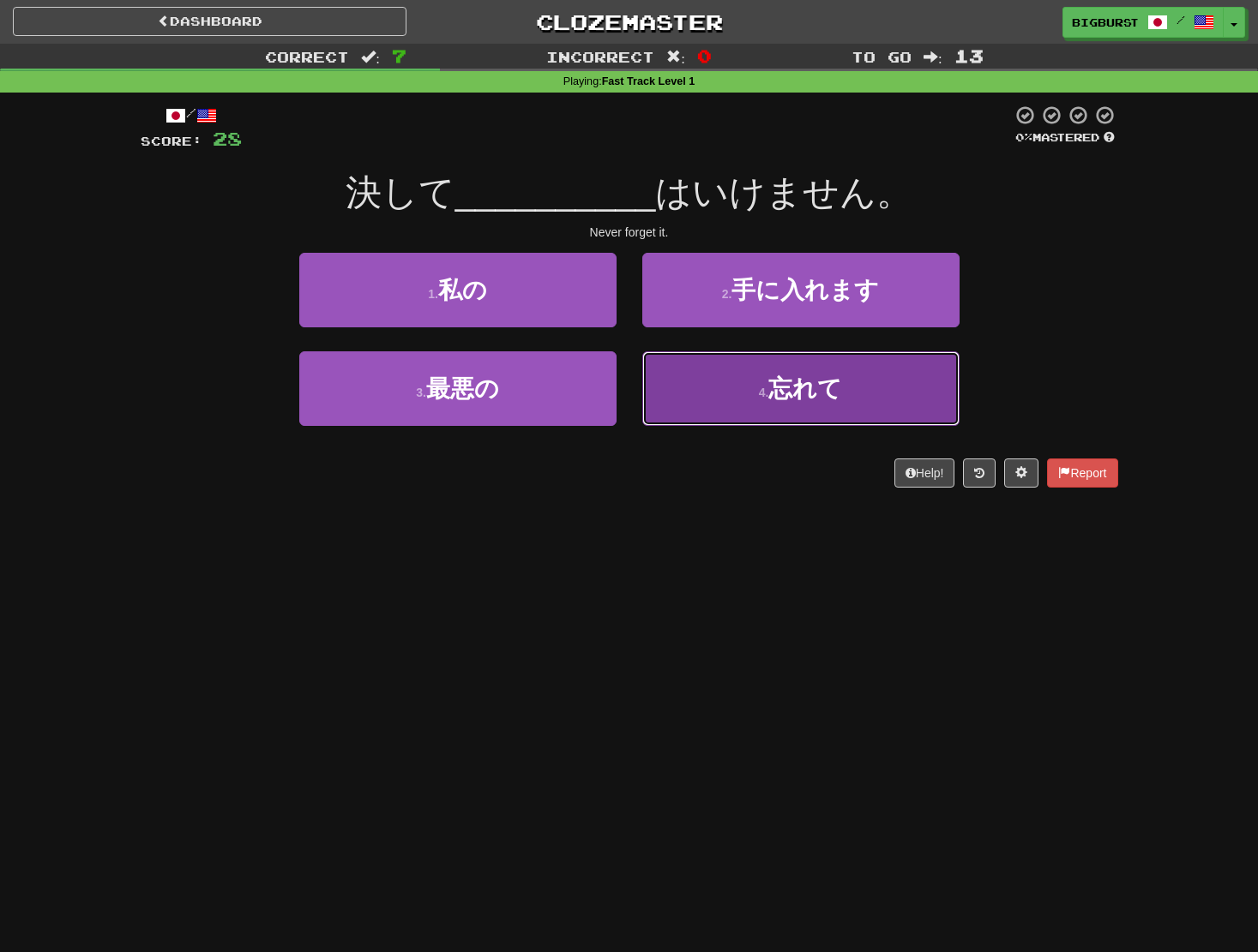
click at [842, 398] on span "忘れて" at bounding box center [805, 388] width 74 height 27
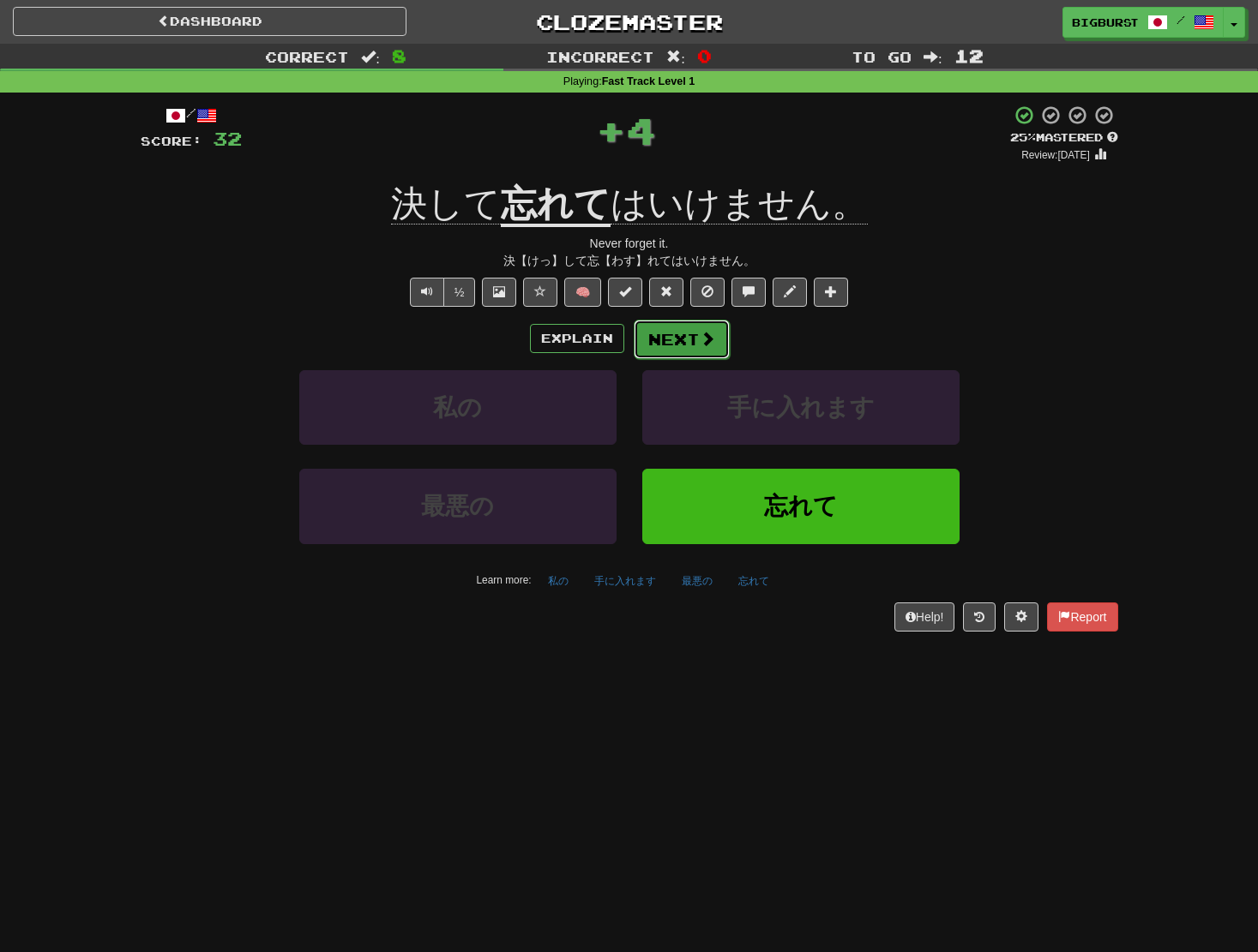
click at [693, 343] on button "Next" at bounding box center [682, 339] width 96 height 40
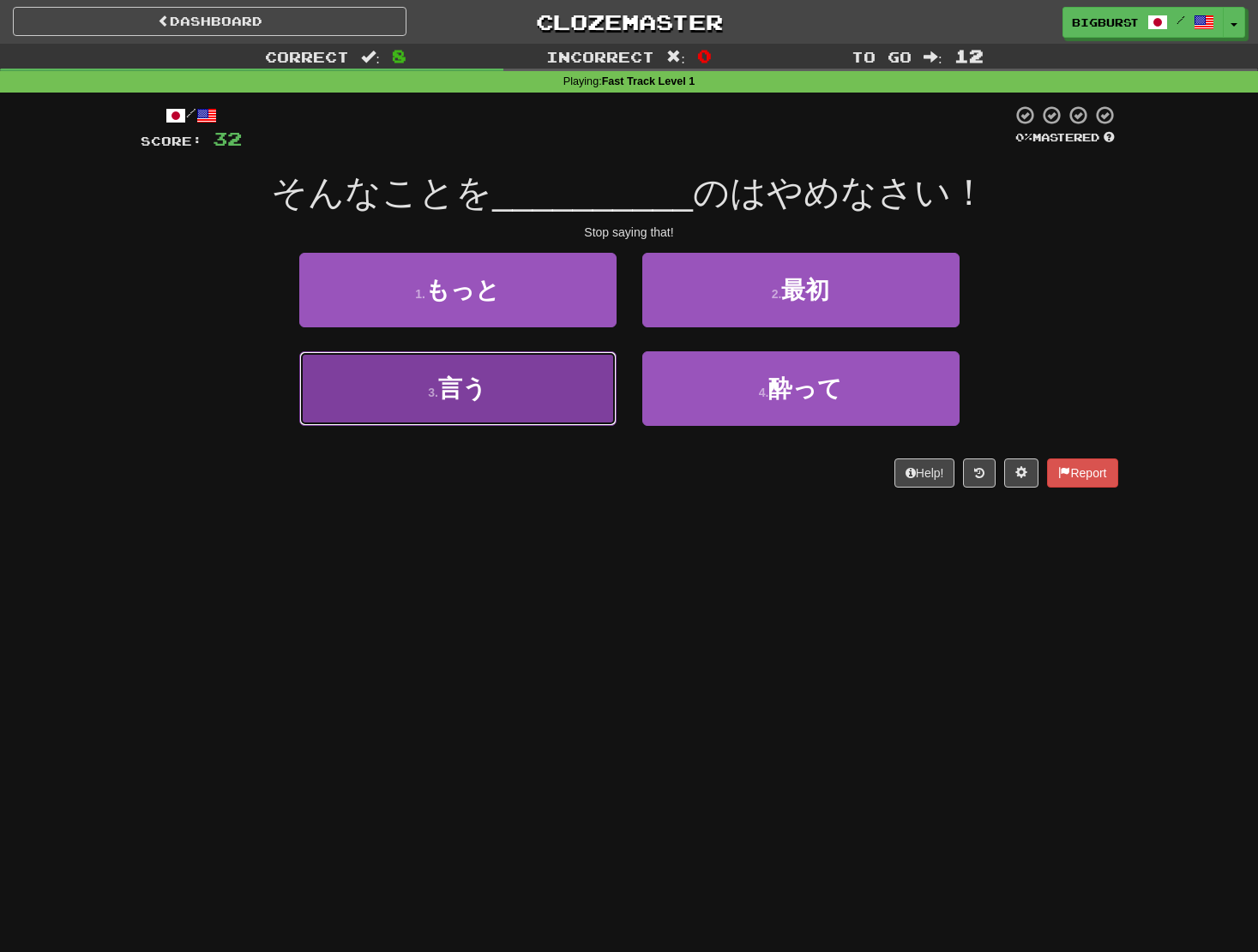
click at [525, 398] on button "3 . 言う" at bounding box center [457, 388] width 317 height 75
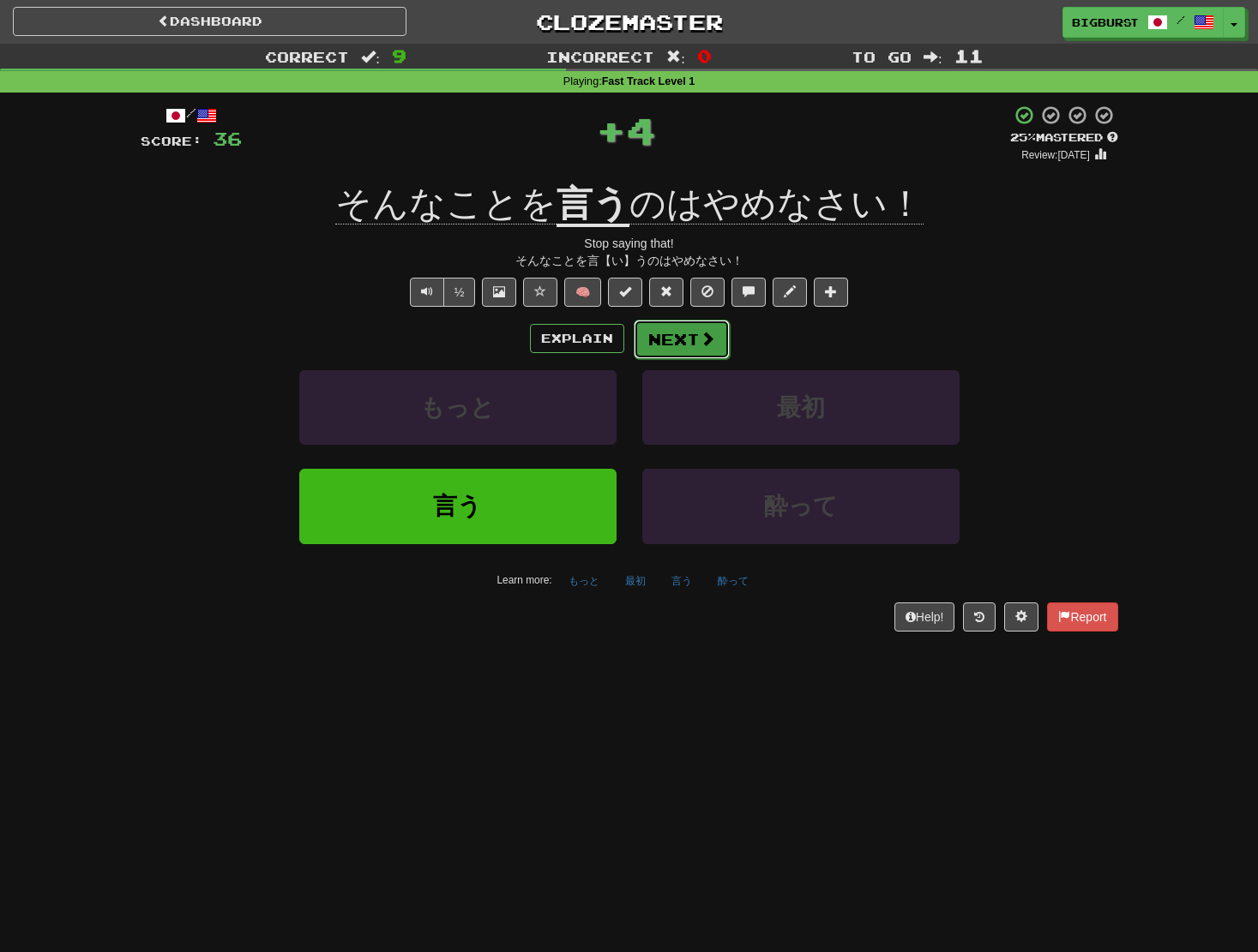
click at [676, 338] on button "Next" at bounding box center [682, 339] width 96 height 40
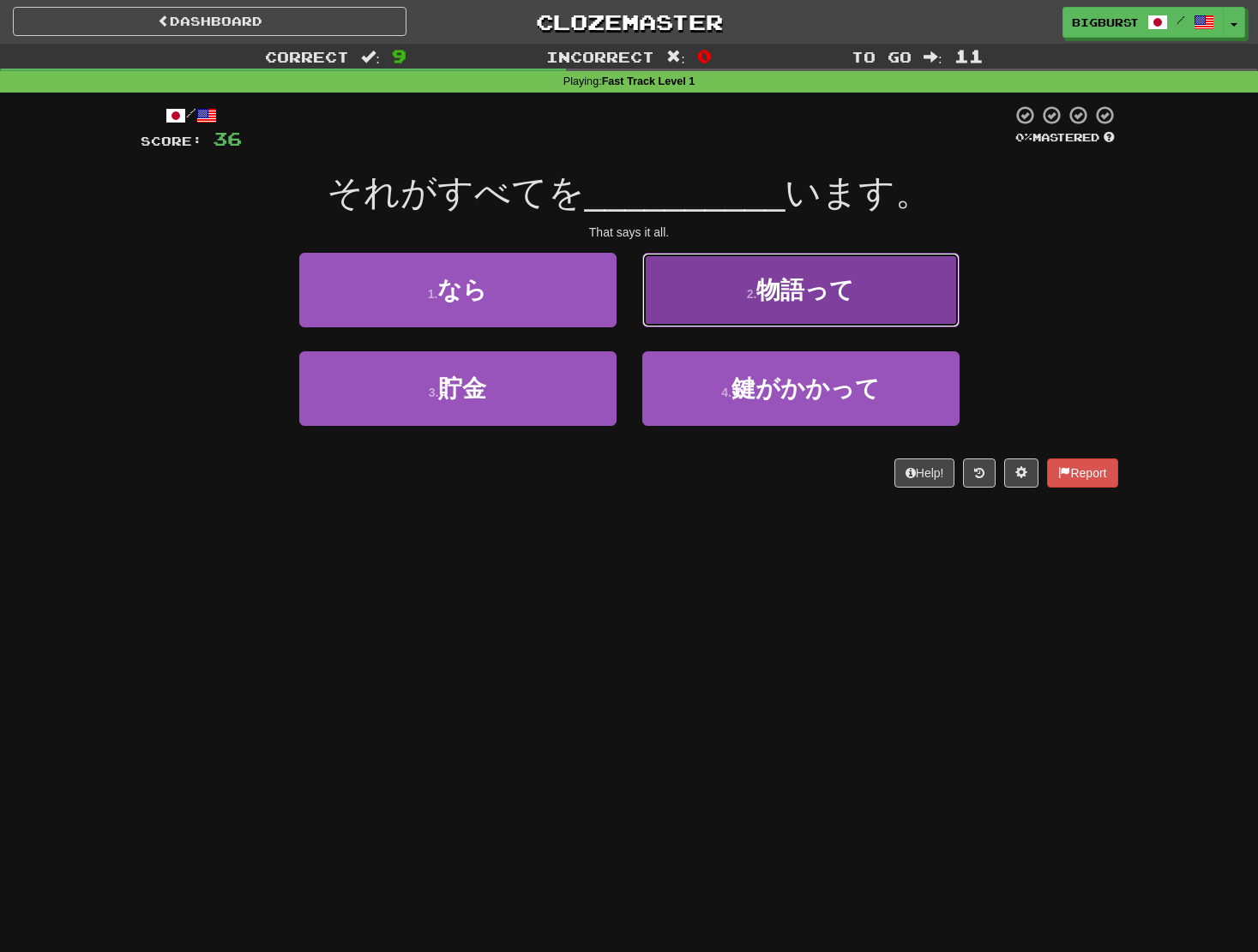
click at [703, 309] on button "2 . 物語って" at bounding box center [801, 290] width 317 height 75
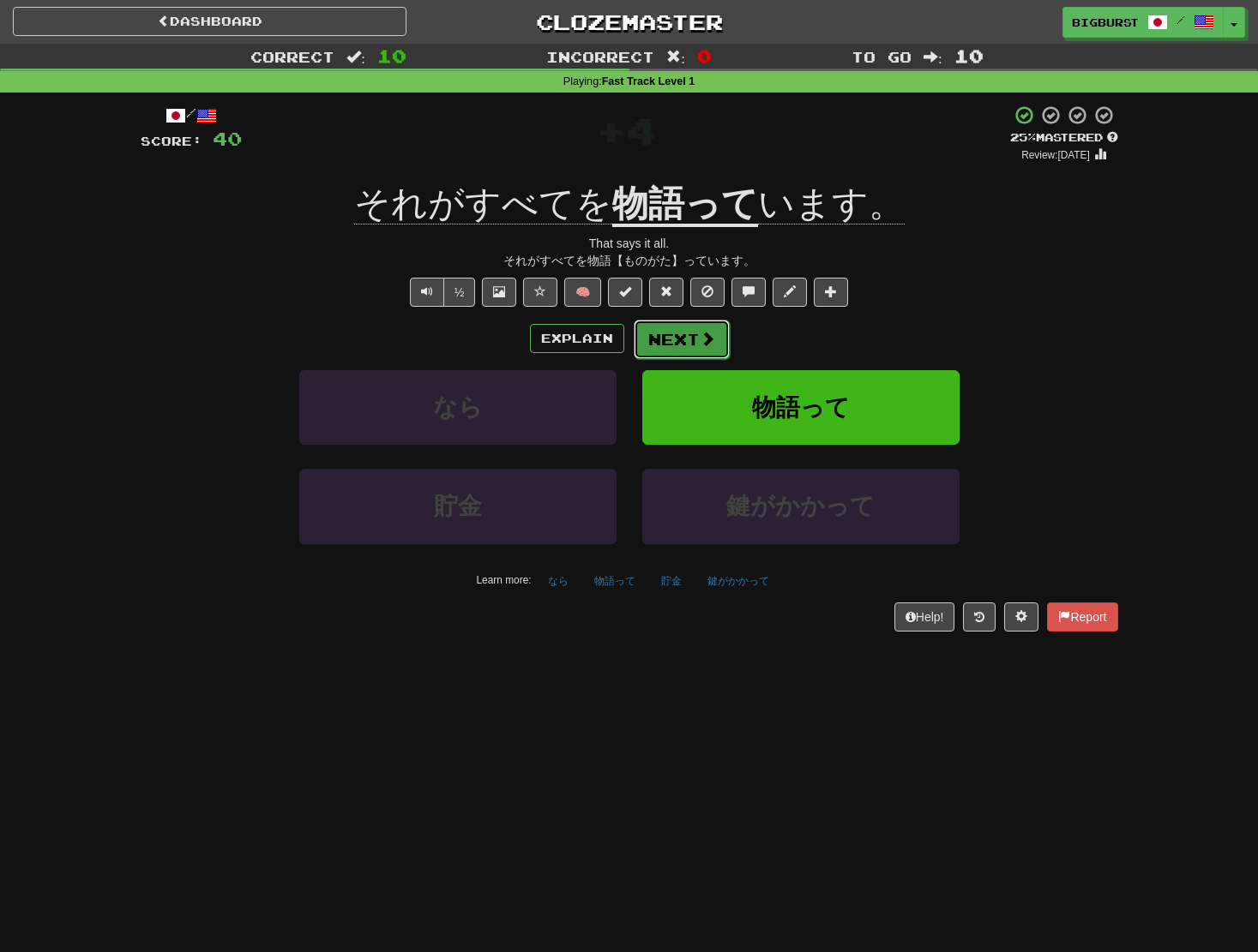
click at [700, 346] on span at bounding box center [707, 338] width 16 height 16
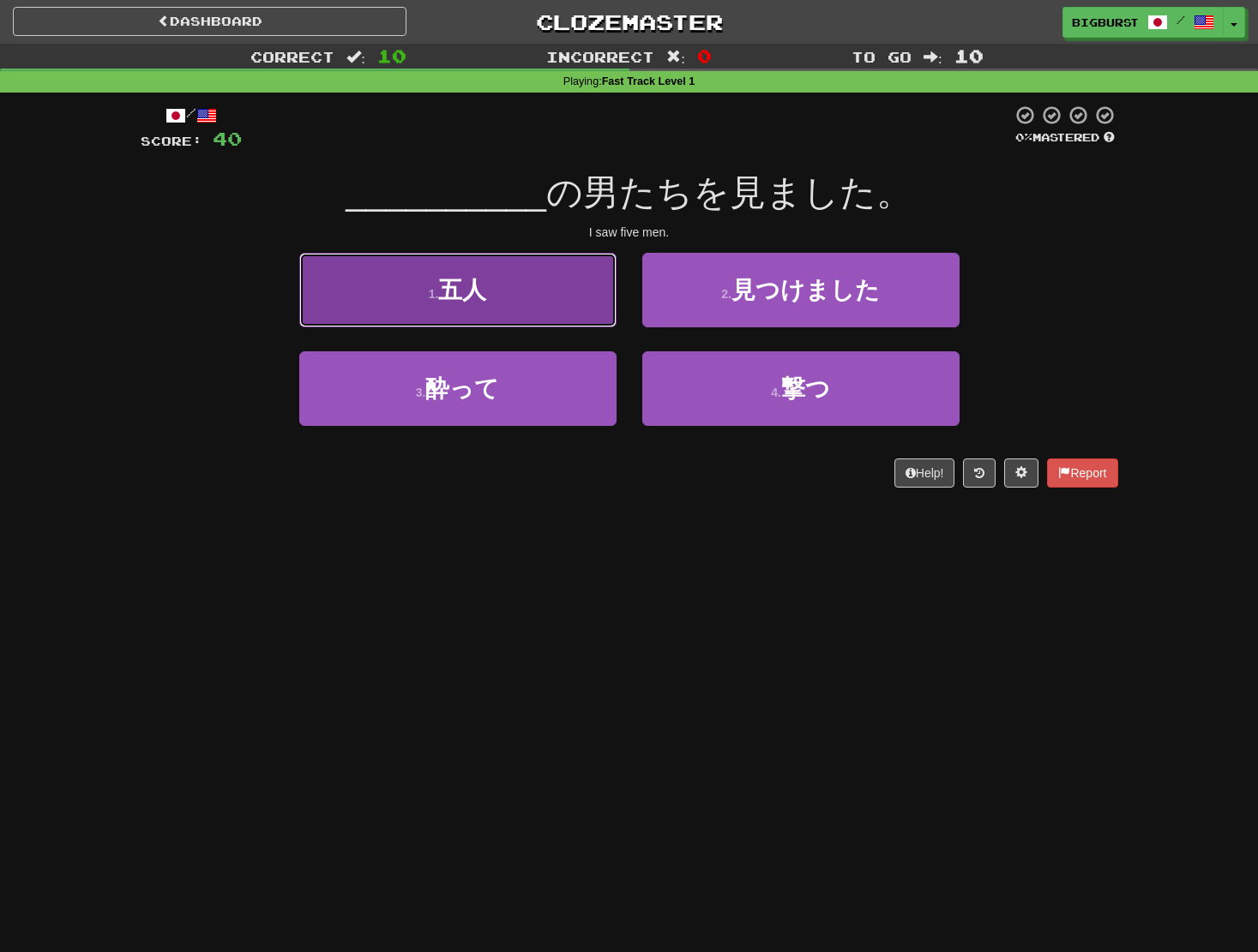
click at [516, 305] on button "1 . 五人" at bounding box center [457, 290] width 317 height 75
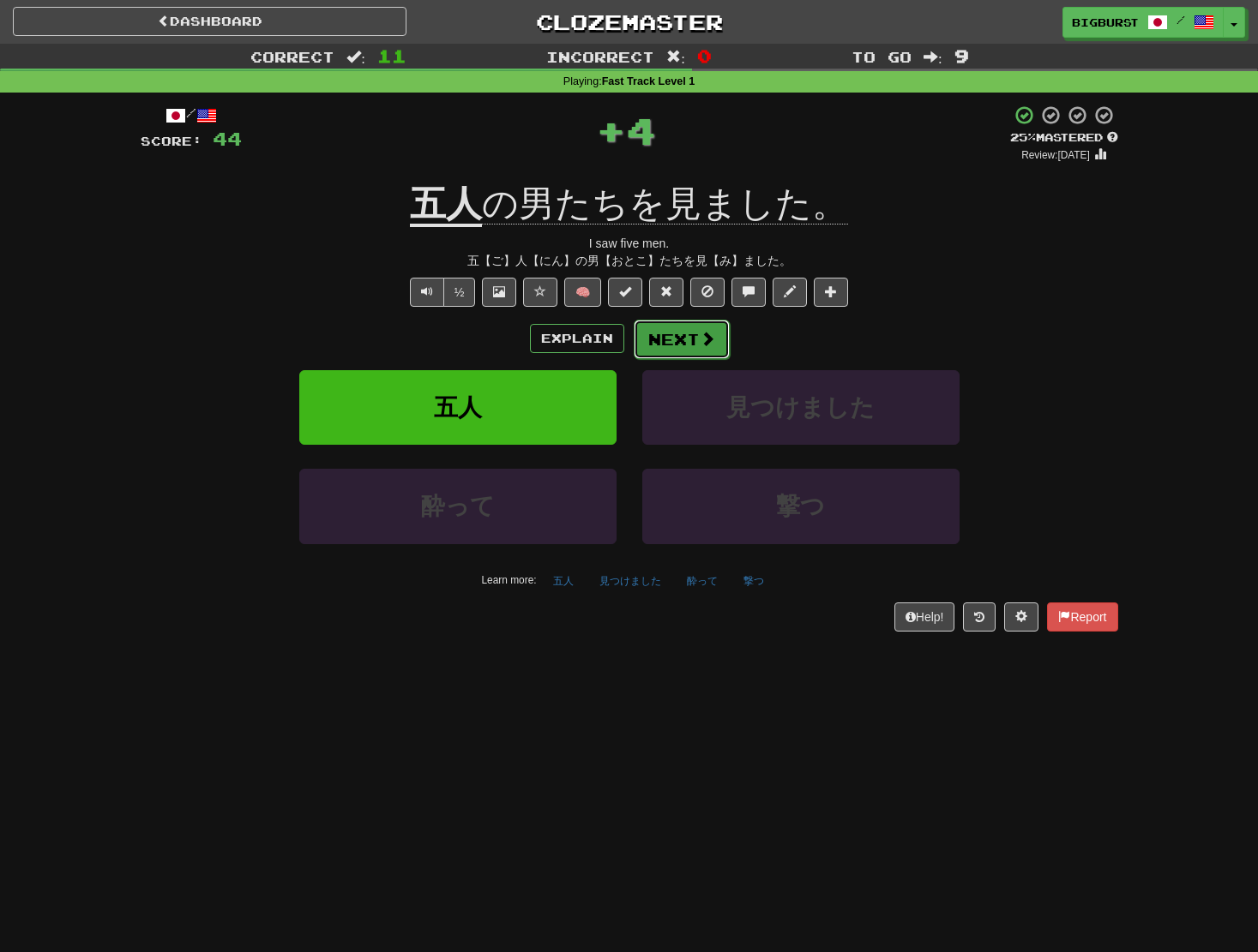
click at [662, 331] on button "Next" at bounding box center [682, 339] width 96 height 40
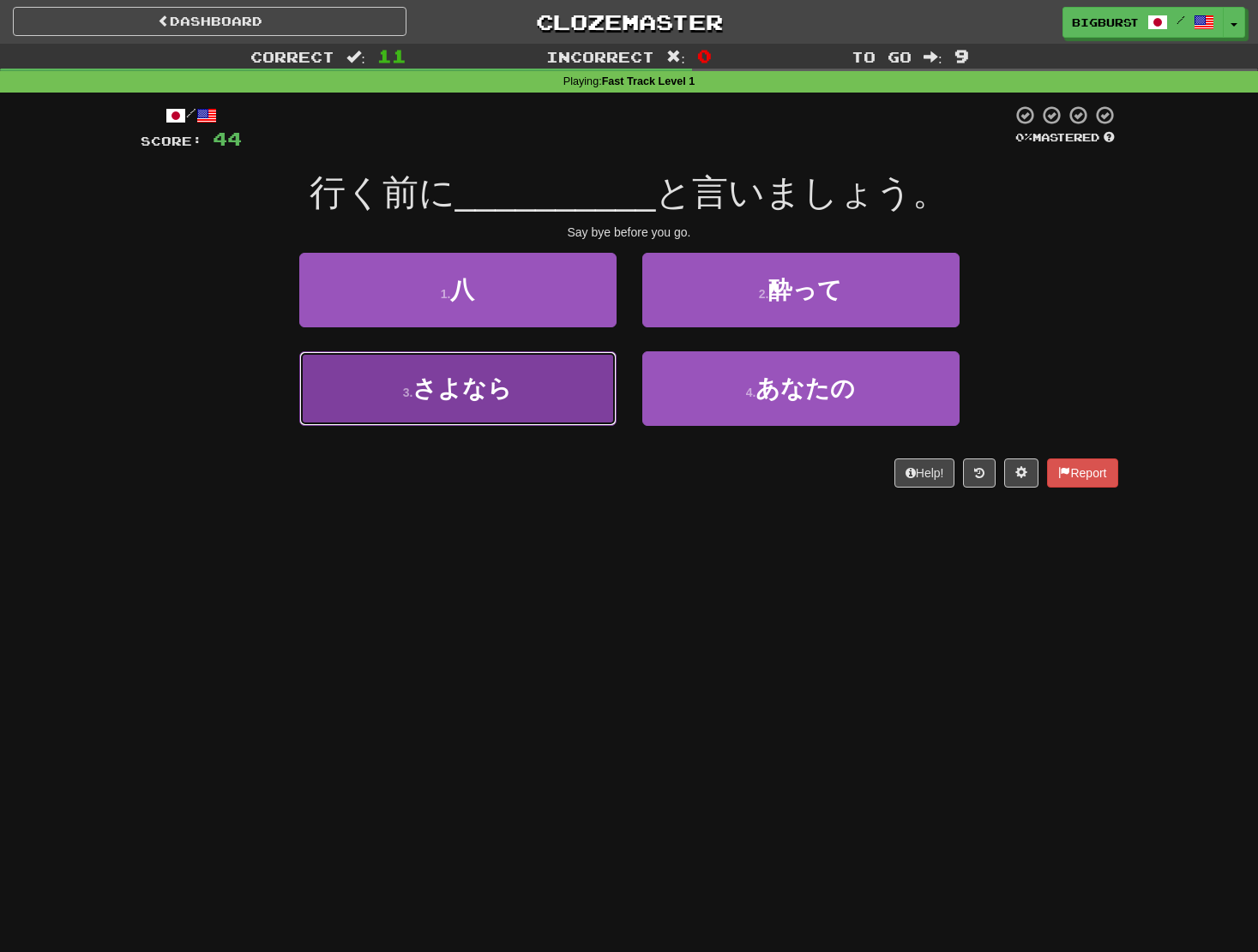
click at [561, 393] on button "3 . さよなら" at bounding box center [457, 388] width 317 height 75
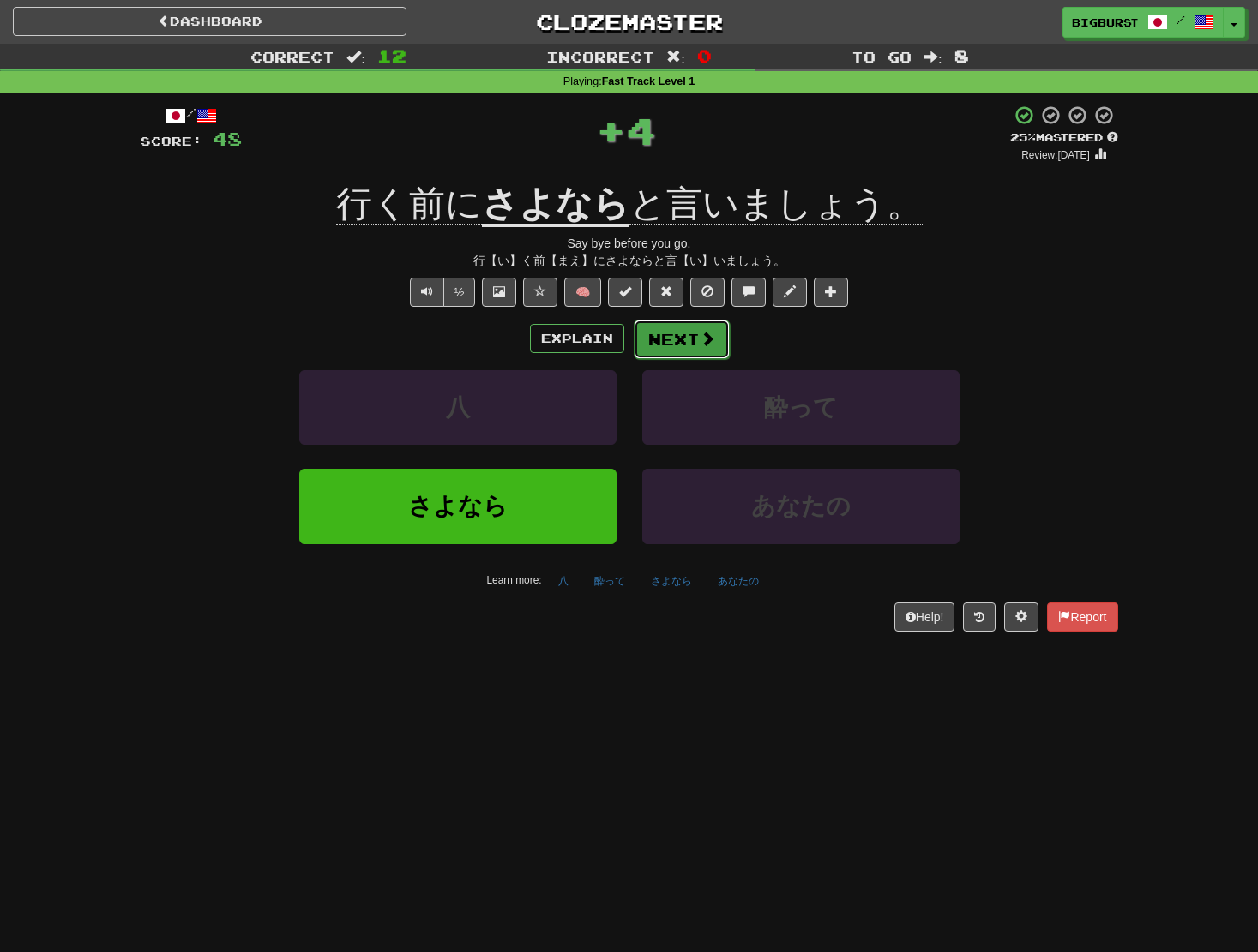
click at [676, 337] on button "Next" at bounding box center [682, 339] width 96 height 40
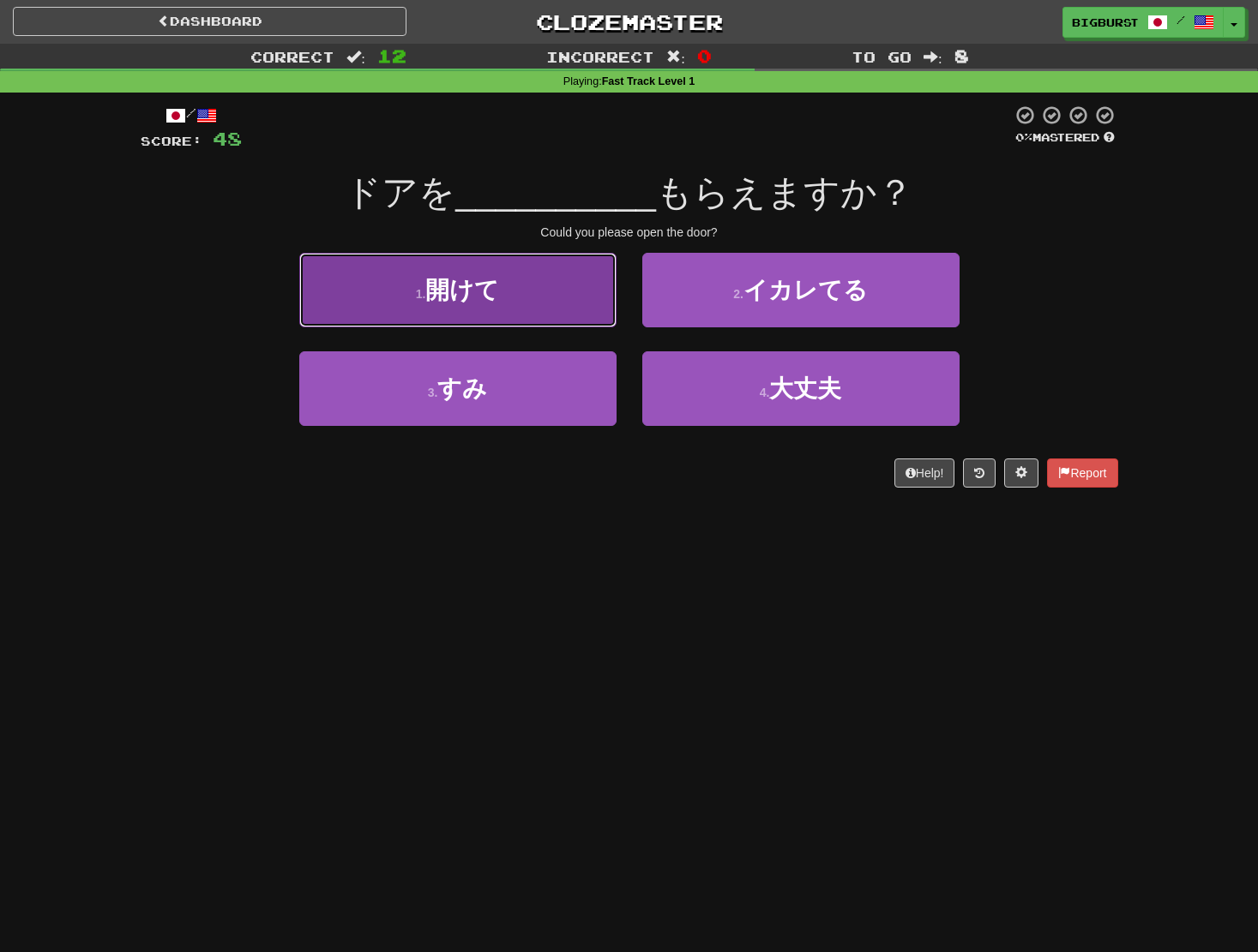
click at [424, 280] on button "1 . 開けて" at bounding box center [457, 290] width 317 height 75
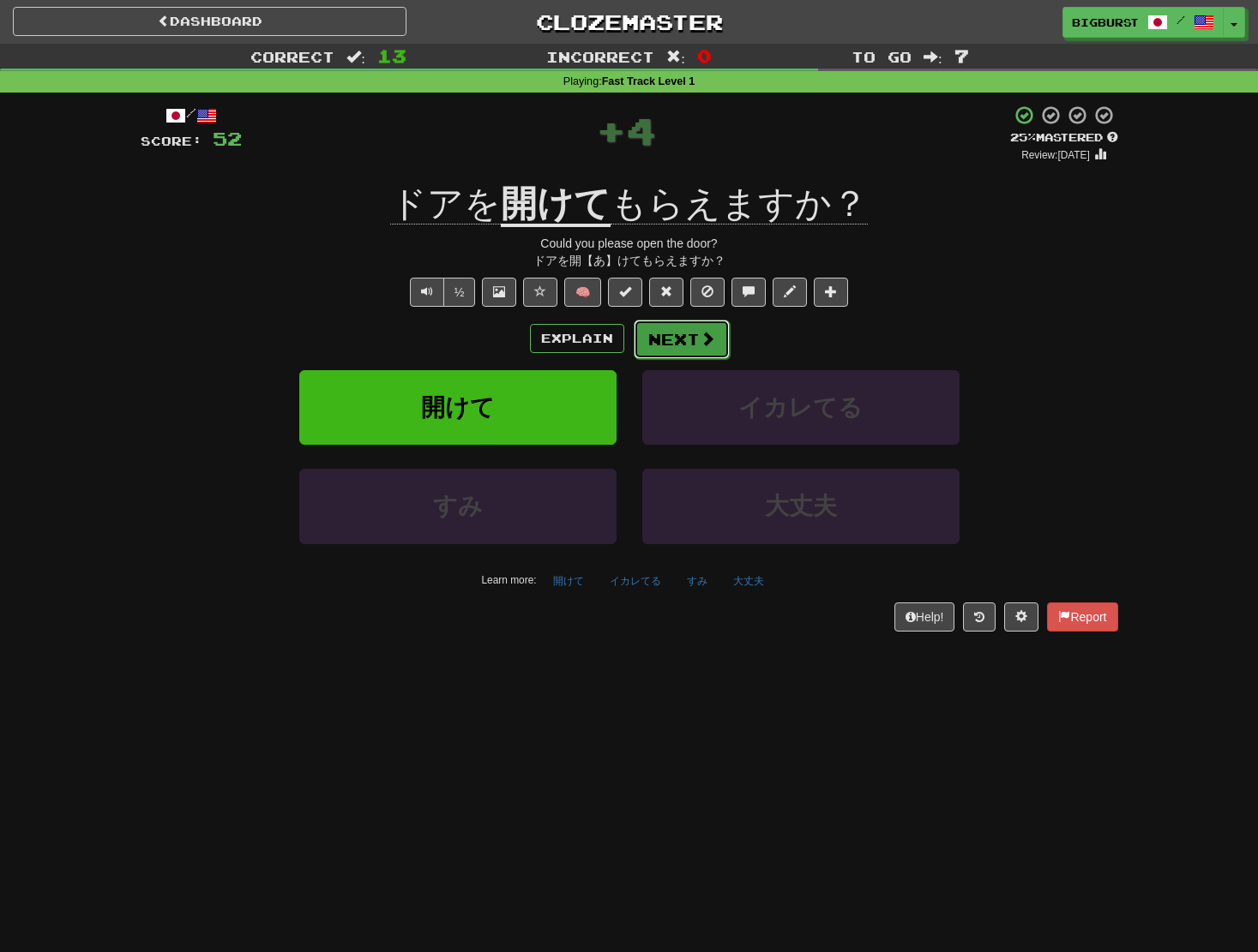
click at [699, 341] on span at bounding box center [707, 338] width 16 height 16
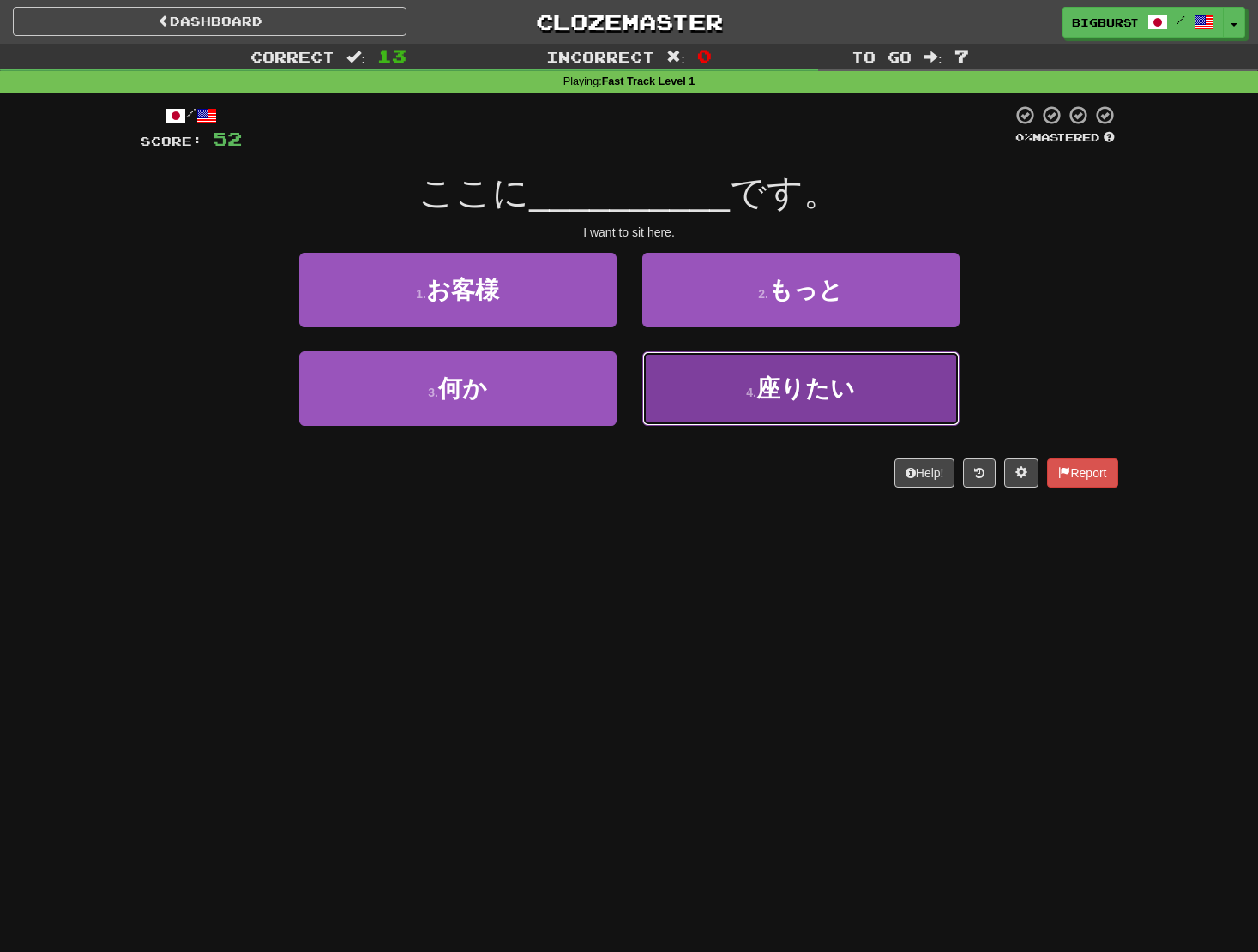
click at [744, 382] on button "4 . 座りたい" at bounding box center [801, 388] width 317 height 75
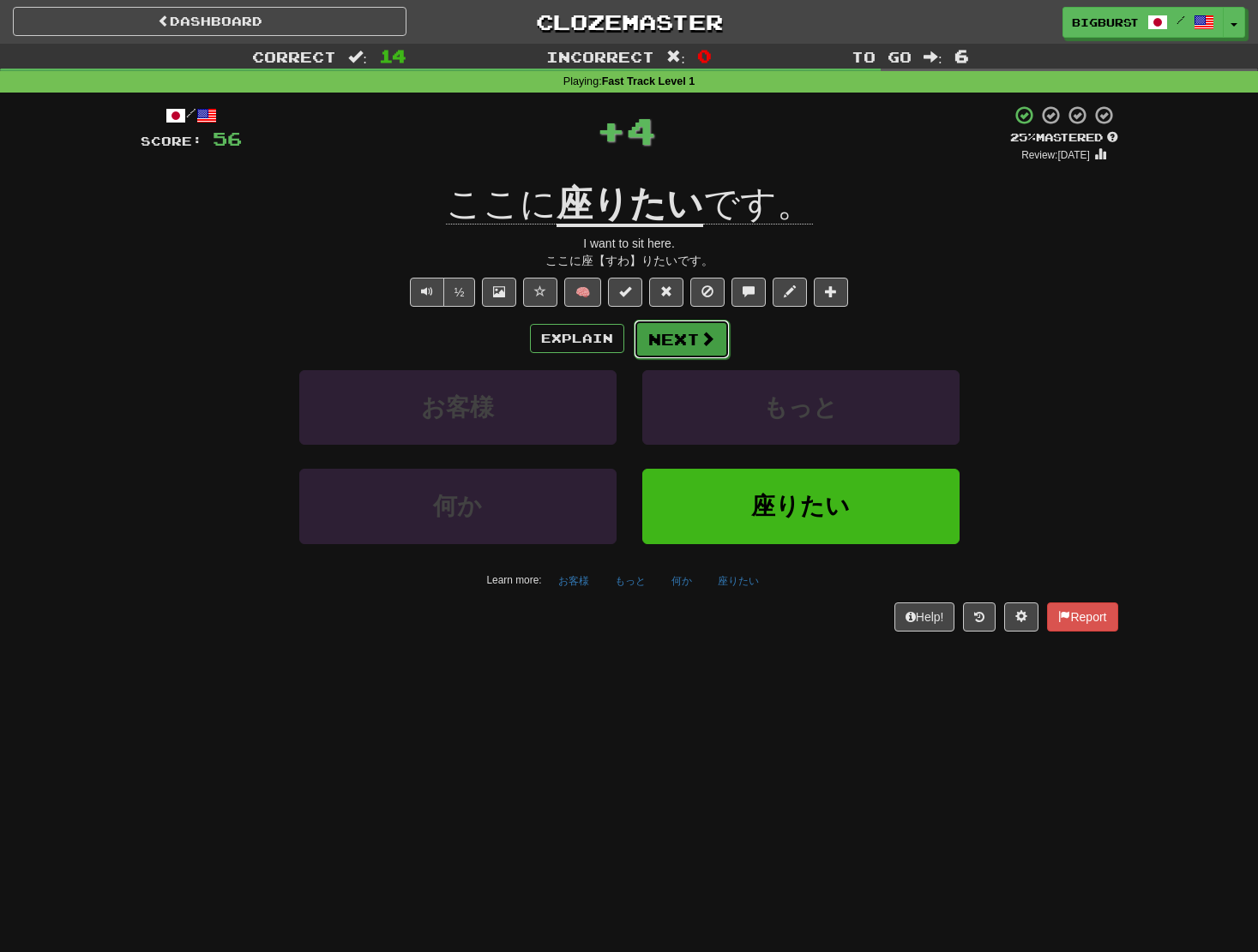
click at [687, 339] on button "Next" at bounding box center [682, 339] width 96 height 40
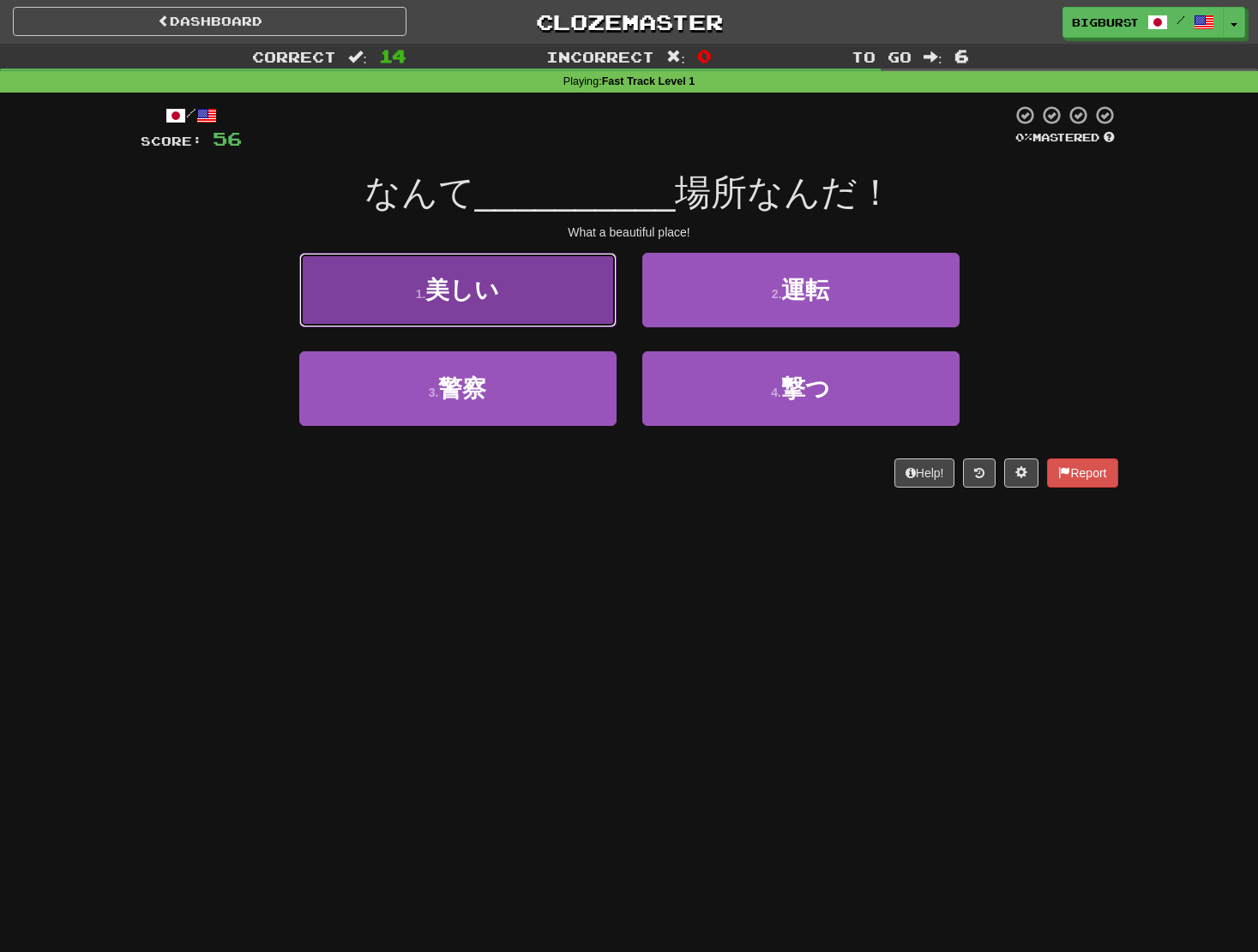
click at [546, 304] on button "1 . 美しい" at bounding box center [457, 290] width 317 height 75
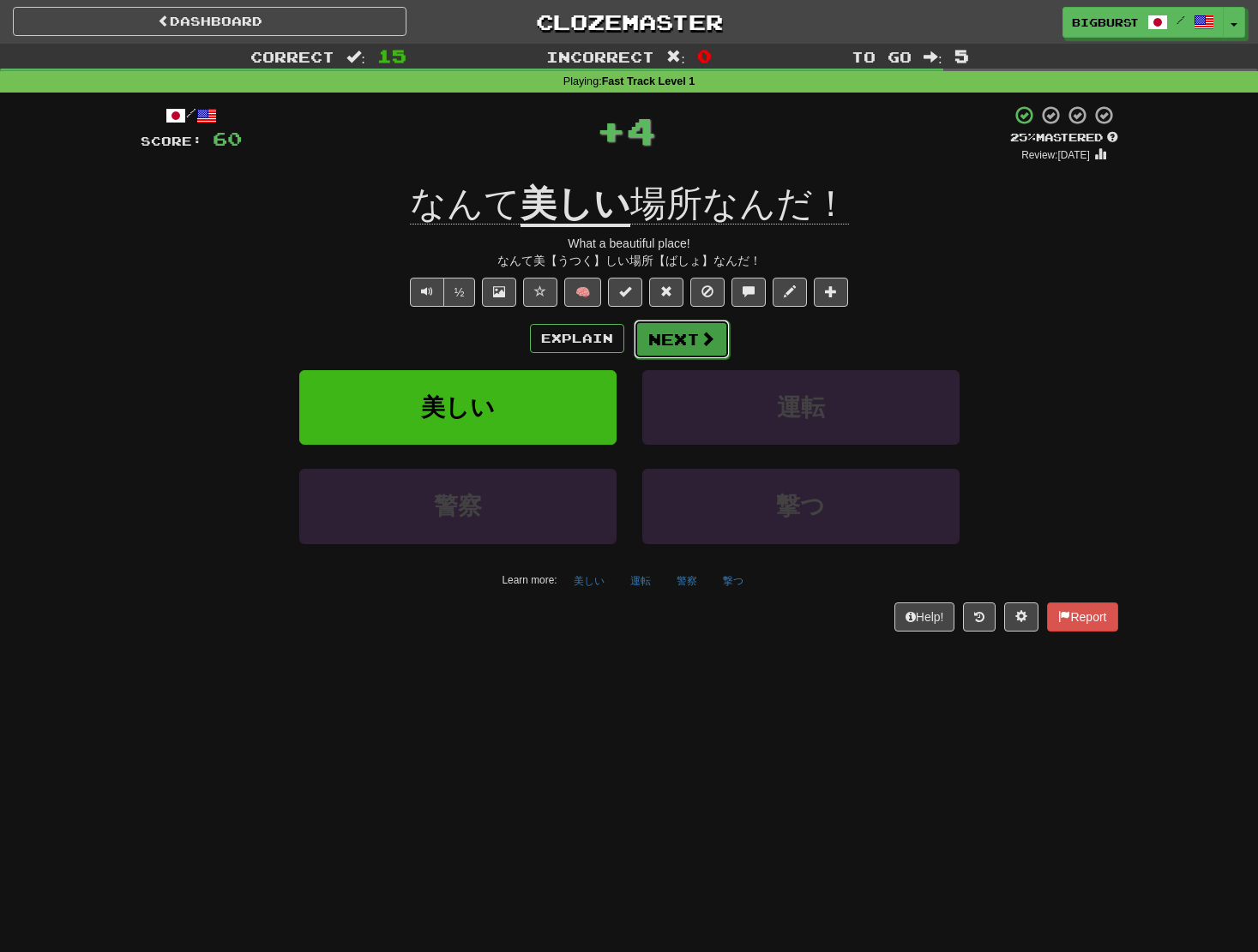
click at [660, 327] on button "Next" at bounding box center [682, 339] width 96 height 40
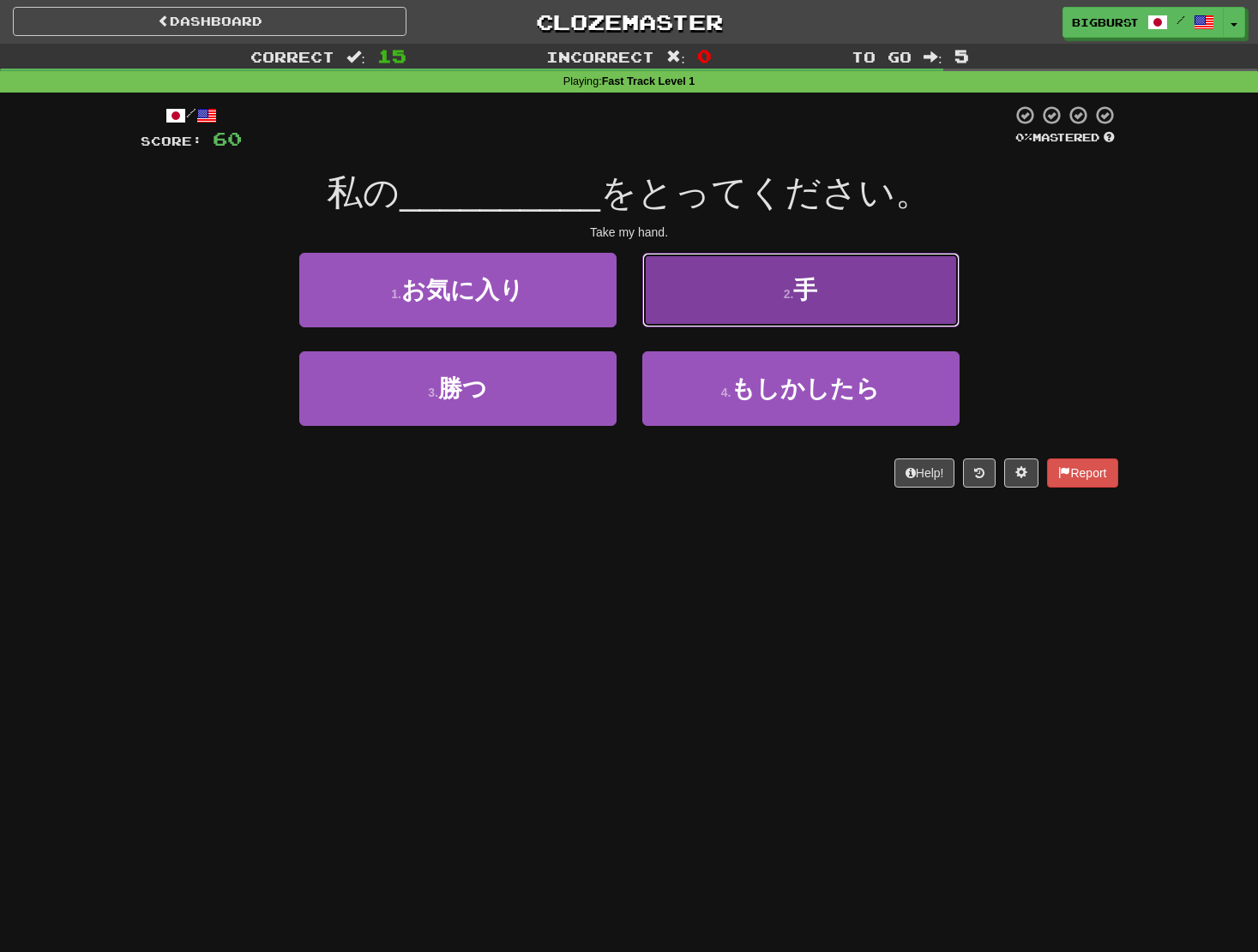
click at [728, 304] on button "2 . 手" at bounding box center [801, 290] width 317 height 75
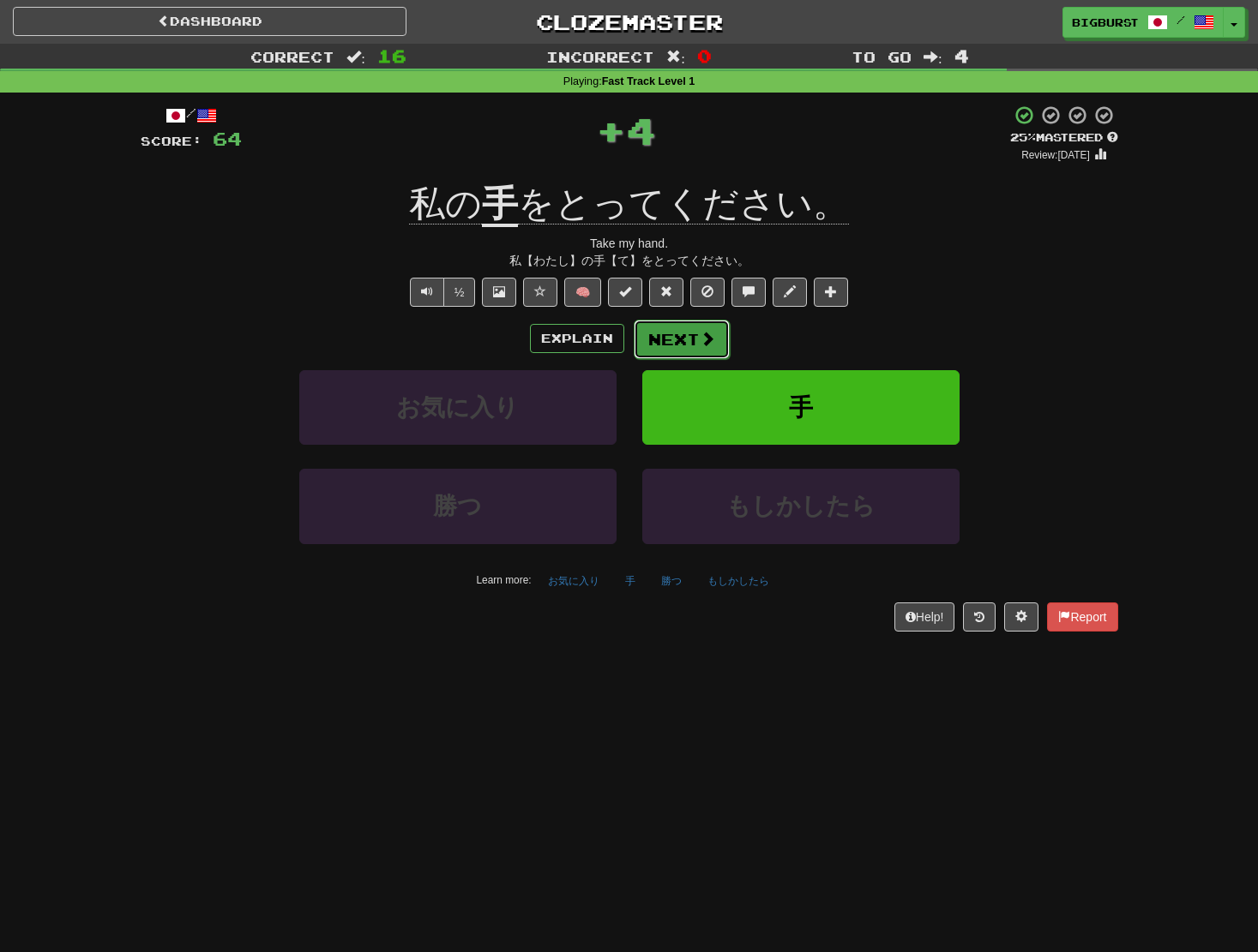
click at [687, 334] on button "Next" at bounding box center [682, 339] width 96 height 40
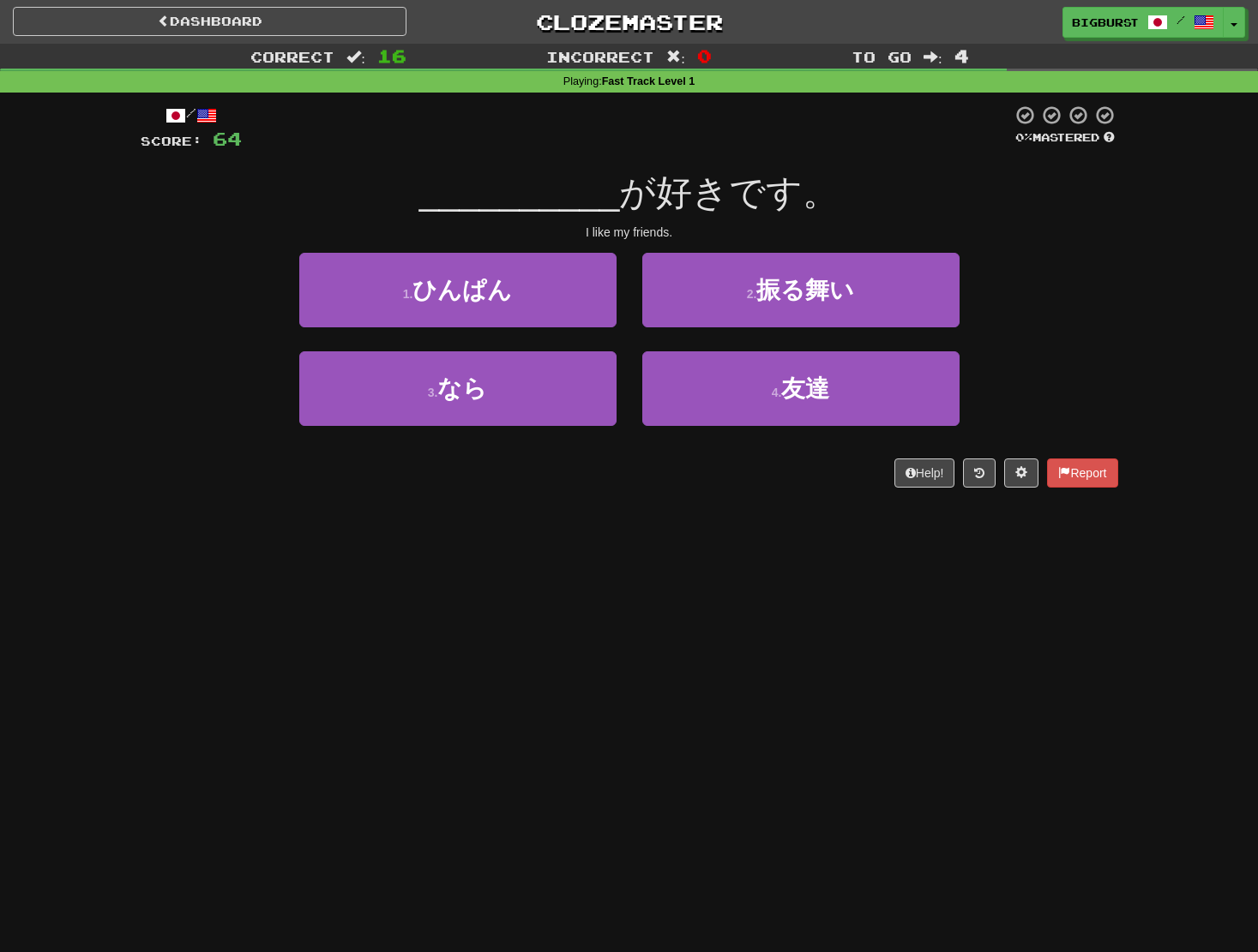
scroll to position [4, 0]
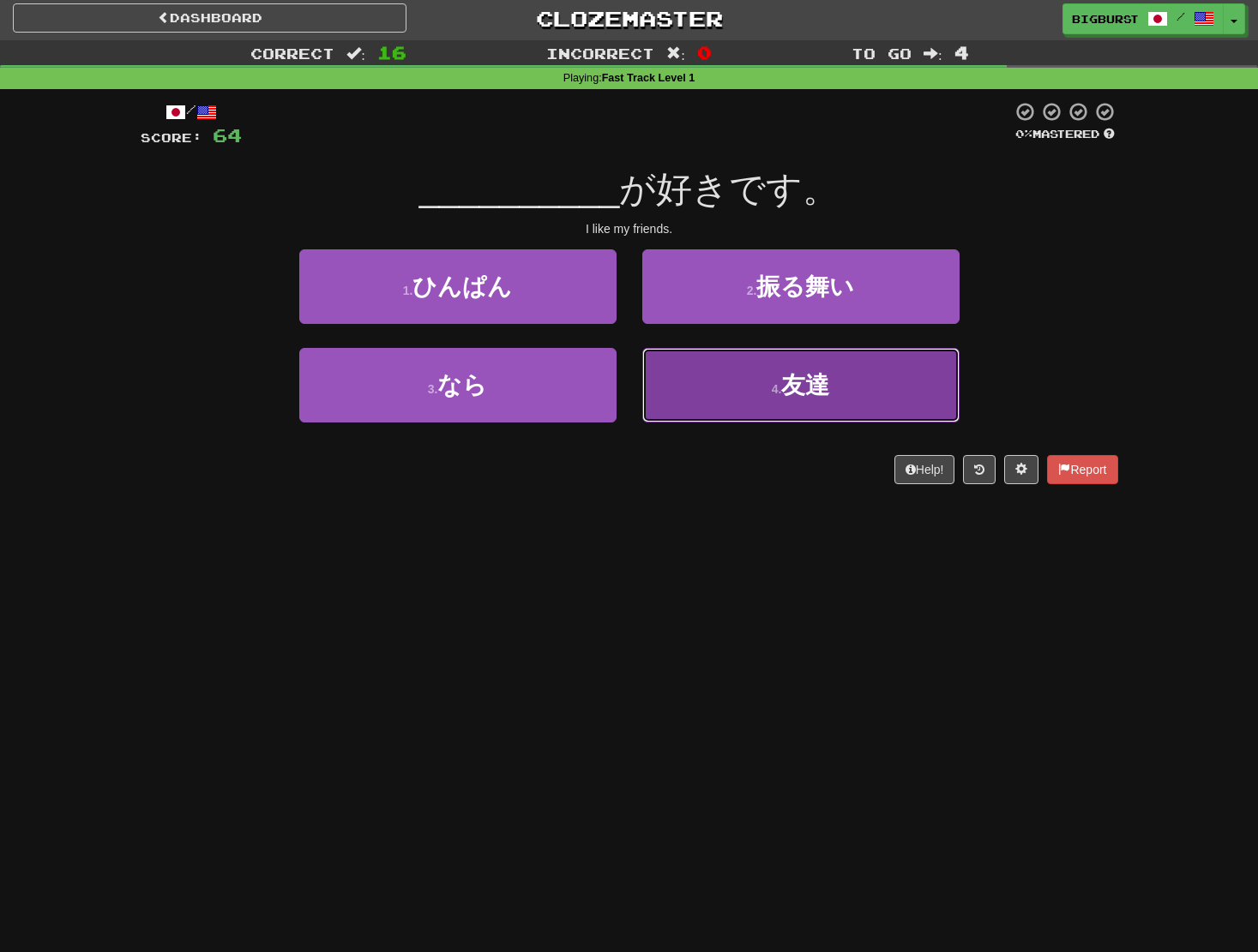
click at [746, 384] on button "4 . 友達" at bounding box center [801, 384] width 317 height 75
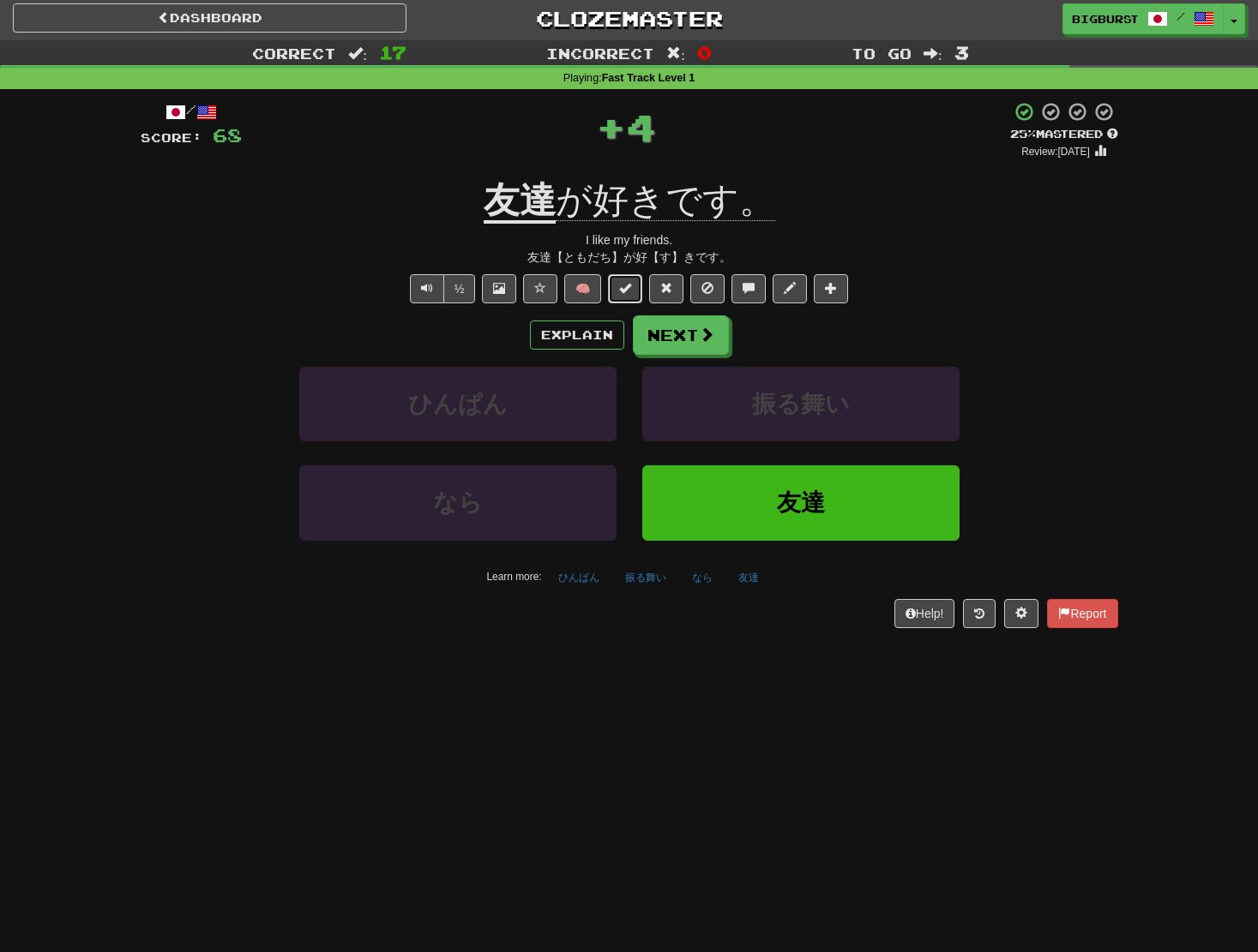
click at [619, 283] on span at bounding box center [625, 288] width 12 height 12
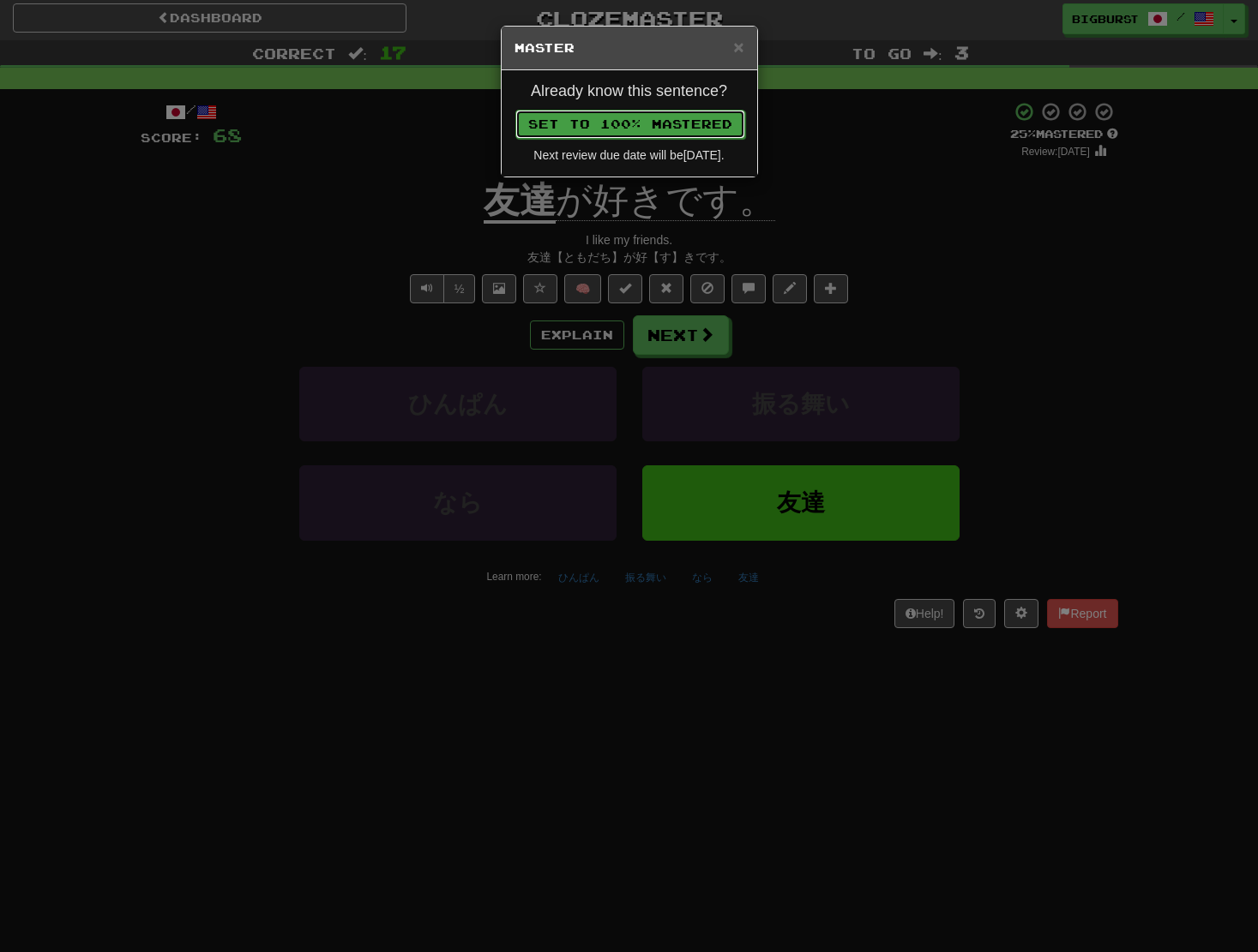
click at [631, 119] on button "Set to 100% Mastered" at bounding box center [630, 124] width 230 height 29
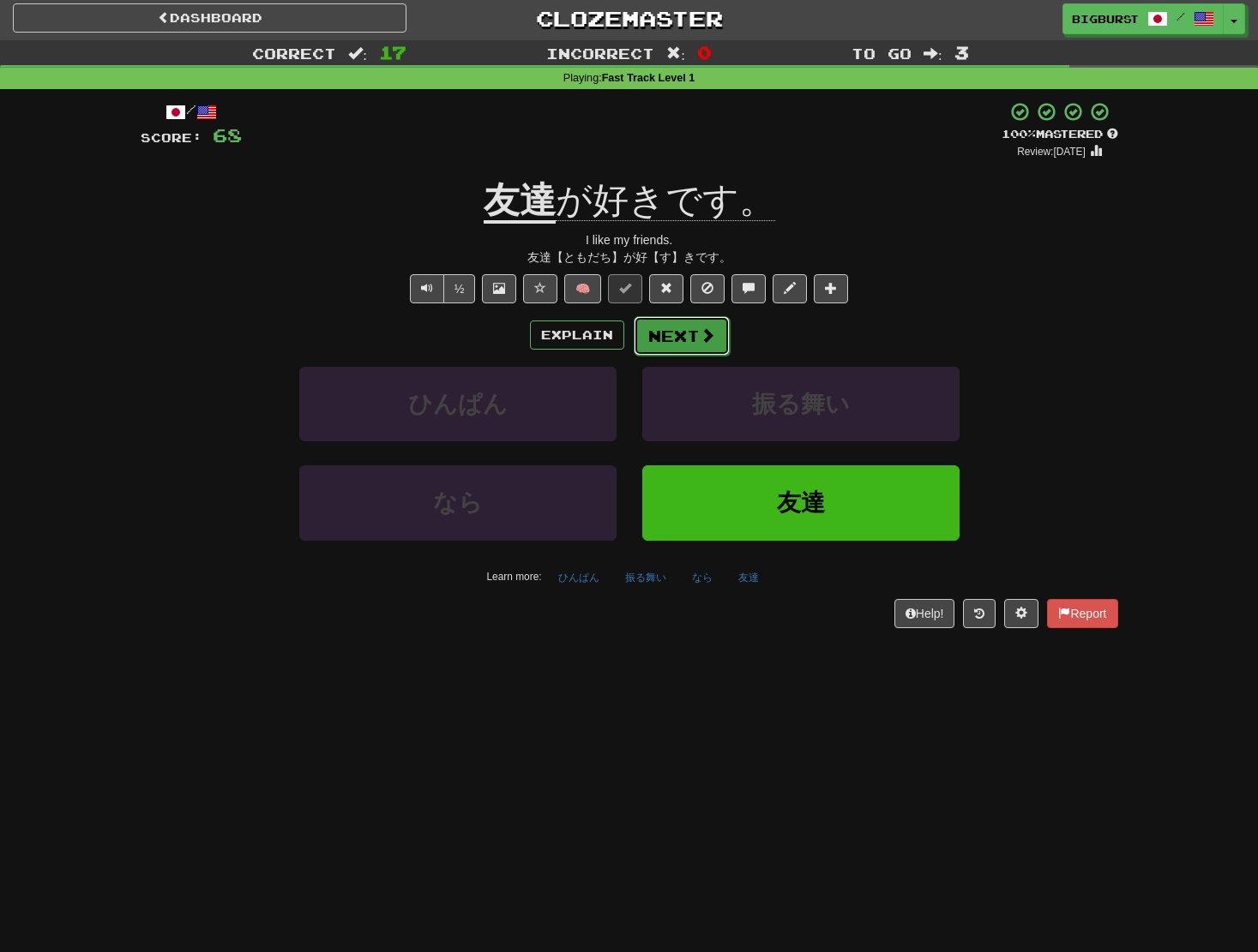
click at [671, 334] on button "Next" at bounding box center [682, 336] width 96 height 40
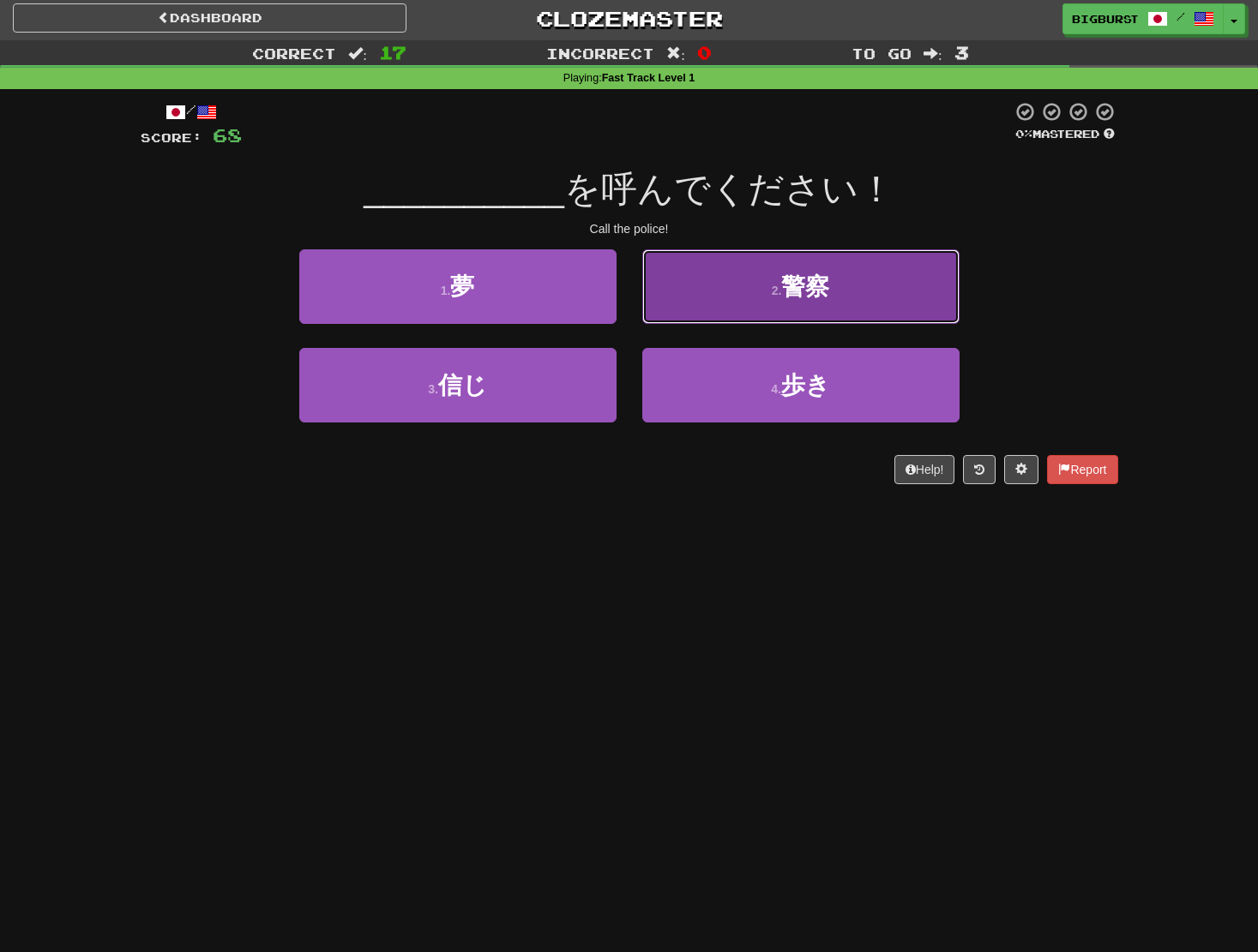
click at [692, 314] on button "2 . 警察" at bounding box center [801, 286] width 317 height 75
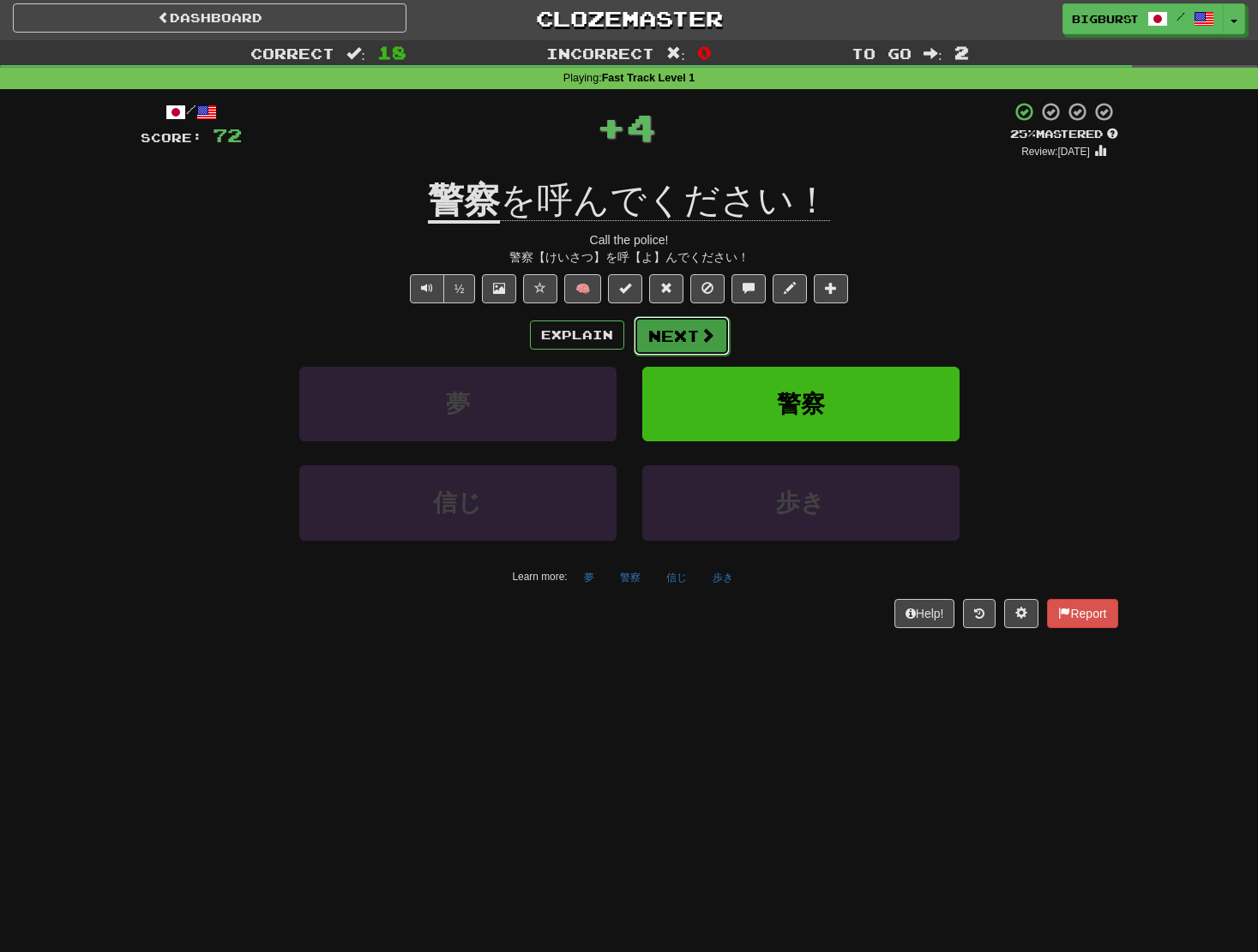
click at [679, 338] on button "Next" at bounding box center [682, 336] width 96 height 40
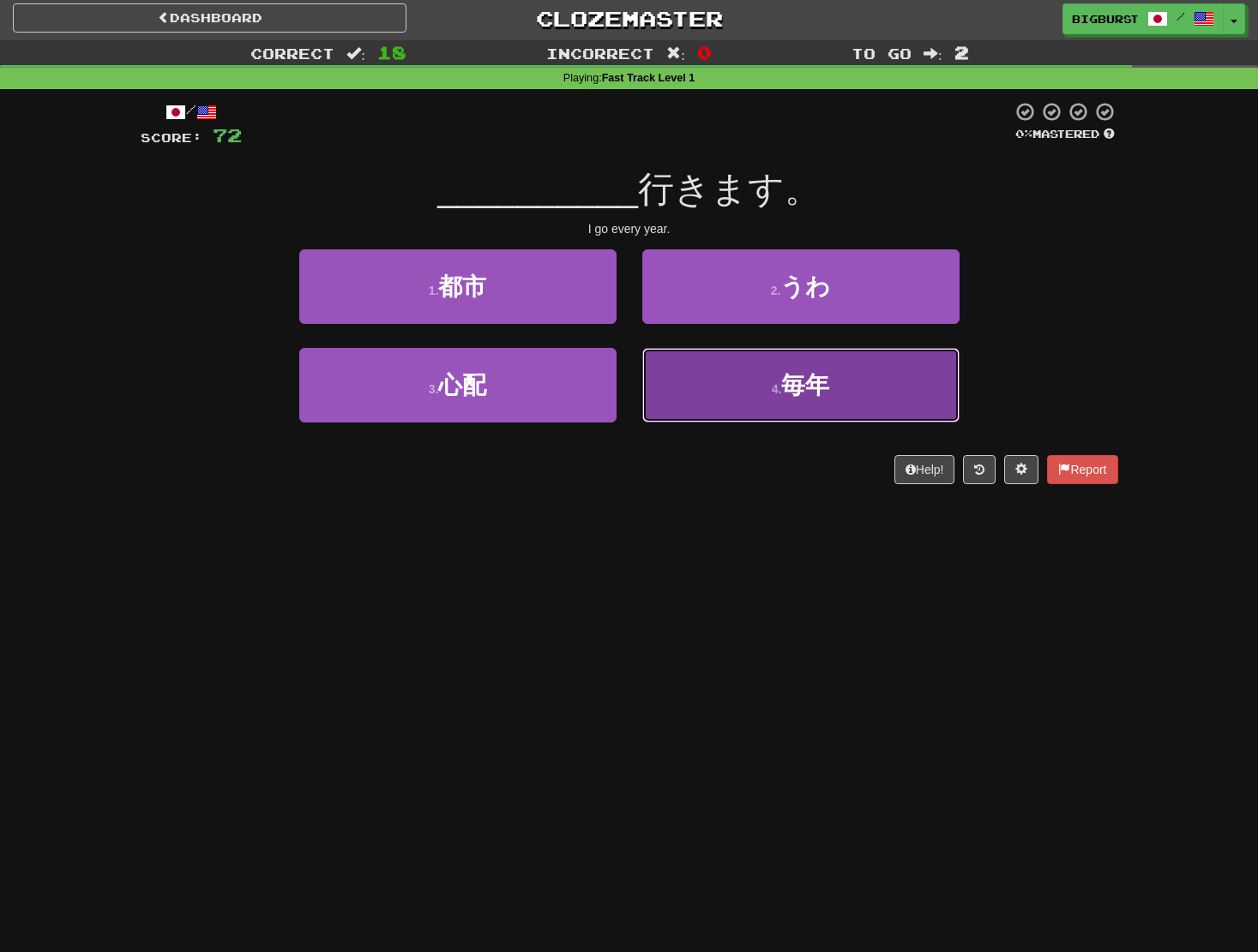
click at [718, 382] on button "4 . 毎年" at bounding box center [801, 384] width 317 height 75
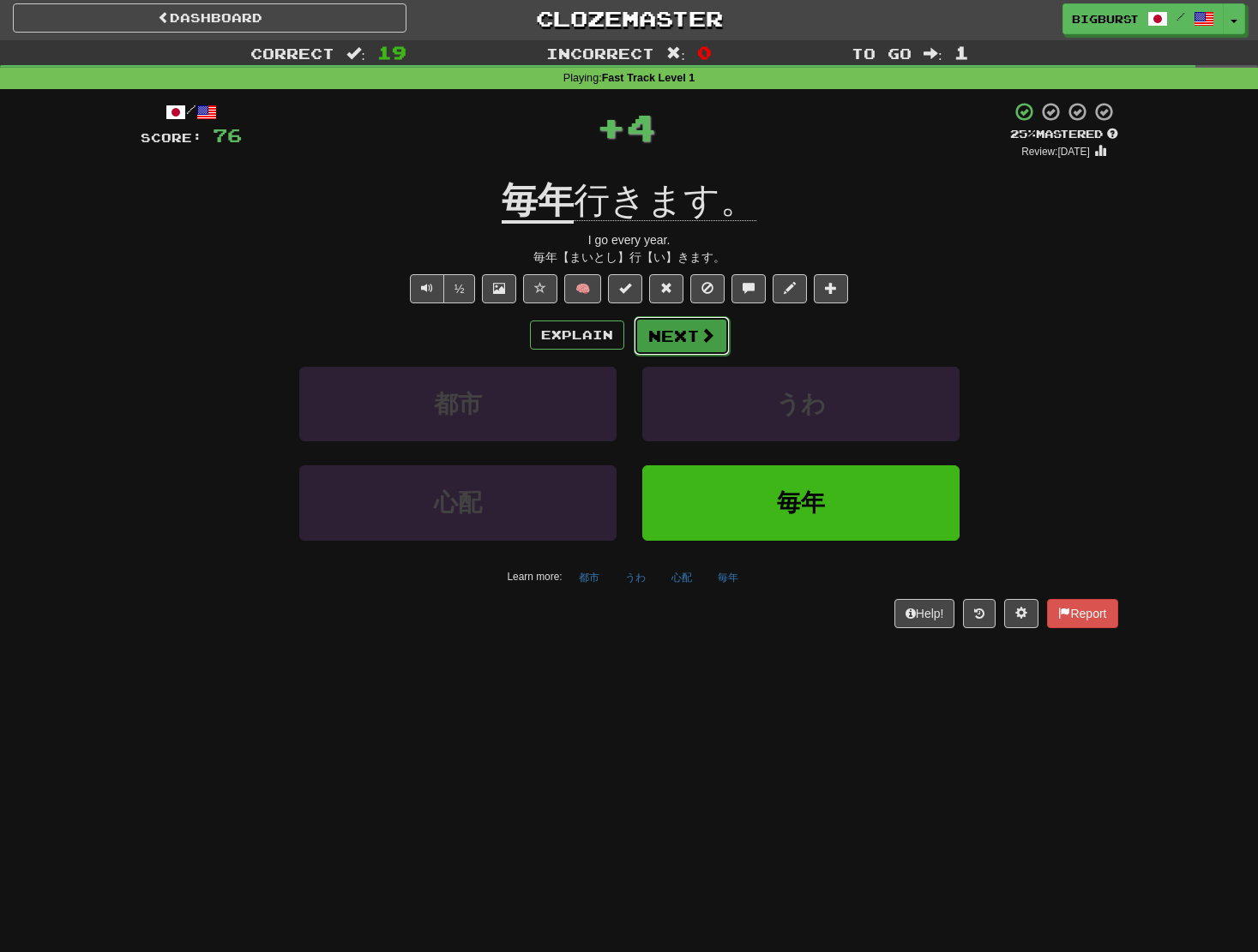
click at [687, 330] on button "Next" at bounding box center [682, 336] width 96 height 40
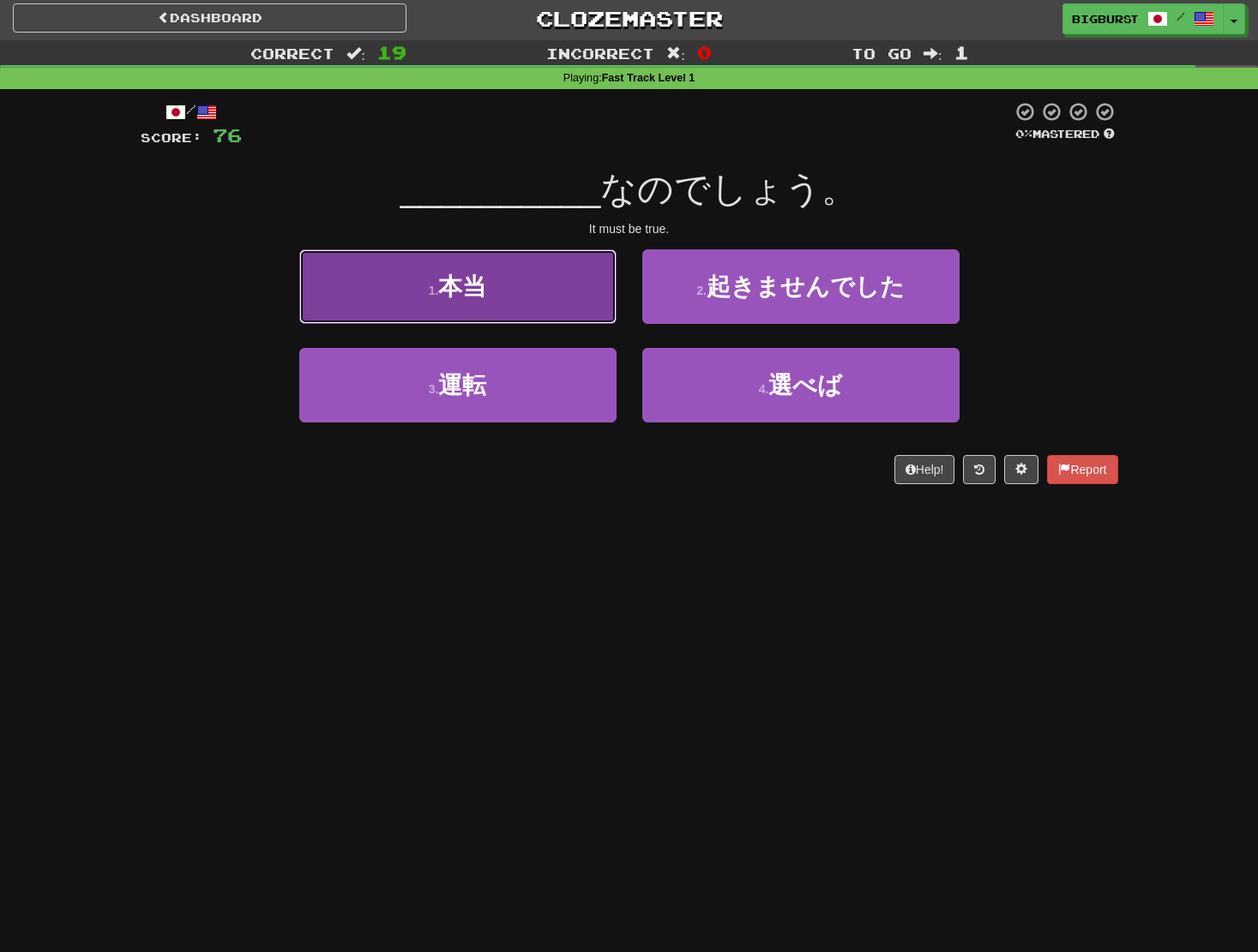
click at [548, 305] on button "1 . 本当" at bounding box center [457, 286] width 317 height 75
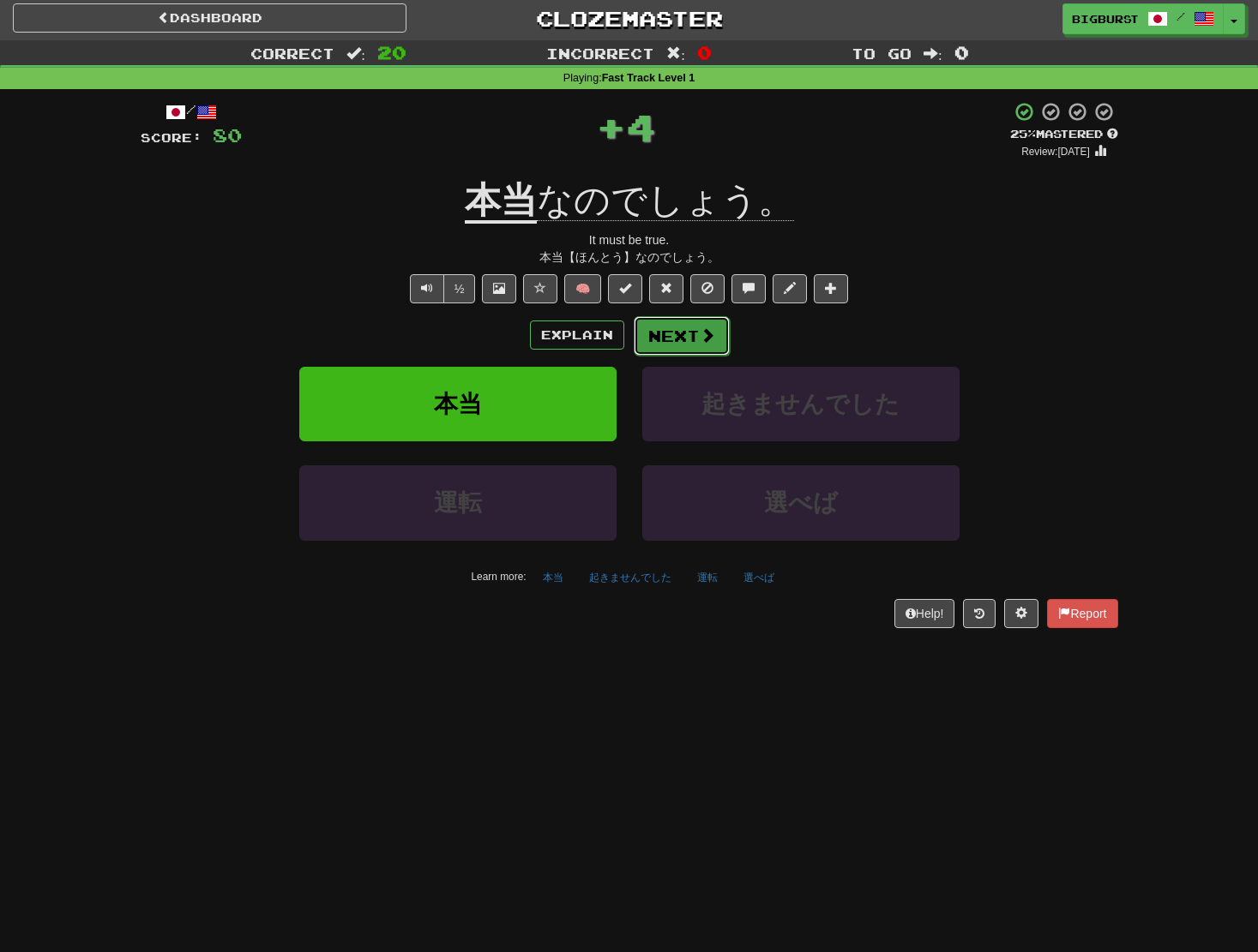
click at [676, 323] on button "Next" at bounding box center [682, 336] width 96 height 40
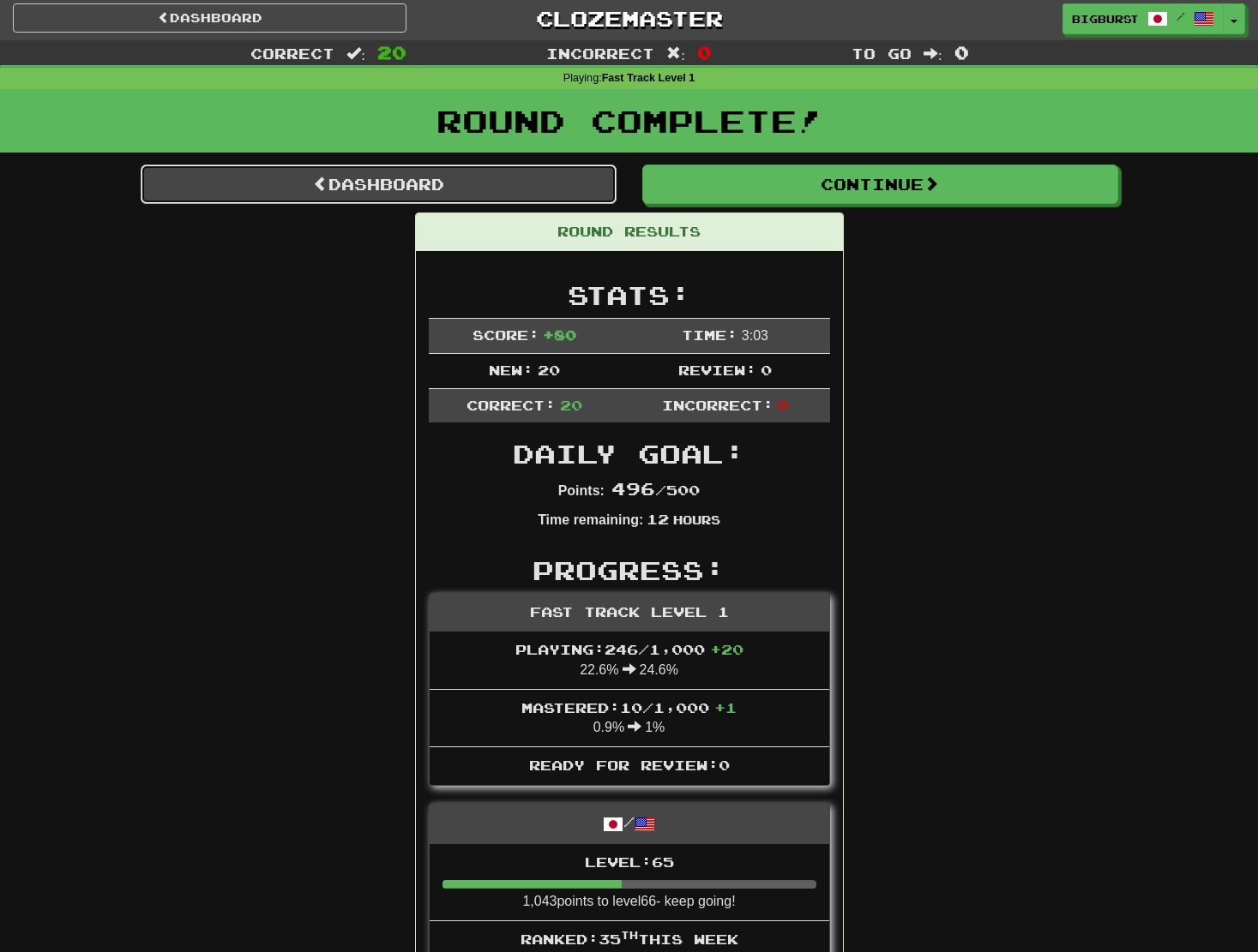
click at [474, 188] on link "Dashboard" at bounding box center [378, 184] width 476 height 40
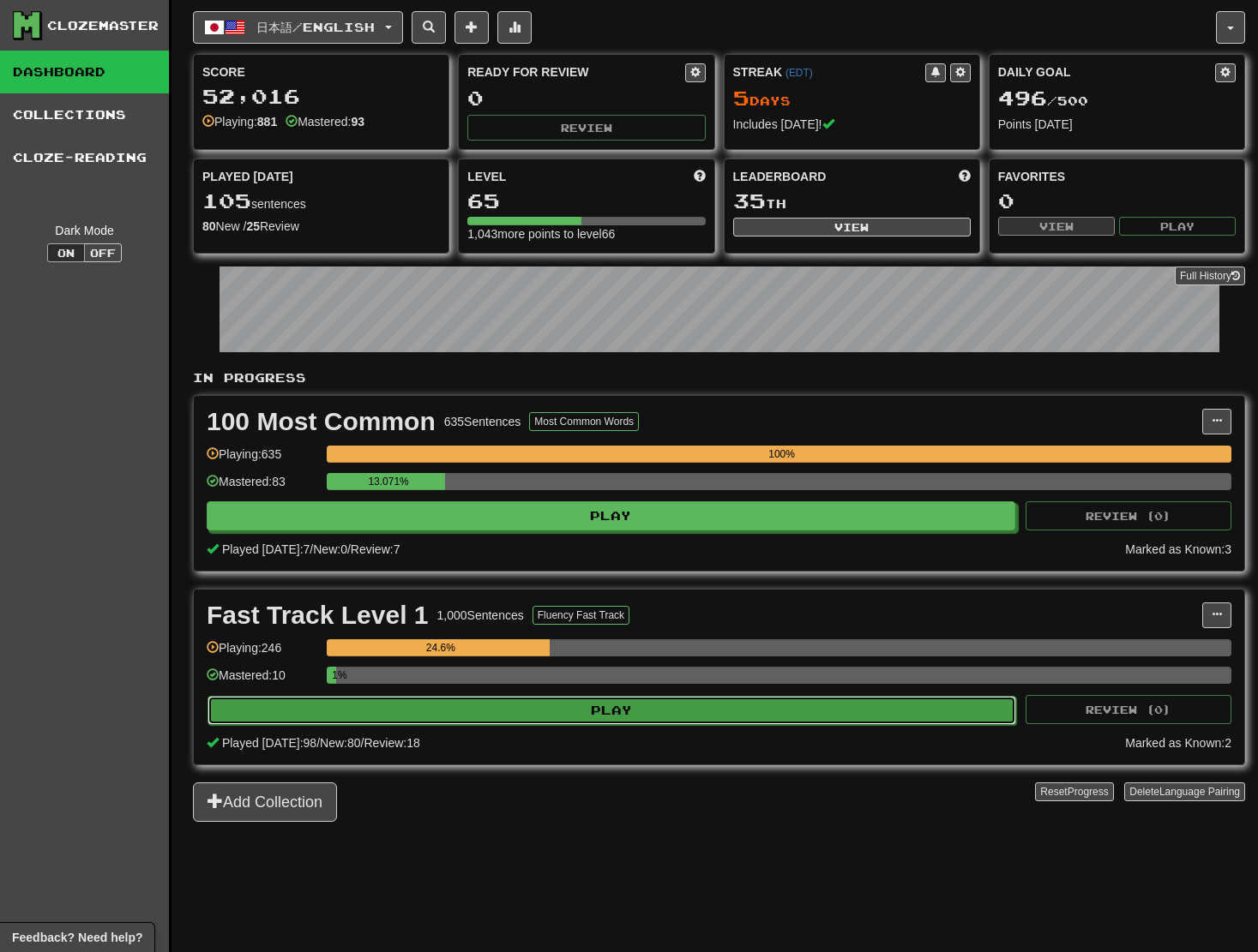
click at [750, 708] on button "Play" at bounding box center [612, 711] width 809 height 29
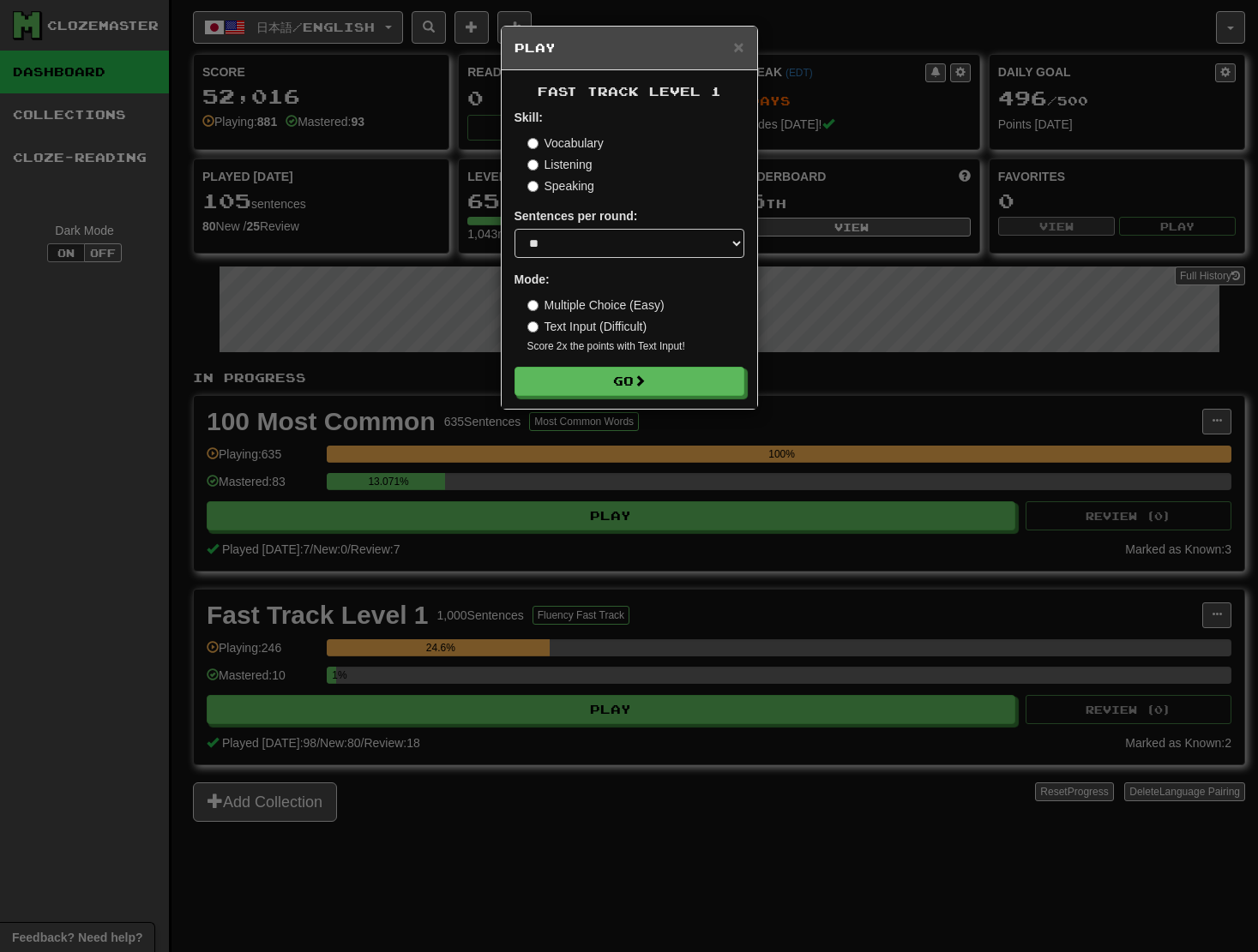
click at [600, 228] on div "Sentences per round: * ** ** ** ** ** *** ********" at bounding box center [629, 233] width 230 height 51
click at [599, 247] on select "* ** ** ** ** ** *** ********" at bounding box center [629, 244] width 230 height 29
select select "*"
click at [514, 229] on select "* ** ** ** ** ** *** ********" at bounding box center [629, 244] width 230 height 29
click at [623, 384] on button "Go" at bounding box center [630, 383] width 230 height 29
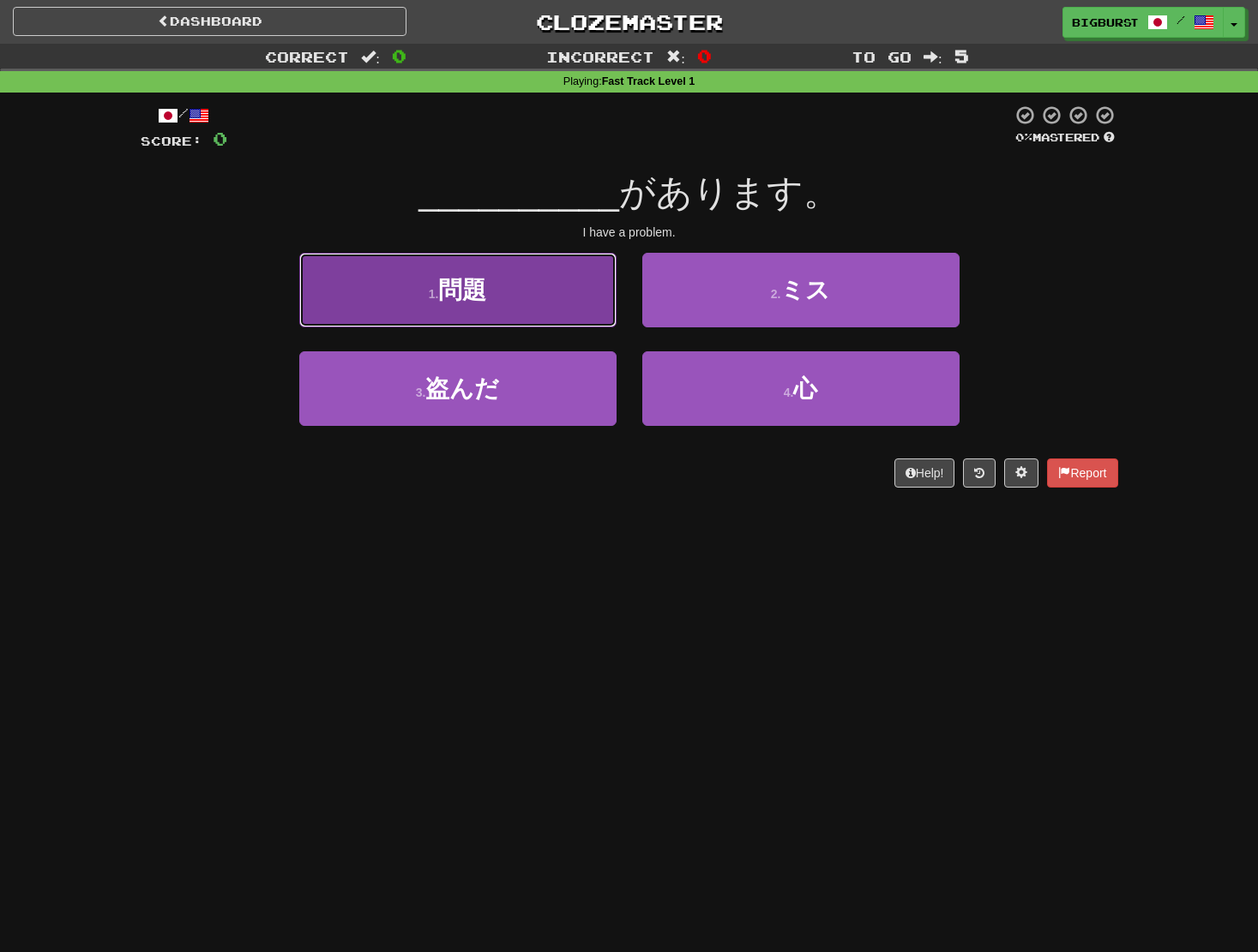
click at [590, 318] on button "1 . 問題" at bounding box center [457, 290] width 317 height 75
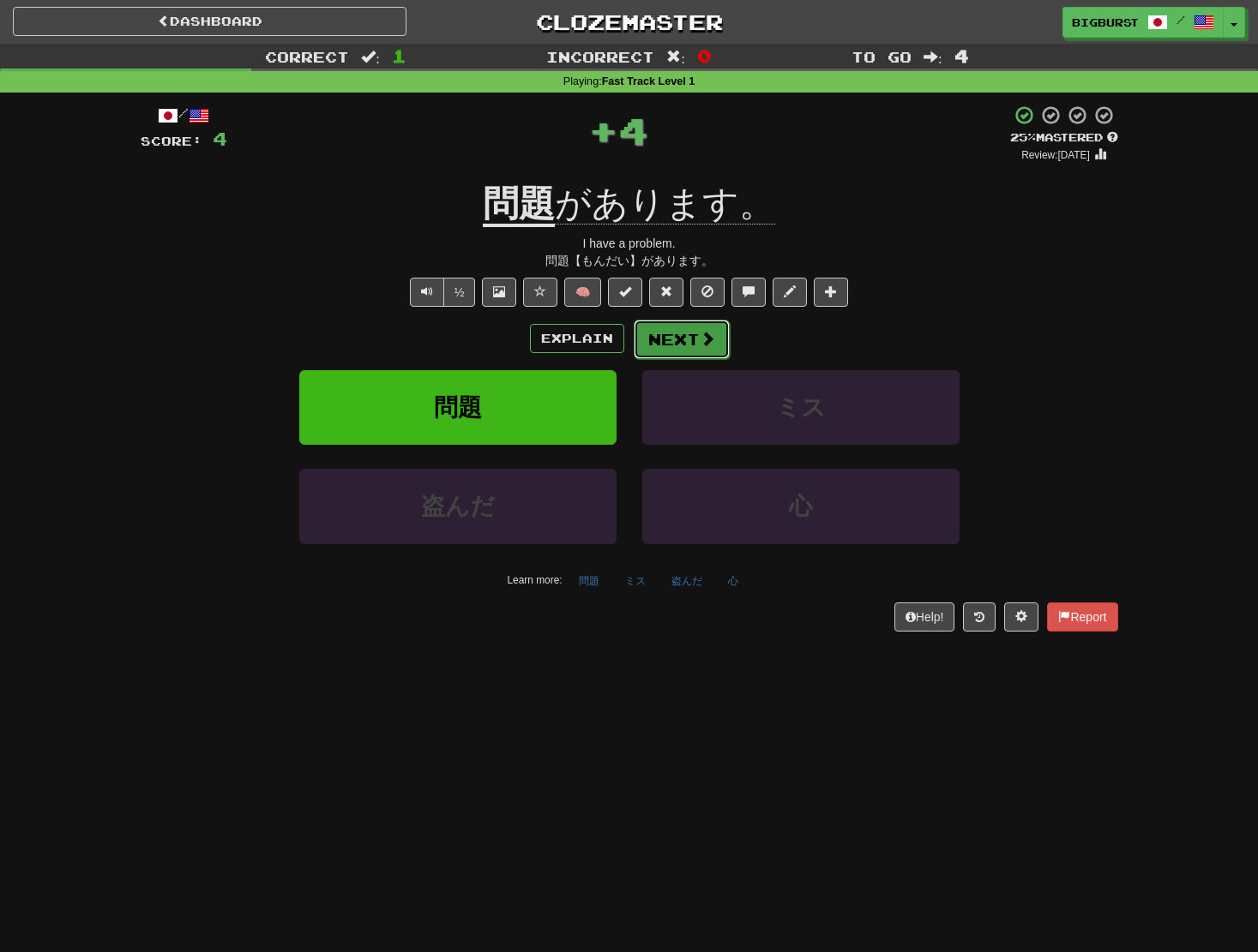
click at [715, 346] on button "Next" at bounding box center [682, 339] width 96 height 40
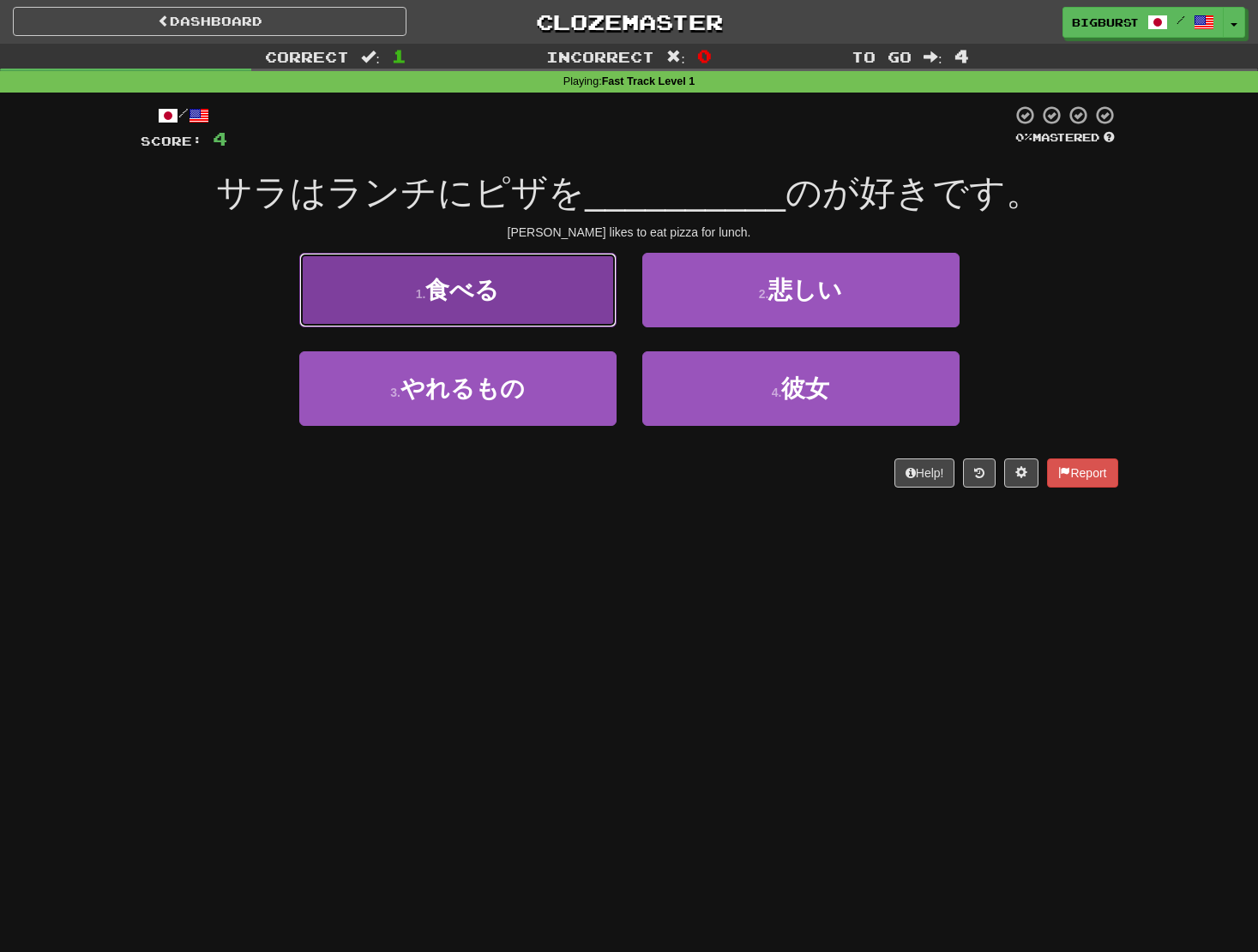
click at [527, 292] on button "1 . 食べる" at bounding box center [457, 290] width 317 height 75
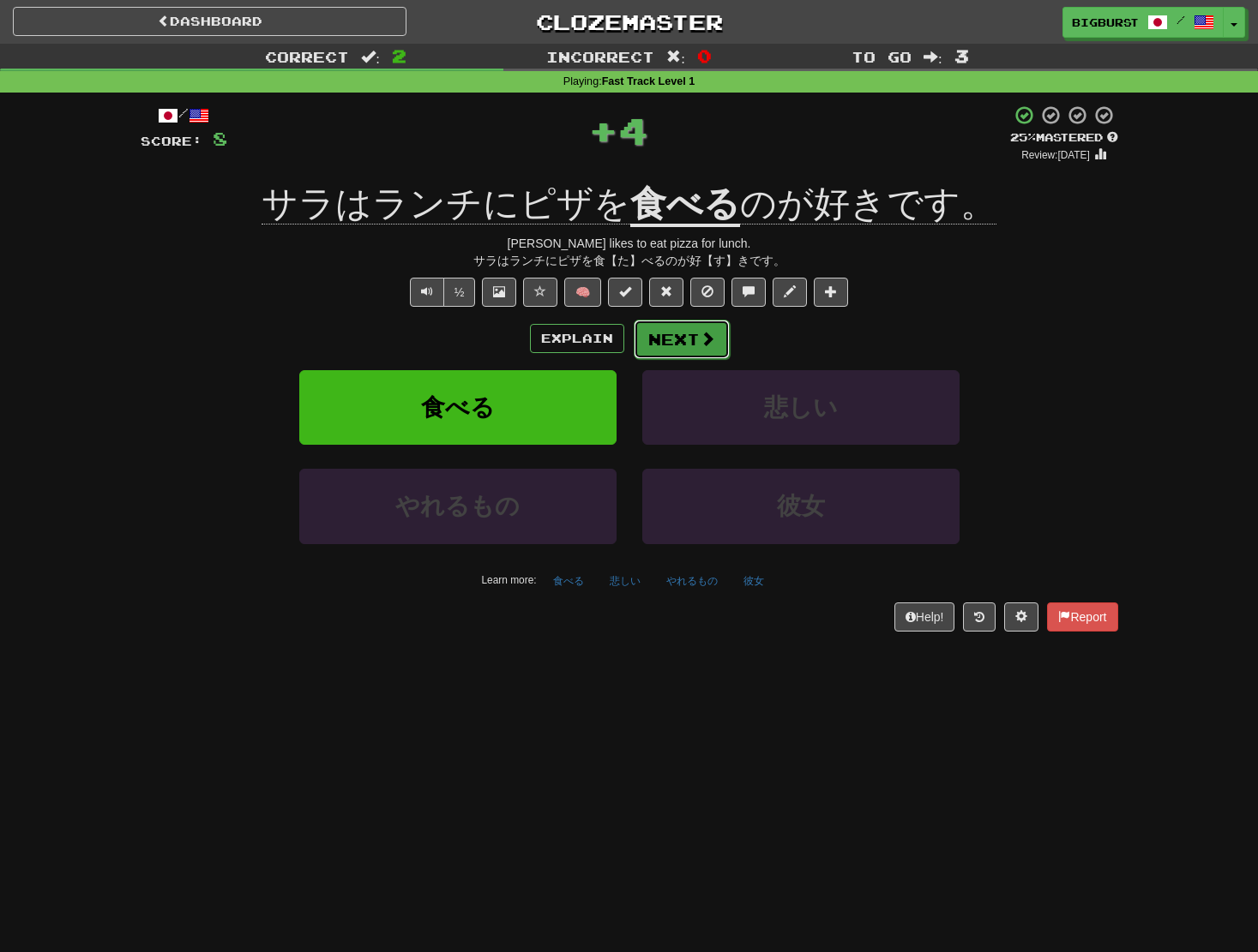
click at [665, 333] on button "Next" at bounding box center [682, 339] width 96 height 40
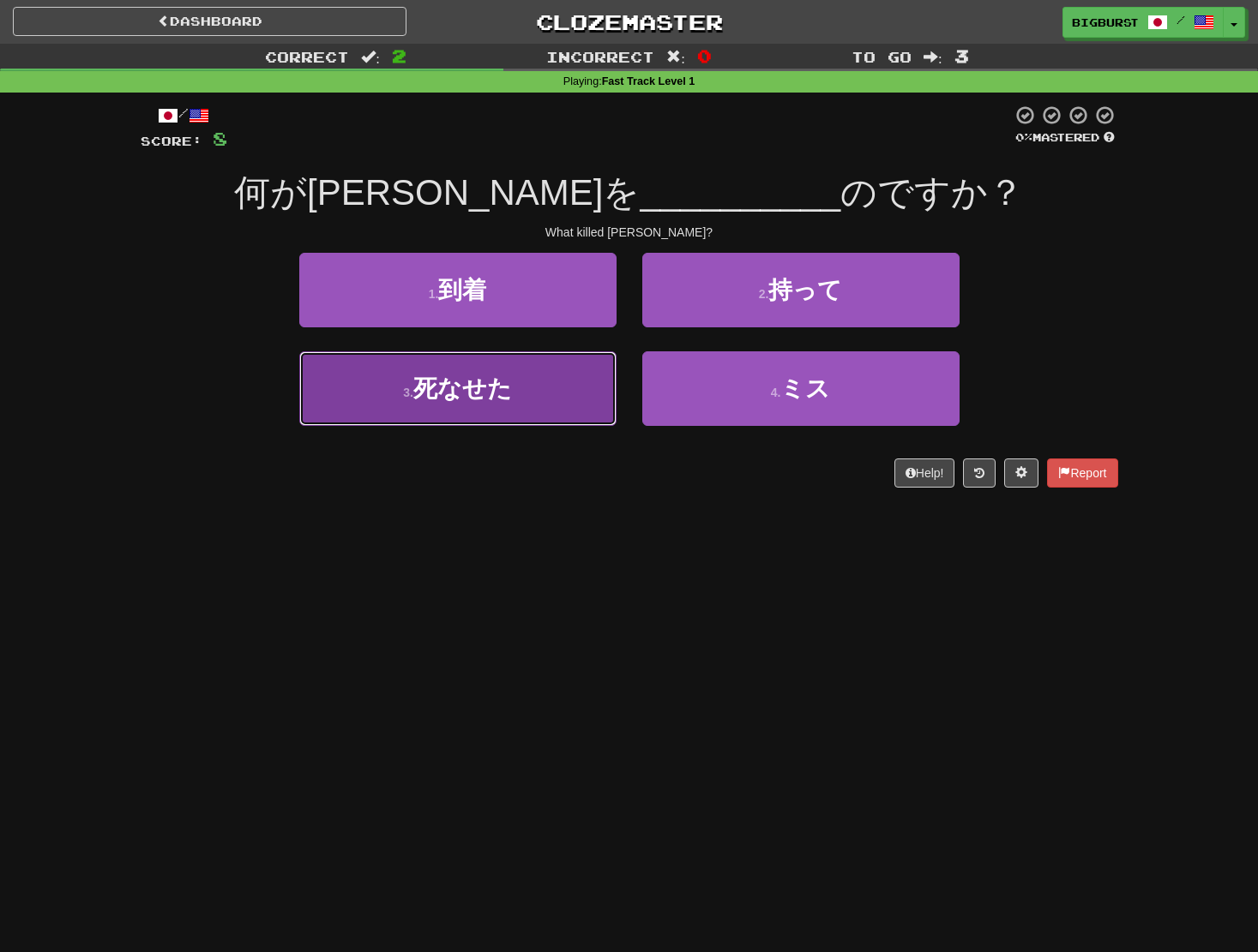
click at [582, 372] on button "3 . 死なせた" at bounding box center [457, 388] width 317 height 75
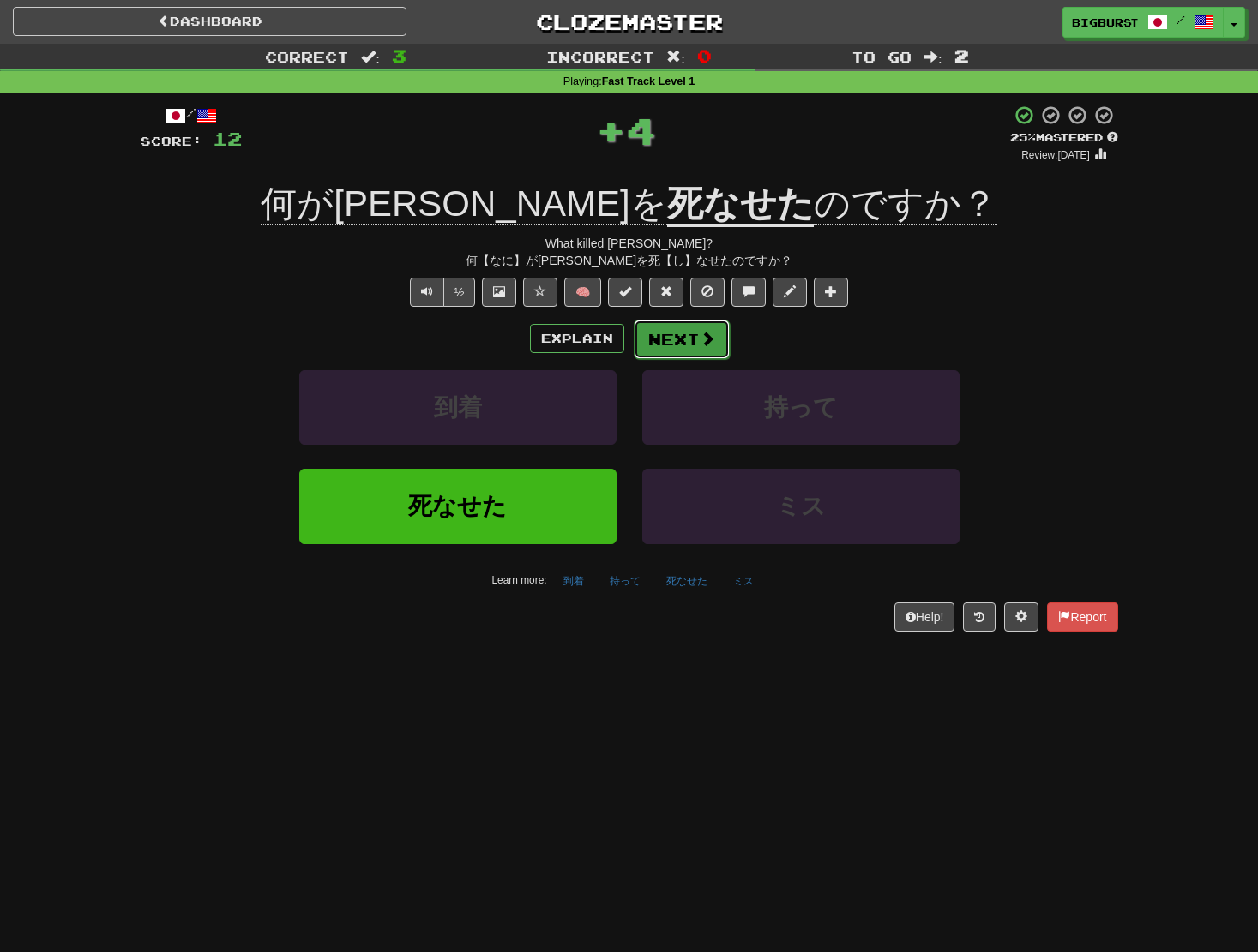
click at [674, 343] on button "Next" at bounding box center [682, 339] width 96 height 40
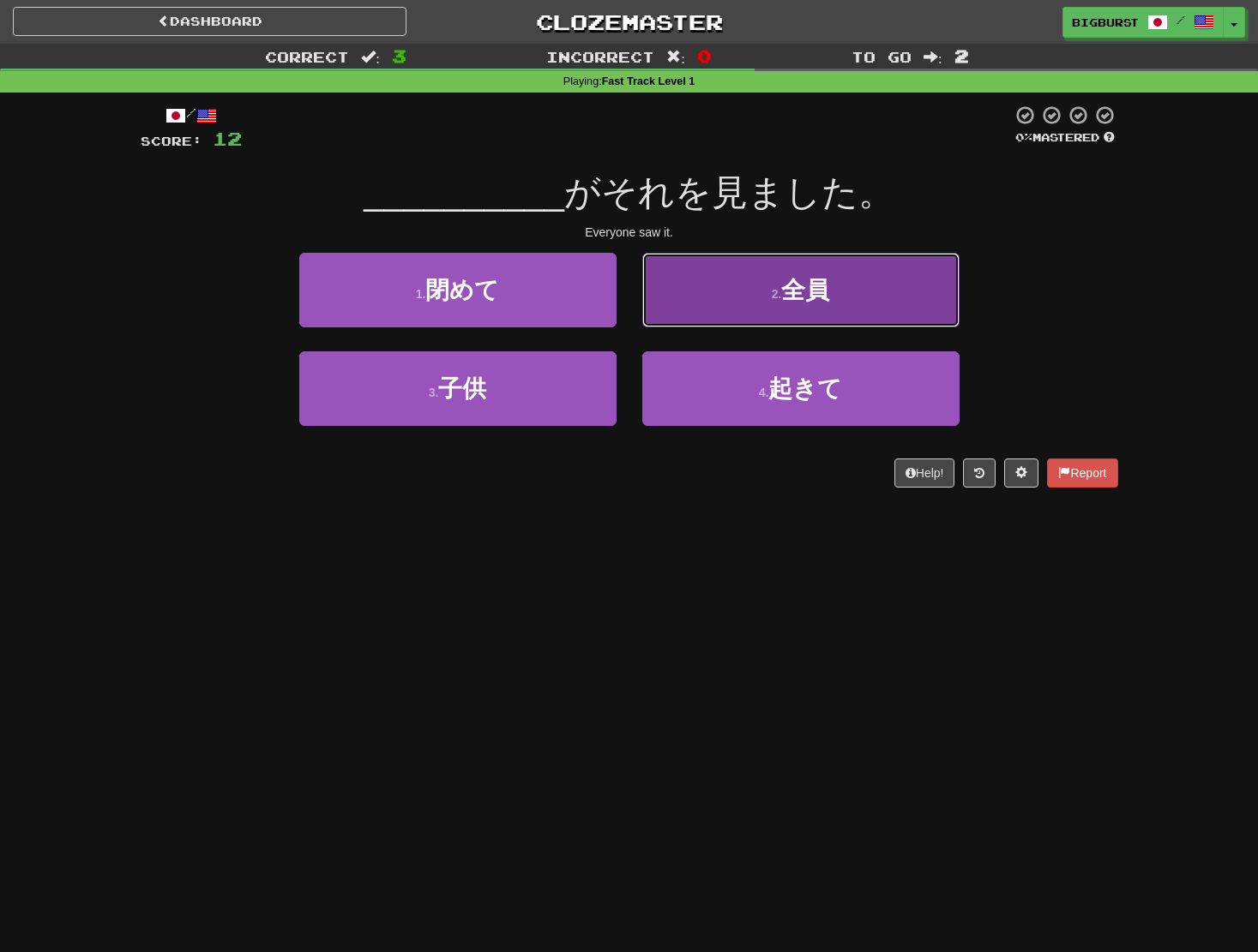
click at [699, 297] on button "2 . 全員" at bounding box center [801, 290] width 317 height 75
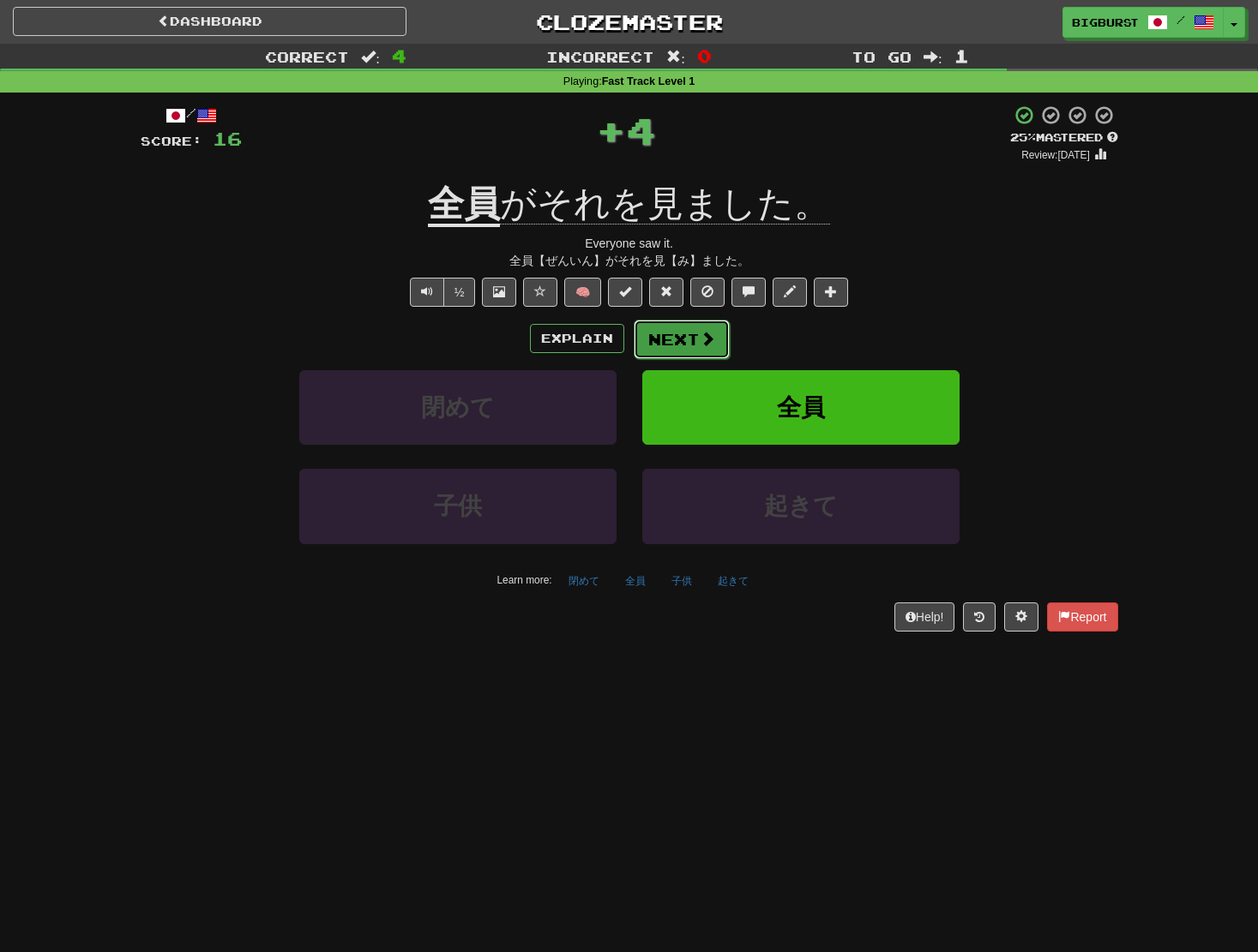
click at [678, 335] on button "Next" at bounding box center [682, 339] width 96 height 40
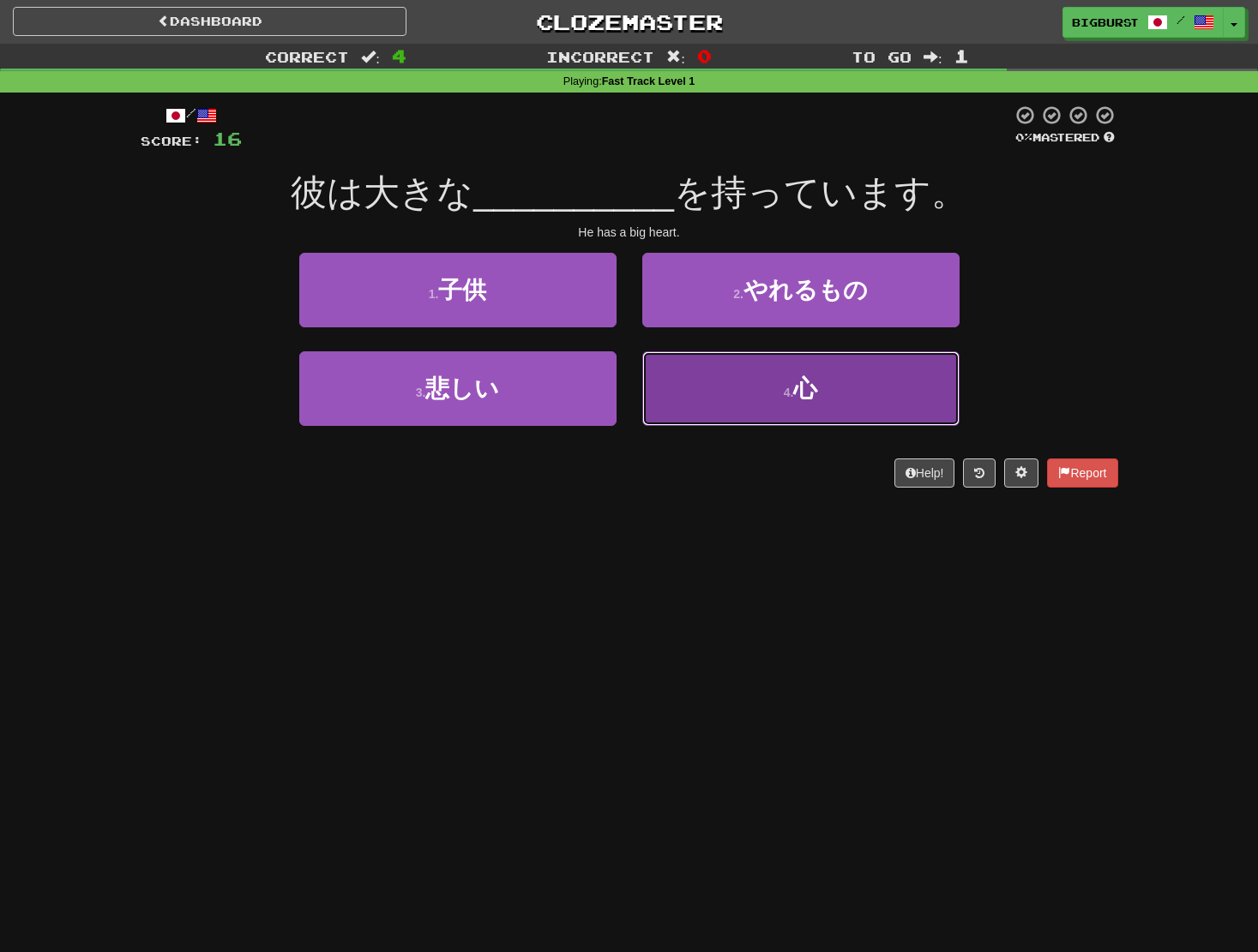
click at [783, 376] on button "4 . 心" at bounding box center [801, 388] width 317 height 75
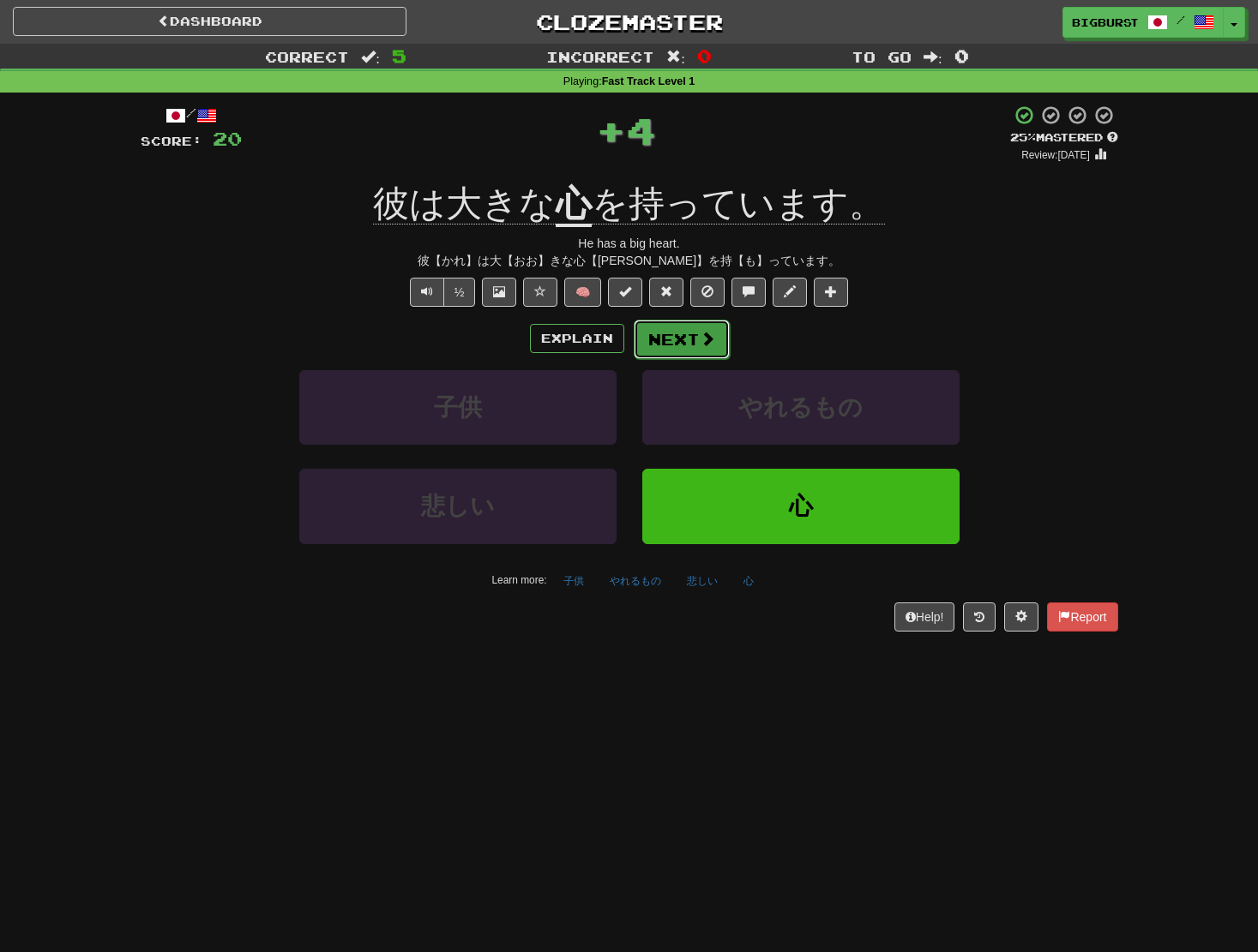
click at [668, 342] on button "Next" at bounding box center [682, 339] width 96 height 40
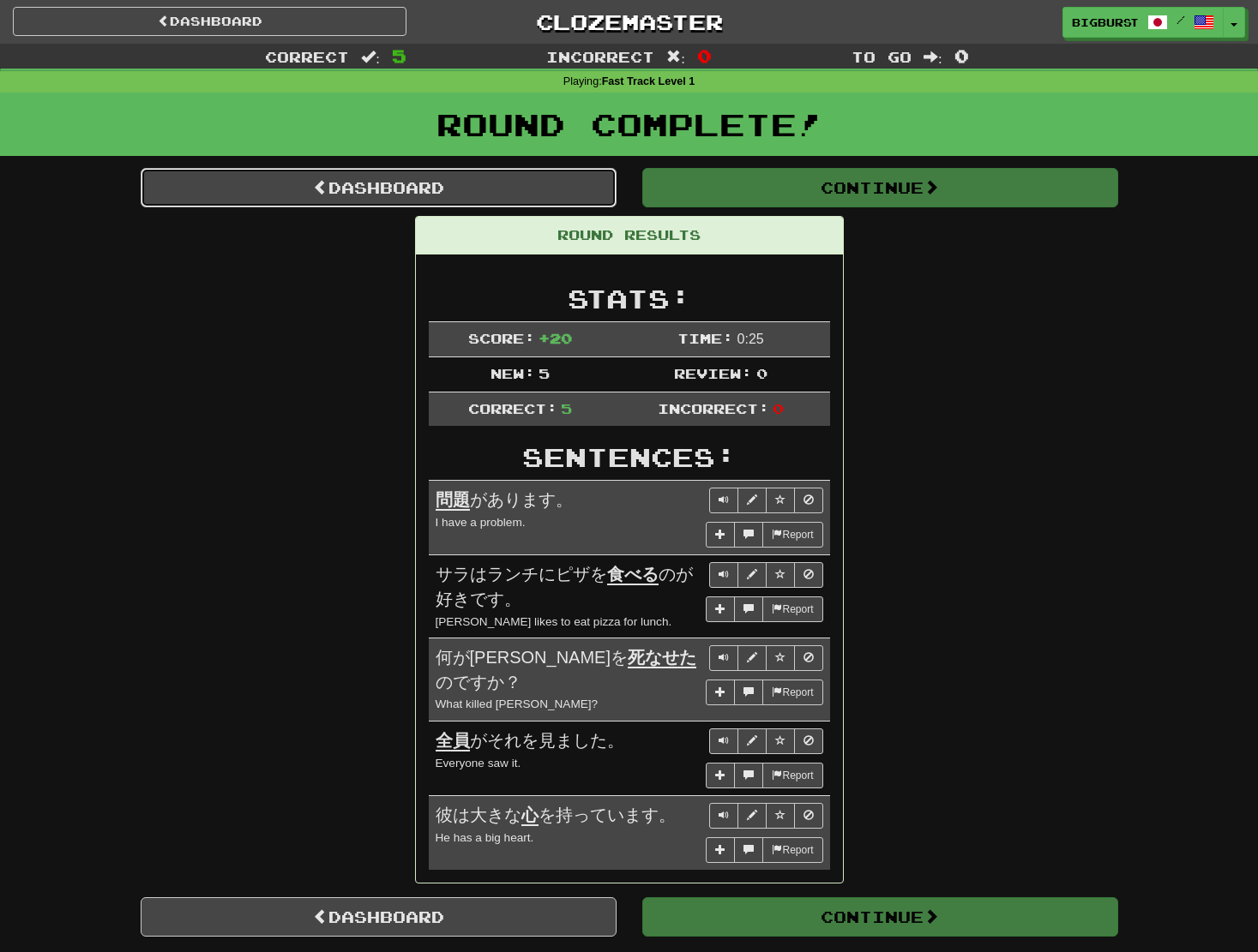
click at [527, 195] on link "Dashboard" at bounding box center [378, 188] width 476 height 40
